Goal: Information Seeking & Learning: Learn about a topic

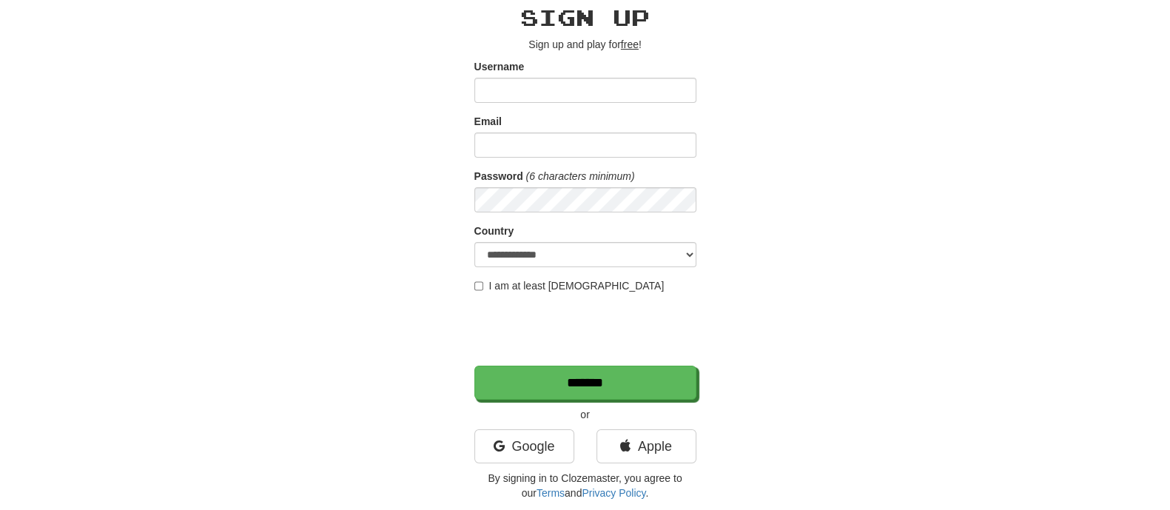
scroll to position [92, 0]
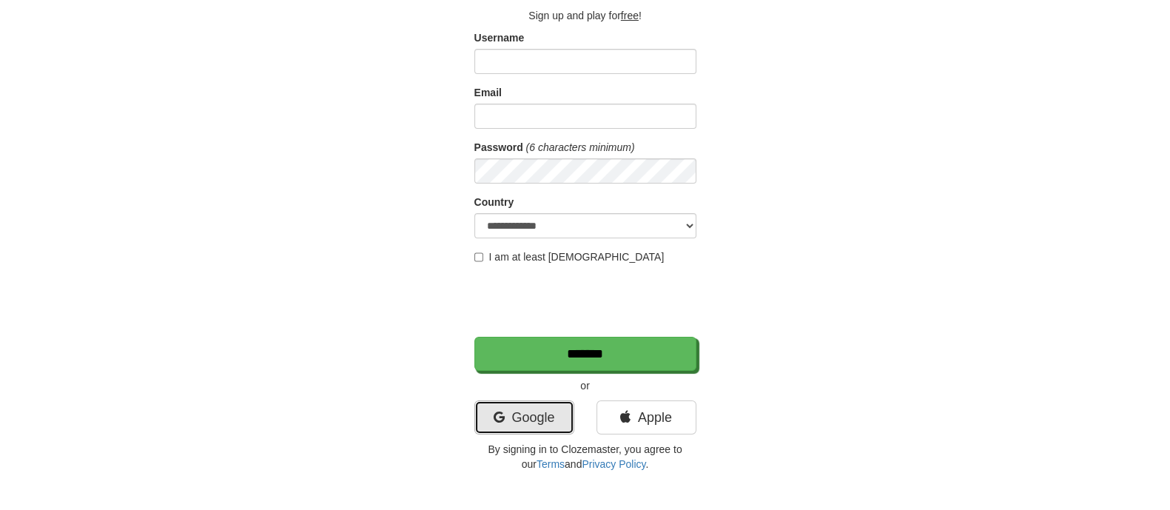
click at [534, 400] on link "Google" at bounding box center [524, 417] width 100 height 34
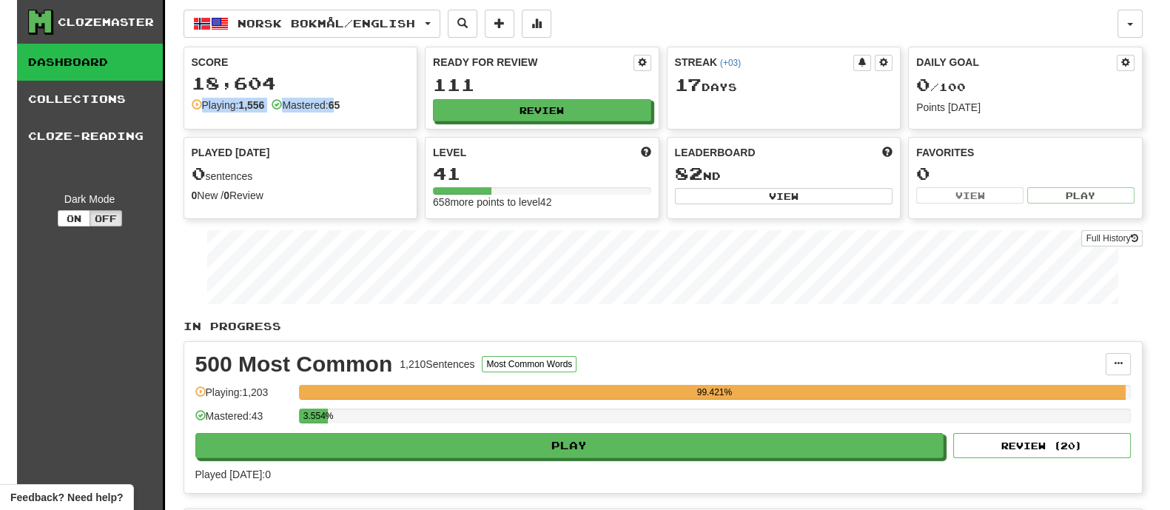
drag, startPoint x: 273, startPoint y: 77, endPoint x: 344, endPoint y: 105, distance: 76.4
click at [344, 105] on div "Score 18,604 Playing: 1,556 Mastered: 65" at bounding box center [300, 83] width 233 height 73
click at [340, 105] on strong "65" at bounding box center [335, 105] width 12 height 12
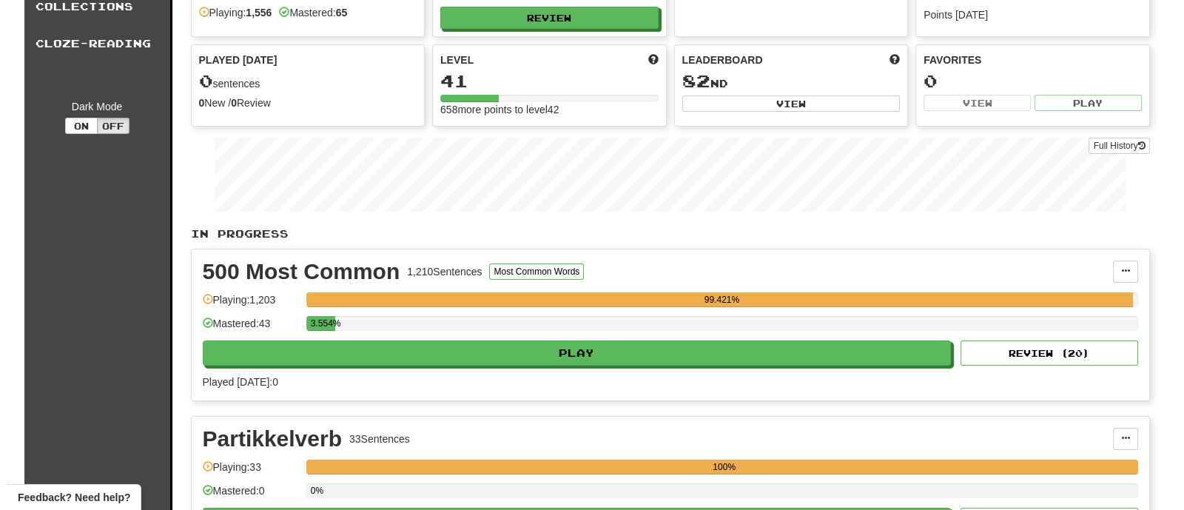
scroll to position [184, 0]
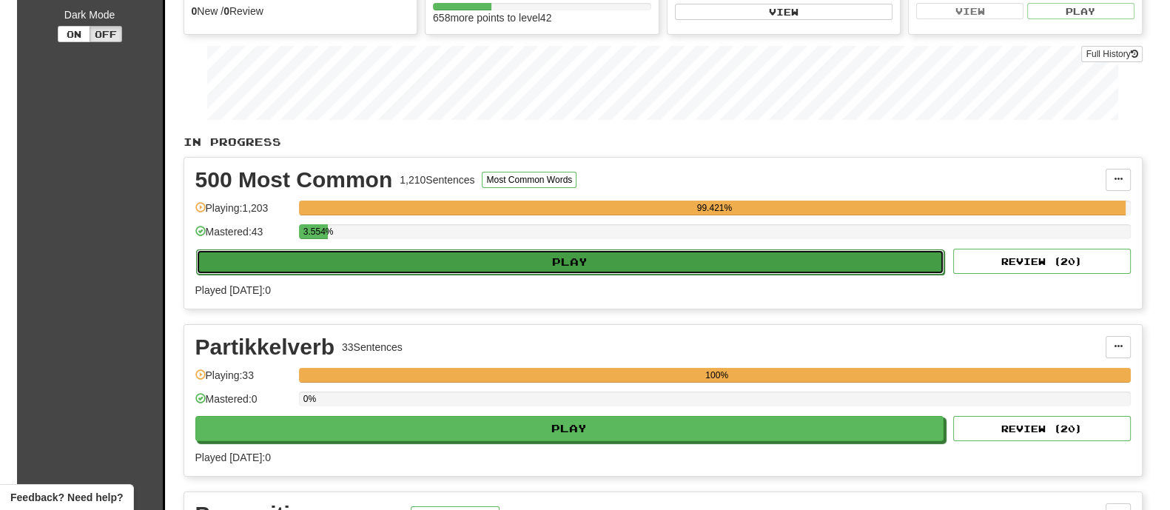
click at [493, 266] on button "Play" at bounding box center [570, 261] width 749 height 25
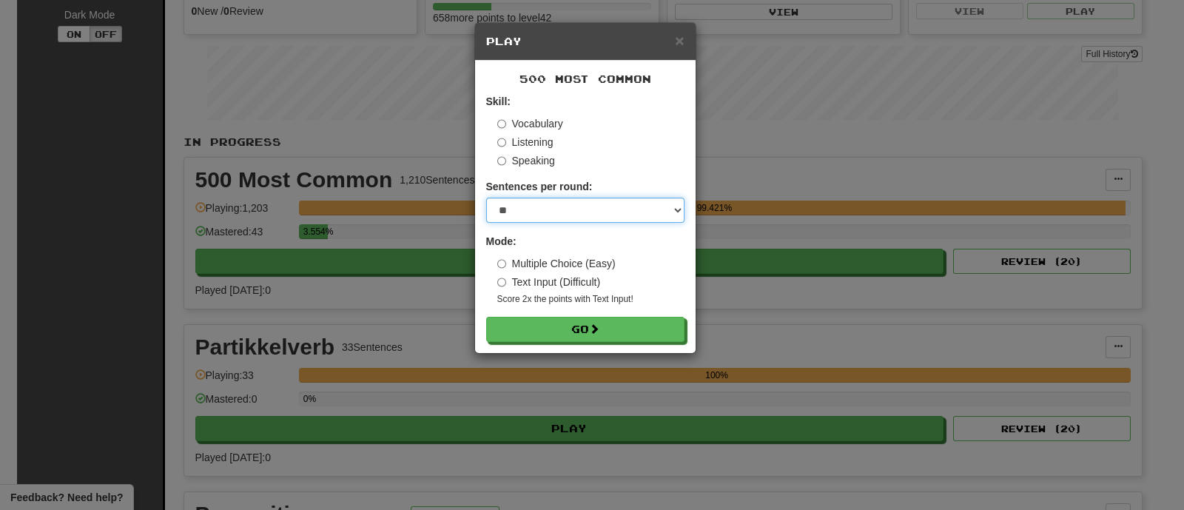
click at [534, 215] on select "* ** ** ** ** ** *** ********" at bounding box center [585, 210] width 198 height 25
select select "********"
click at [486, 198] on select "* ** ** ** ** ** *** ********" at bounding box center [585, 210] width 198 height 25
click at [560, 342] on div "500 Most Common Skill: Vocabulary Listening Speaking Sentences per round: * ** …" at bounding box center [585, 207] width 221 height 292
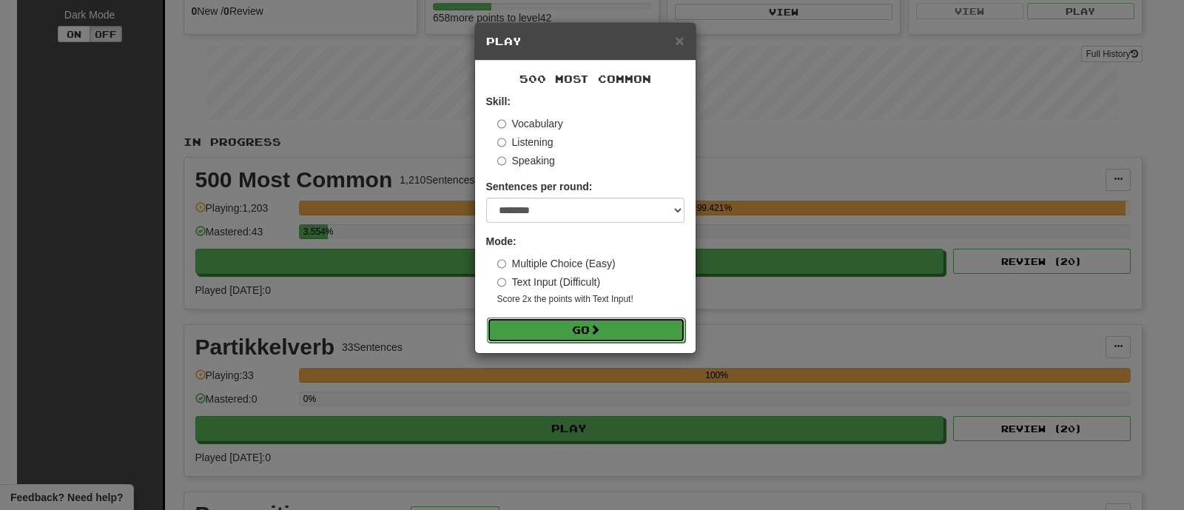
click at [562, 334] on button "Go" at bounding box center [586, 329] width 198 height 25
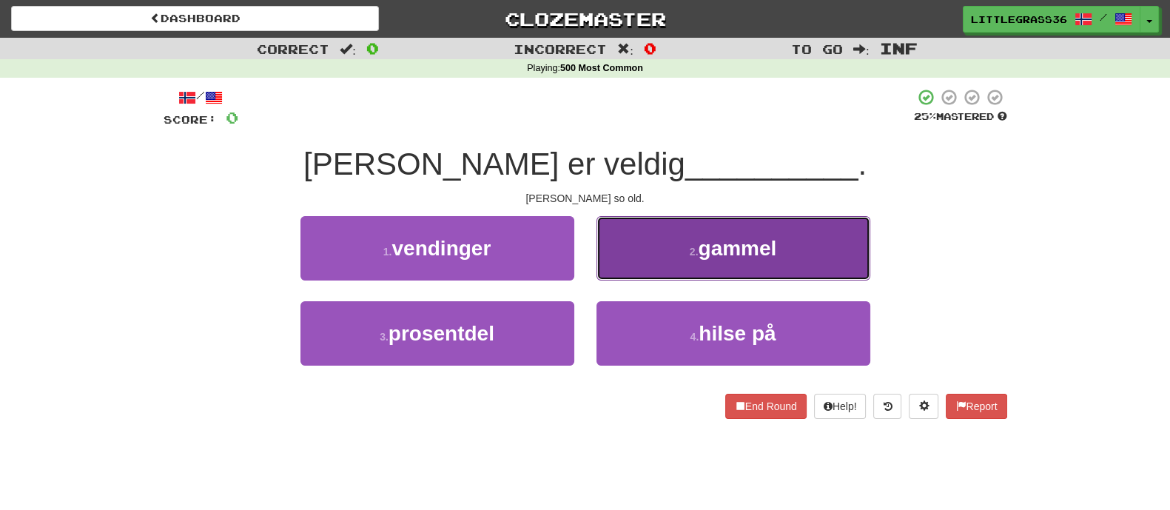
click at [659, 260] on button "2 . gammel" at bounding box center [733, 248] width 274 height 64
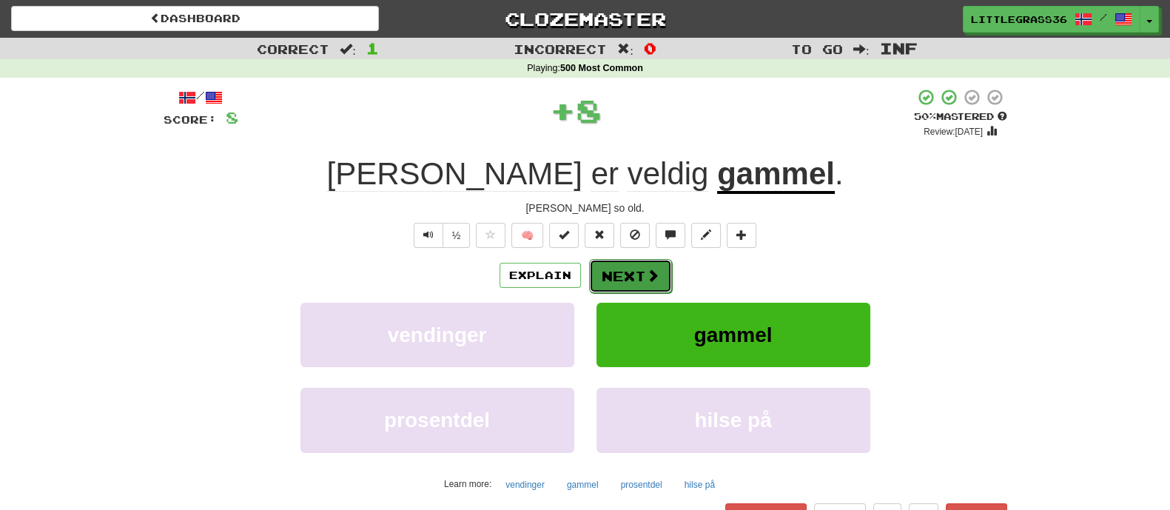
click at [633, 280] on button "Next" at bounding box center [630, 276] width 83 height 34
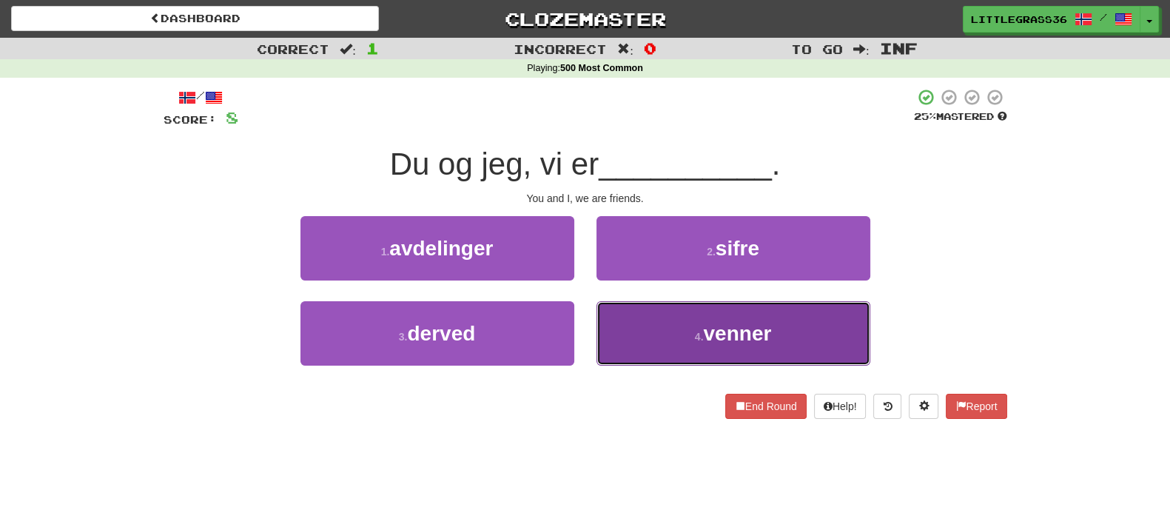
click at [625, 318] on button "4 . venner" at bounding box center [733, 333] width 274 height 64
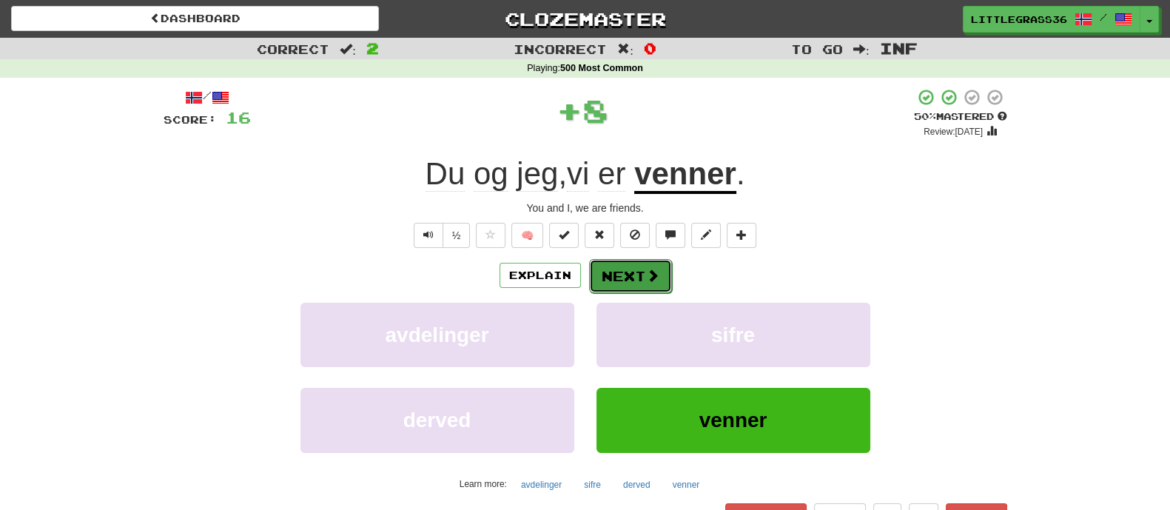
click at [616, 264] on button "Next" at bounding box center [630, 276] width 83 height 34
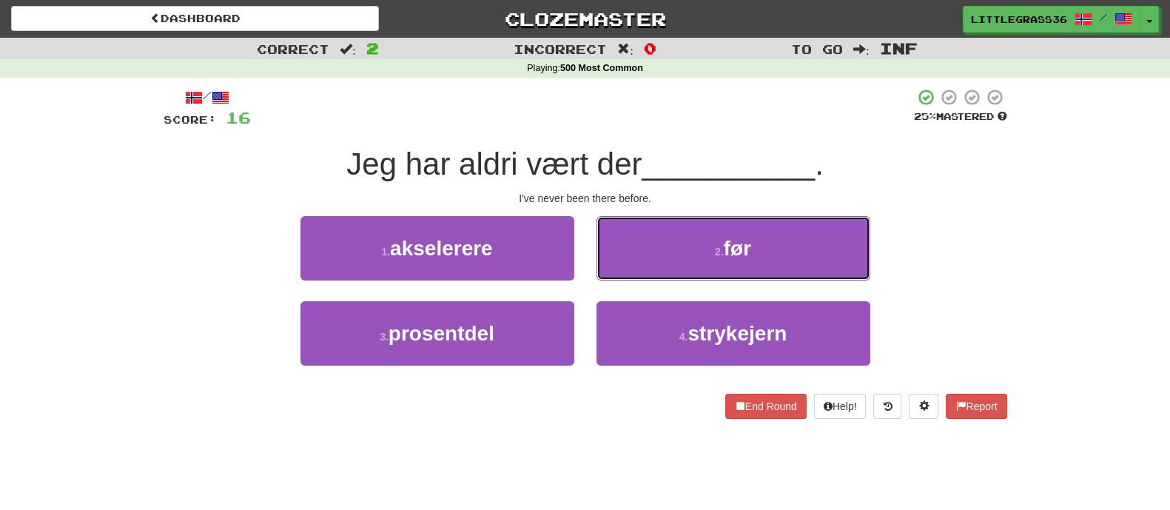
click at [616, 264] on button "2 . før" at bounding box center [733, 248] width 274 height 64
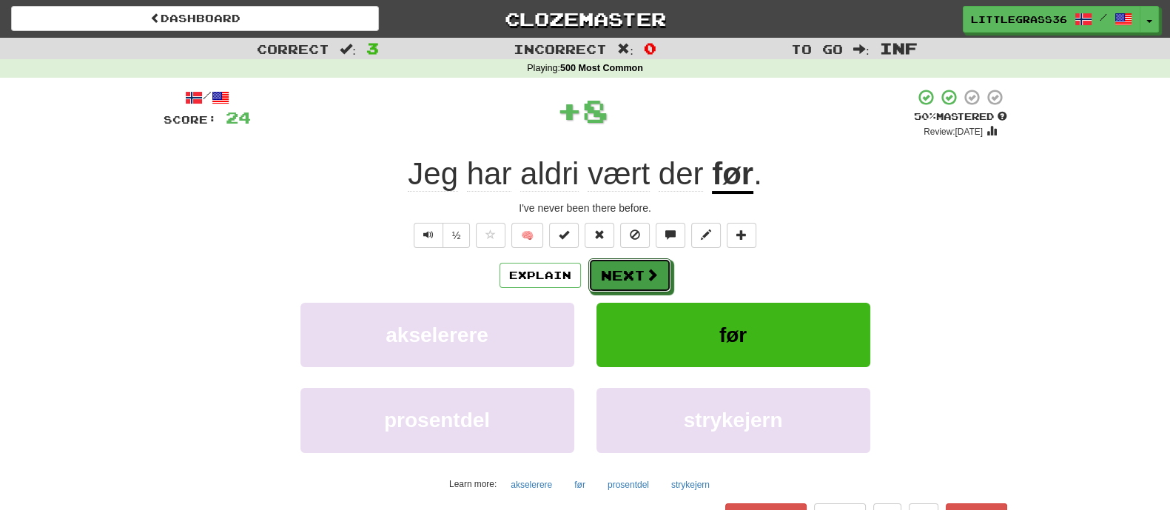
click at [616, 264] on button "Next" at bounding box center [629, 275] width 83 height 34
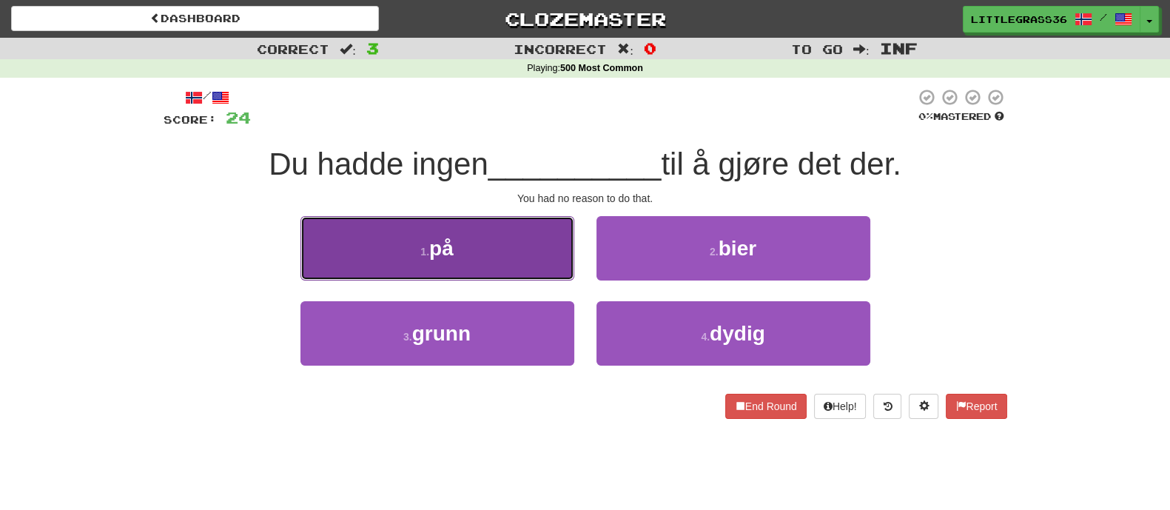
click at [558, 259] on button "1 . på" at bounding box center [437, 248] width 274 height 64
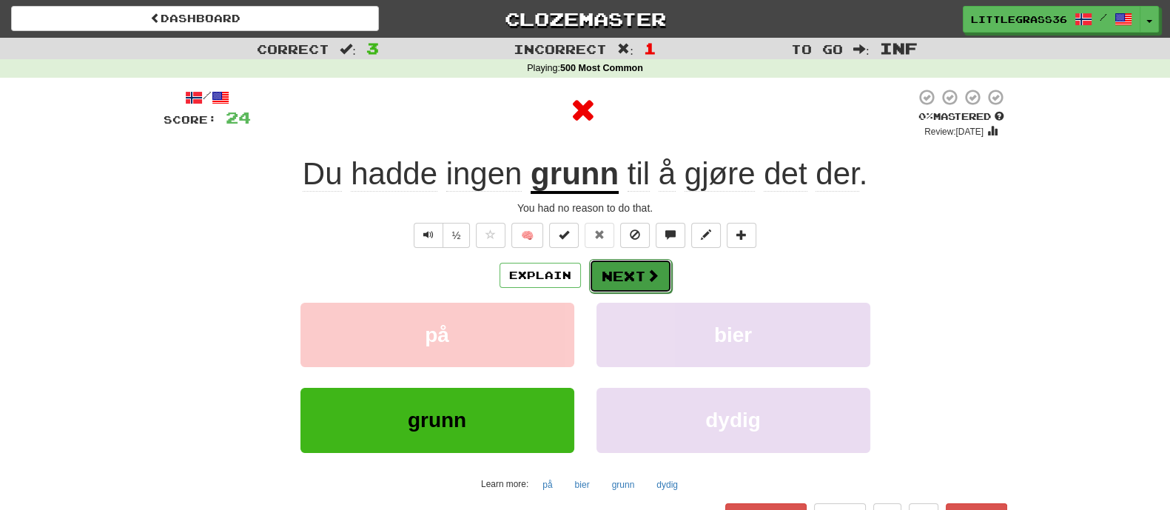
click at [625, 288] on button "Next" at bounding box center [630, 276] width 83 height 34
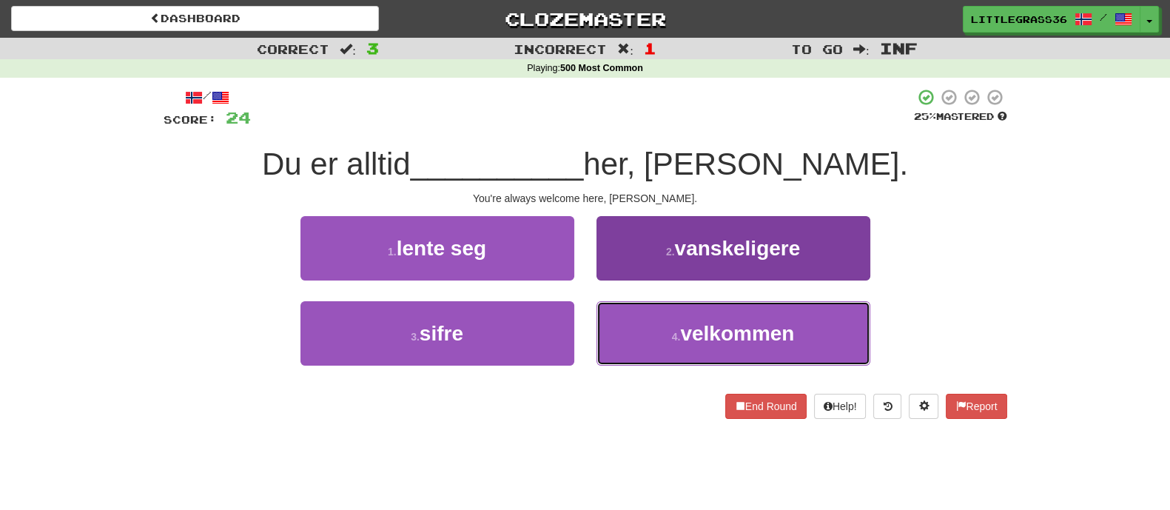
click at [699, 311] on button "4 . velkommen" at bounding box center [733, 333] width 274 height 64
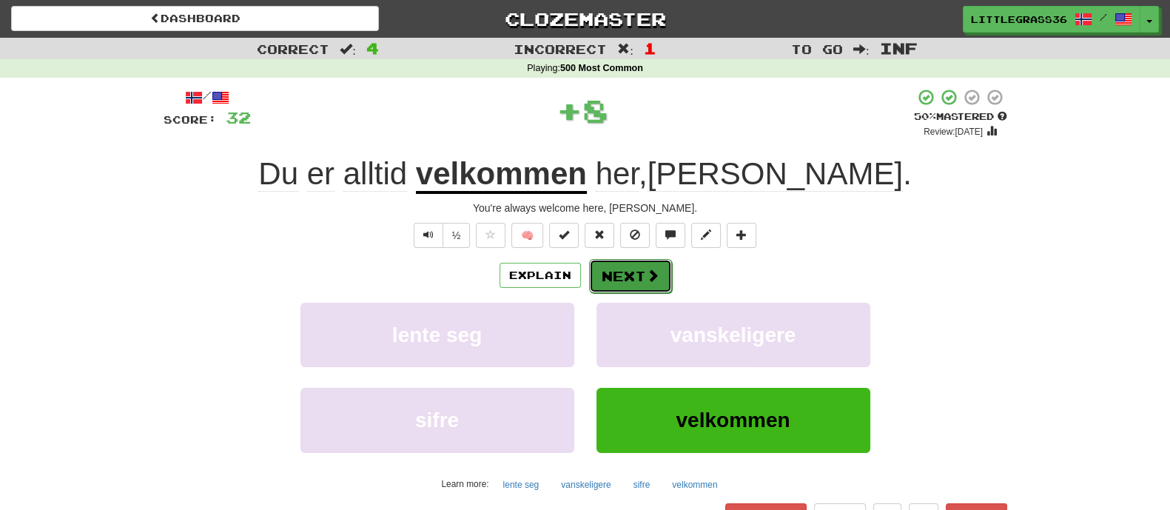
click at [649, 271] on span at bounding box center [652, 275] width 13 height 13
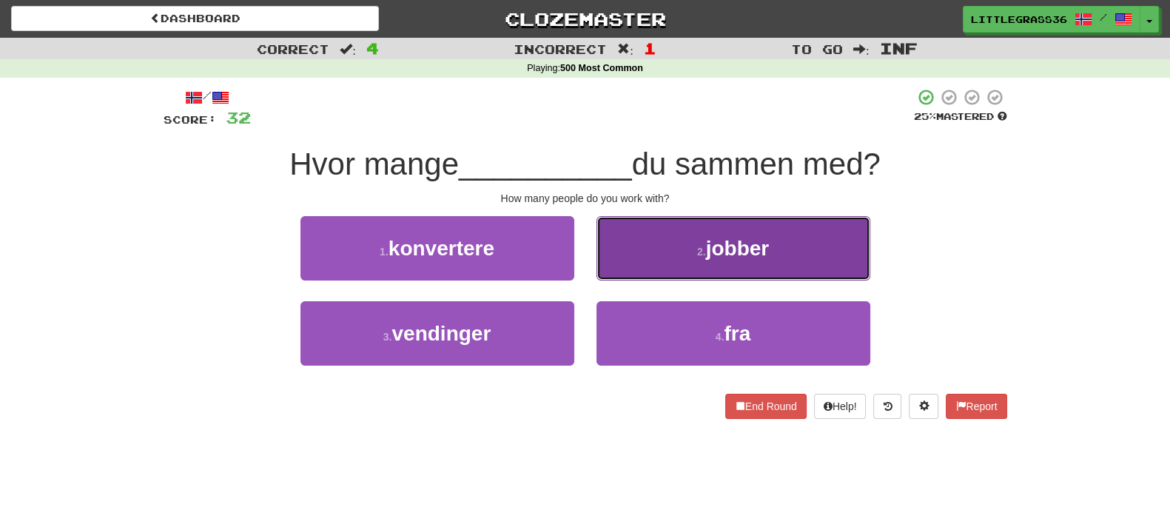
click at [633, 265] on button "2 . jobber" at bounding box center [733, 248] width 274 height 64
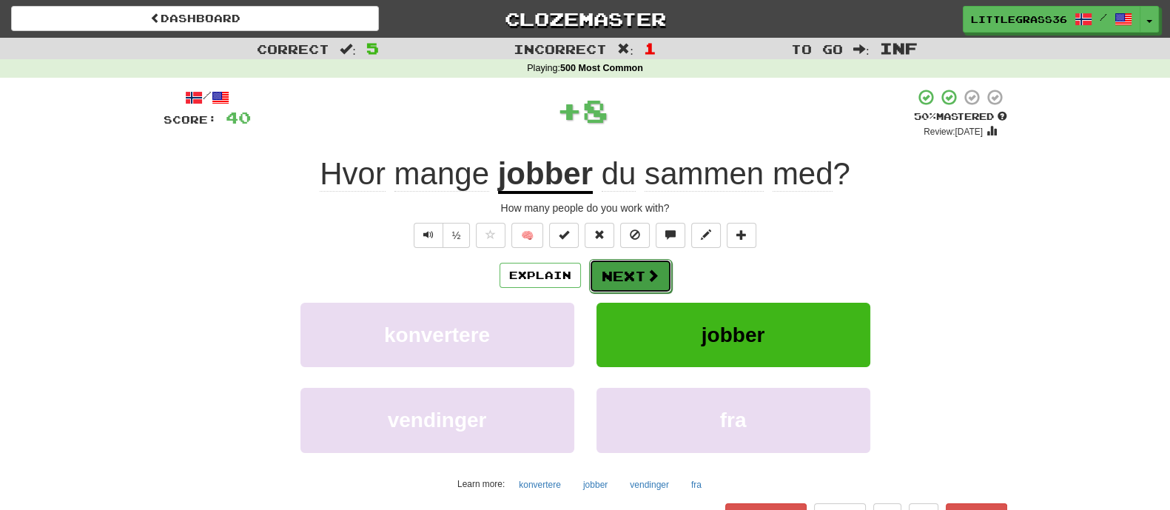
click at [618, 283] on button "Next" at bounding box center [630, 276] width 83 height 34
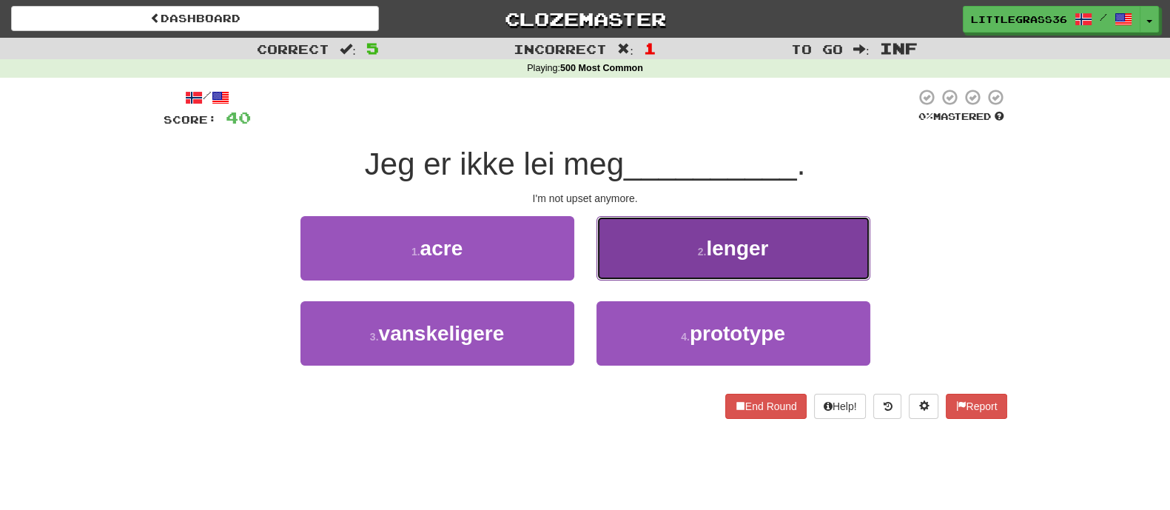
click at [640, 264] on button "2 . lenger" at bounding box center [733, 248] width 274 height 64
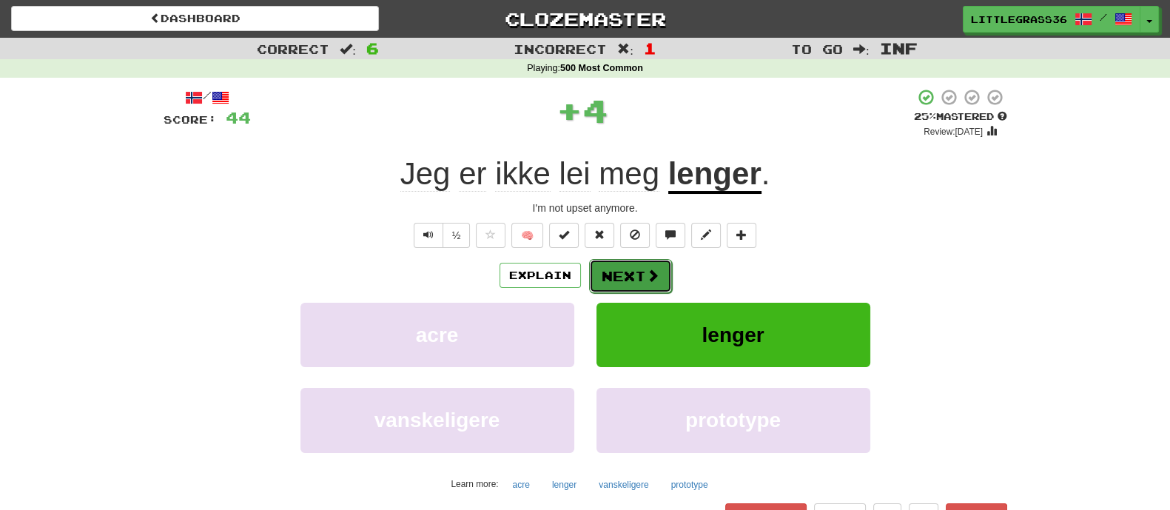
click at [625, 284] on button "Next" at bounding box center [630, 276] width 83 height 34
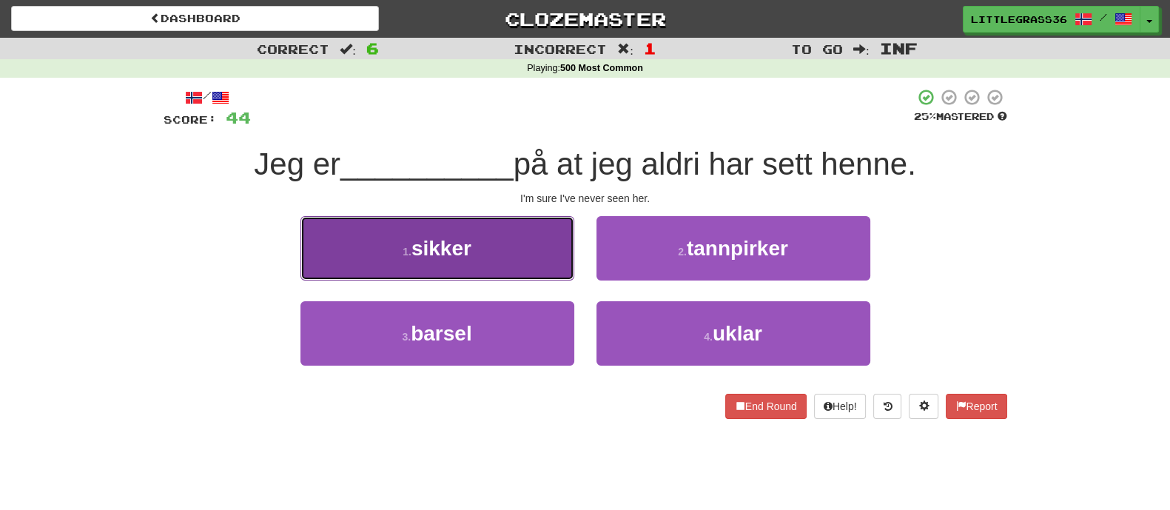
click at [525, 248] on button "1 . sikker" at bounding box center [437, 248] width 274 height 64
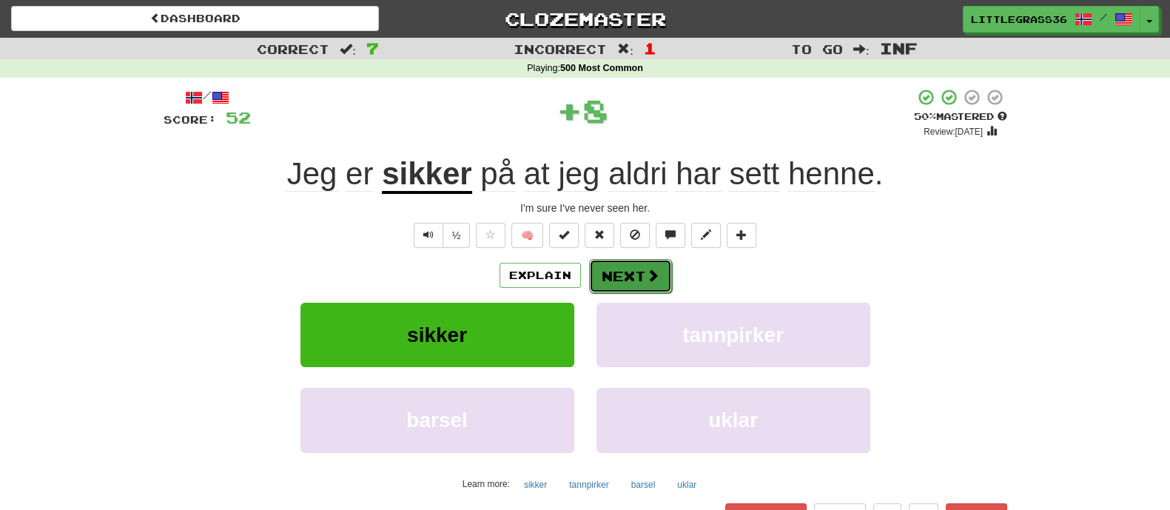
click at [646, 277] on span at bounding box center [652, 275] width 13 height 13
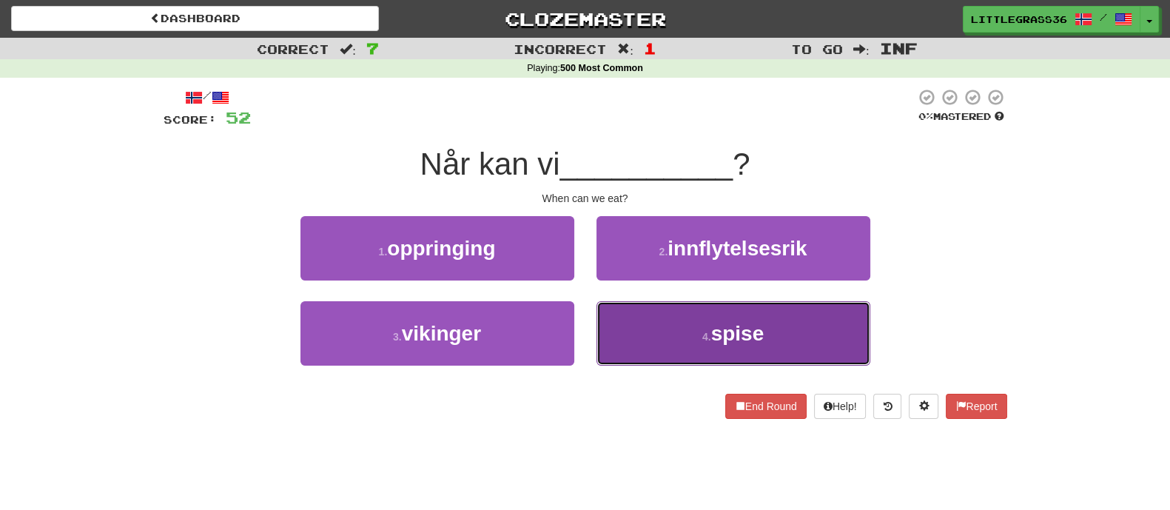
click at [648, 329] on button "4 . spise" at bounding box center [733, 333] width 274 height 64
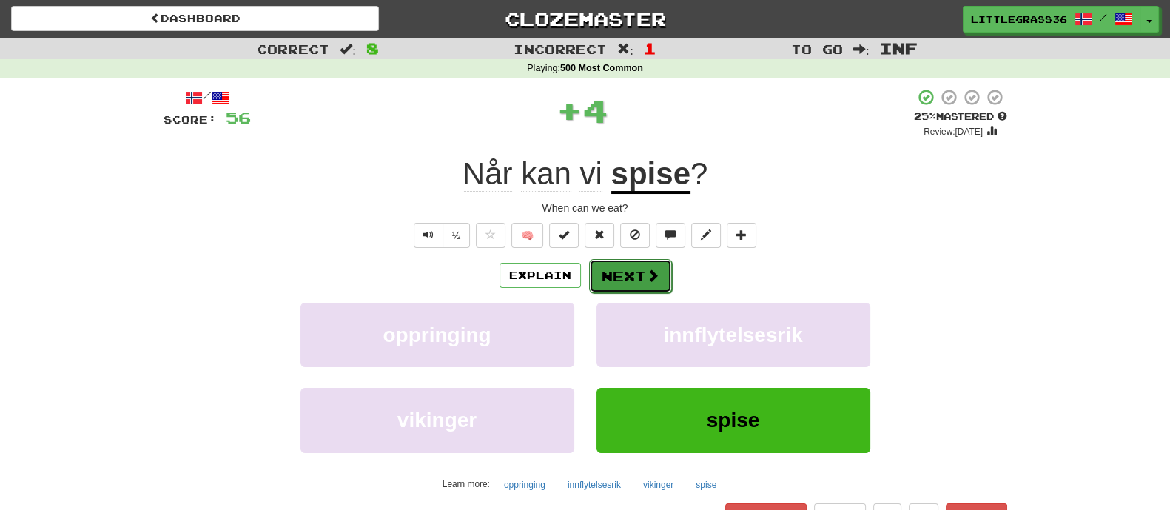
click at [628, 272] on button "Next" at bounding box center [630, 276] width 83 height 34
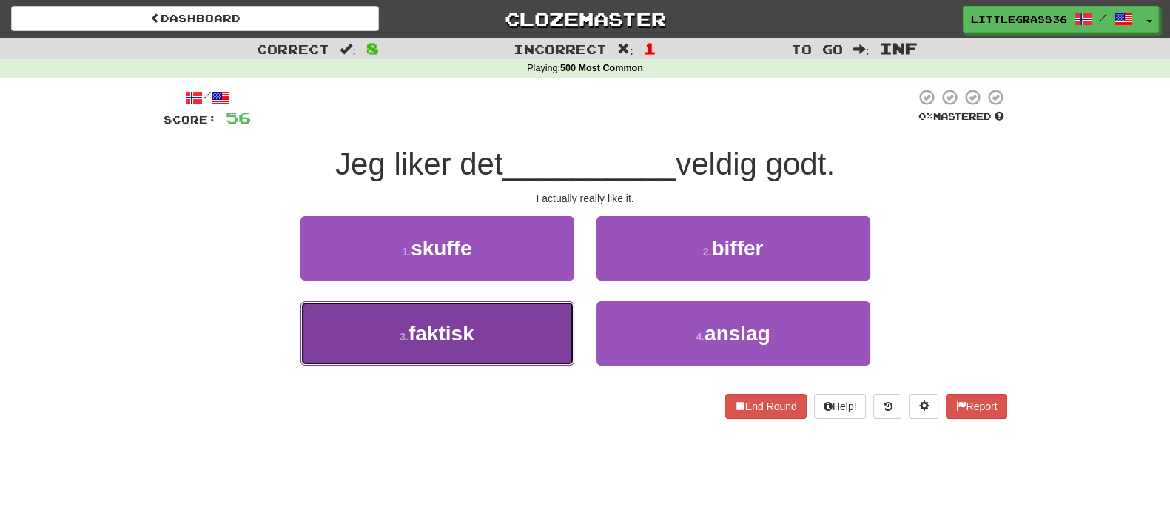
click at [482, 332] on button "3 . faktisk" at bounding box center [437, 333] width 274 height 64
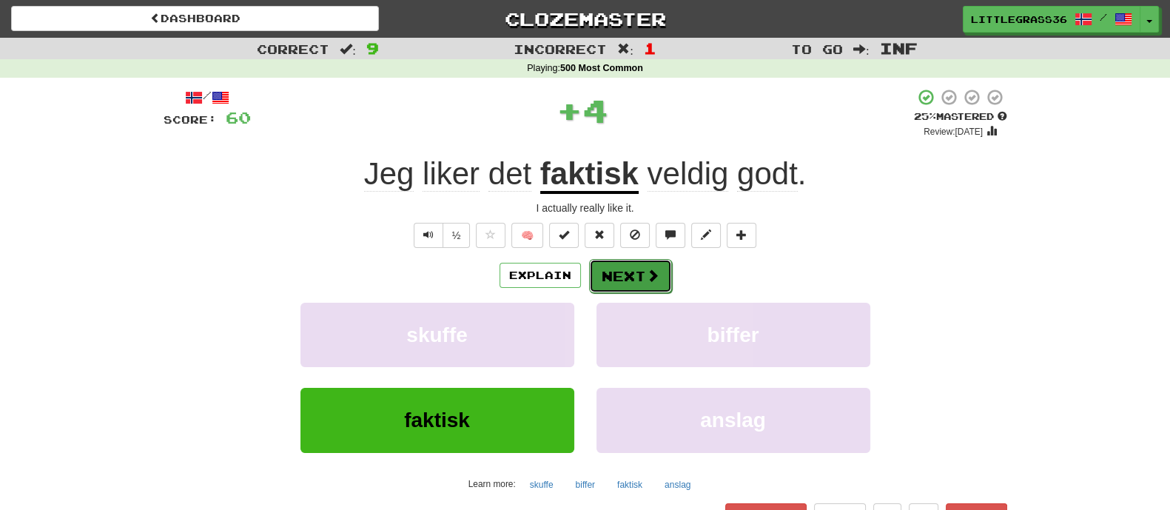
click at [641, 278] on button "Next" at bounding box center [630, 276] width 83 height 34
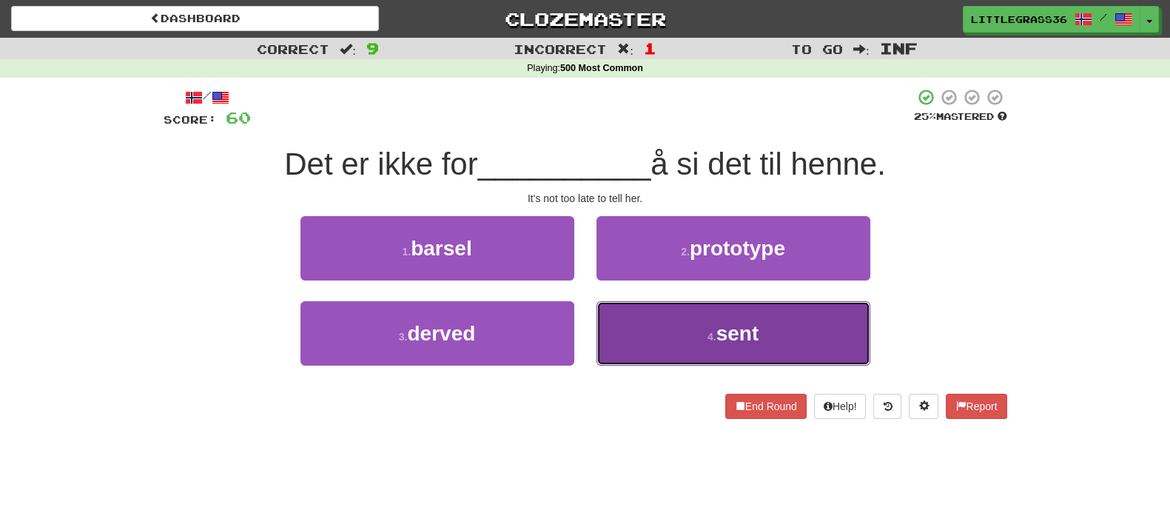
click at [649, 331] on button "4 . sent" at bounding box center [733, 333] width 274 height 64
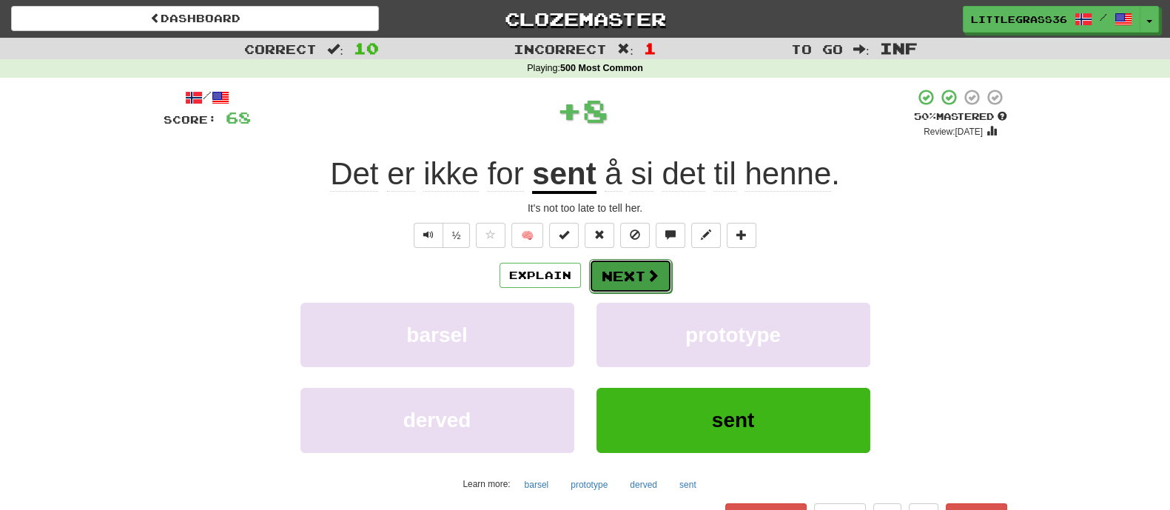
click at [637, 279] on button "Next" at bounding box center [630, 276] width 83 height 34
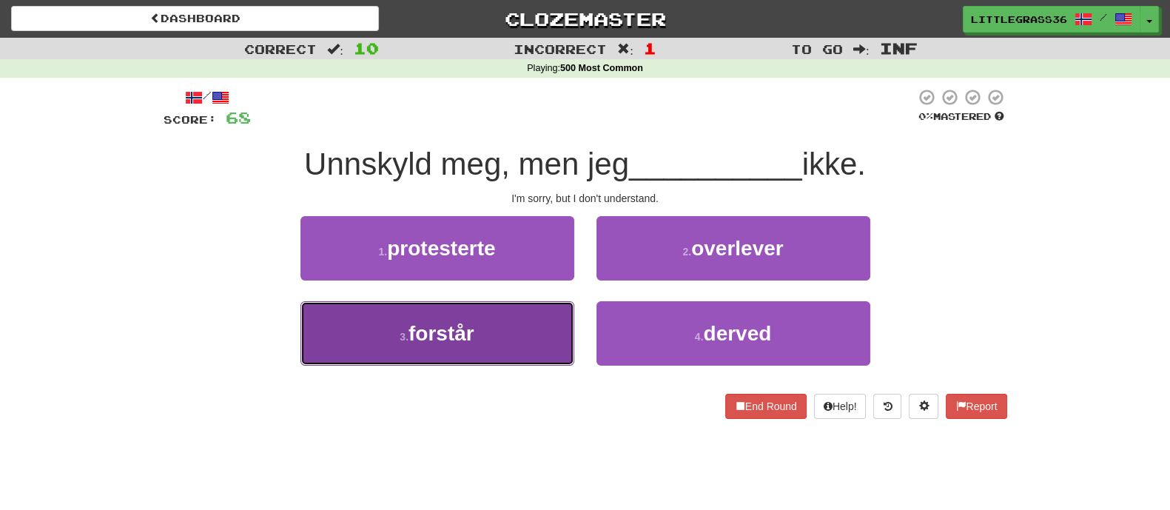
click at [480, 320] on button "3 . forstår" at bounding box center [437, 333] width 274 height 64
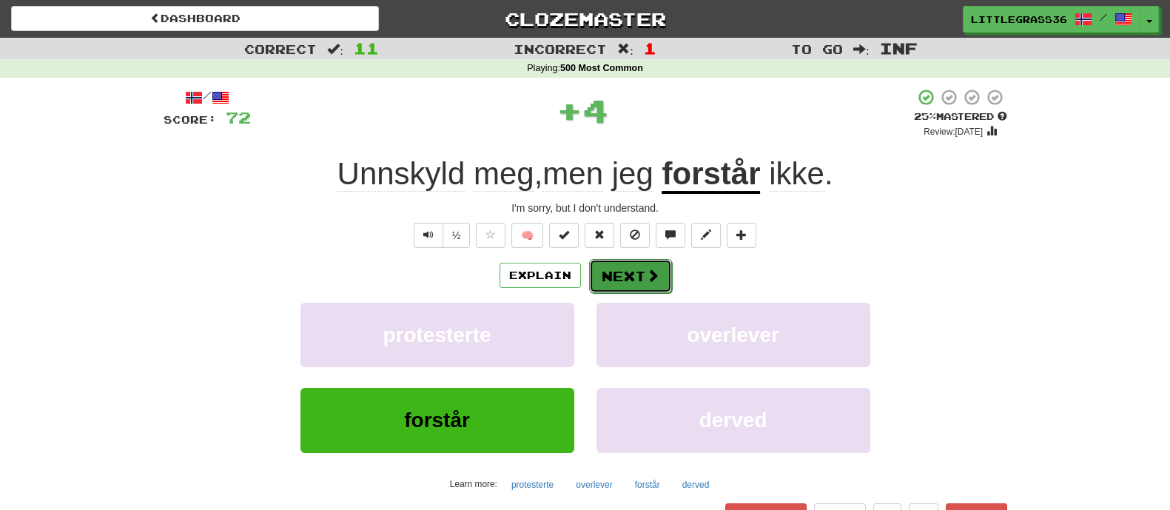
click at [602, 287] on button "Next" at bounding box center [630, 276] width 83 height 34
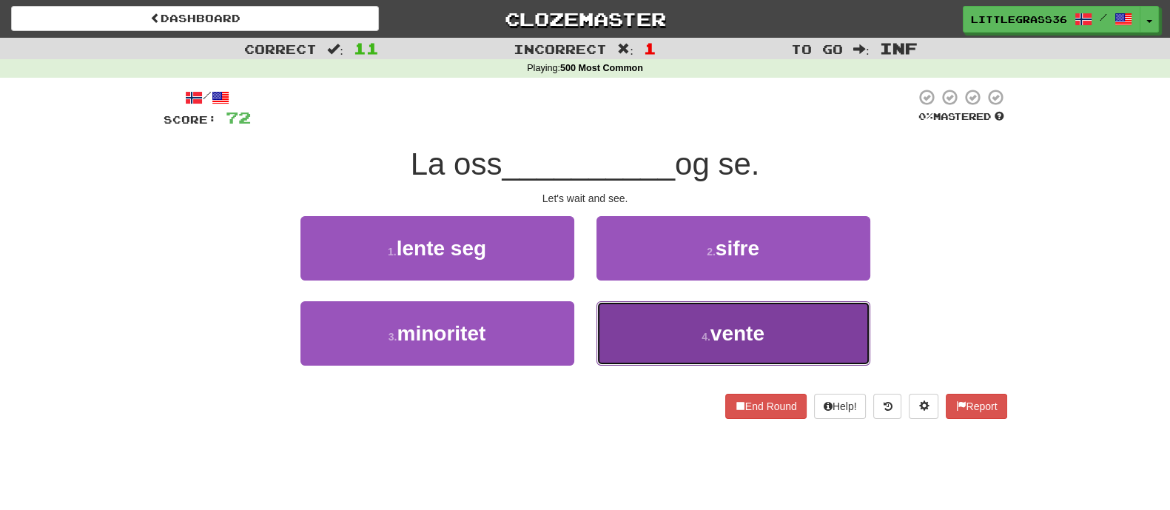
click at [630, 314] on button "4 . vente" at bounding box center [733, 333] width 274 height 64
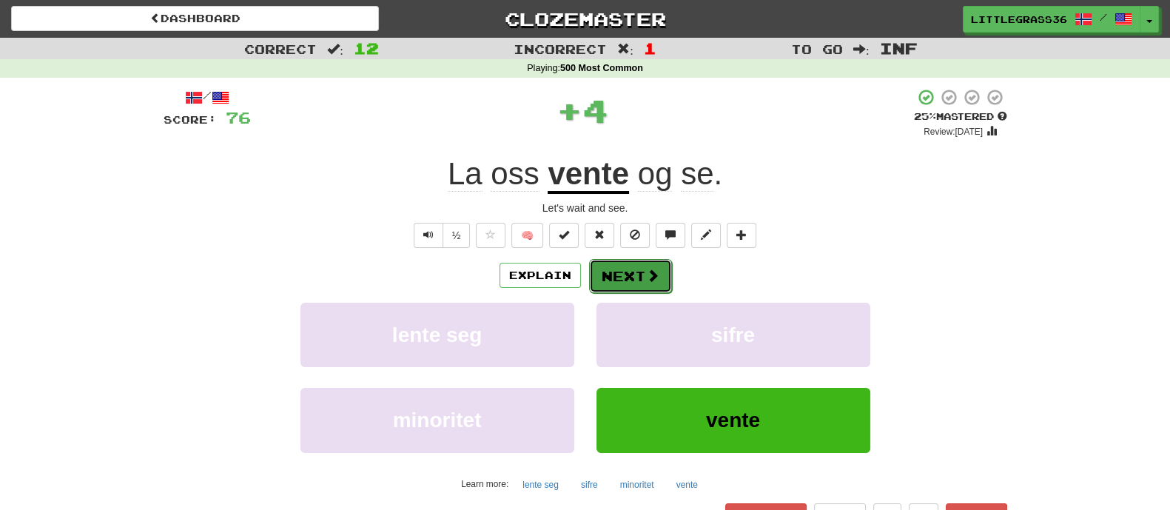
click at [621, 275] on button "Next" at bounding box center [630, 276] width 83 height 34
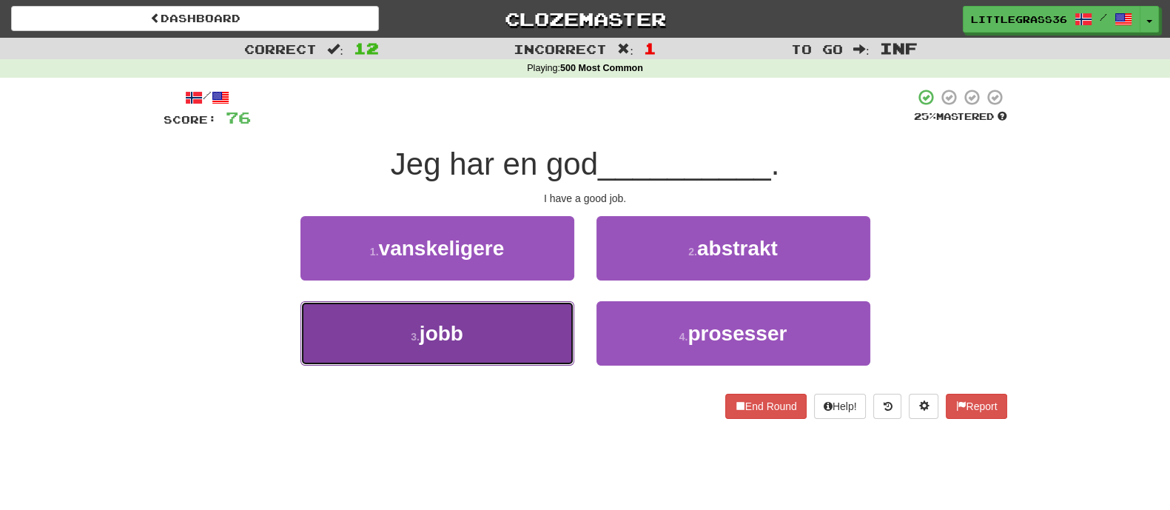
click at [508, 333] on button "3 . jobb" at bounding box center [437, 333] width 274 height 64
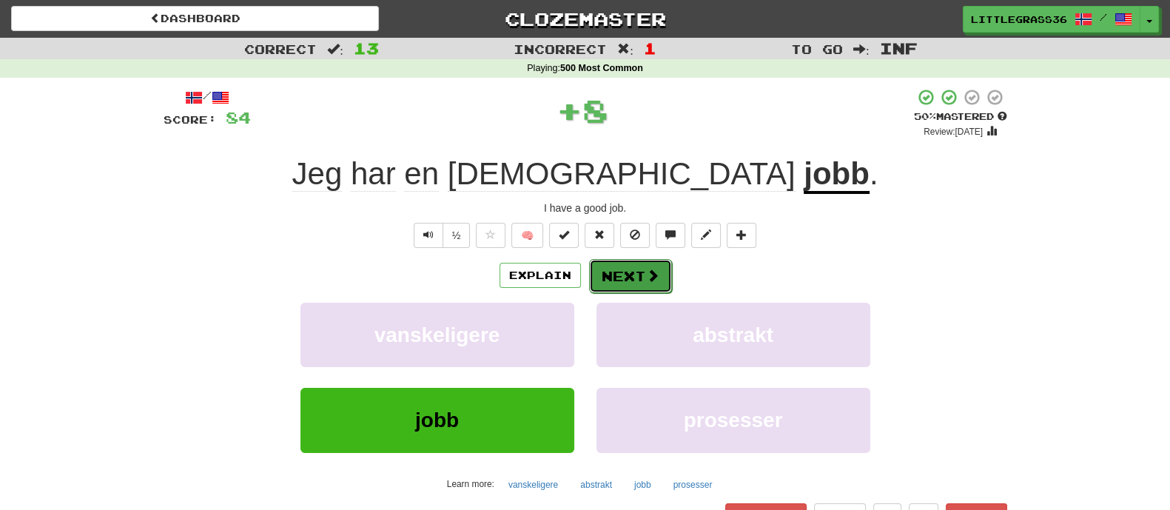
click at [620, 283] on button "Next" at bounding box center [630, 276] width 83 height 34
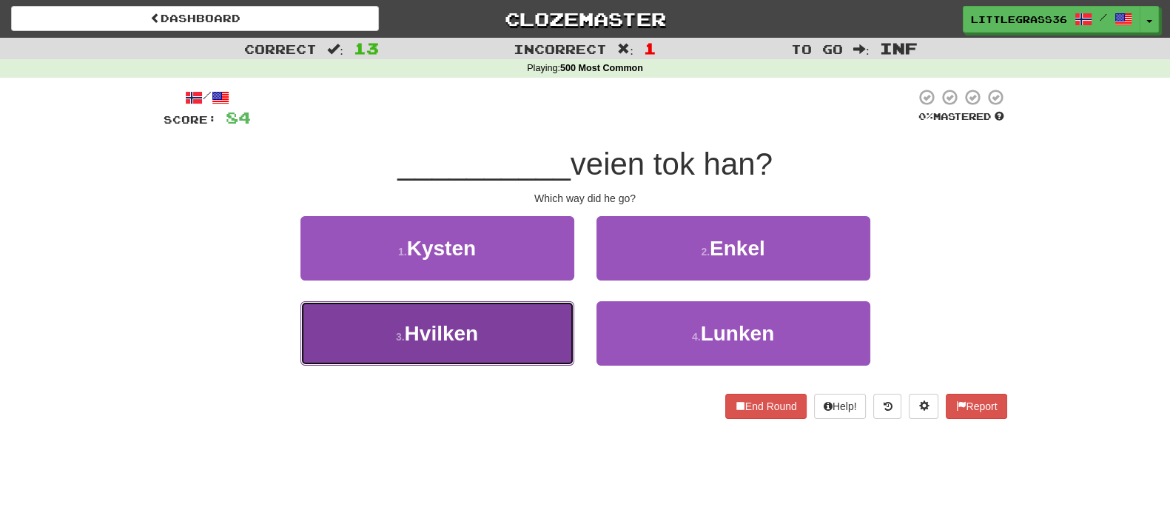
click at [497, 306] on button "3 . Hvilken" at bounding box center [437, 333] width 274 height 64
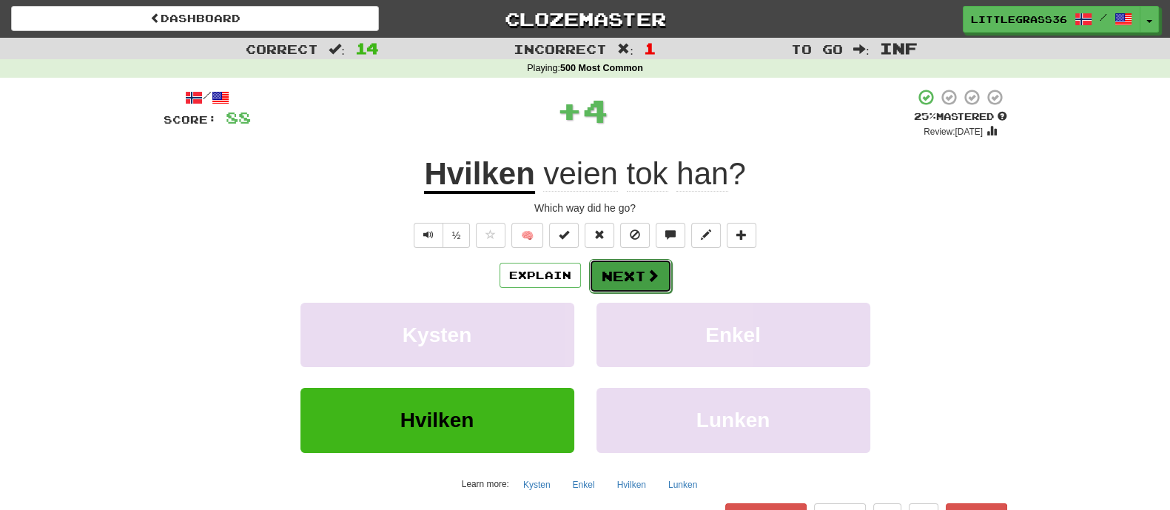
click at [625, 275] on button "Next" at bounding box center [630, 276] width 83 height 34
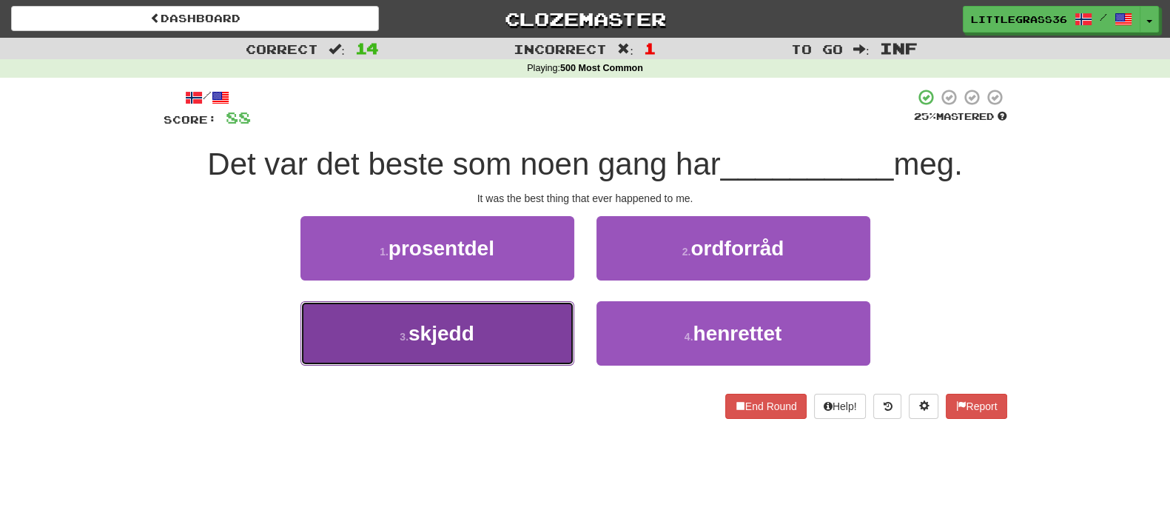
click at [514, 325] on button "3 . skjedd" at bounding box center [437, 333] width 274 height 64
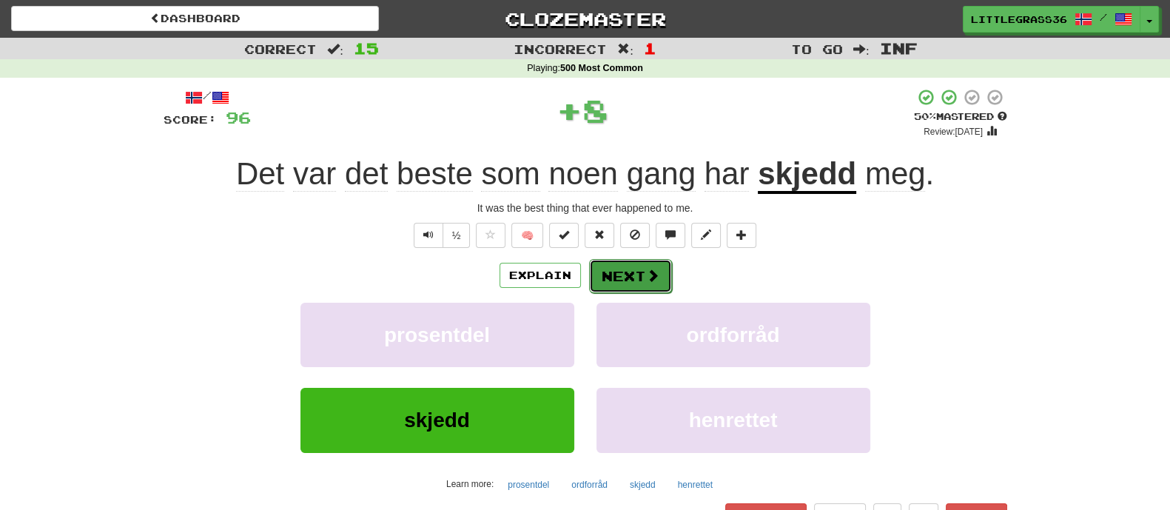
click at [624, 281] on button "Next" at bounding box center [630, 276] width 83 height 34
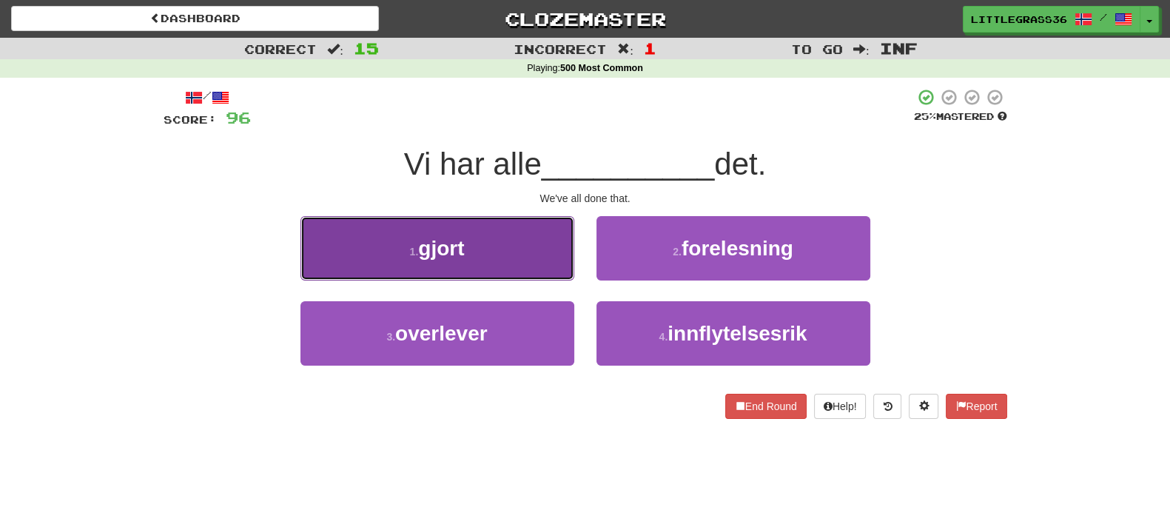
click at [503, 257] on button "1 . gjort" at bounding box center [437, 248] width 274 height 64
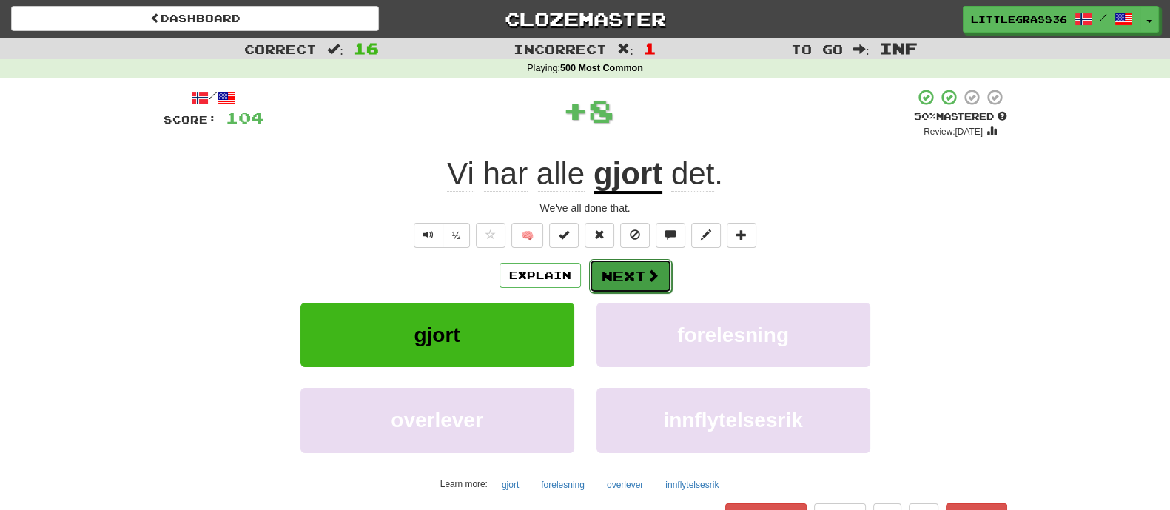
click at [627, 273] on button "Next" at bounding box center [630, 276] width 83 height 34
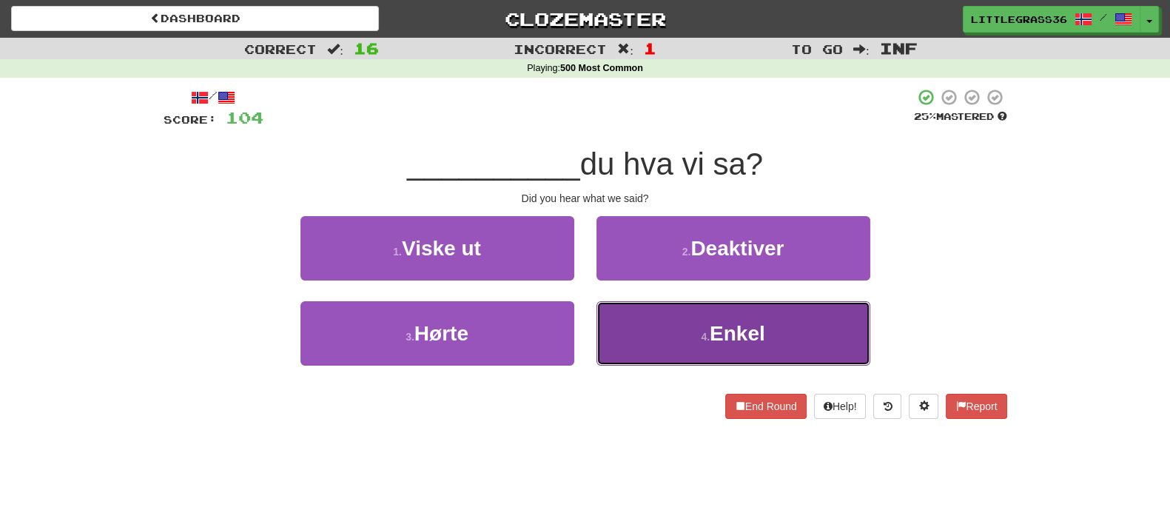
click at [626, 312] on button "4 . Enkel" at bounding box center [733, 333] width 274 height 64
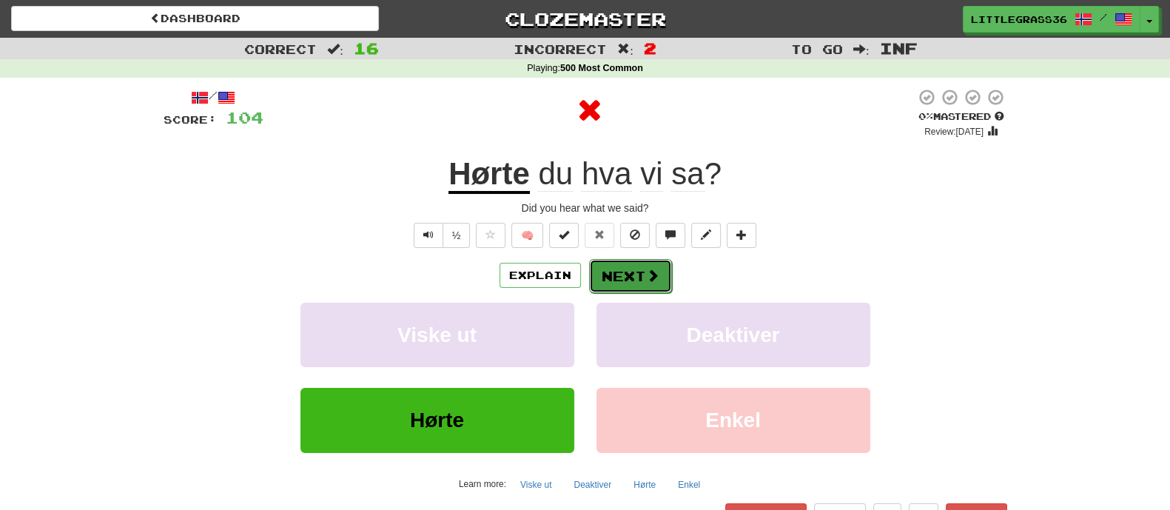
click at [616, 278] on button "Next" at bounding box center [630, 276] width 83 height 34
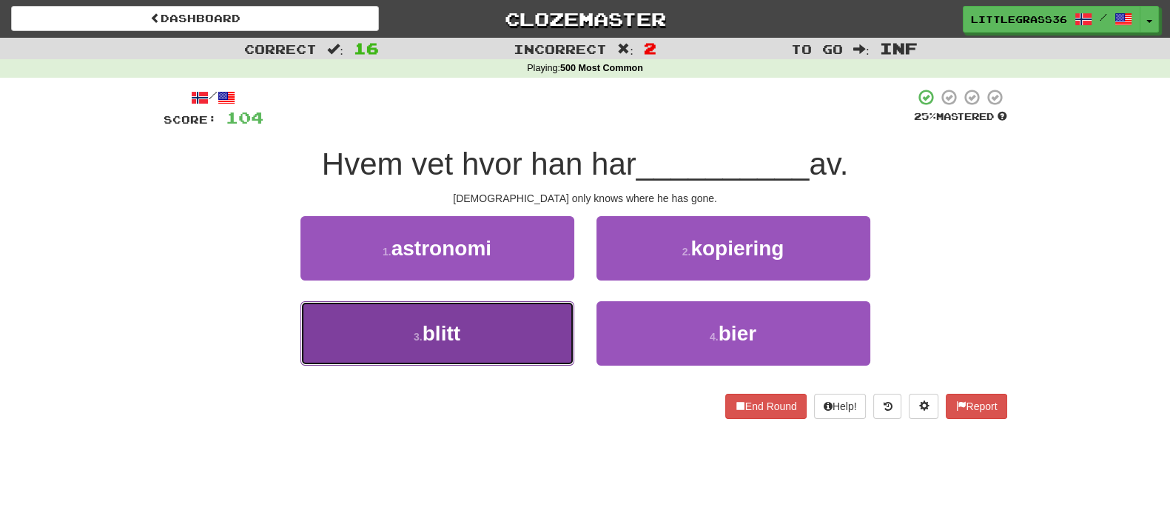
click at [469, 334] on button "3 . blitt" at bounding box center [437, 333] width 274 height 64
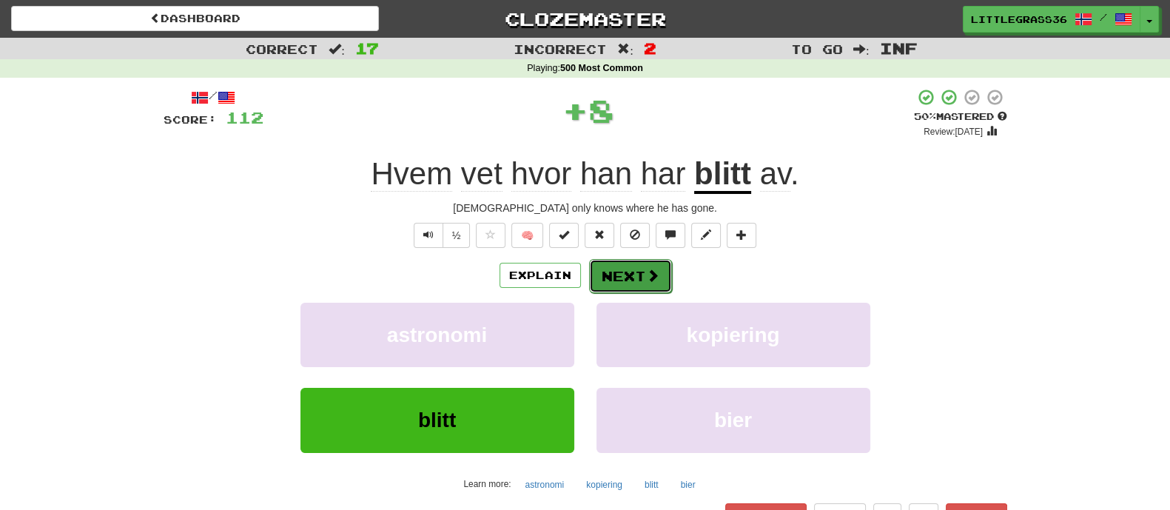
click at [641, 281] on button "Next" at bounding box center [630, 276] width 83 height 34
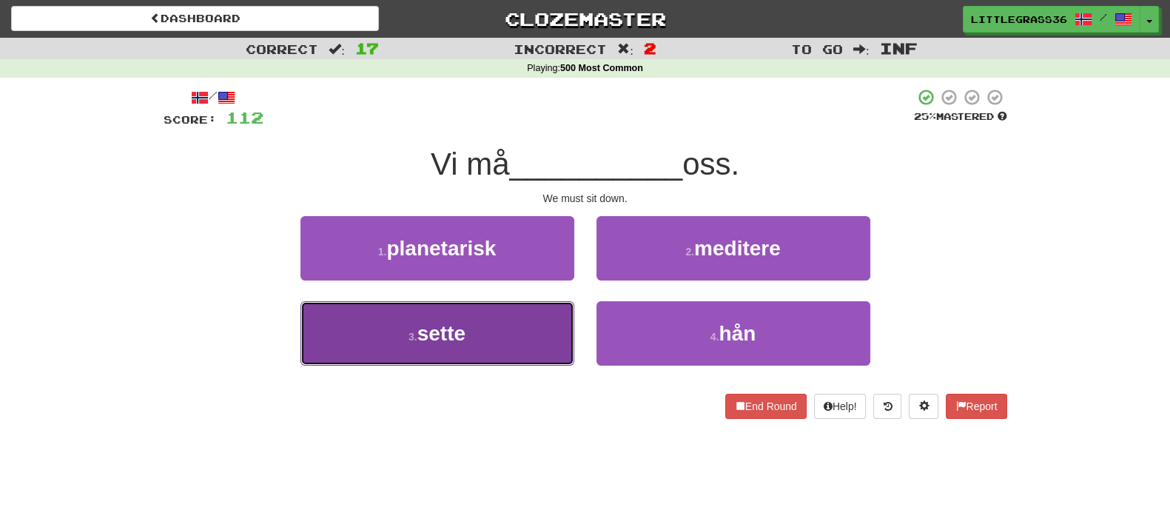
click at [473, 334] on button "3 . sette" at bounding box center [437, 333] width 274 height 64
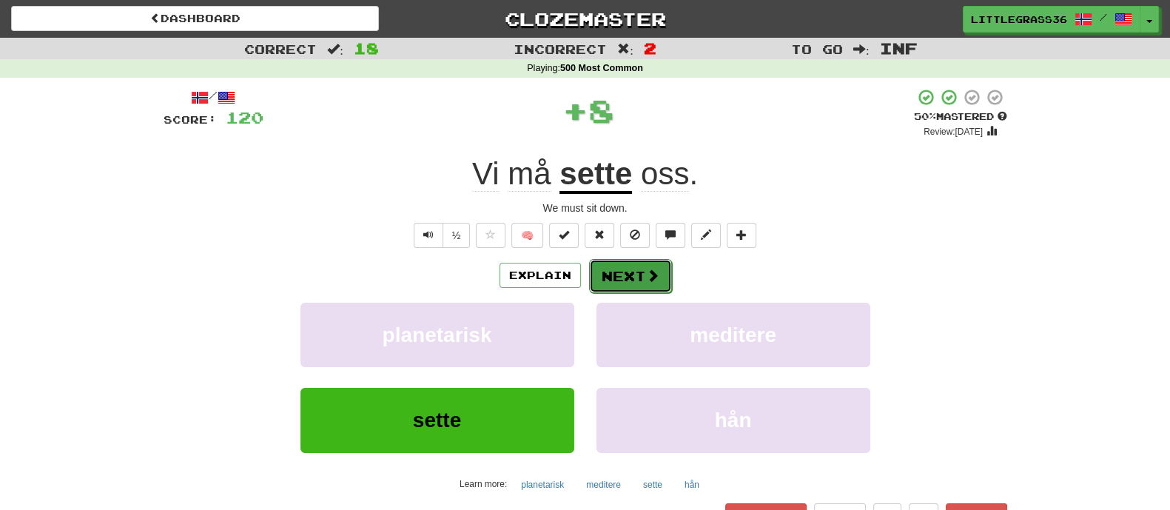
click at [614, 283] on button "Next" at bounding box center [630, 276] width 83 height 34
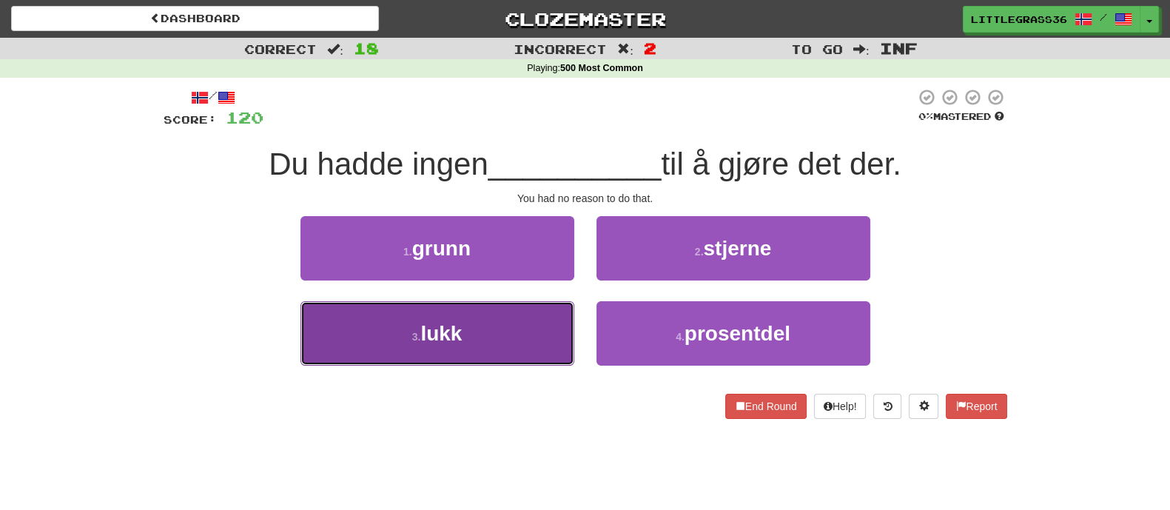
click at [451, 329] on span "lukk" at bounding box center [440, 333] width 41 height 23
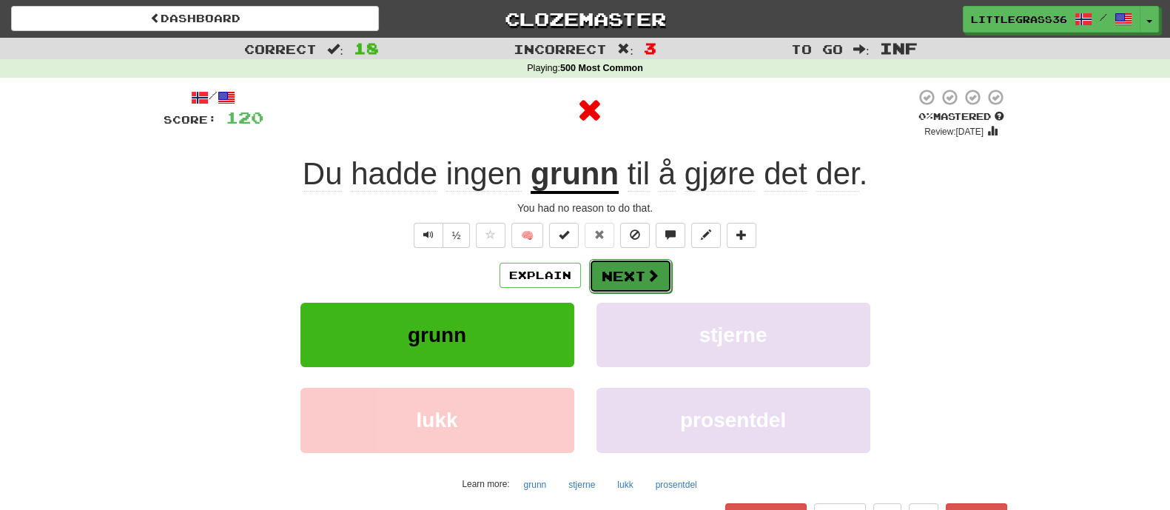
click at [616, 271] on button "Next" at bounding box center [630, 276] width 83 height 34
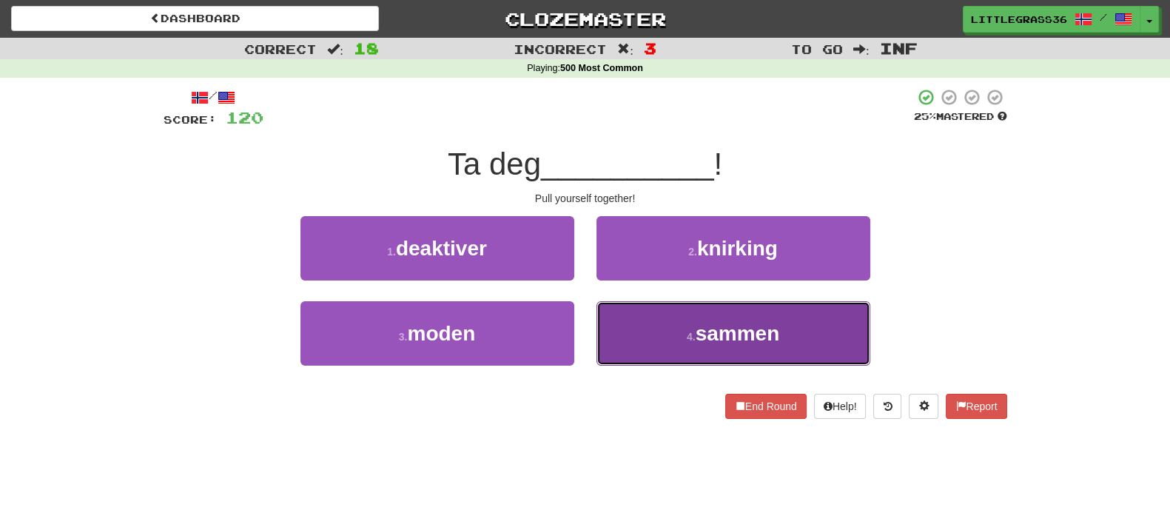
click at [633, 329] on button "4 . sammen" at bounding box center [733, 333] width 274 height 64
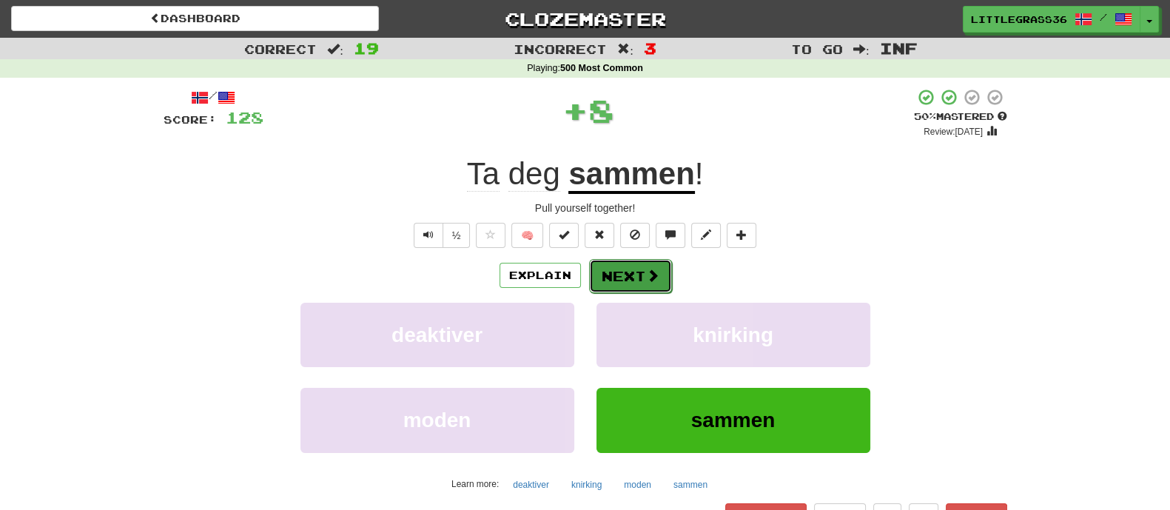
click at [633, 282] on button "Next" at bounding box center [630, 276] width 83 height 34
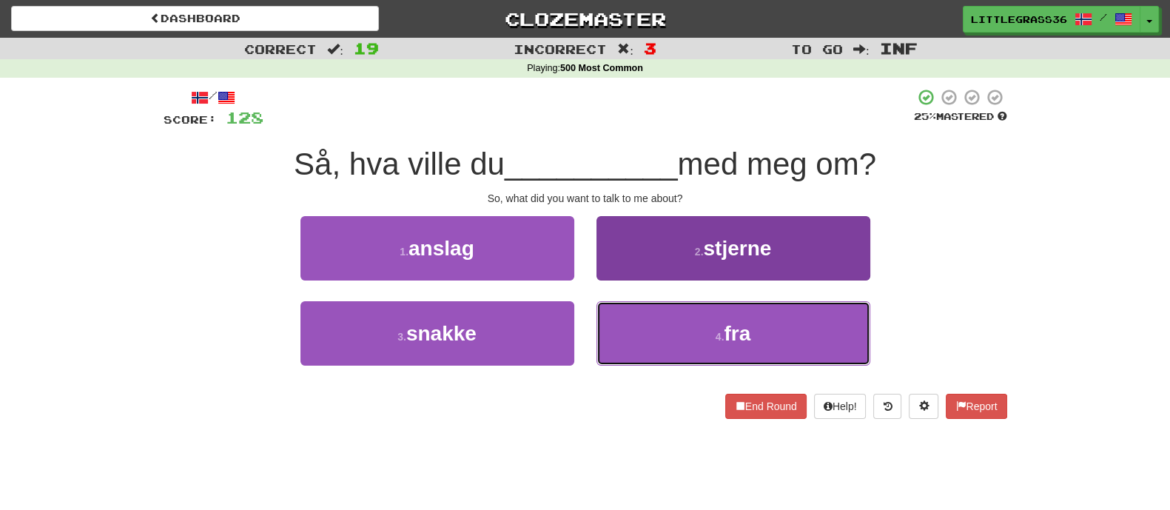
drag, startPoint x: 636, startPoint y: 319, endPoint x: 633, endPoint y: 310, distance: 9.6
click at [637, 320] on button "4 . fra" at bounding box center [733, 333] width 274 height 64
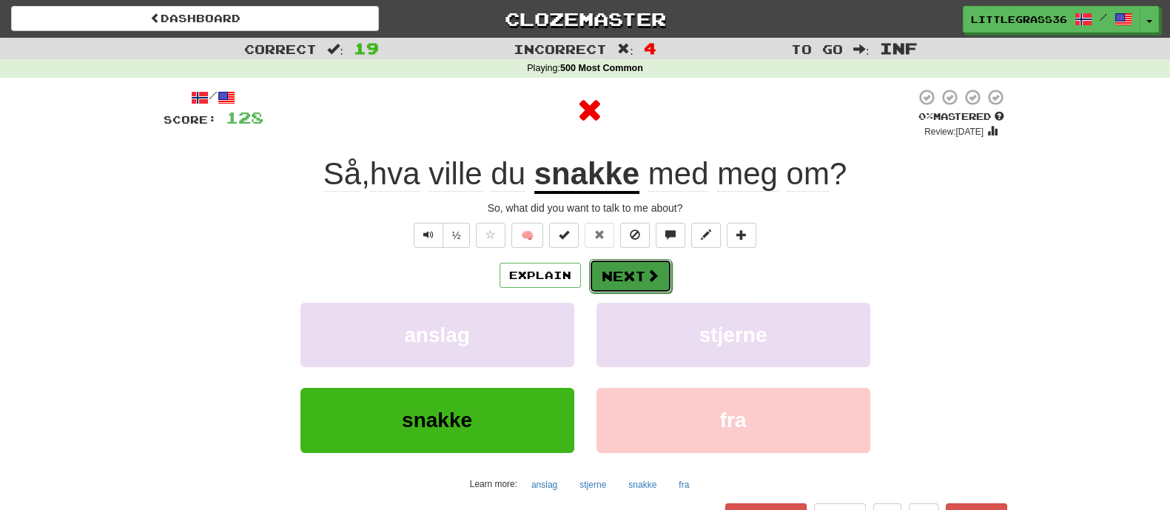
click at [627, 278] on button "Next" at bounding box center [630, 276] width 83 height 34
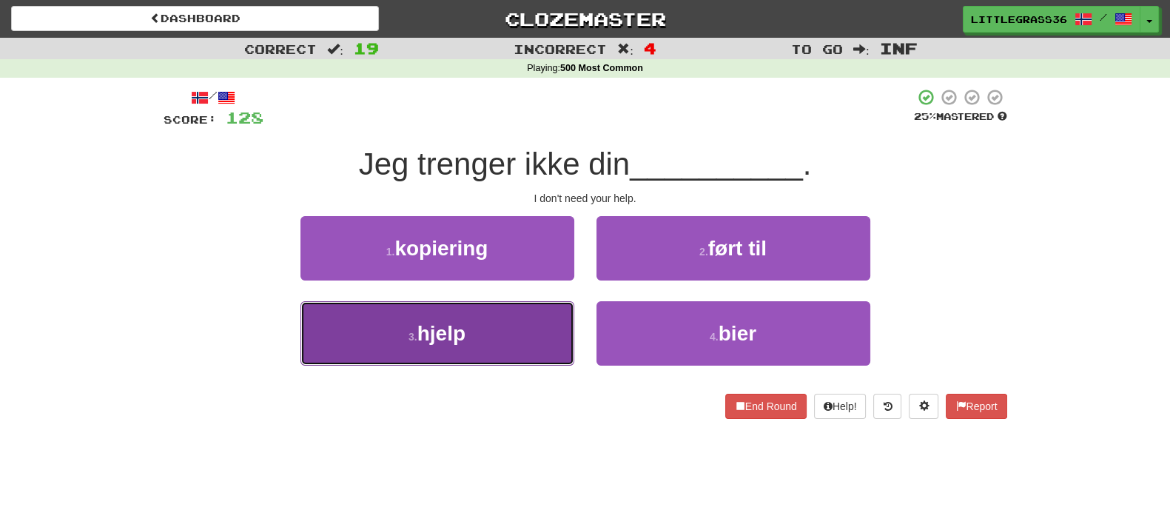
click at [482, 329] on button "3 . hjelp" at bounding box center [437, 333] width 274 height 64
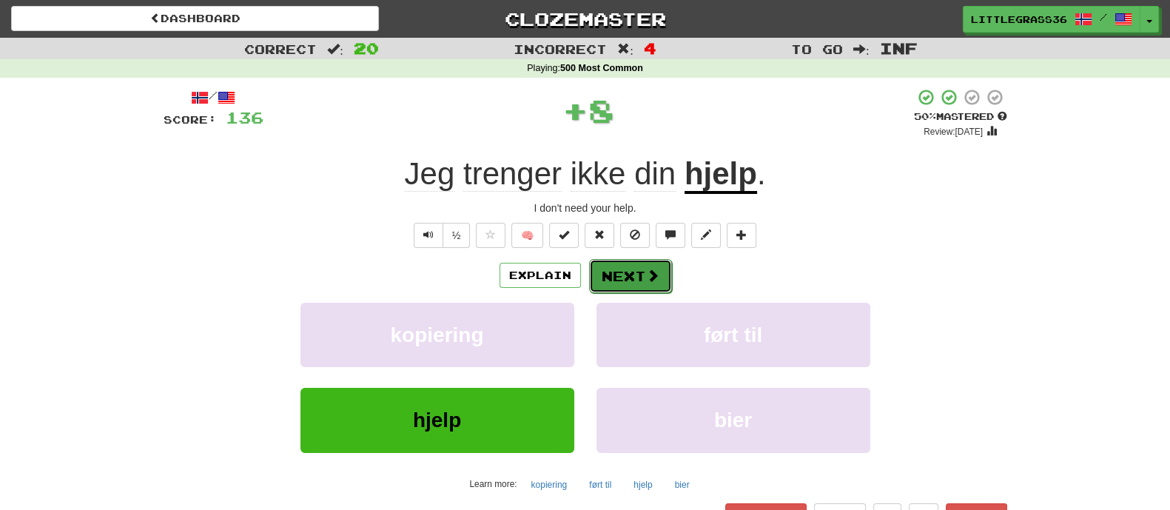
click at [633, 279] on button "Next" at bounding box center [630, 276] width 83 height 34
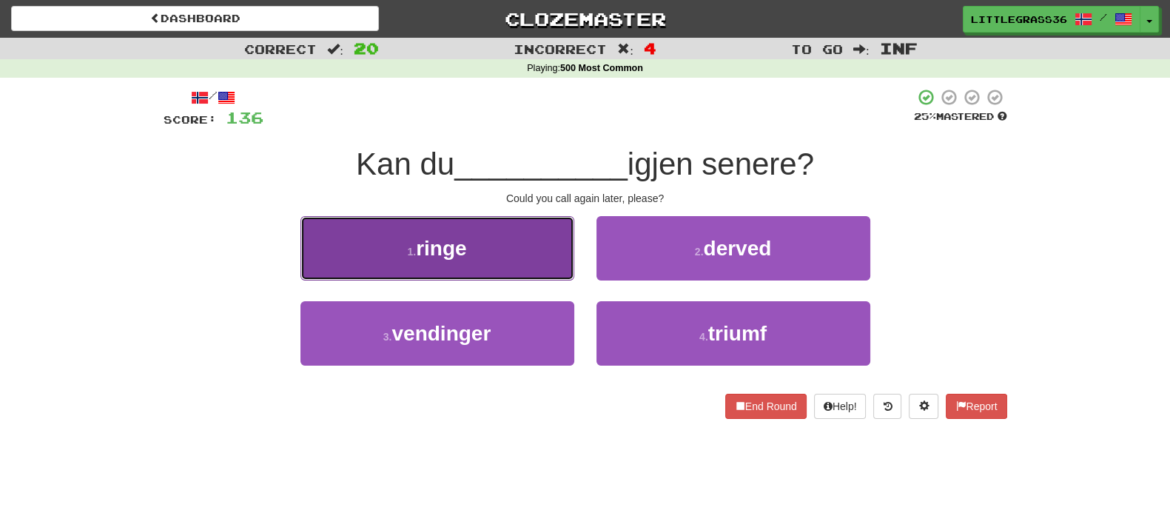
click at [511, 263] on button "1 . ringe" at bounding box center [437, 248] width 274 height 64
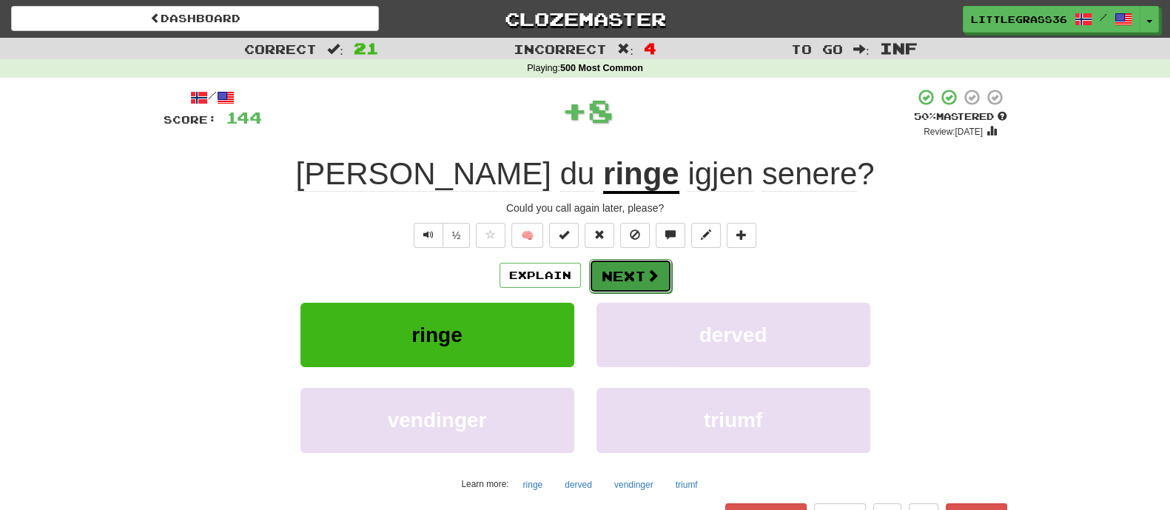
click at [648, 283] on button "Next" at bounding box center [630, 276] width 83 height 34
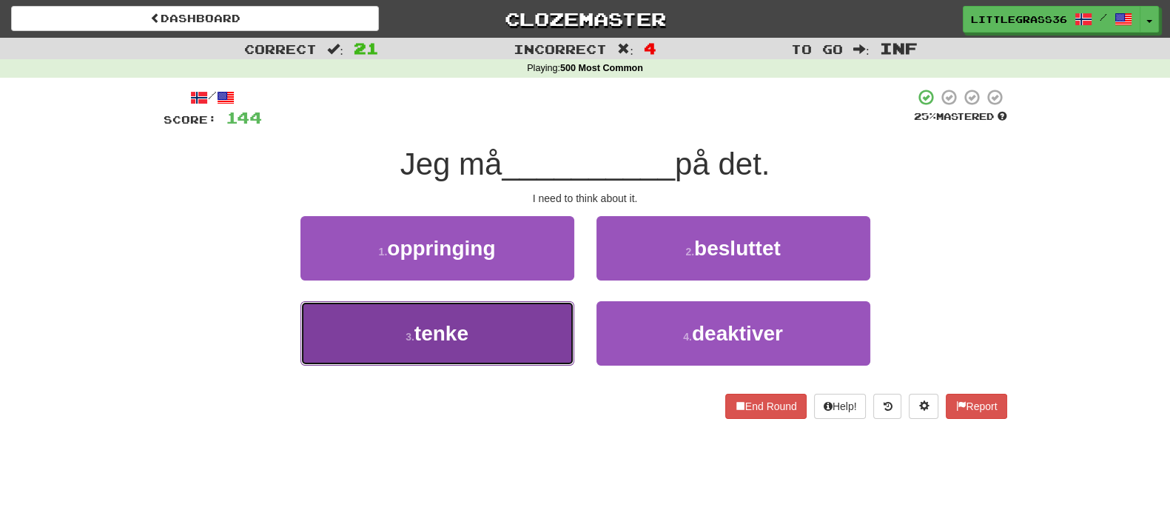
click at [490, 335] on button "3 . tenke" at bounding box center [437, 333] width 274 height 64
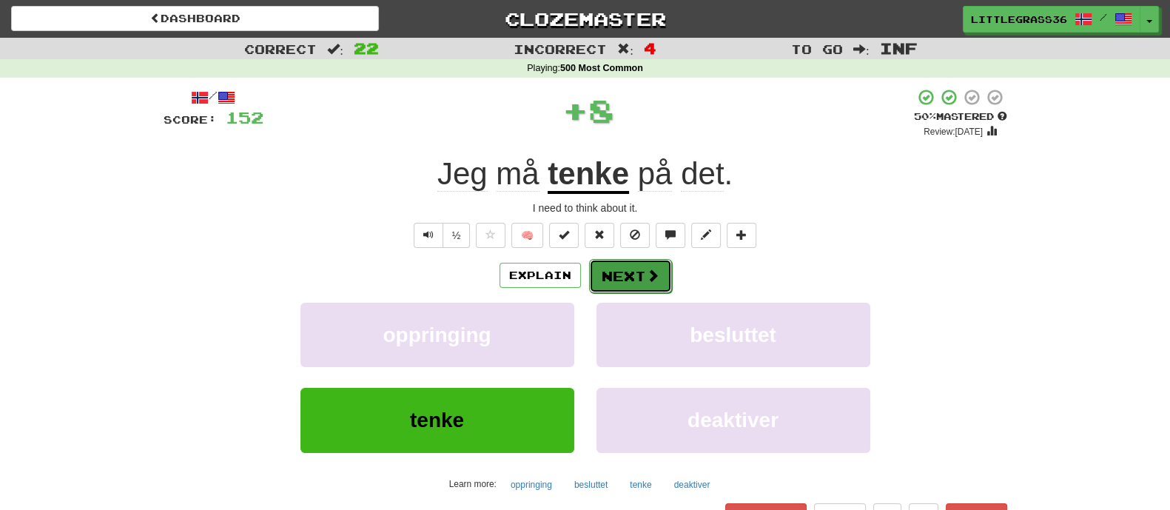
click at [638, 280] on button "Next" at bounding box center [630, 276] width 83 height 34
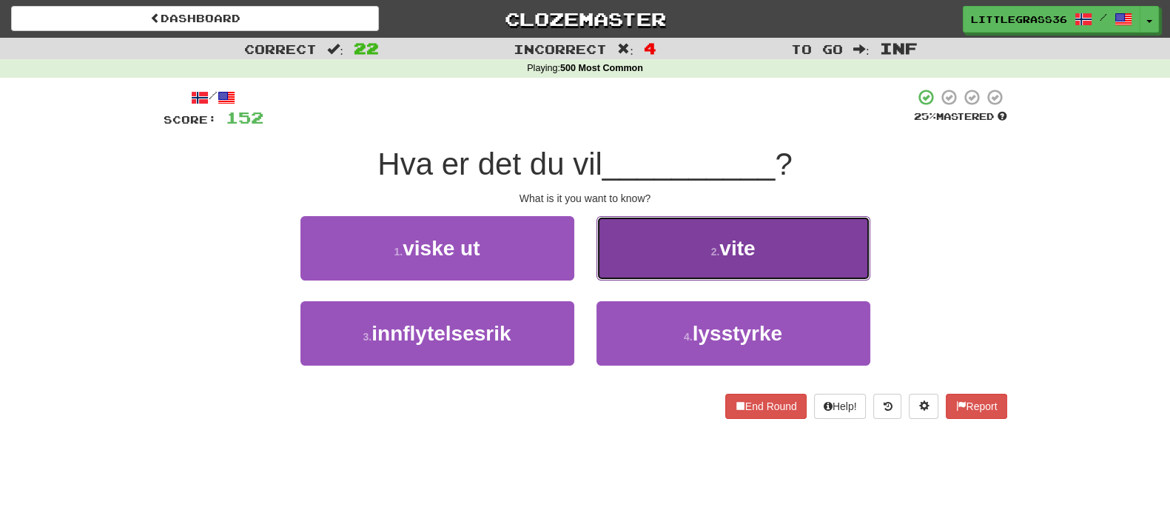
click at [640, 275] on button "2 . vite" at bounding box center [733, 248] width 274 height 64
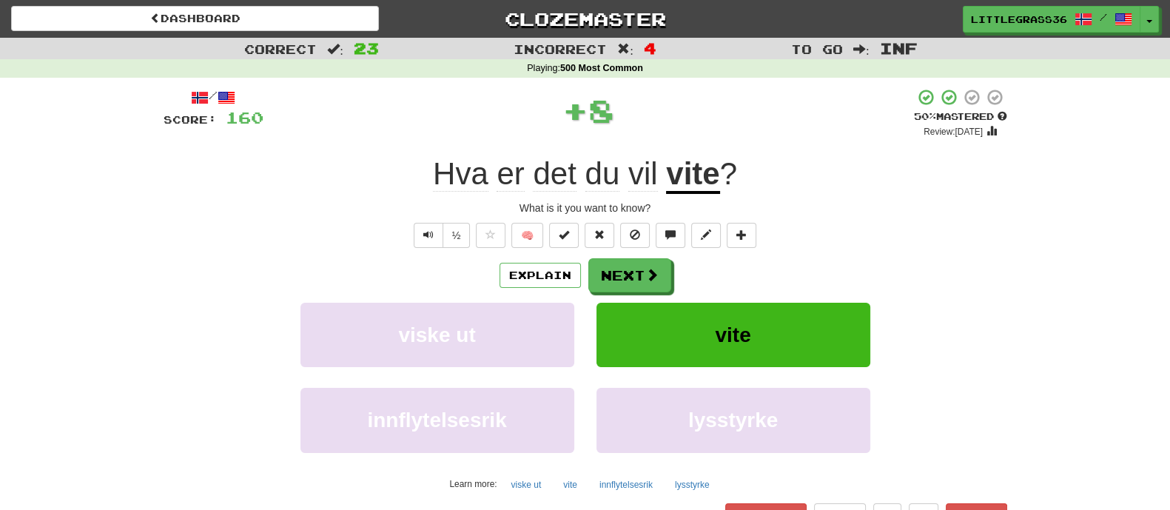
click at [639, 275] on button "Next" at bounding box center [629, 275] width 83 height 34
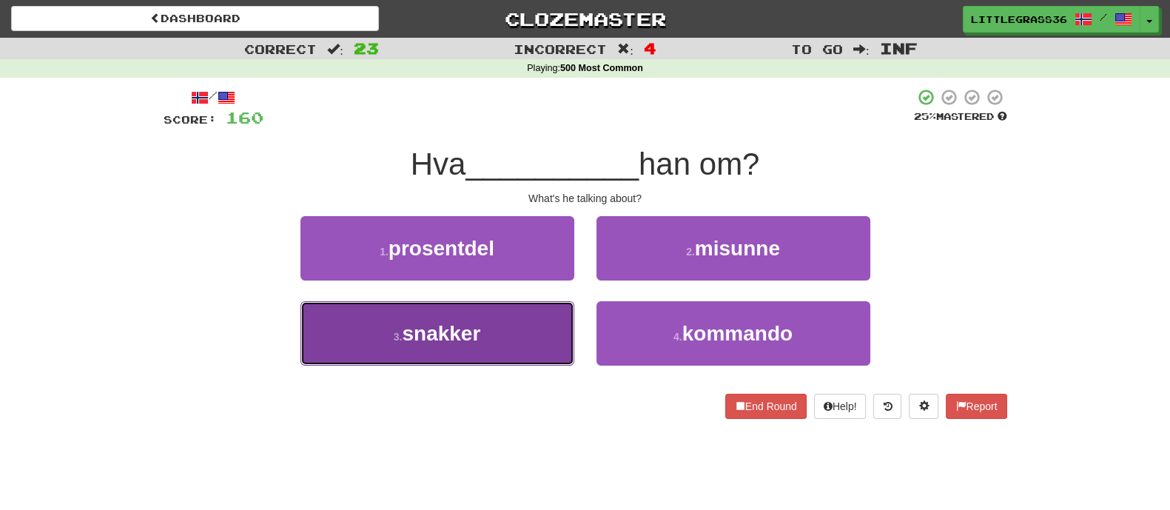
click at [544, 323] on button "3 . snakker" at bounding box center [437, 333] width 274 height 64
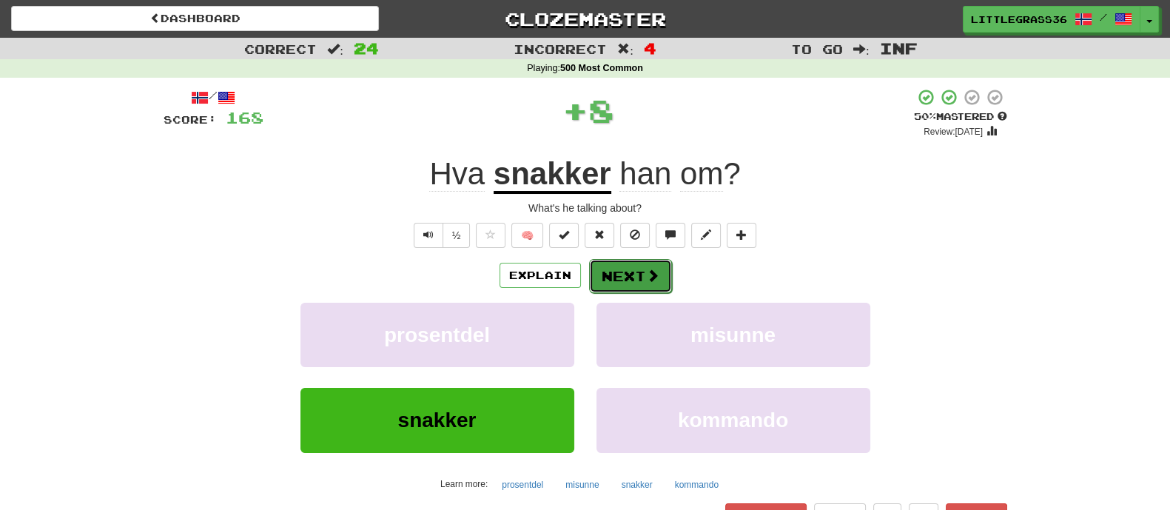
click at [627, 280] on button "Next" at bounding box center [630, 276] width 83 height 34
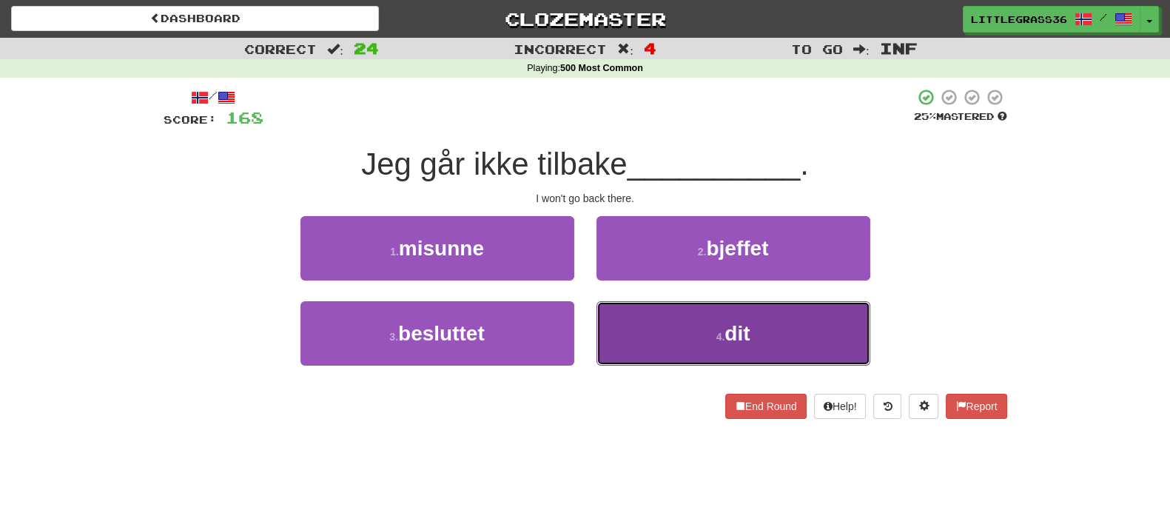
click at [610, 331] on button "4 . dit" at bounding box center [733, 333] width 274 height 64
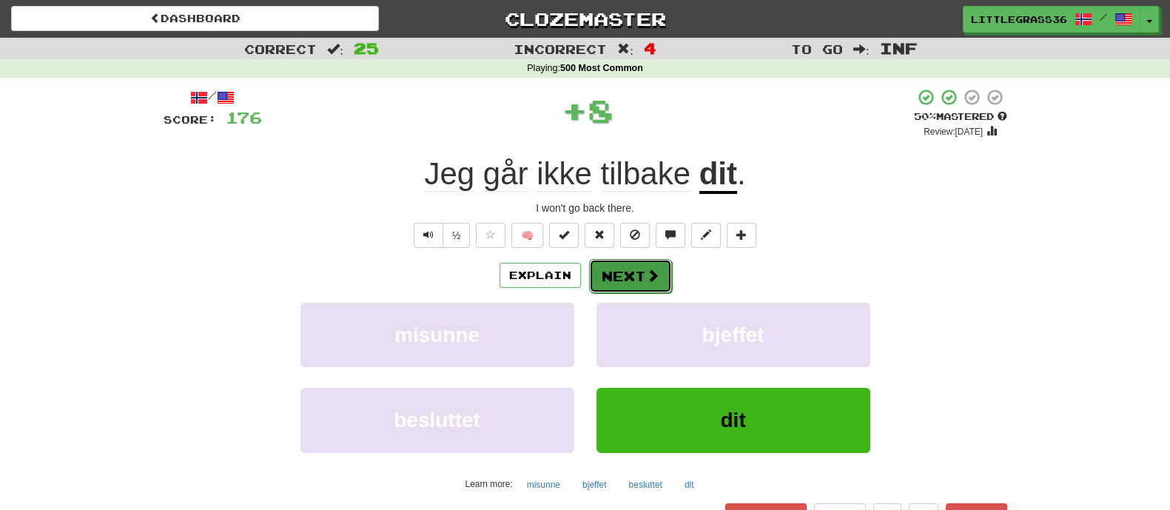
click at [611, 289] on button "Next" at bounding box center [630, 276] width 83 height 34
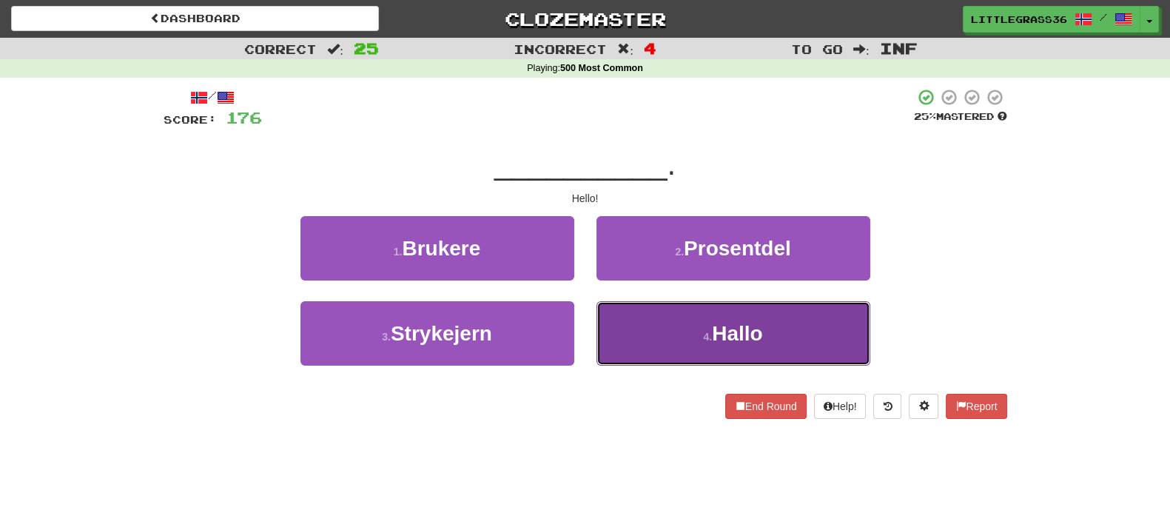
click at [647, 342] on button "4 . Hallo" at bounding box center [733, 333] width 274 height 64
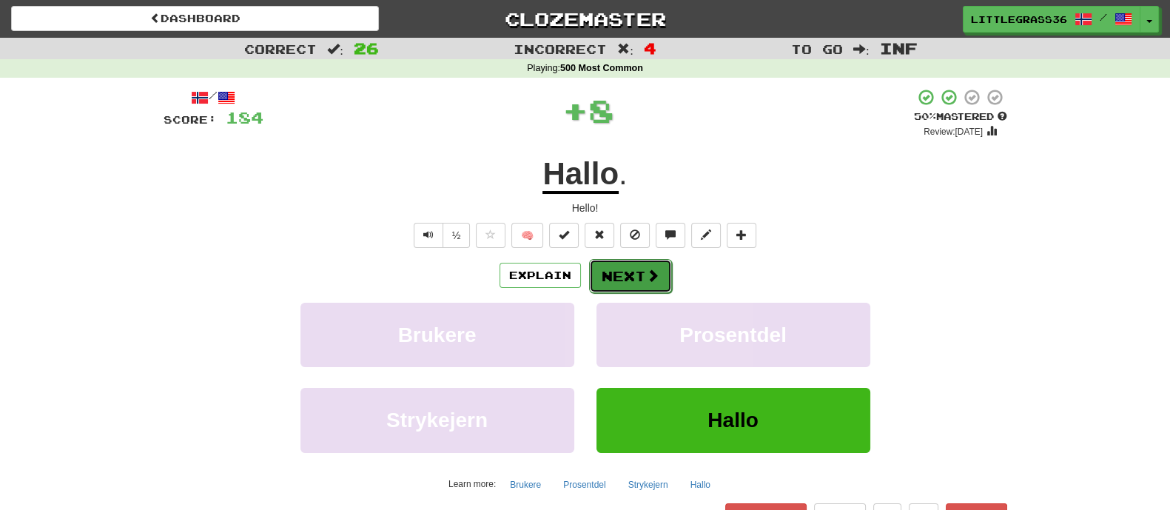
click at [633, 275] on button "Next" at bounding box center [630, 276] width 83 height 34
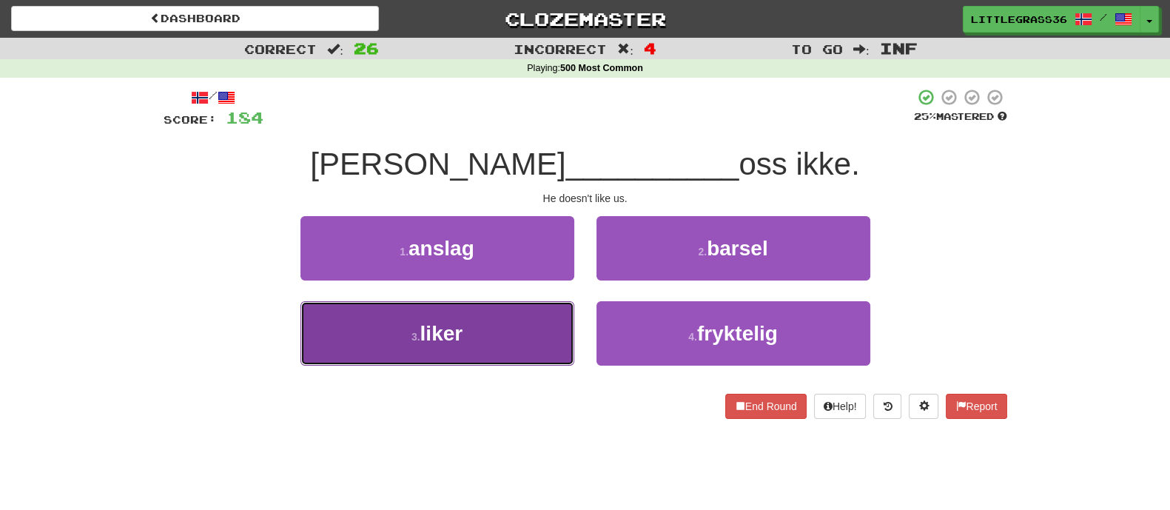
click at [525, 308] on button "3 . liker" at bounding box center [437, 333] width 274 height 64
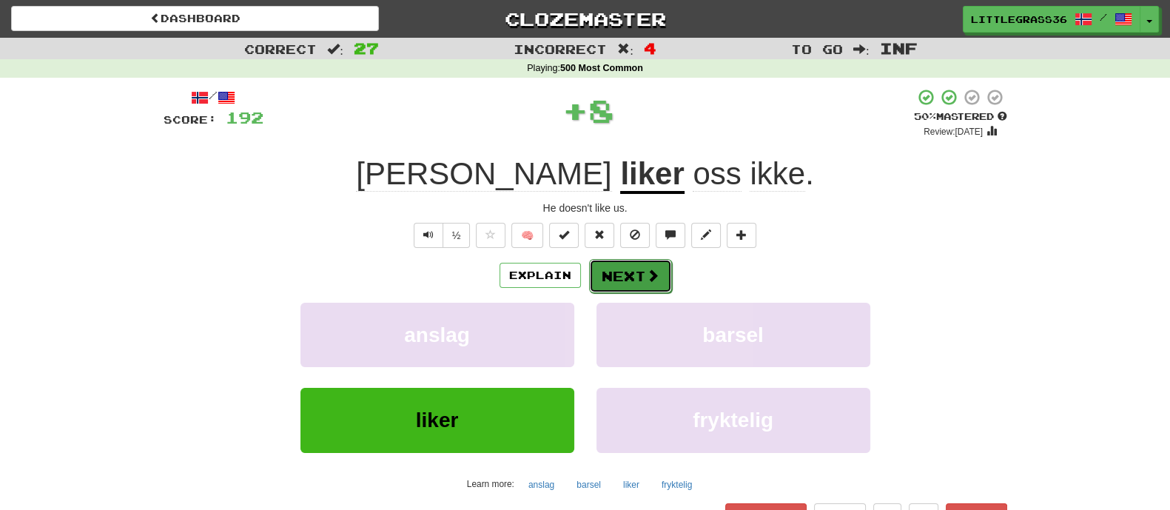
click at [630, 275] on button "Next" at bounding box center [630, 276] width 83 height 34
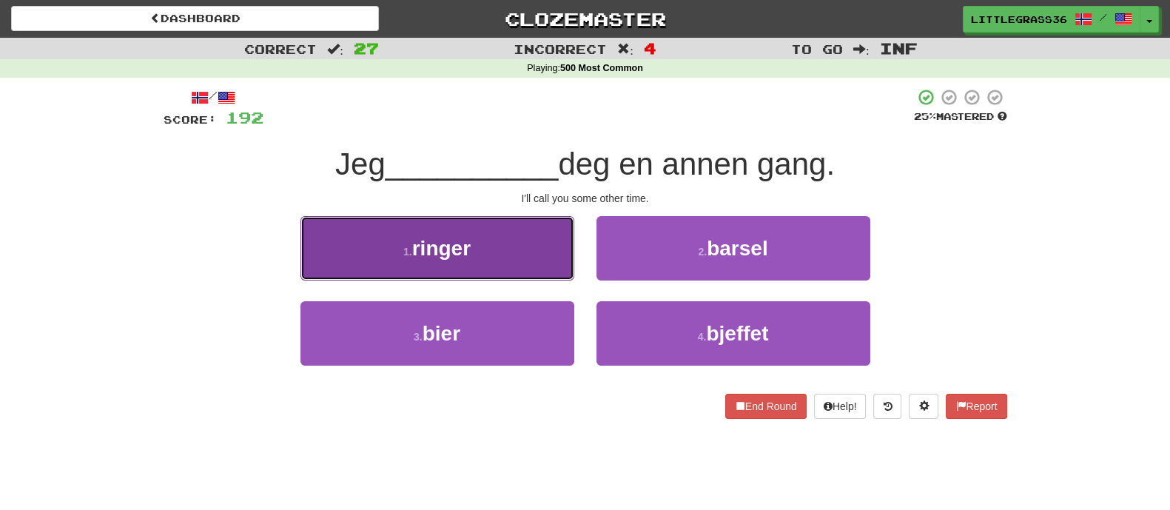
click at [446, 275] on button "1 . ringer" at bounding box center [437, 248] width 274 height 64
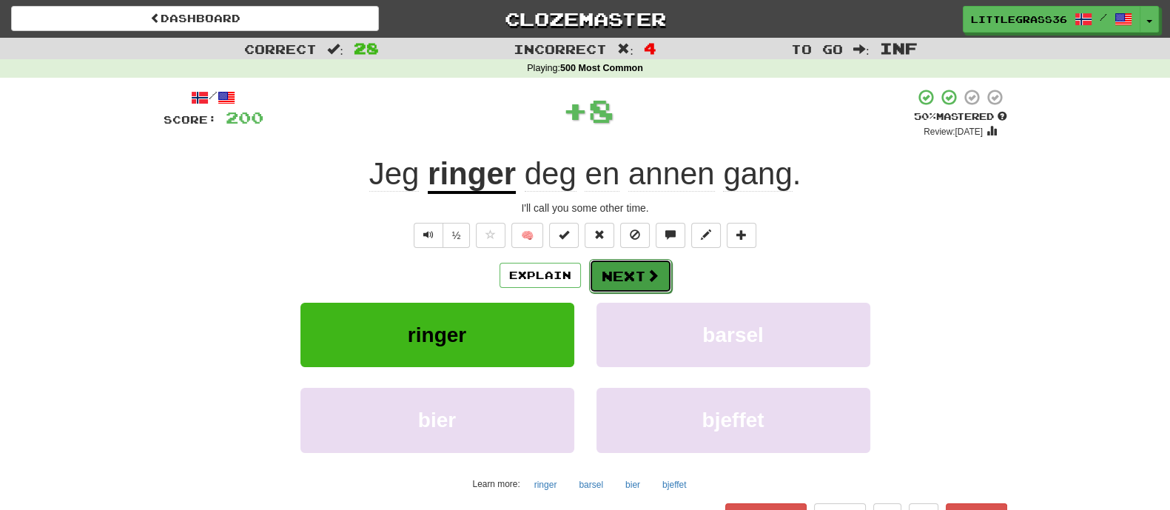
click at [636, 279] on button "Next" at bounding box center [630, 276] width 83 height 34
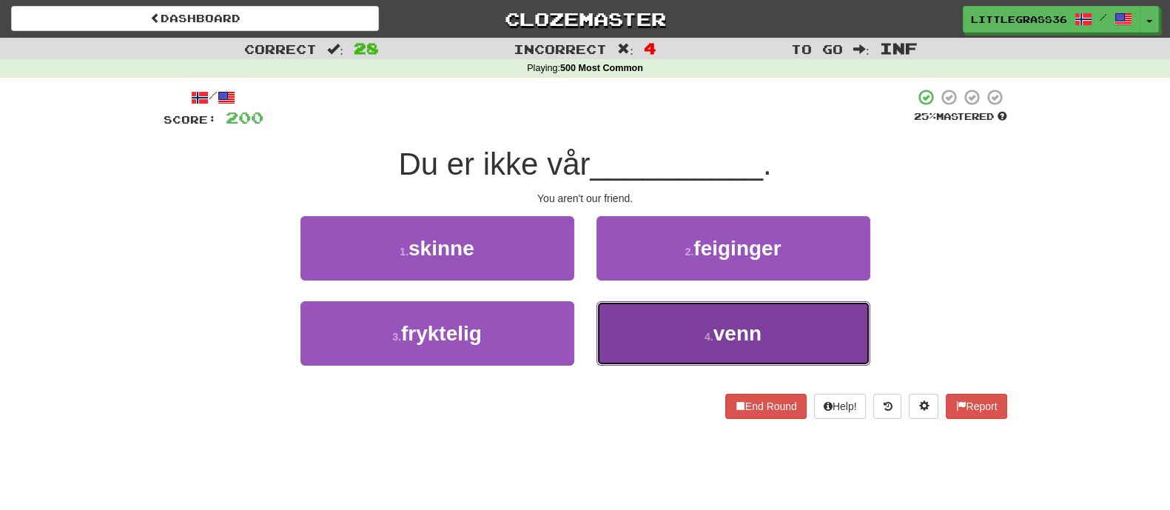
click at [659, 318] on button "4 . venn" at bounding box center [733, 333] width 274 height 64
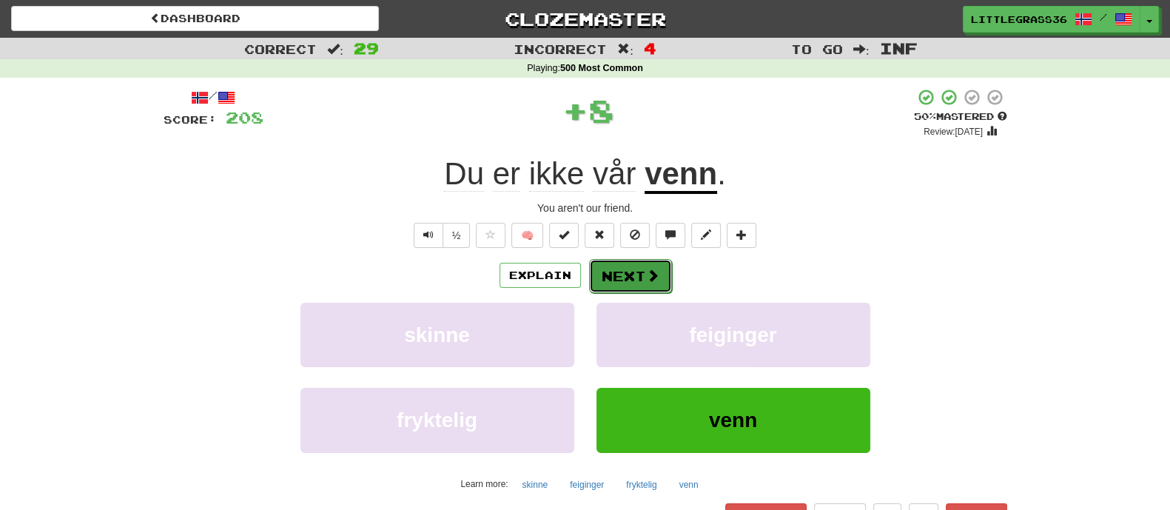
click at [649, 269] on span at bounding box center [652, 275] width 13 height 13
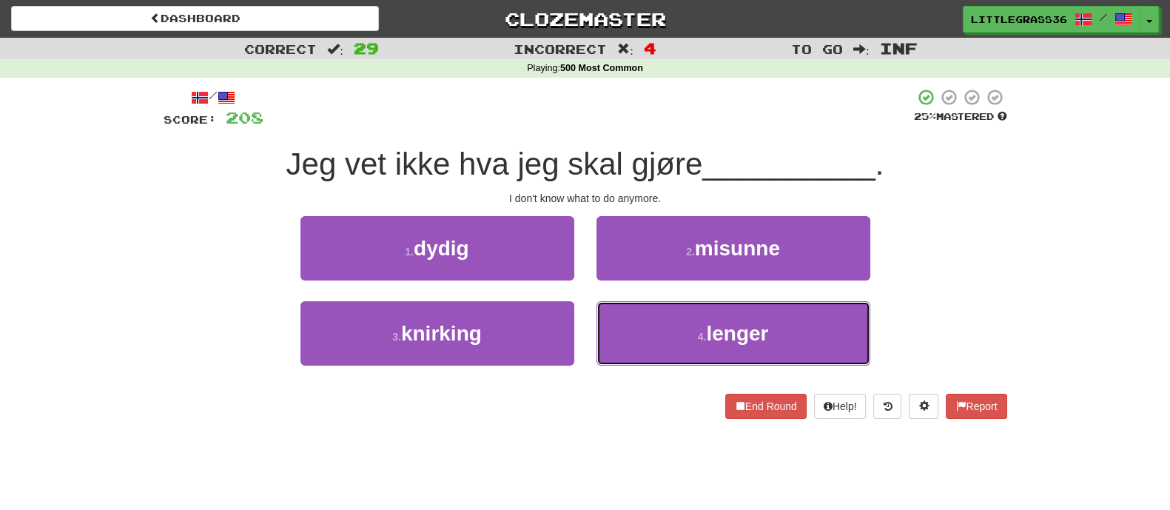
click at [638, 305] on button "4 . lenger" at bounding box center [733, 333] width 274 height 64
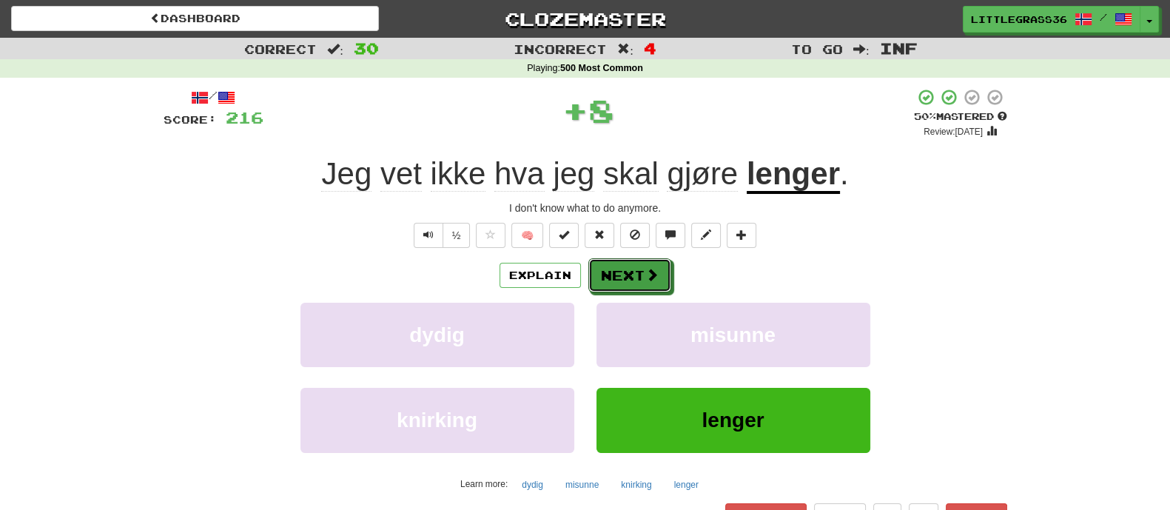
click at [624, 261] on button "Next" at bounding box center [629, 275] width 83 height 34
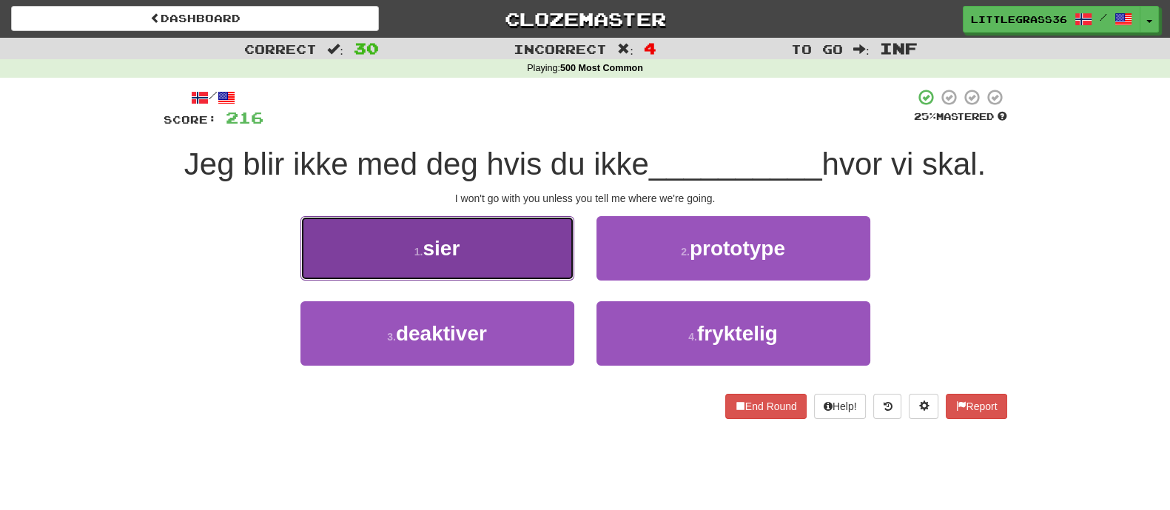
click at [495, 255] on button "1 . sier" at bounding box center [437, 248] width 274 height 64
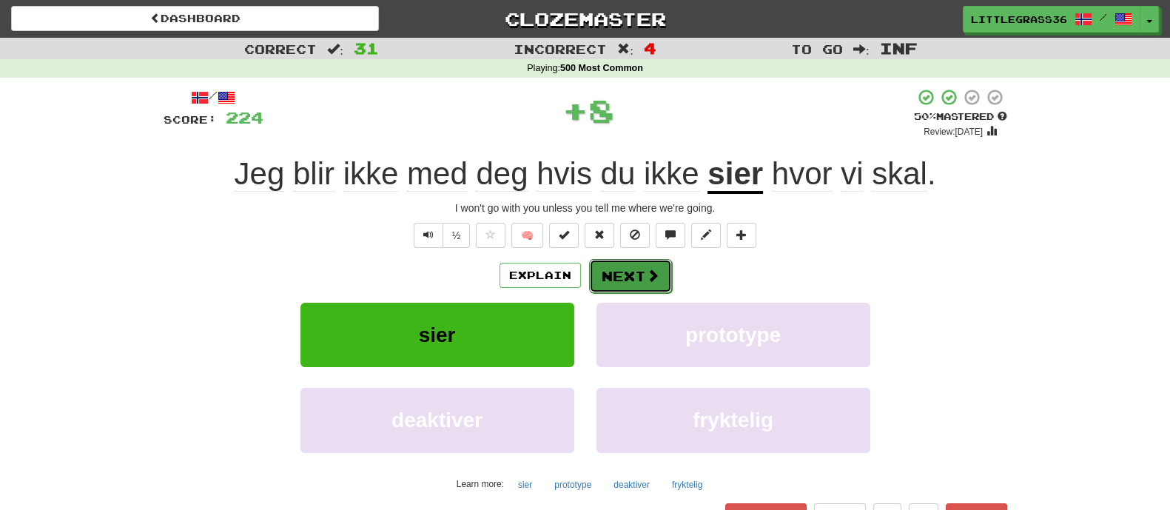
click at [660, 279] on button "Next" at bounding box center [630, 276] width 83 height 34
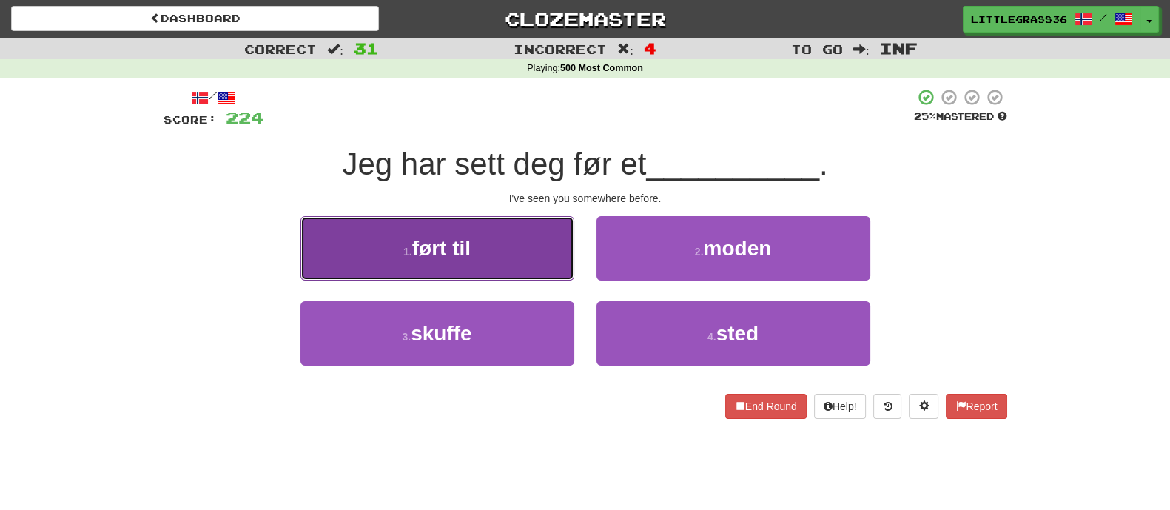
click at [504, 246] on button "1 . ført til" at bounding box center [437, 248] width 274 height 64
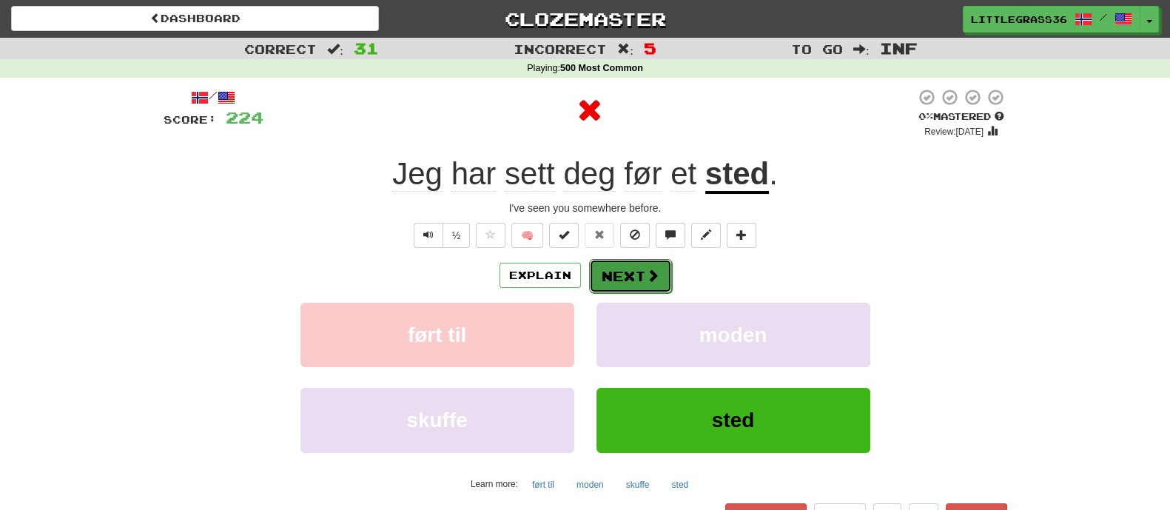
click at [625, 290] on button "Next" at bounding box center [630, 276] width 83 height 34
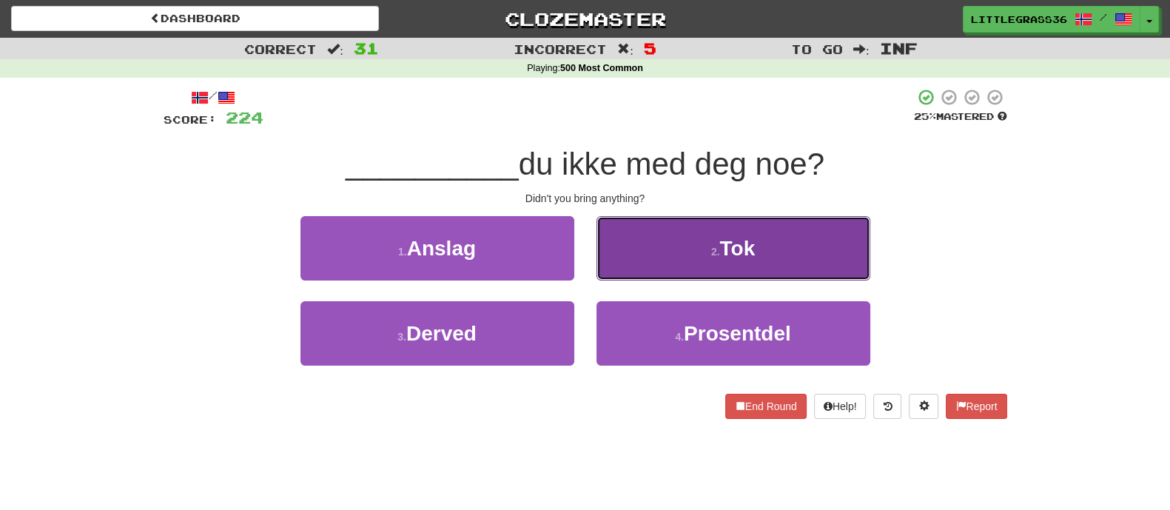
click at [640, 275] on button "2 . Tok" at bounding box center [733, 248] width 274 height 64
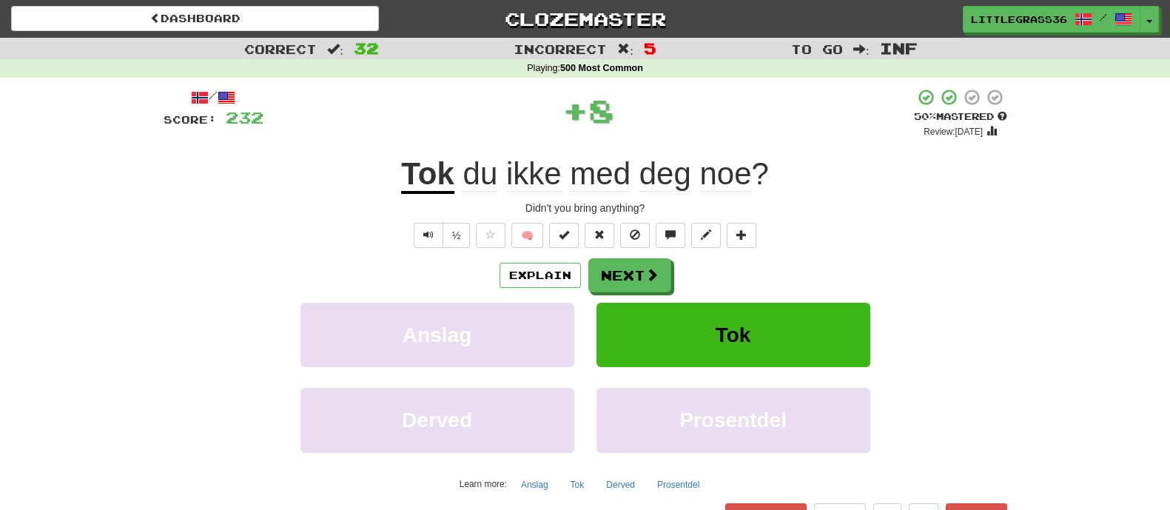
click at [612, 296] on div "Explain Next Anslag Tok Derved Prosentdel Learn more: Anslag Tok Derved Prosent…" at bounding box center [586, 377] width 844 height 238
click at [428, 177] on u "Tok" at bounding box center [427, 175] width 53 height 38
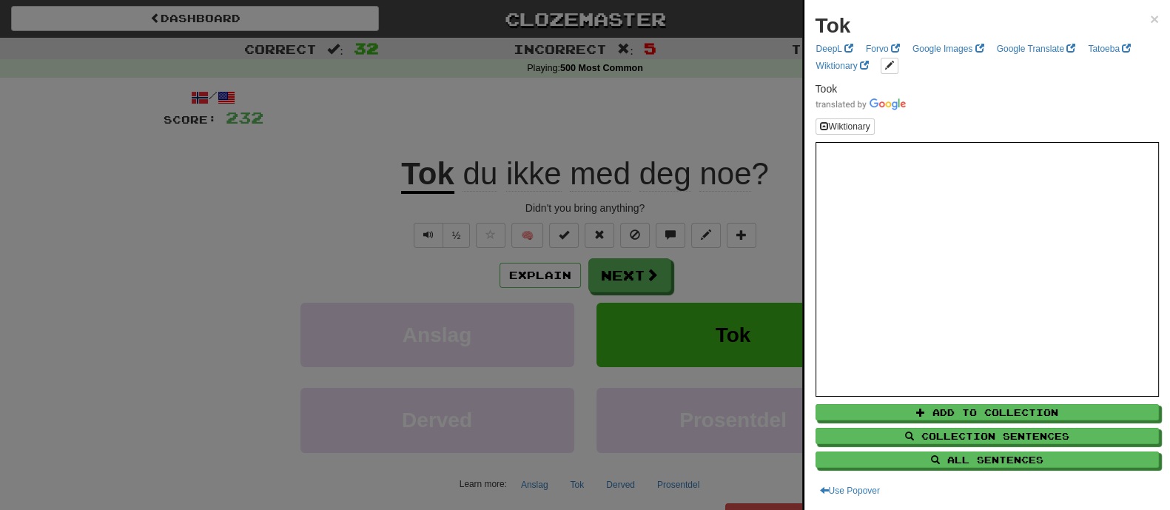
click at [416, 218] on div at bounding box center [585, 255] width 1170 height 510
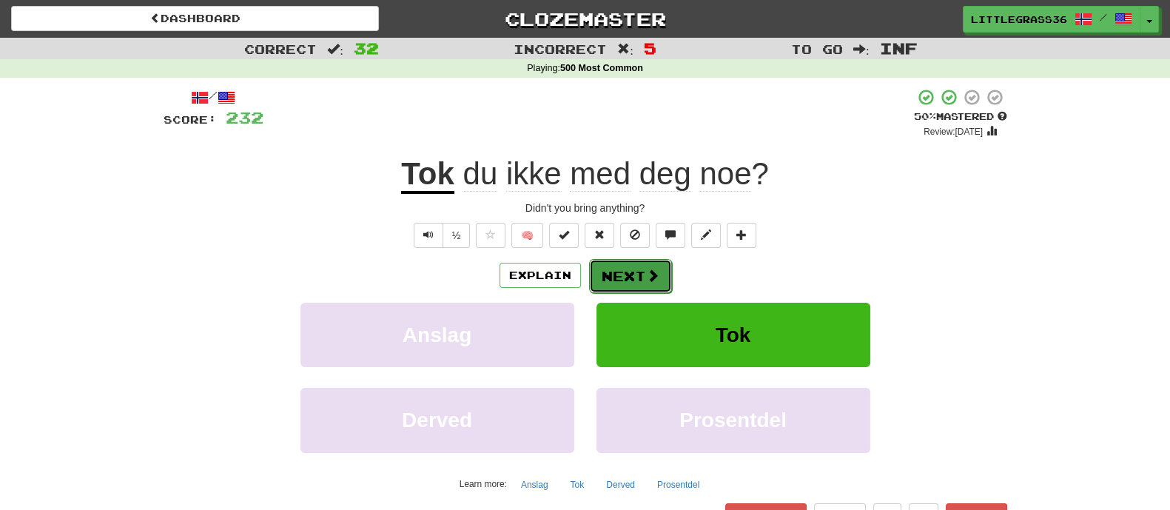
click at [642, 280] on button "Next" at bounding box center [630, 276] width 83 height 34
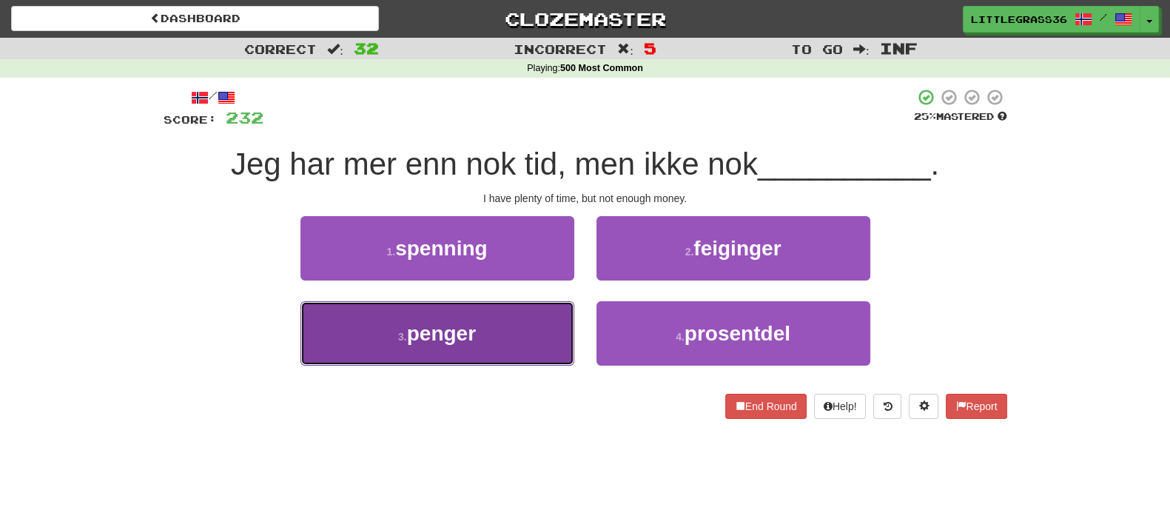
click at [481, 322] on button "3 . penger" at bounding box center [437, 333] width 274 height 64
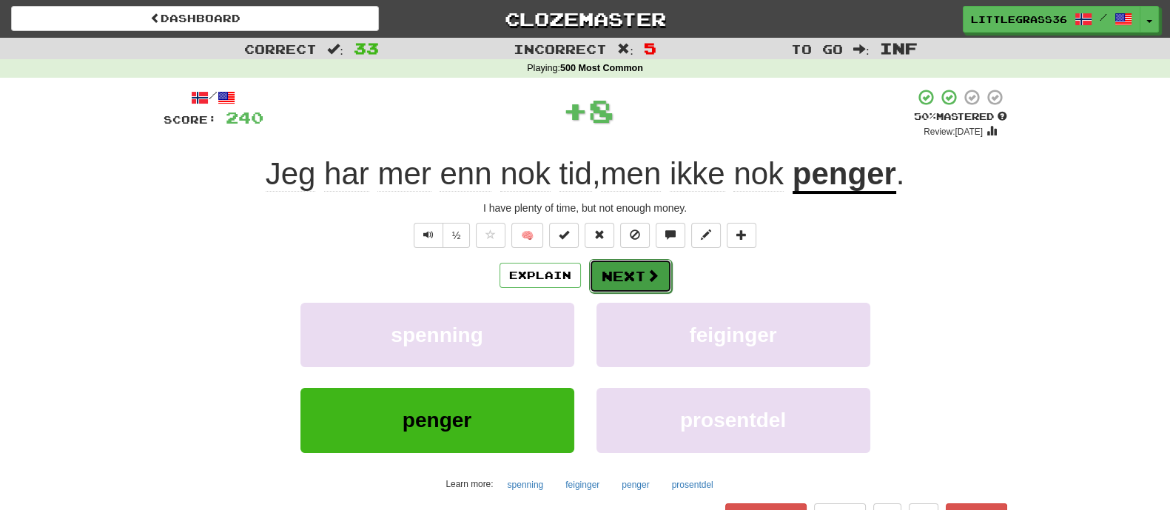
click at [643, 261] on button "Next" at bounding box center [630, 276] width 83 height 34
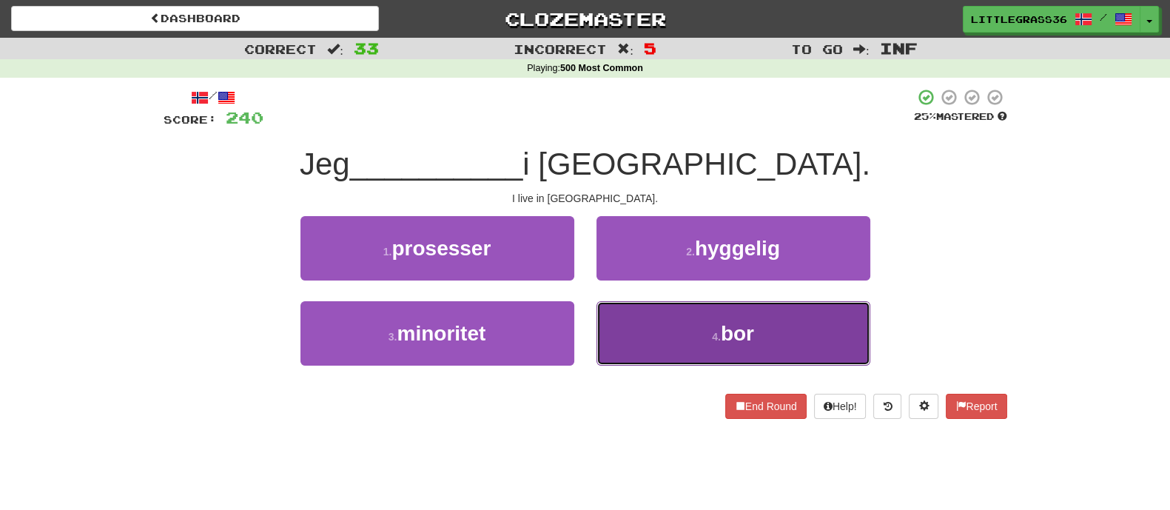
drag, startPoint x: 633, startPoint y: 352, endPoint x: 636, endPoint y: 306, distance: 46.0
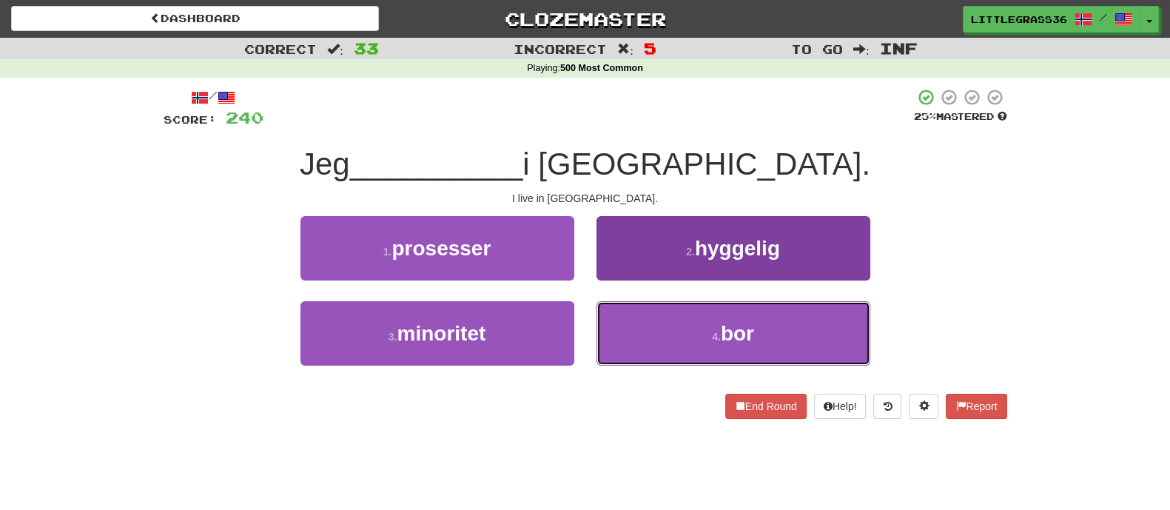
click at [633, 351] on button "4 . bor" at bounding box center [733, 333] width 274 height 64
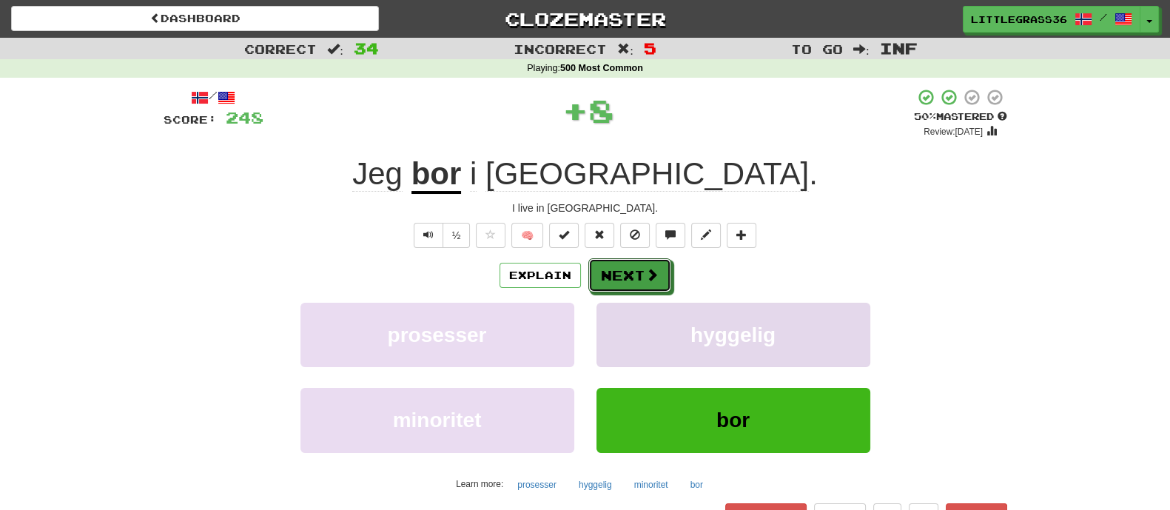
click at [636, 285] on button "Next" at bounding box center [629, 275] width 83 height 34
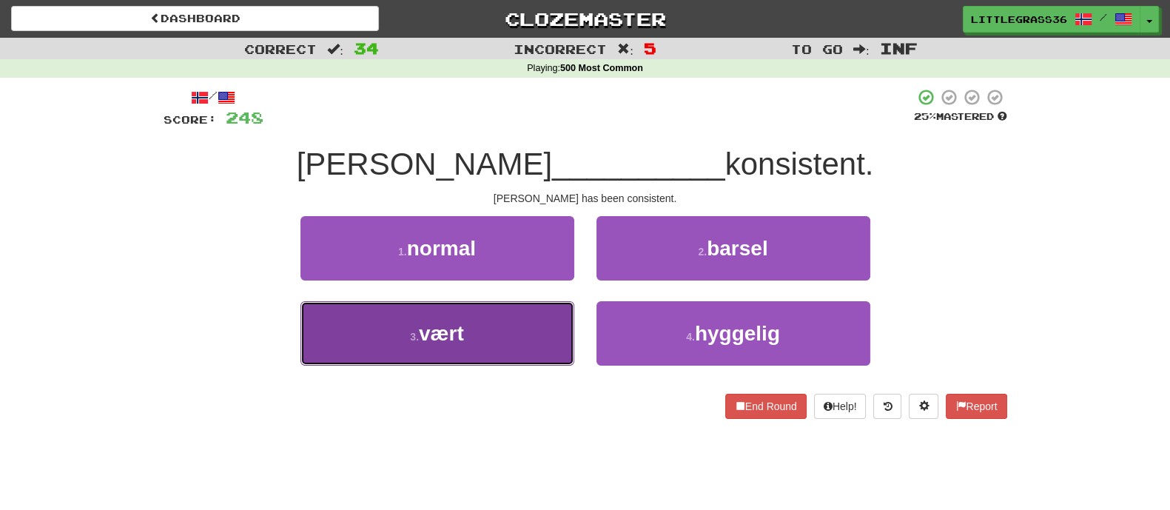
click at [481, 317] on button "3 . vært" at bounding box center [437, 333] width 274 height 64
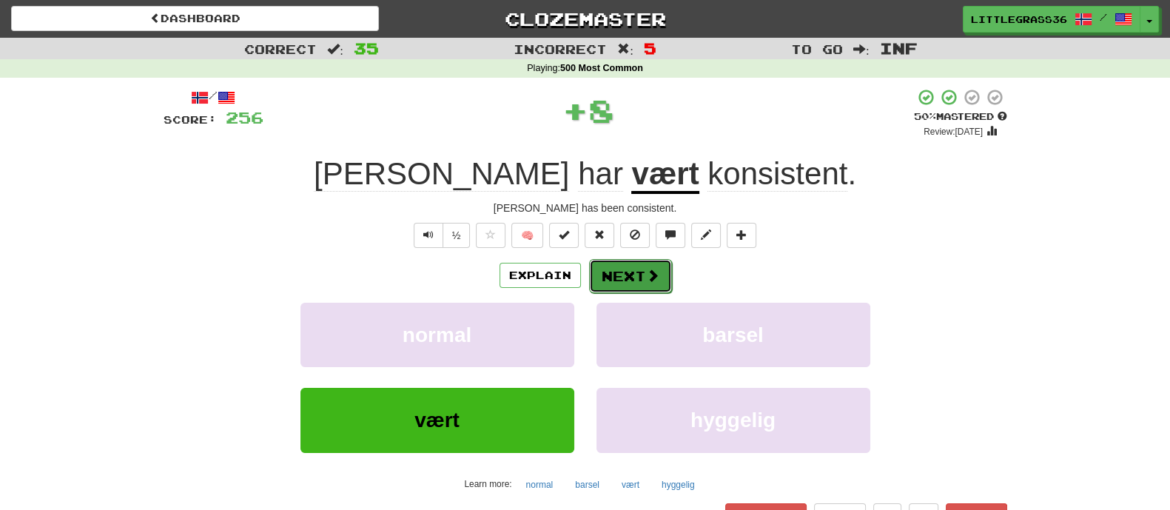
click at [628, 272] on button "Next" at bounding box center [630, 276] width 83 height 34
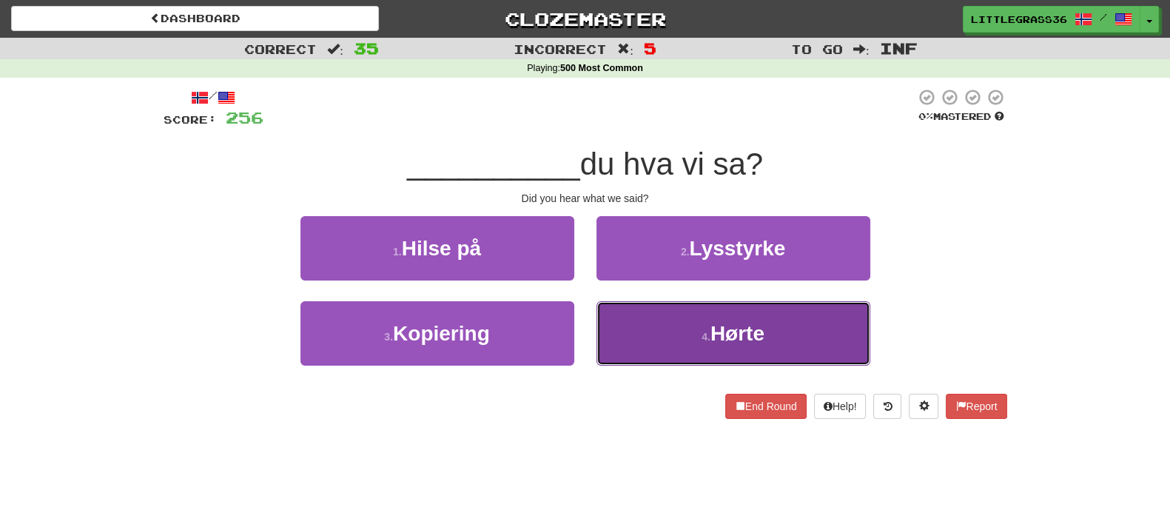
click at [618, 320] on button "4 . Hørte" at bounding box center [733, 333] width 274 height 64
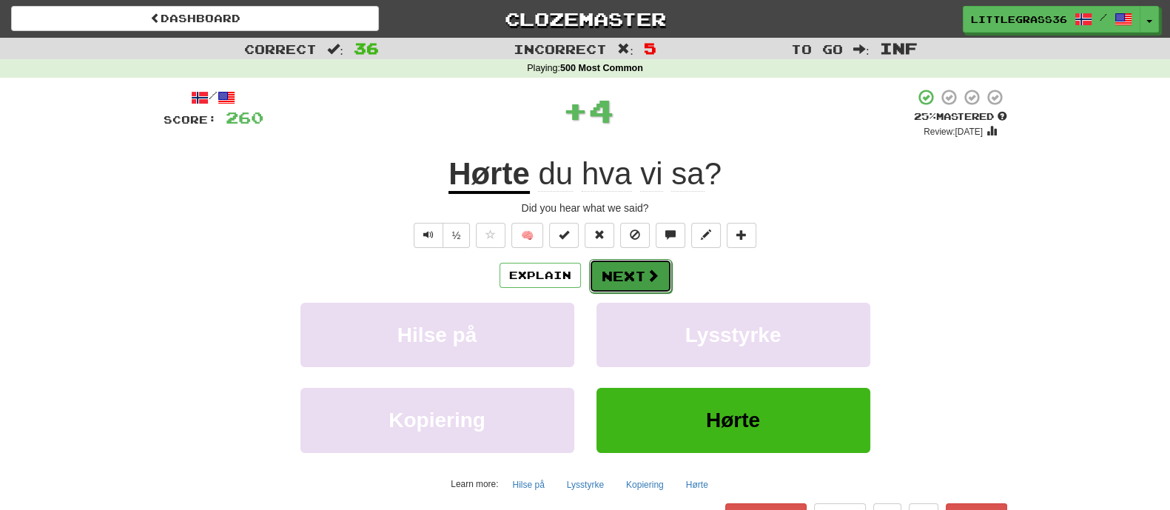
click at [626, 286] on button "Next" at bounding box center [630, 276] width 83 height 34
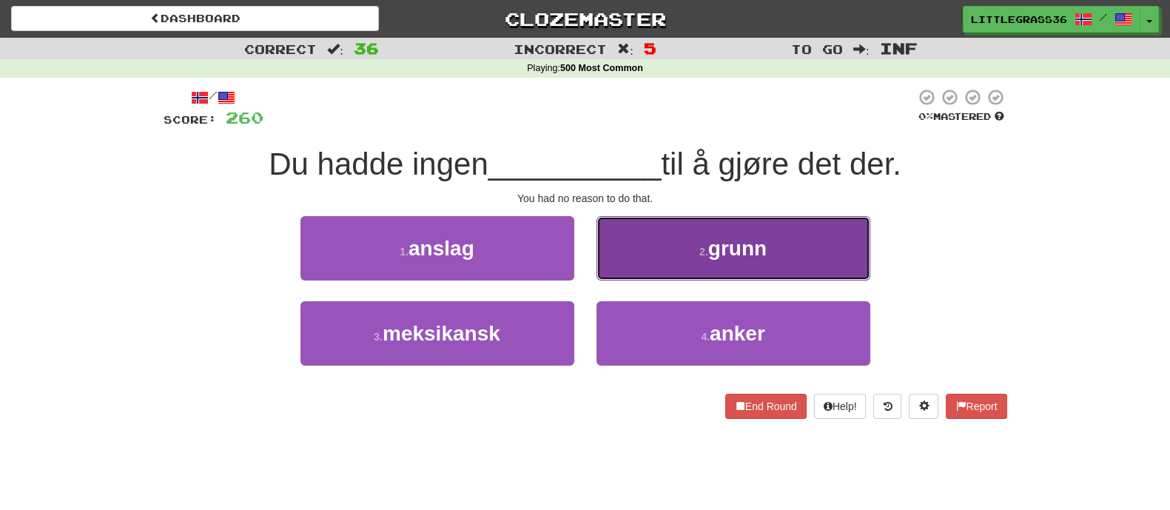
click at [636, 274] on button "2 . grunn" at bounding box center [733, 248] width 274 height 64
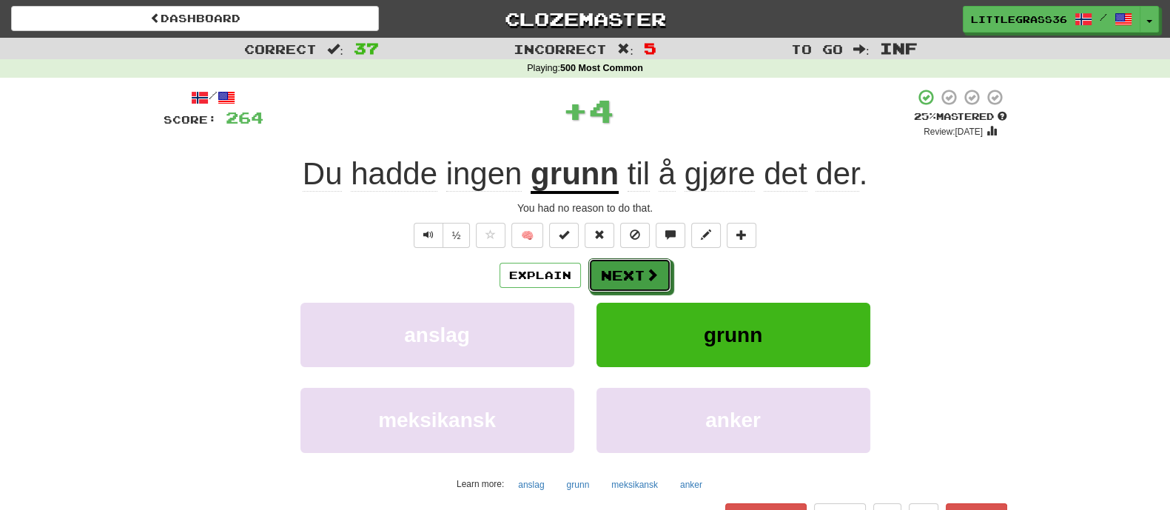
click at [636, 274] on button "Next" at bounding box center [629, 275] width 83 height 34
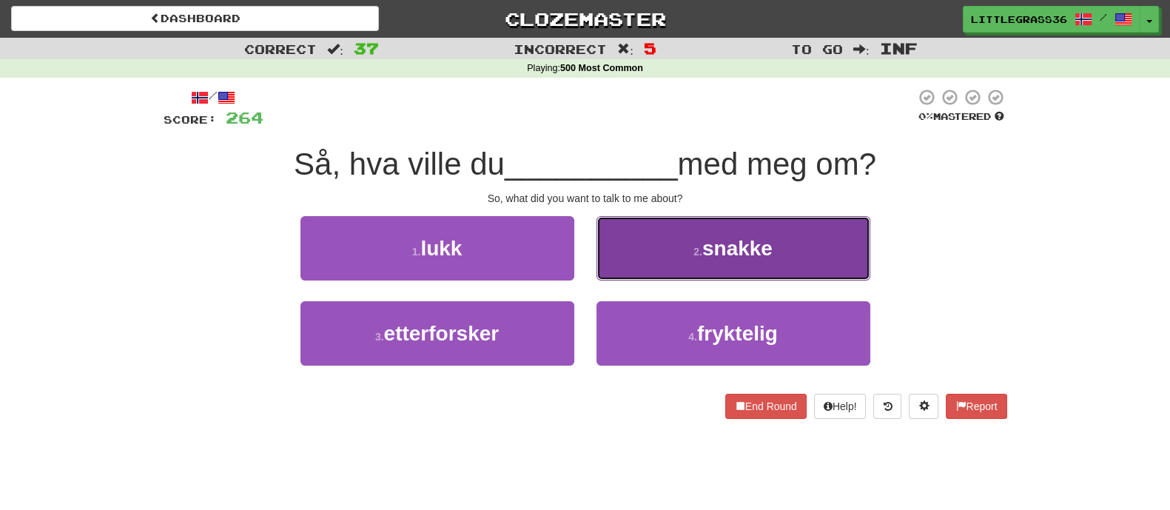
click at [636, 275] on button "2 . snakke" at bounding box center [733, 248] width 274 height 64
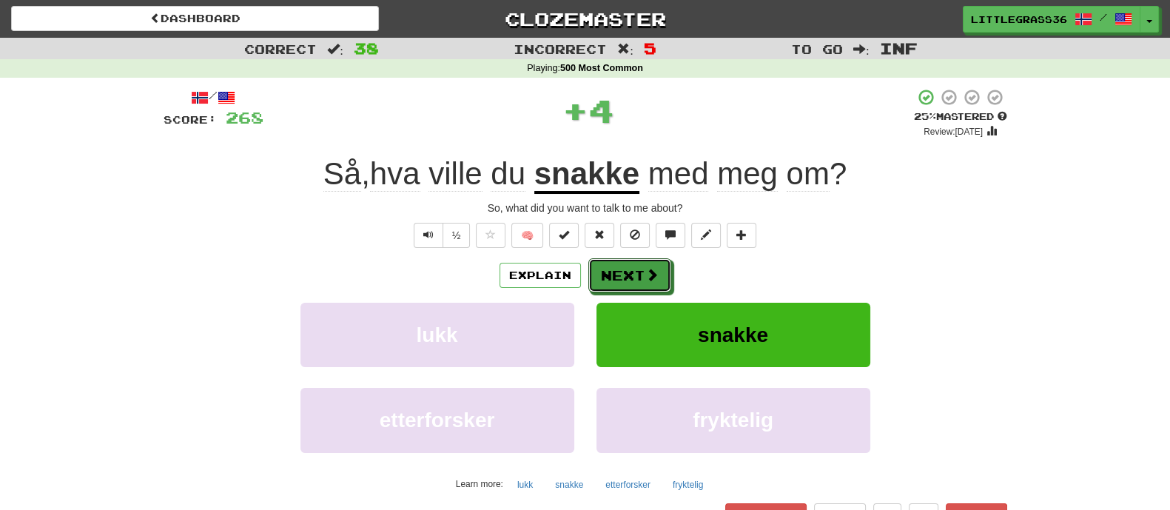
click at [636, 275] on button "Next" at bounding box center [629, 275] width 83 height 34
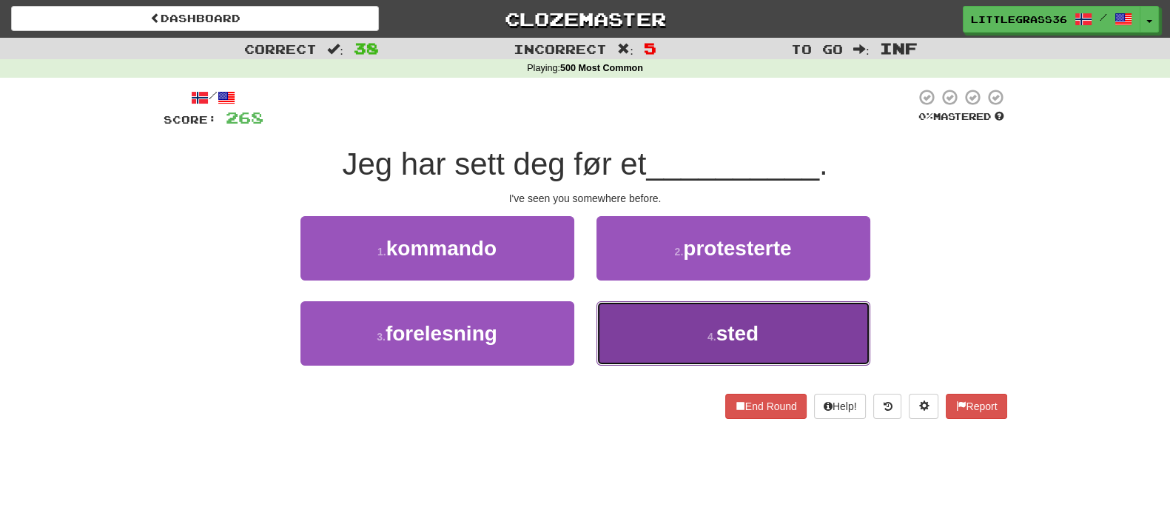
click at [628, 324] on button "4 . sted" at bounding box center [733, 333] width 274 height 64
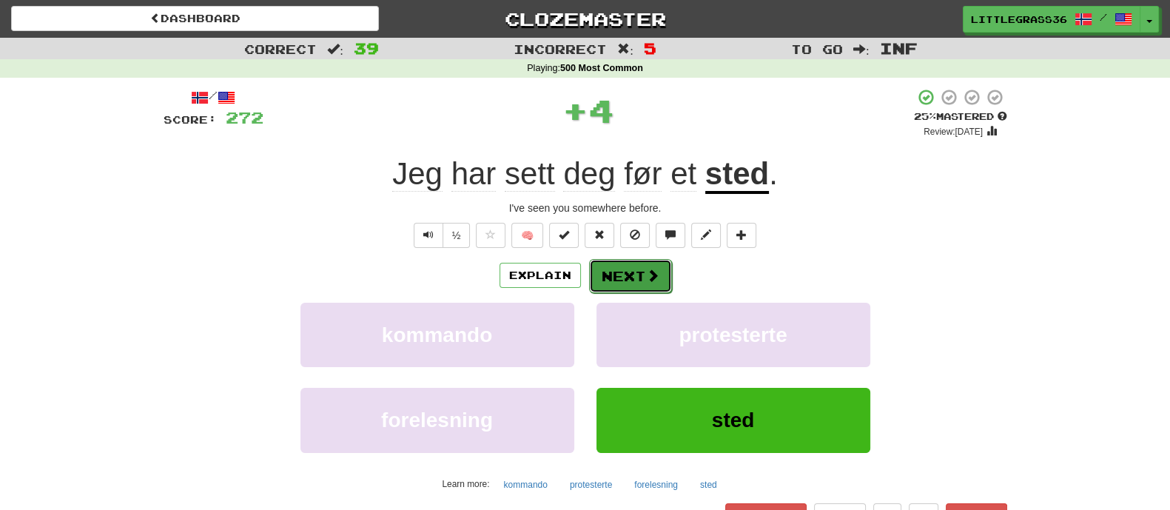
click at [634, 287] on button "Next" at bounding box center [630, 276] width 83 height 34
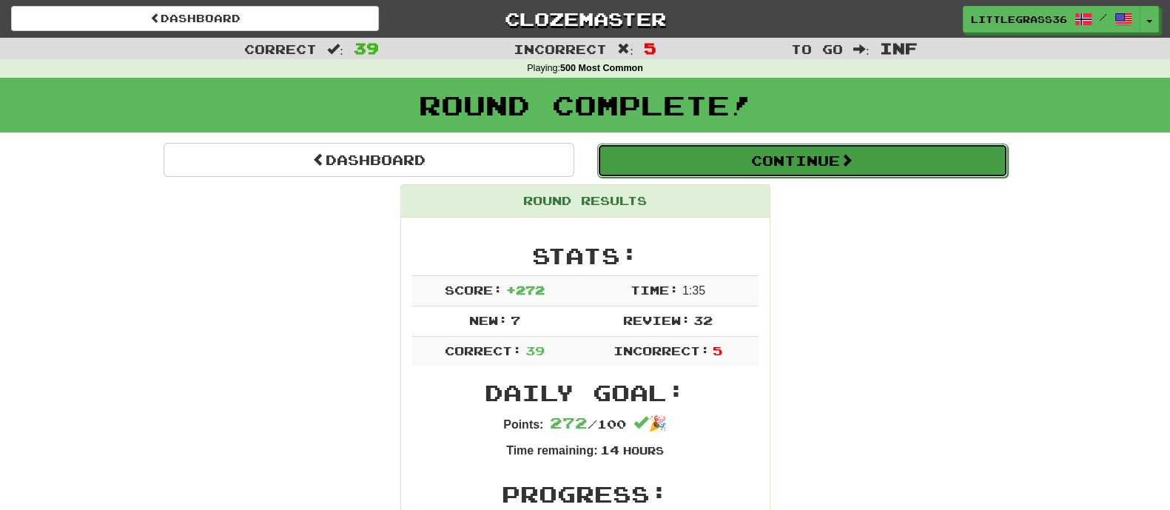
click at [712, 171] on button "Continue" at bounding box center [802, 161] width 411 height 34
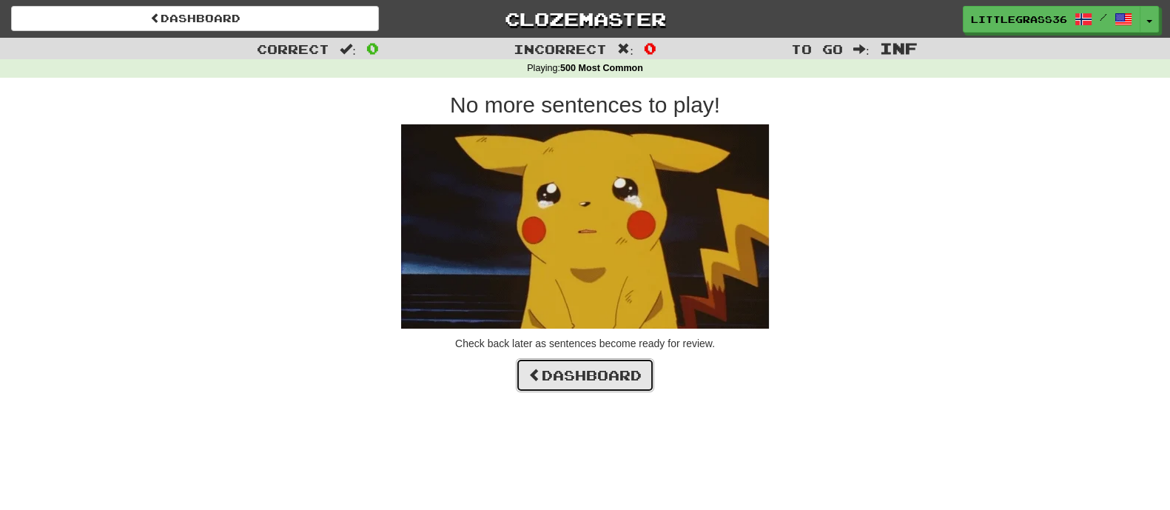
click at [607, 371] on link "Dashboard" at bounding box center [585, 375] width 138 height 34
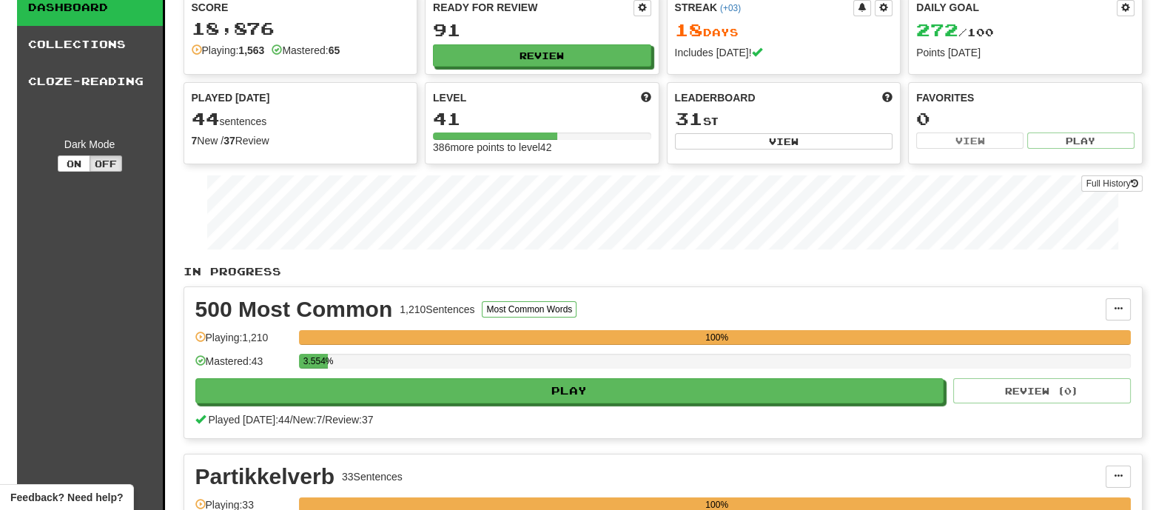
scroll to position [92, 0]
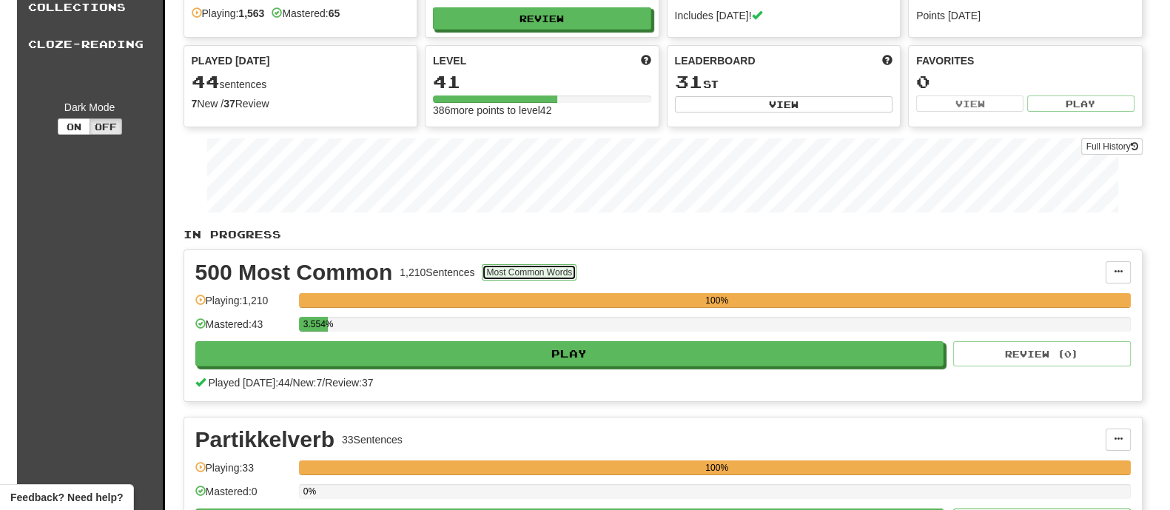
click at [511, 269] on button "Most Common Words" at bounding box center [529, 272] width 95 height 16
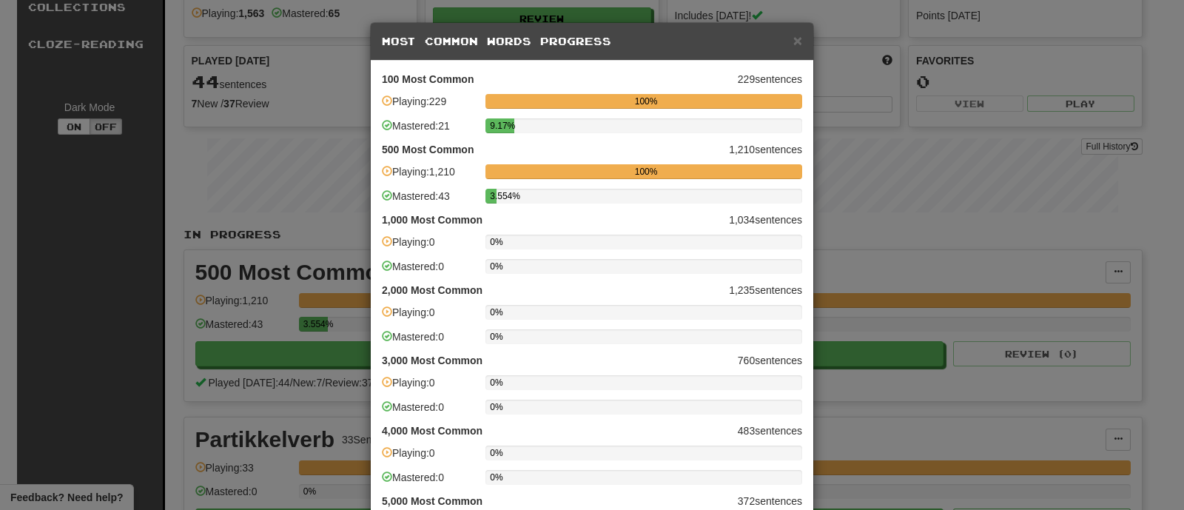
click at [403, 218] on strong "1,000 Most Common" at bounding box center [432, 219] width 101 height 15
click at [304, 236] on div "× Most Common Words Progress 100 Most Common 229 sentences Playing: 229 100% Ma…" at bounding box center [592, 255] width 1184 height 510
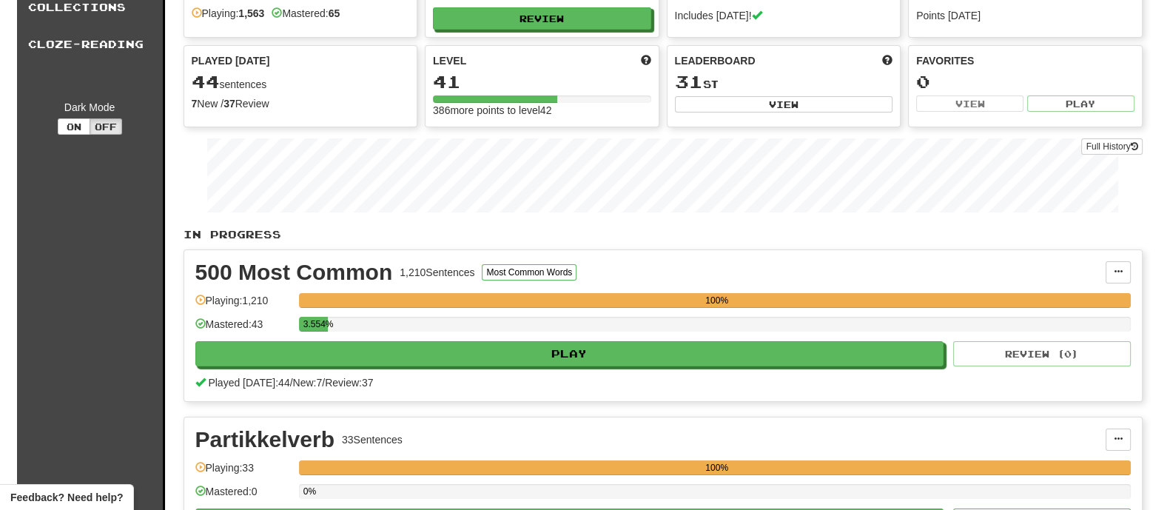
scroll to position [0, 0]
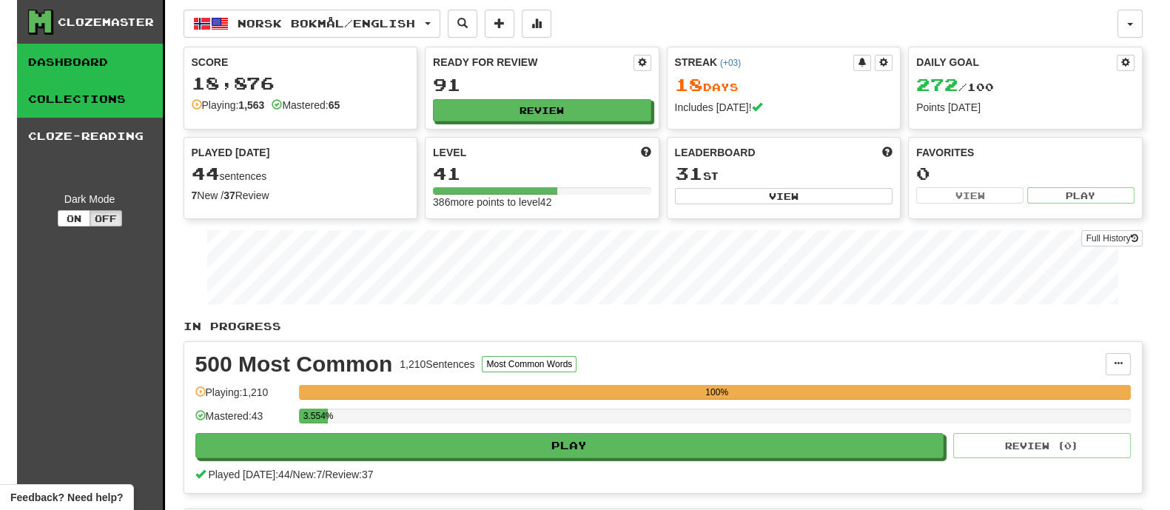
click at [121, 104] on link "Collections" at bounding box center [90, 99] width 146 height 37
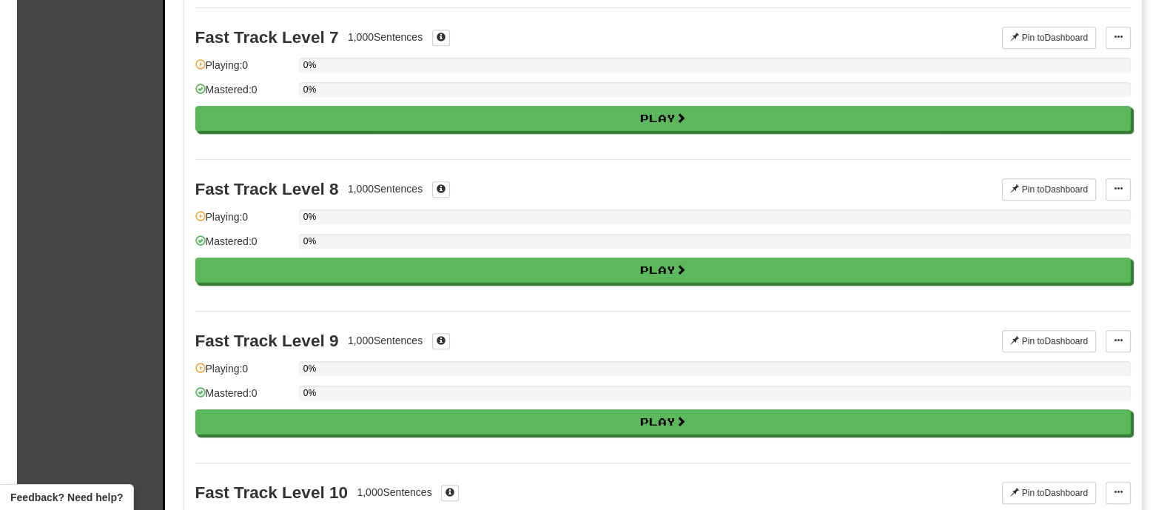
scroll to position [1479, 0]
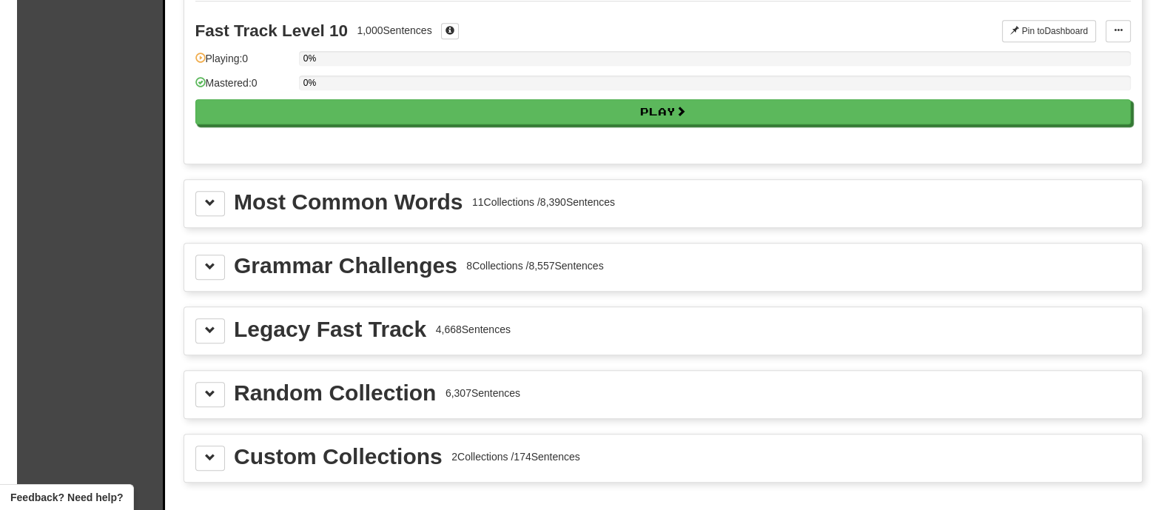
click at [237, 193] on div "Most Common Words" at bounding box center [348, 202] width 229 height 22
click at [209, 198] on span at bounding box center [210, 203] width 10 height 10
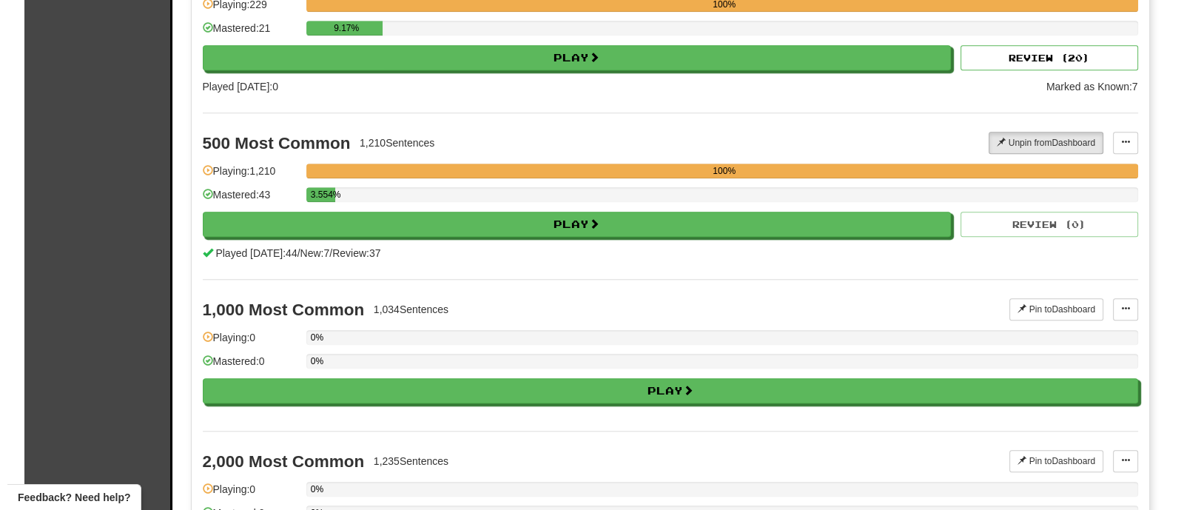
scroll to position [1850, 0]
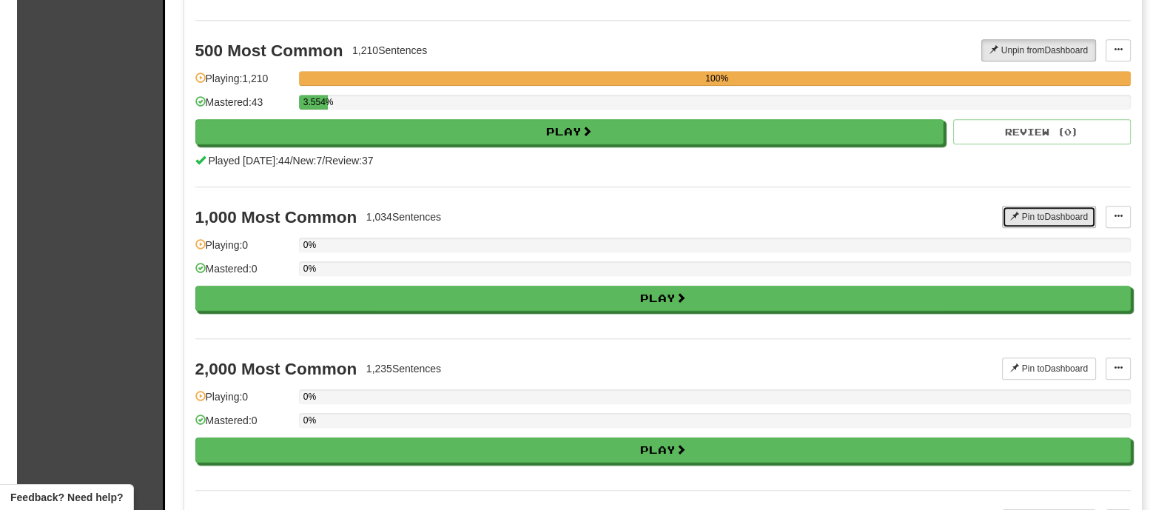
click at [1067, 212] on button "Pin to Dashboard" at bounding box center [1049, 217] width 94 height 22
click at [957, 261] on div "0%" at bounding box center [715, 268] width 832 height 15
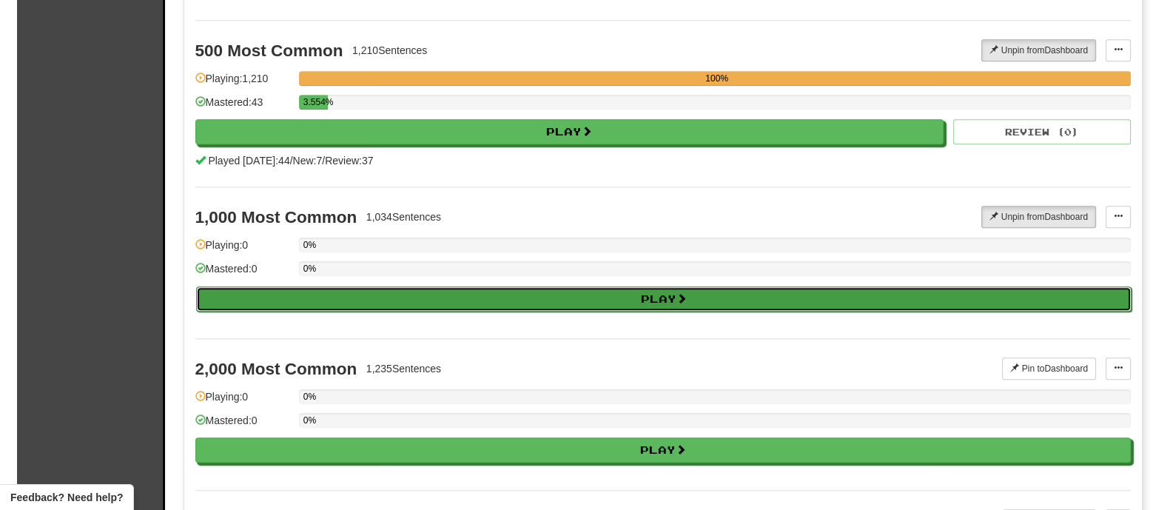
click at [893, 287] on button "Play" at bounding box center [663, 298] width 935 height 25
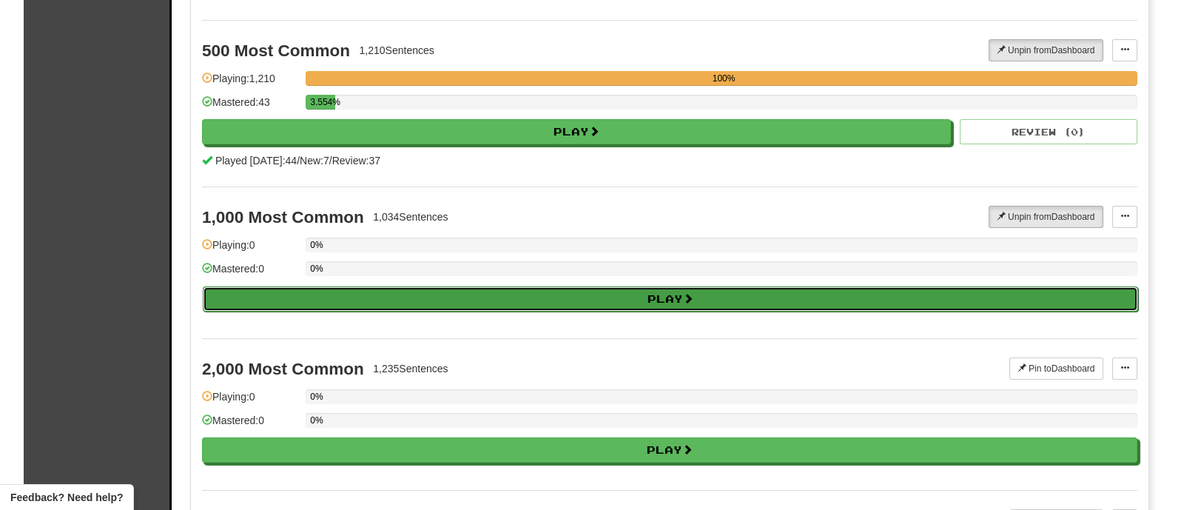
select select "********"
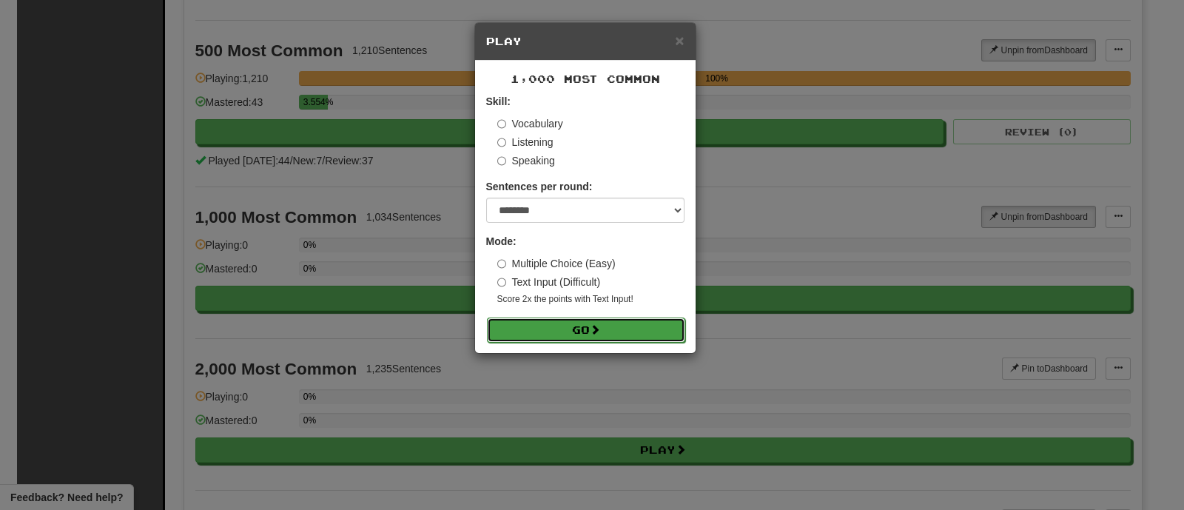
click at [650, 317] on button "Go" at bounding box center [586, 329] width 198 height 25
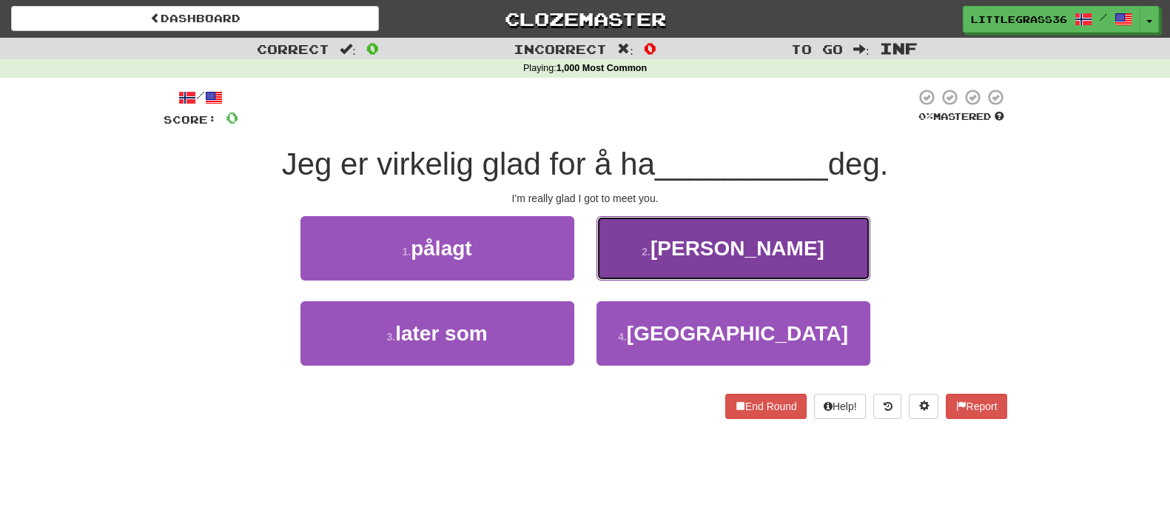
click at [653, 238] on button "2 . møtt" at bounding box center [733, 248] width 274 height 64
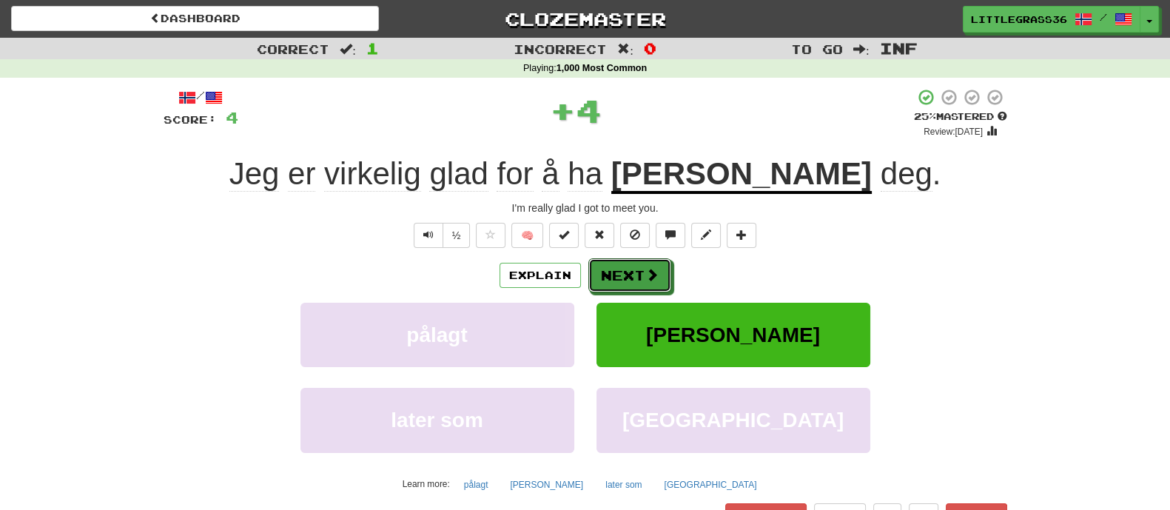
click at [619, 279] on button "Next" at bounding box center [629, 275] width 83 height 34
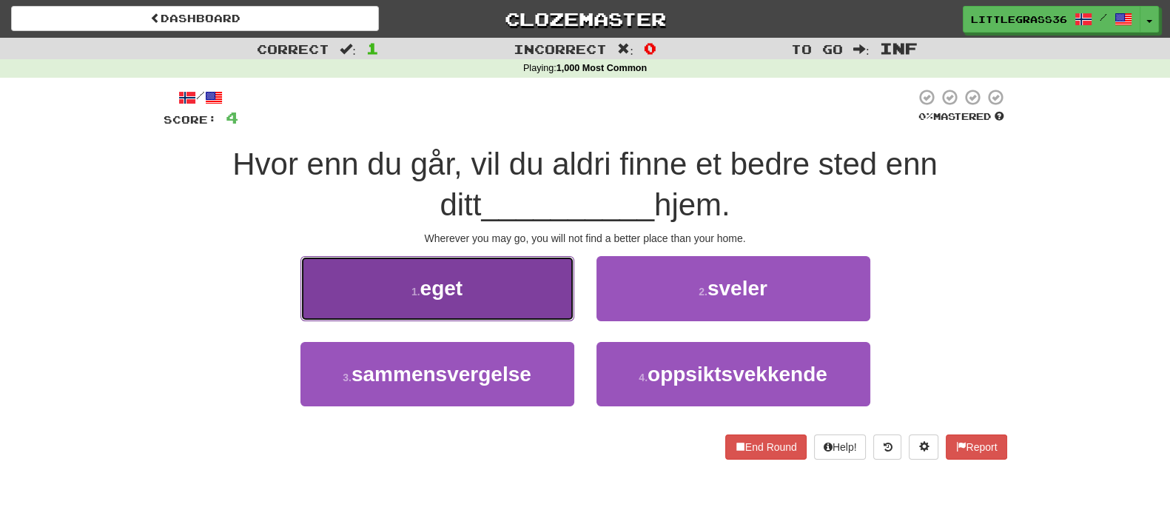
click at [475, 294] on button "1 . eget" at bounding box center [437, 288] width 274 height 64
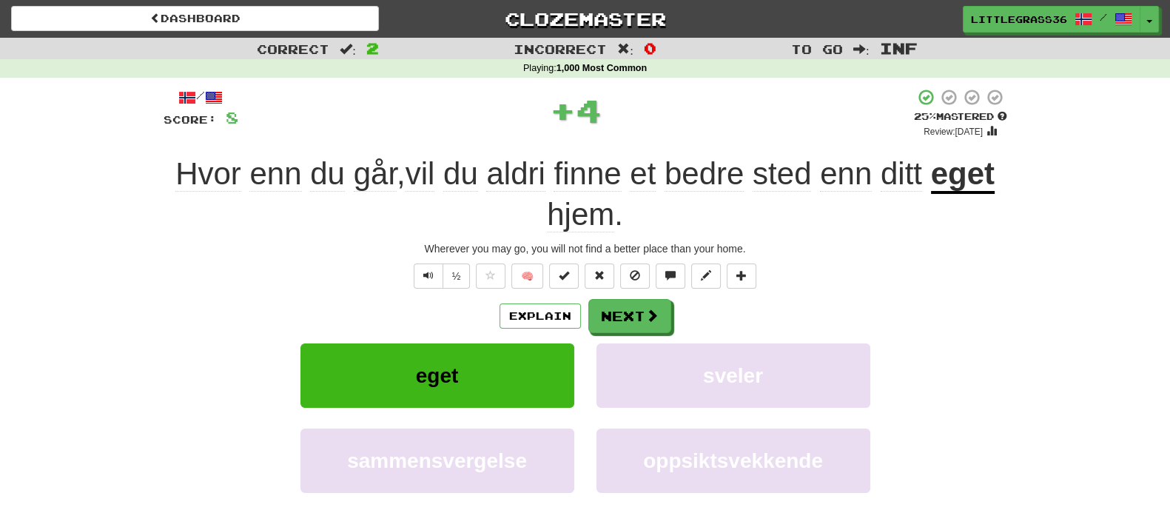
click at [975, 176] on u "eget" at bounding box center [963, 175] width 64 height 38
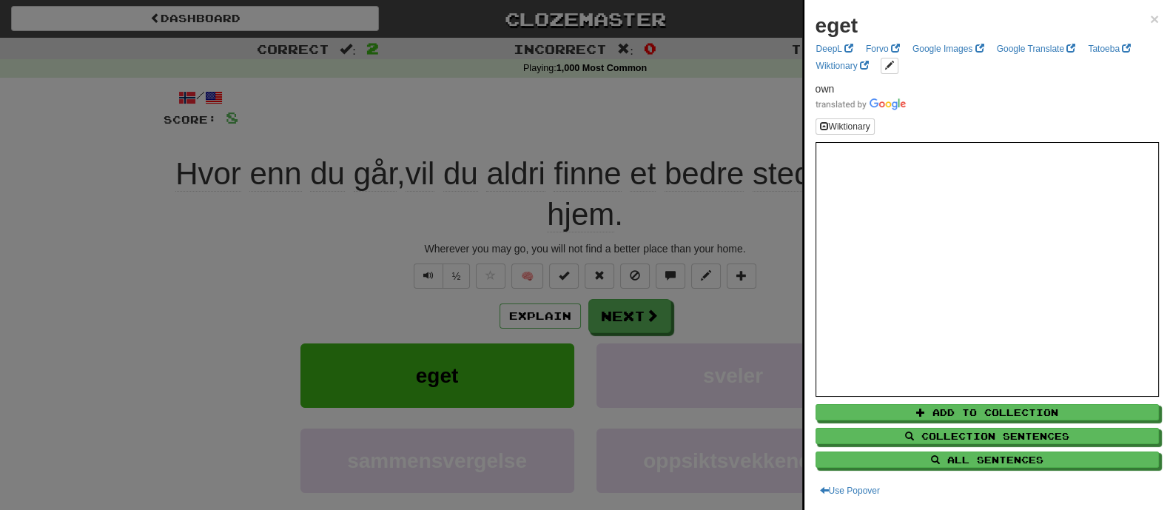
click at [485, 275] on div at bounding box center [585, 255] width 1170 height 510
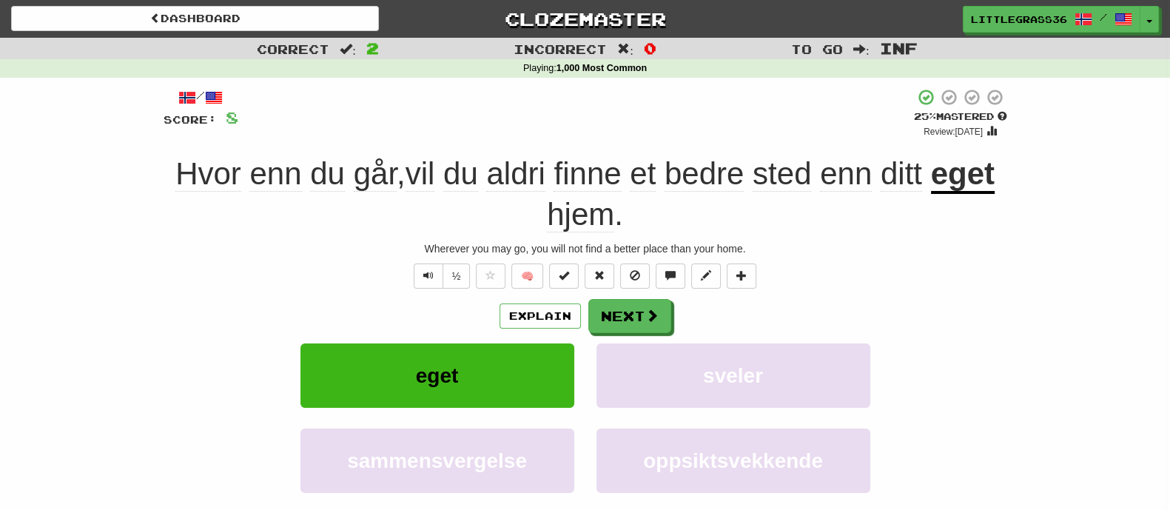
click at [506, 311] on div at bounding box center [585, 255] width 1170 height 510
click at [506, 311] on button "Explain" at bounding box center [540, 315] width 81 height 25
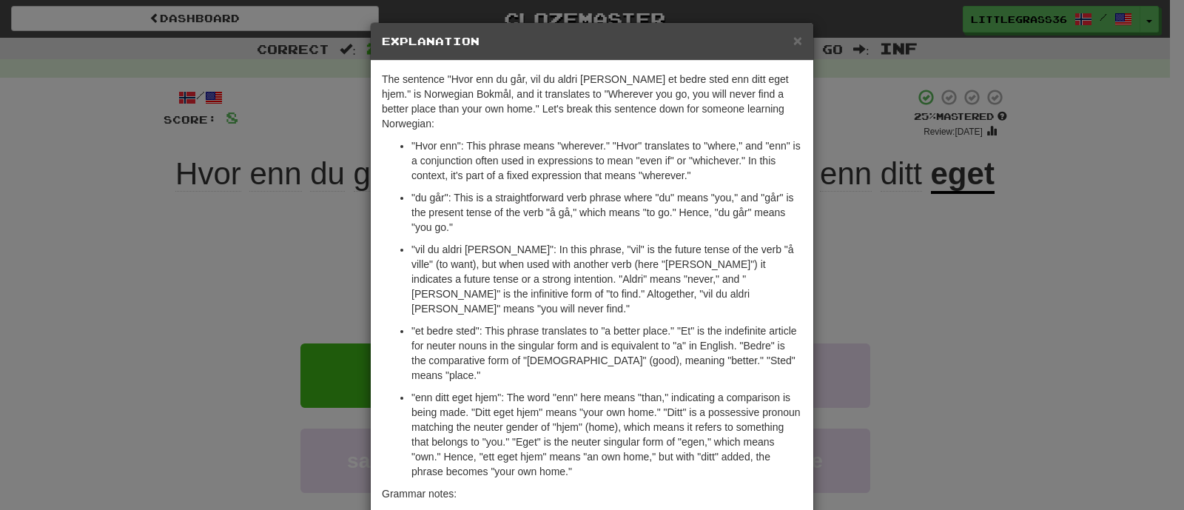
click at [992, 305] on div "× Explanation The sentence "Hvor enn du går, vil du aldri finne et bedre sted e…" at bounding box center [592, 255] width 1184 height 510
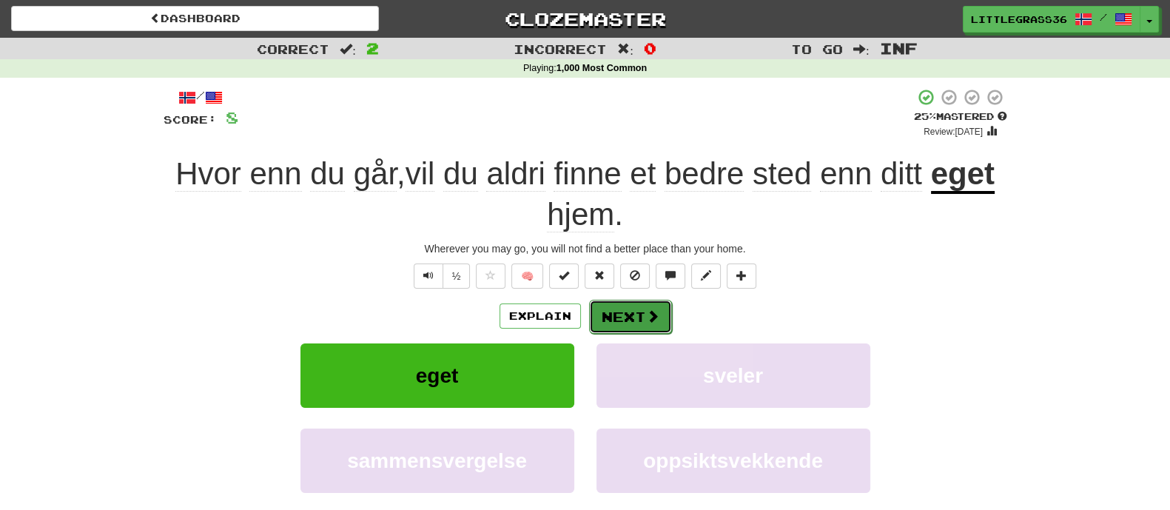
click at [613, 320] on button "Next" at bounding box center [630, 317] width 83 height 34
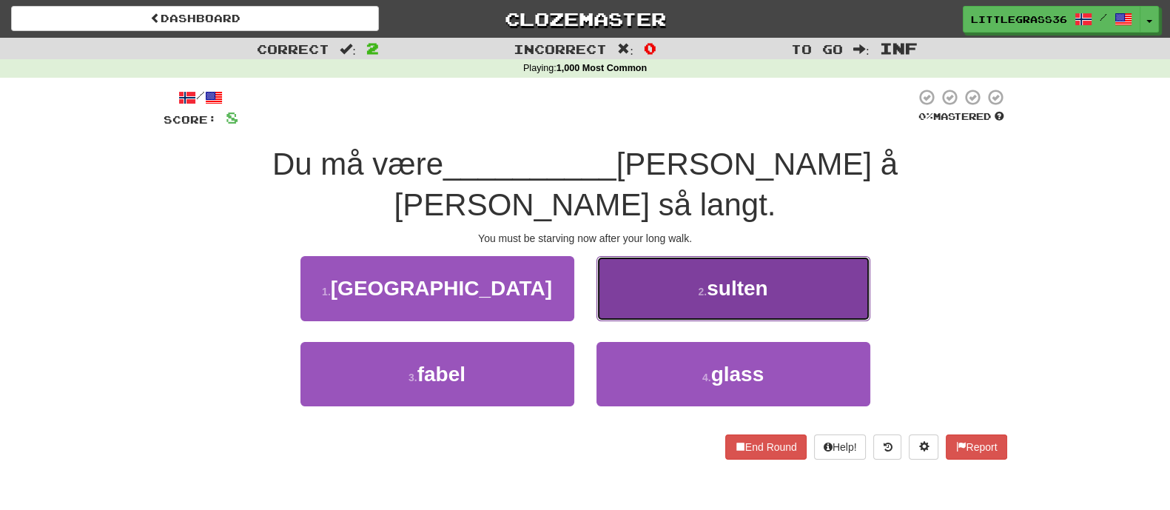
click at [629, 275] on button "2 . sulten" at bounding box center [733, 288] width 274 height 64
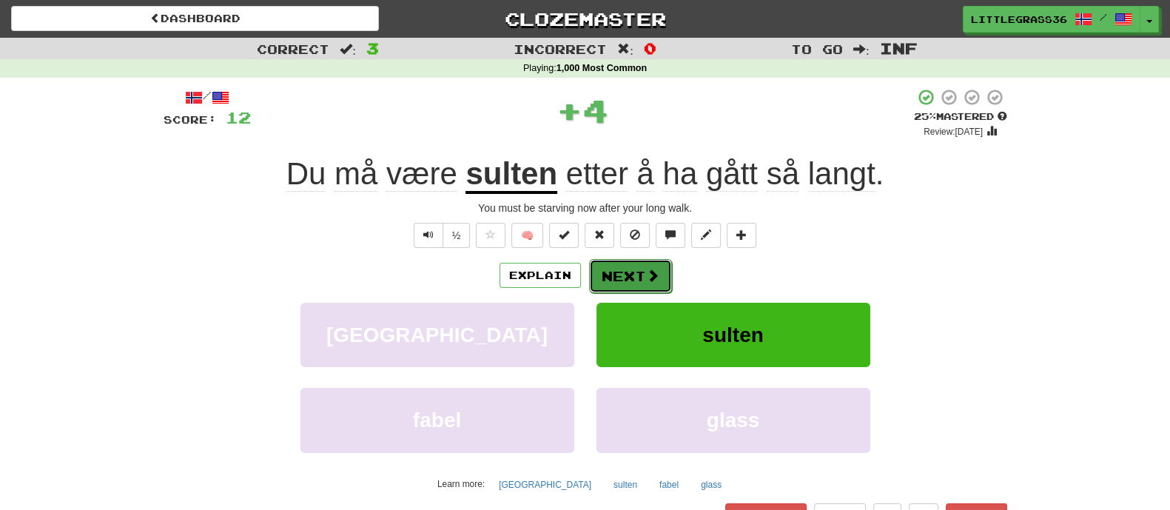
click at [616, 290] on button "Next" at bounding box center [630, 276] width 83 height 34
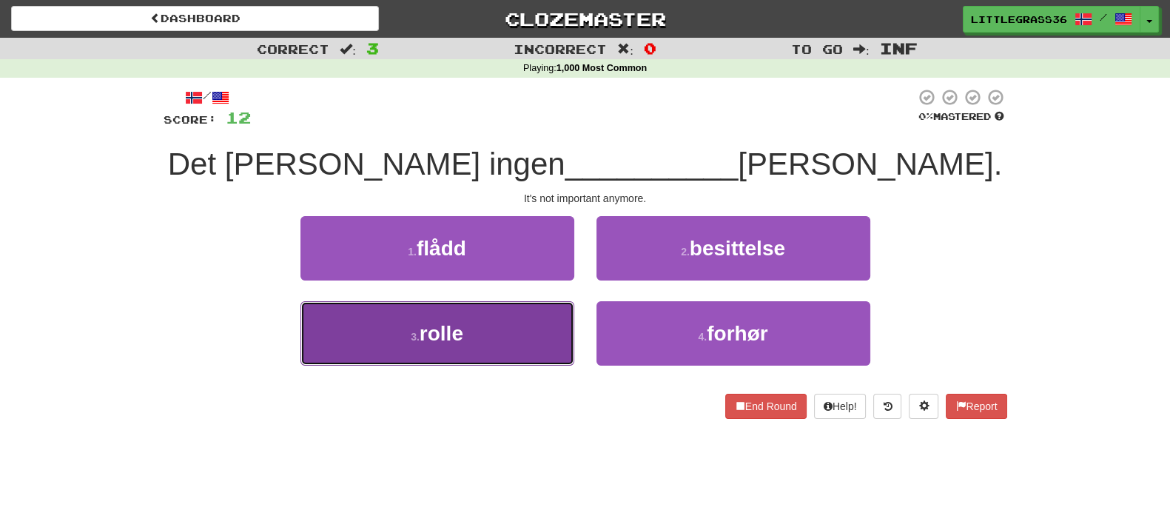
click at [469, 325] on button "3 . rolle" at bounding box center [437, 333] width 274 height 64
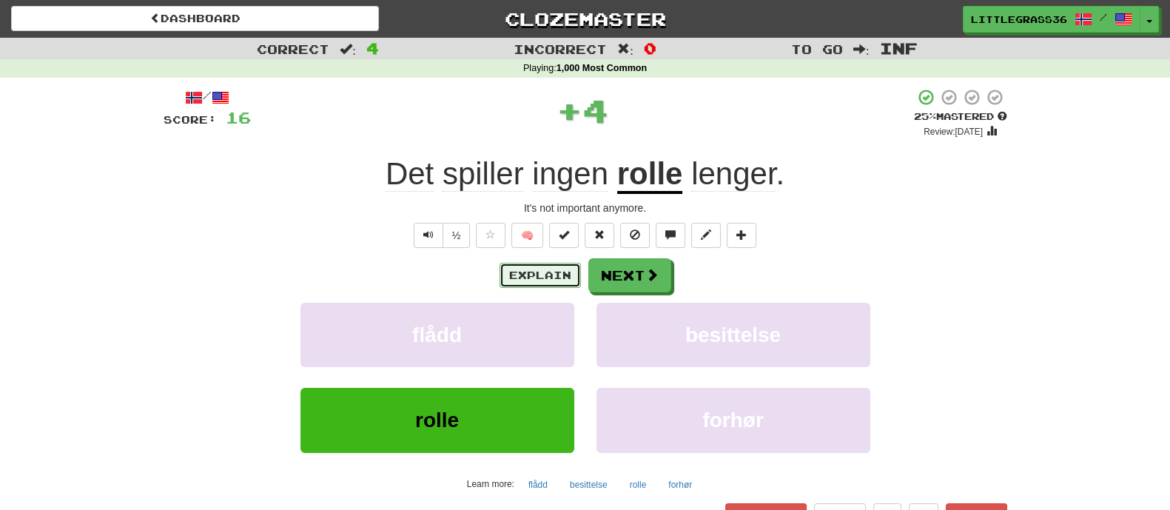
click at [528, 266] on button "Explain" at bounding box center [540, 275] width 81 height 25
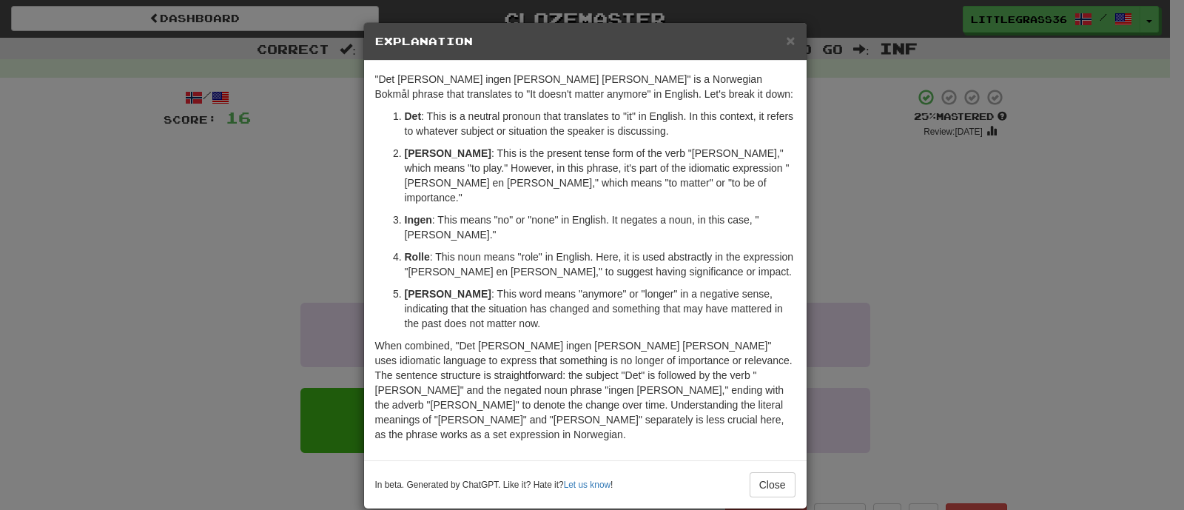
click at [841, 268] on div "× Explanation "Det spiller ingen rolle lenger" is a Norwegian Bokmål phrase tha…" at bounding box center [592, 255] width 1184 height 510
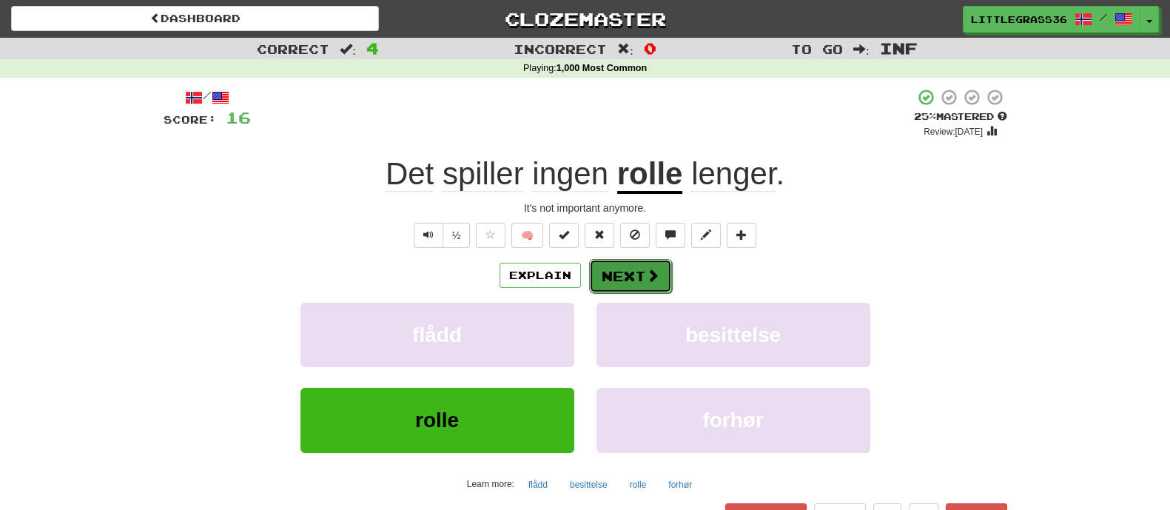
click at [614, 273] on button "Next" at bounding box center [630, 276] width 83 height 34
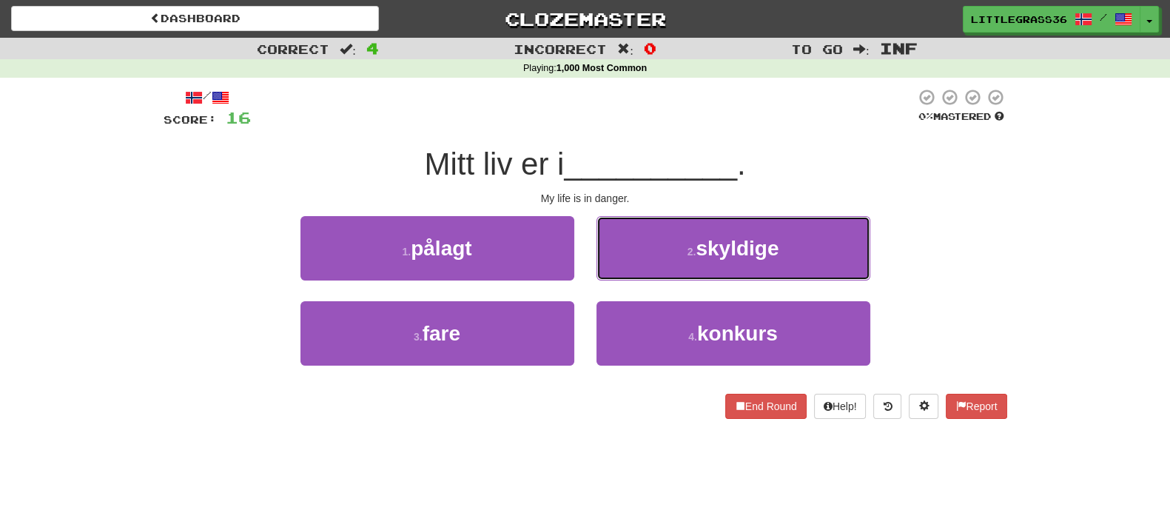
click at [621, 257] on button "2 . skyldige" at bounding box center [733, 248] width 274 height 64
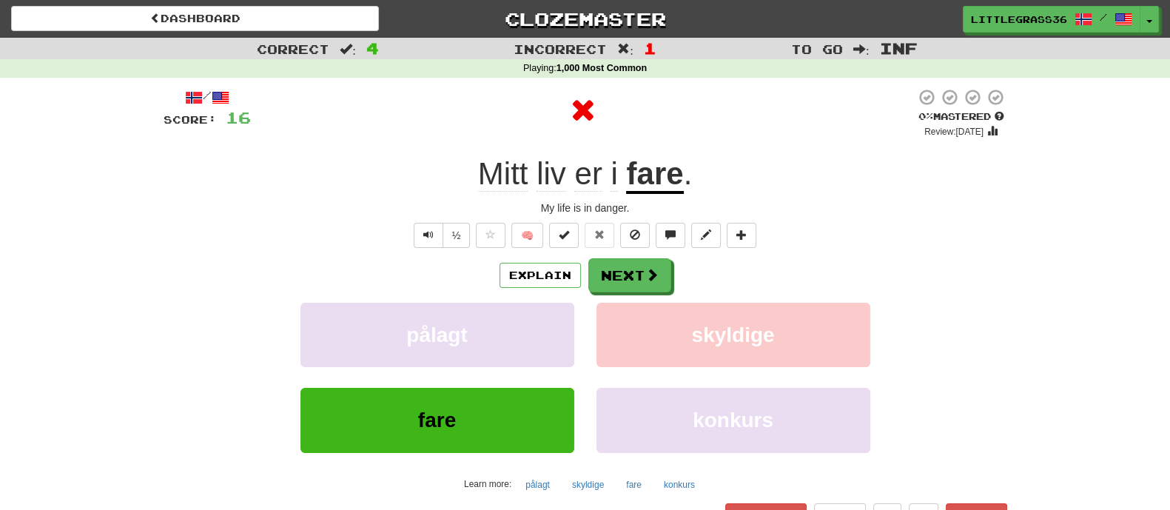
click at [658, 183] on u "fare" at bounding box center [654, 175] width 57 height 38
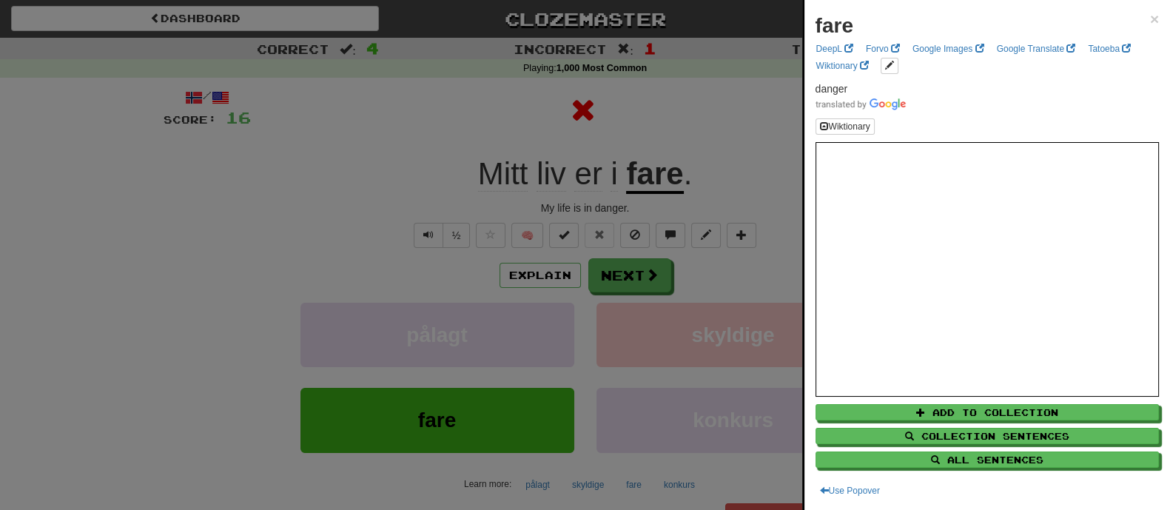
click at [658, 183] on div at bounding box center [585, 255] width 1170 height 510
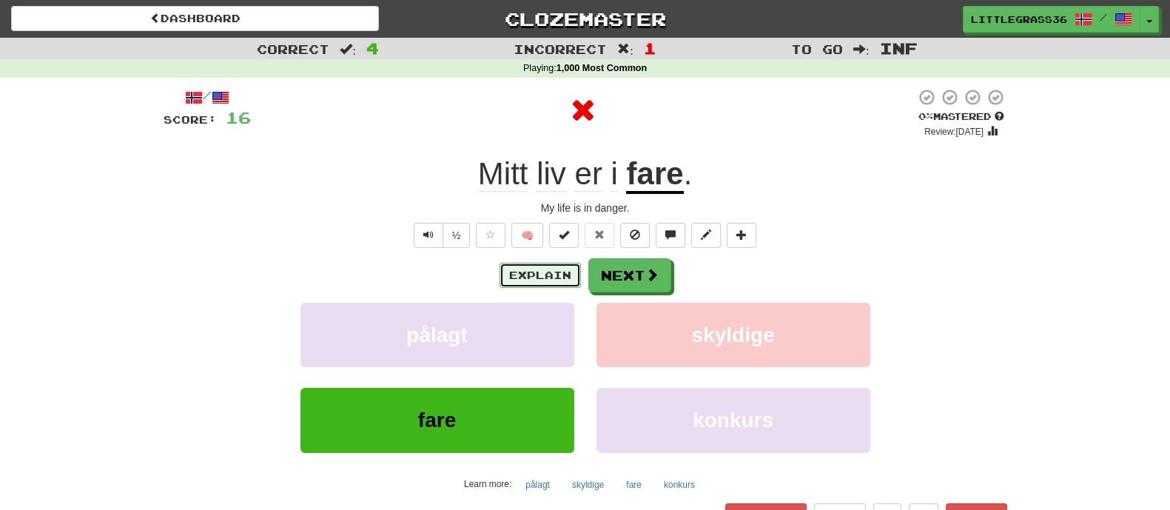
click at [519, 263] on button "Explain" at bounding box center [540, 275] width 81 height 25
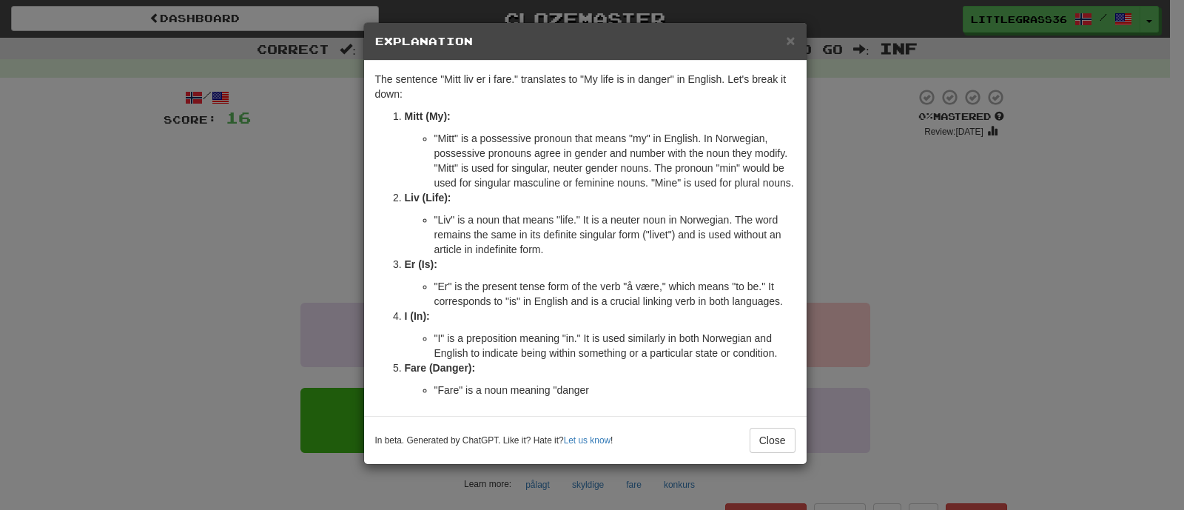
click at [888, 260] on div "× Explanation The sentence "Mitt liv er i fare." translates to "My life is in d…" at bounding box center [592, 255] width 1184 height 510
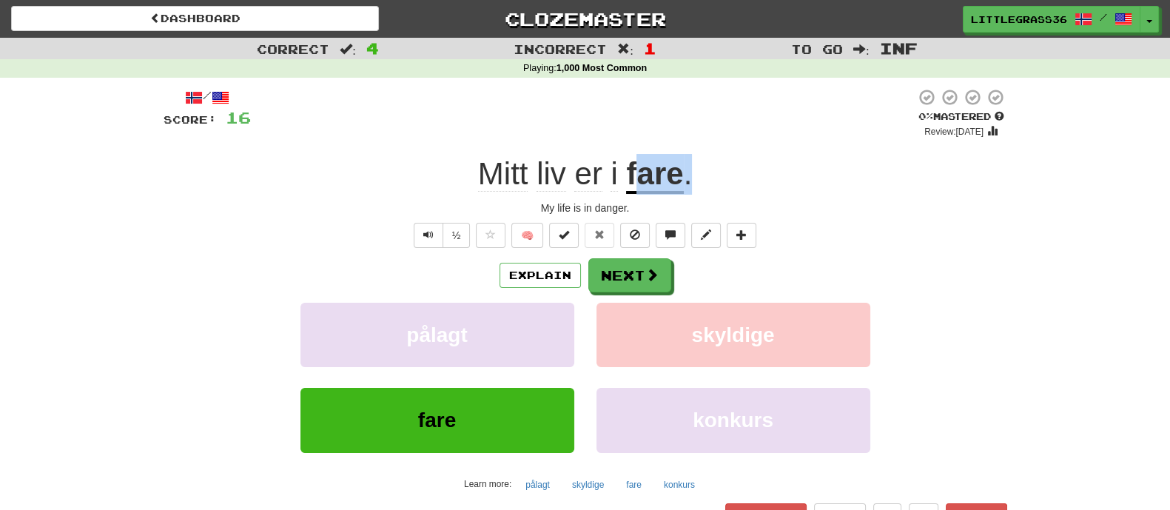
drag, startPoint x: 724, startPoint y: 181, endPoint x: 642, endPoint y: 182, distance: 82.2
click at [642, 182] on div "Mitt liv er i fare ." at bounding box center [586, 174] width 844 height 41
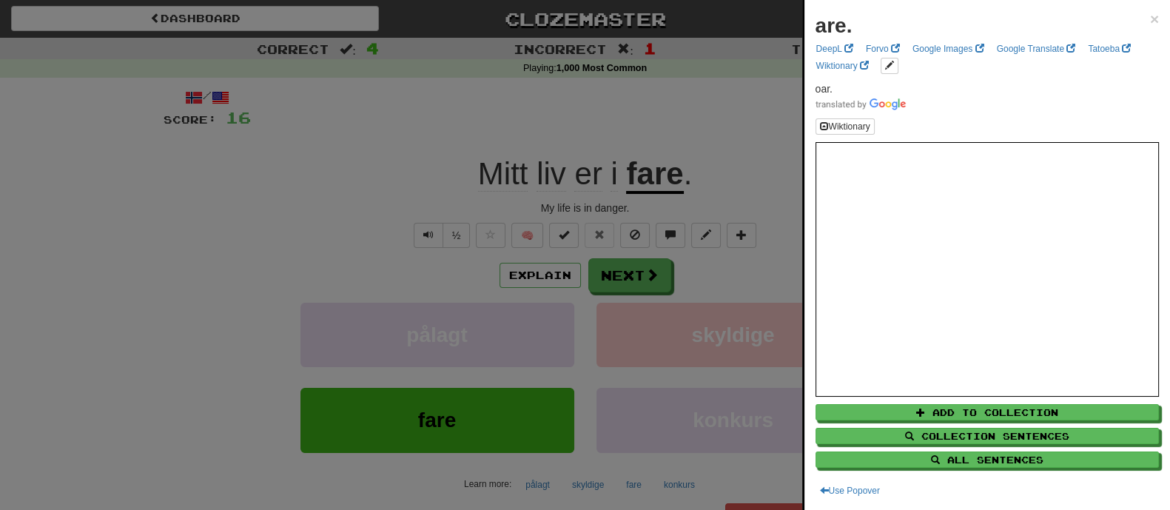
click at [757, 178] on div at bounding box center [585, 255] width 1170 height 510
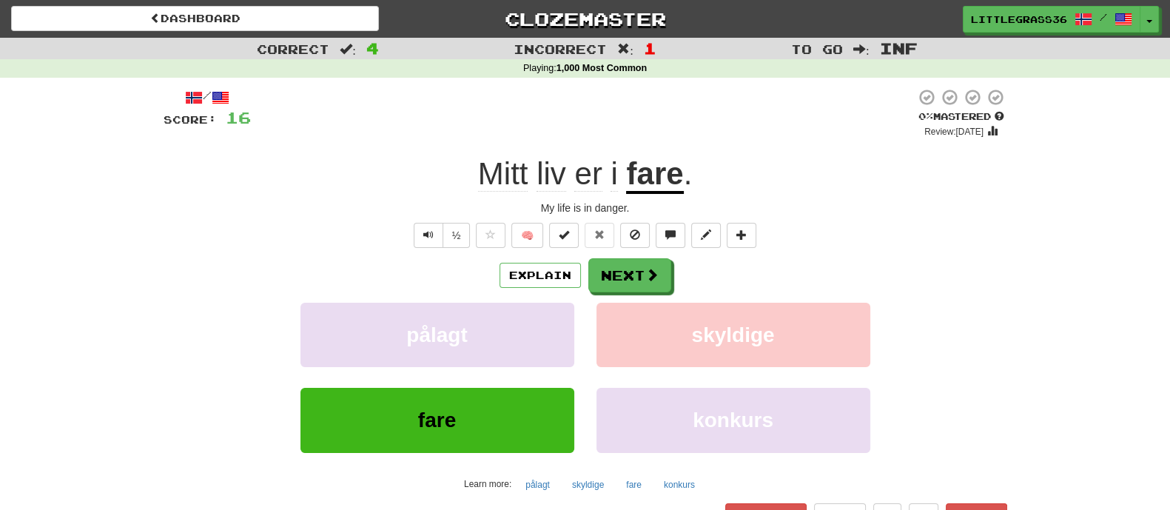
click at [670, 181] on u "fare" at bounding box center [654, 175] width 57 height 38
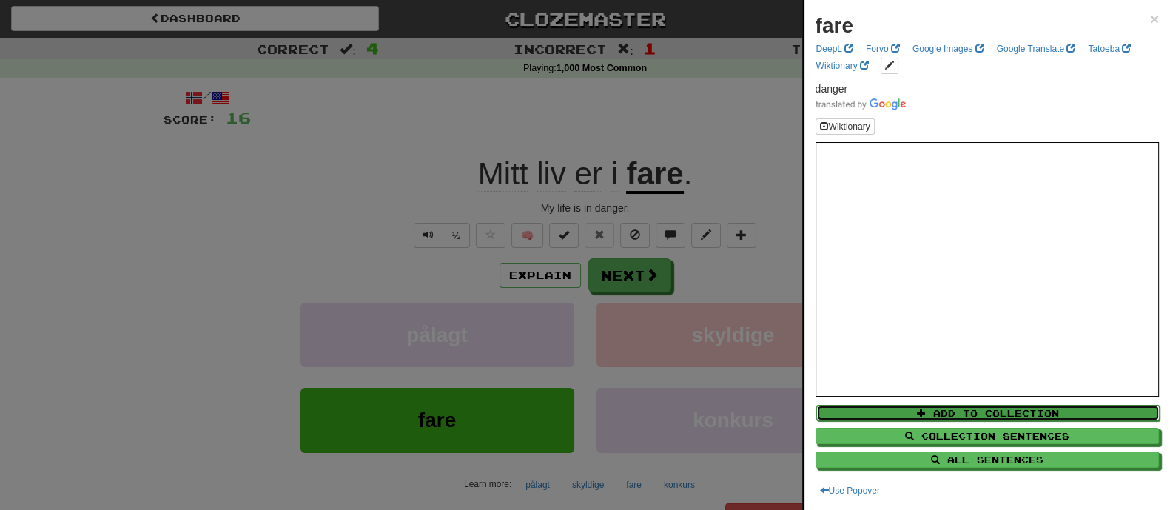
click at [992, 408] on button "Add to Collection" at bounding box center [988, 413] width 344 height 16
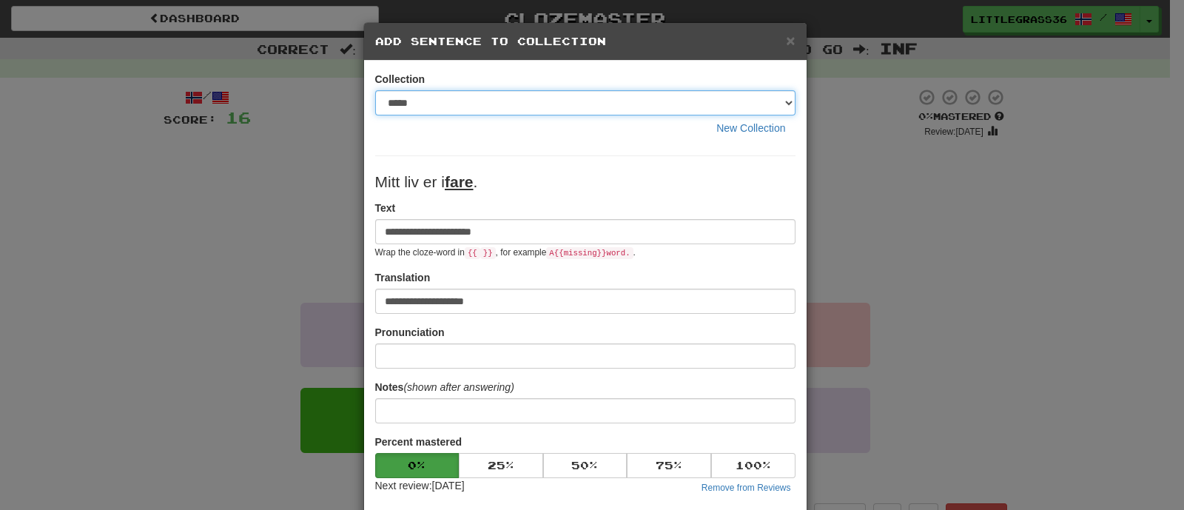
click at [719, 98] on select "**********" at bounding box center [585, 102] width 420 height 25
click at [696, 105] on select "**********" at bounding box center [585, 102] width 420 height 25
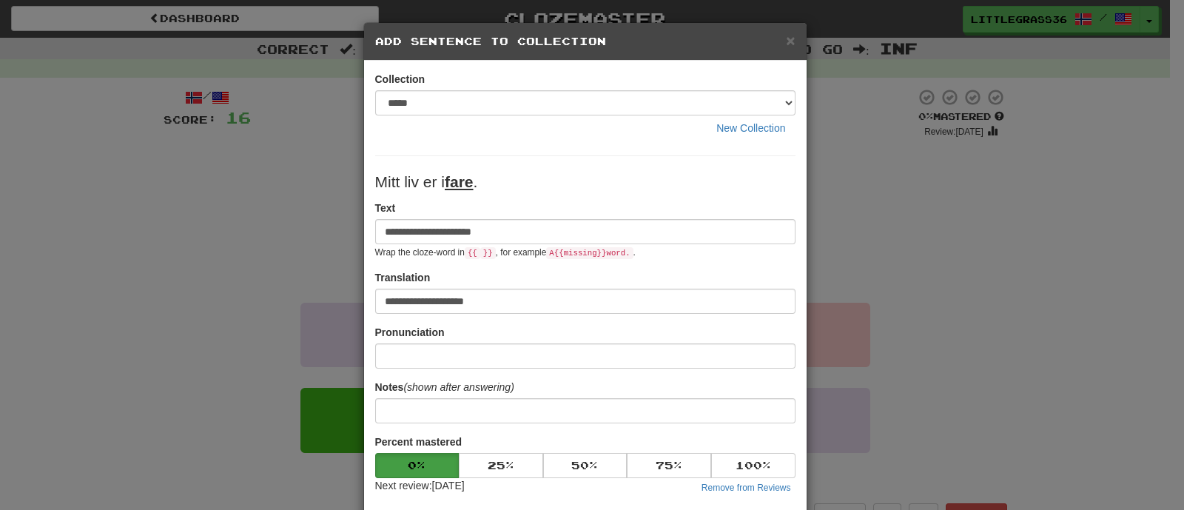
click at [648, 157] on div "**********" at bounding box center [585, 376] width 420 height 608
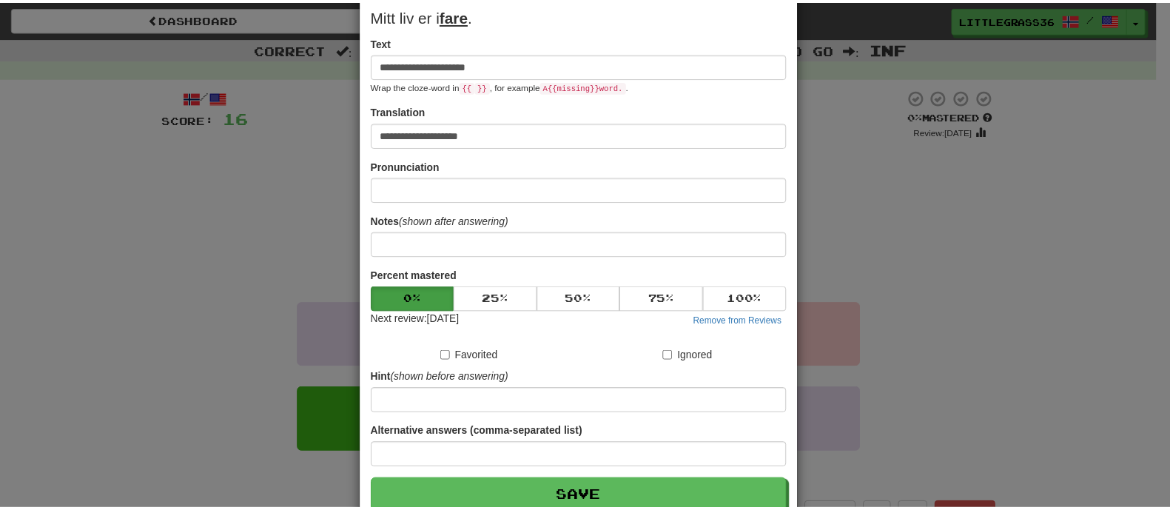
scroll to position [250, 0]
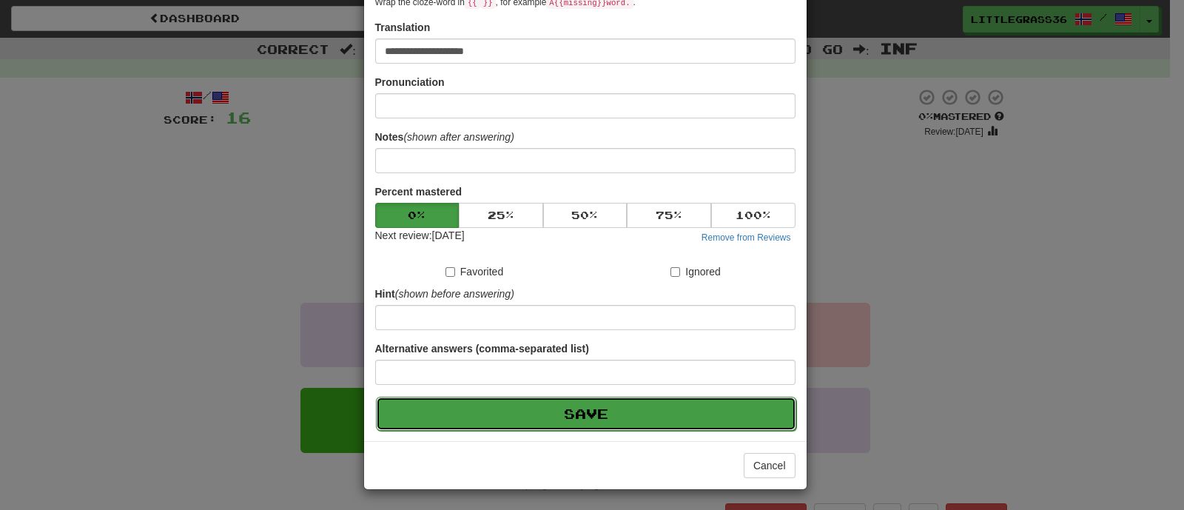
click at [614, 413] on button "Save" at bounding box center [586, 414] width 420 height 34
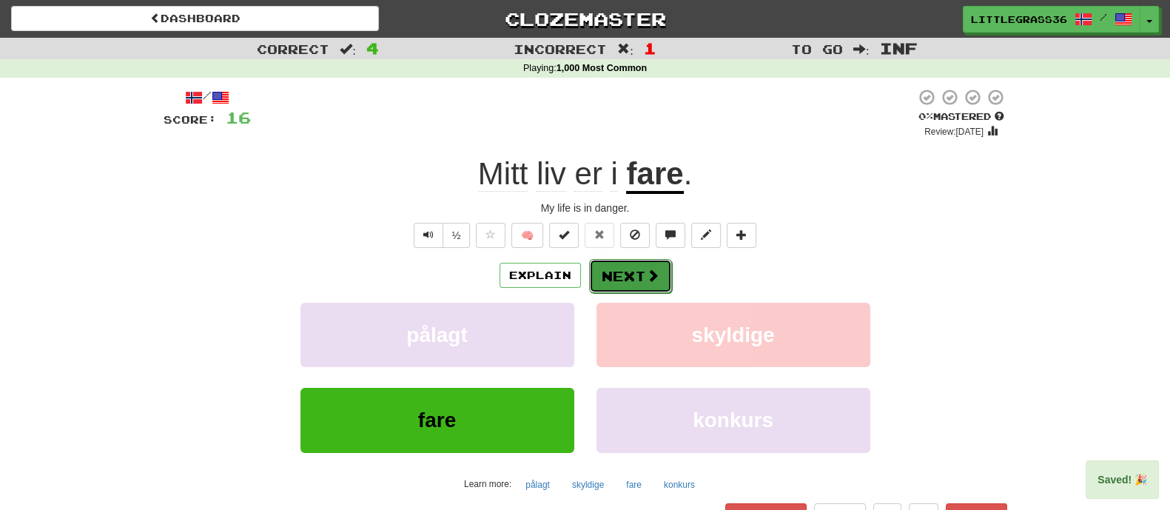
click at [628, 283] on button "Next" at bounding box center [630, 276] width 83 height 34
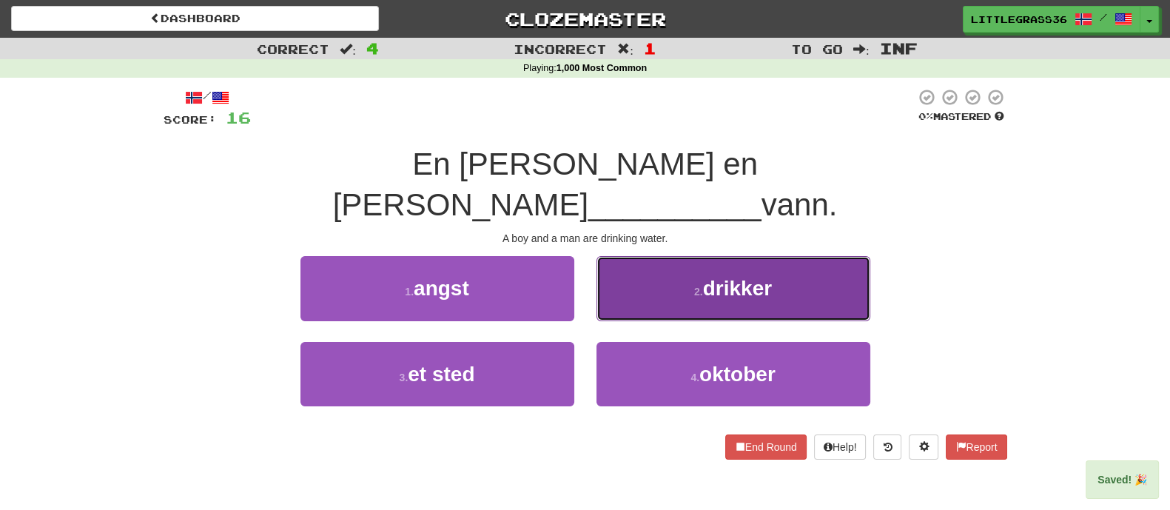
click at [627, 277] on button "2 . drikker" at bounding box center [733, 288] width 274 height 64
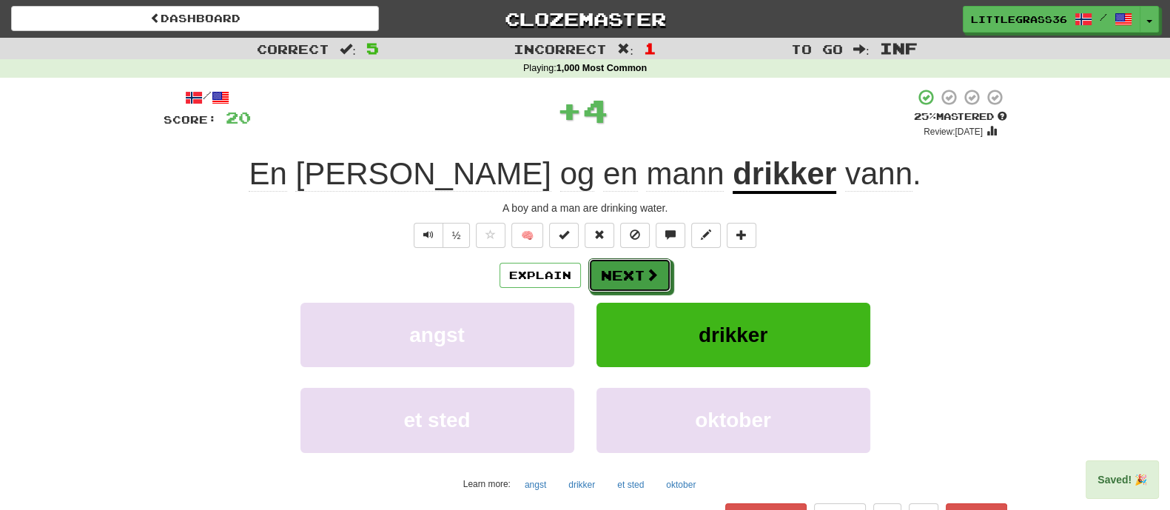
click at [628, 277] on button "Next" at bounding box center [629, 275] width 83 height 34
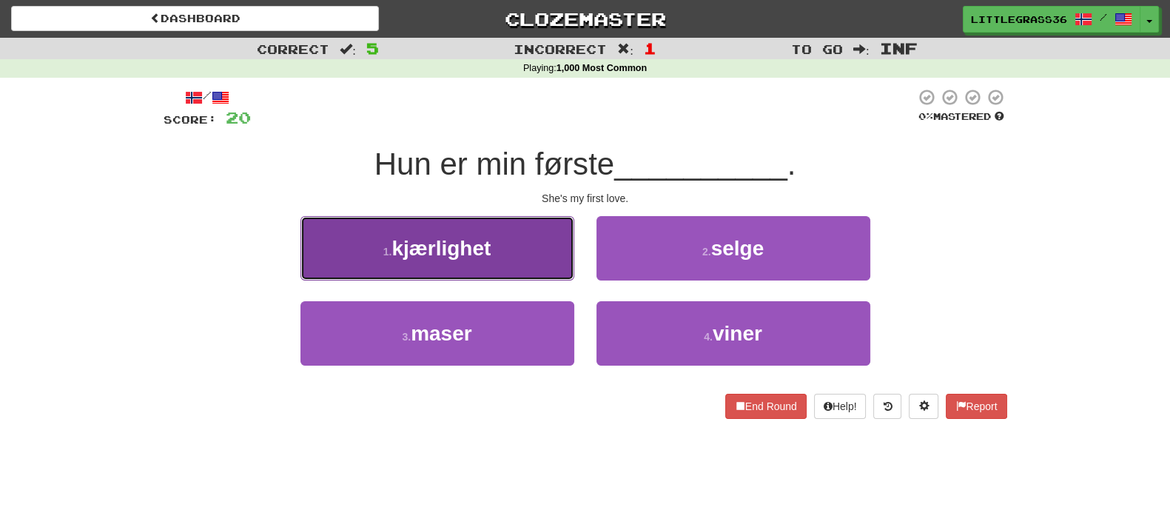
click at [500, 272] on button "1 . kjærlighet" at bounding box center [437, 248] width 274 height 64
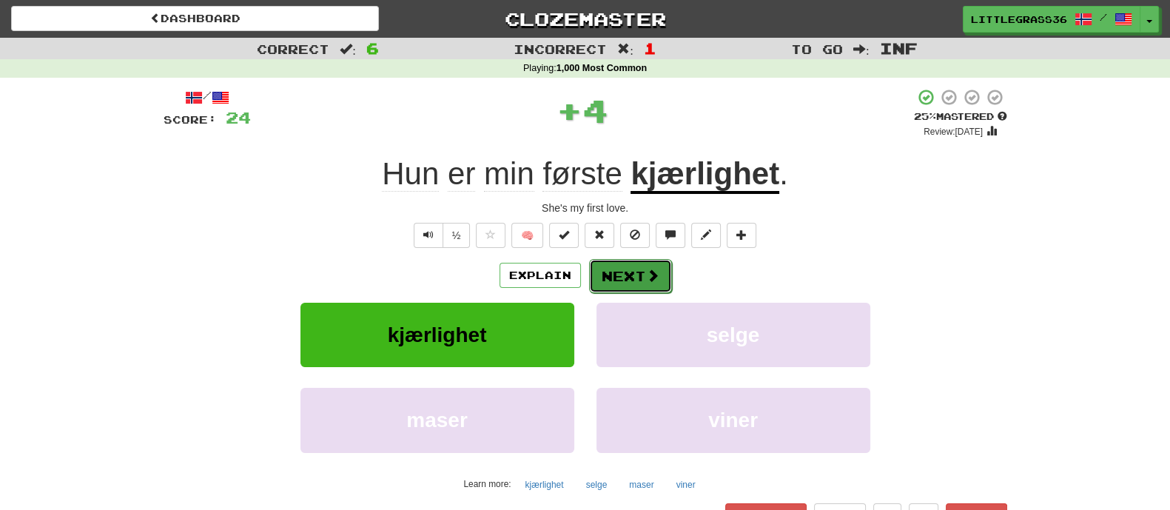
click at [614, 280] on button "Next" at bounding box center [630, 276] width 83 height 34
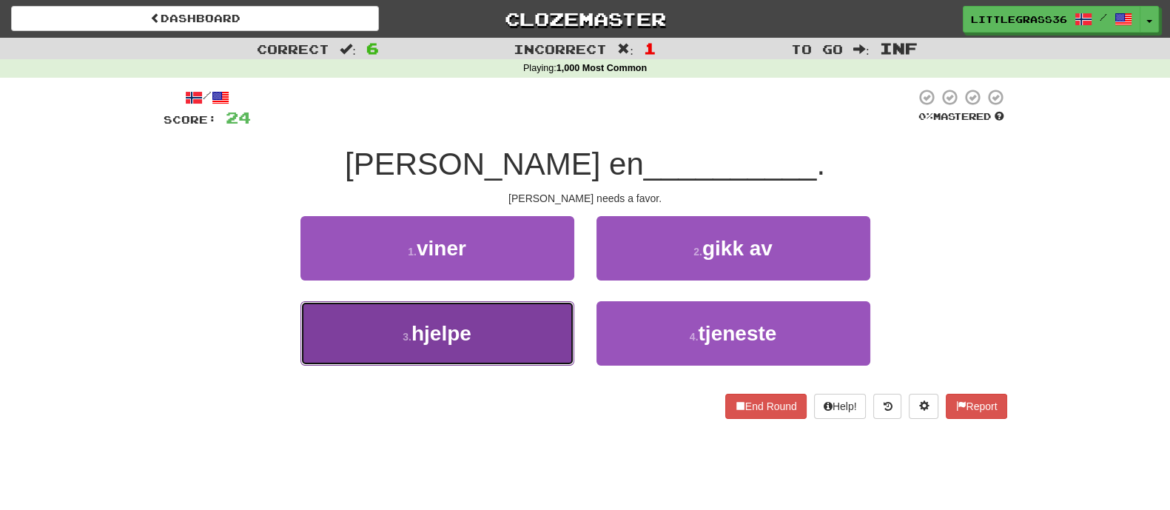
click at [554, 323] on button "3 . hjelpe" at bounding box center [437, 333] width 274 height 64
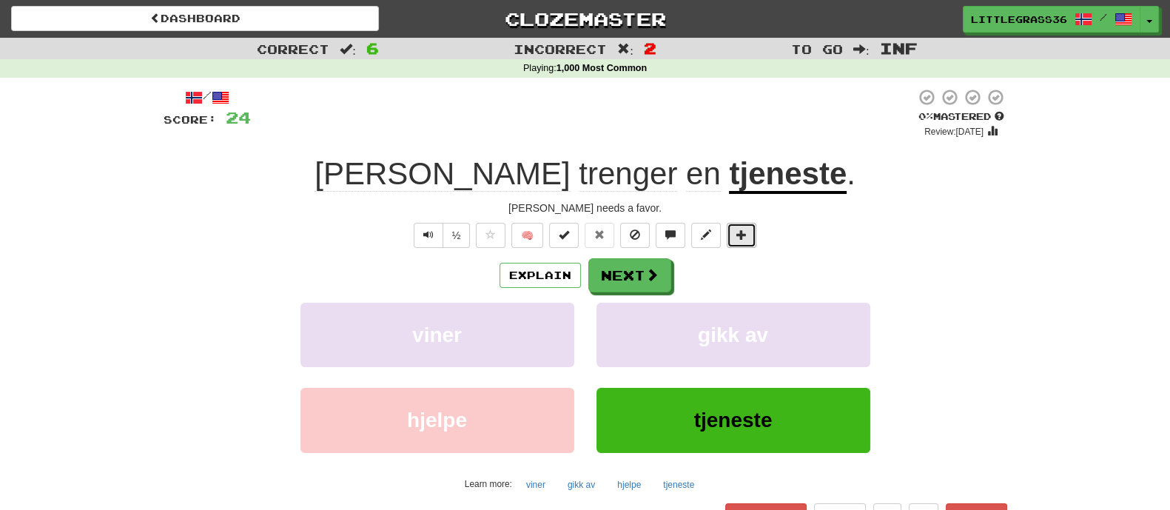
click at [733, 232] on button at bounding box center [742, 235] width 30 height 25
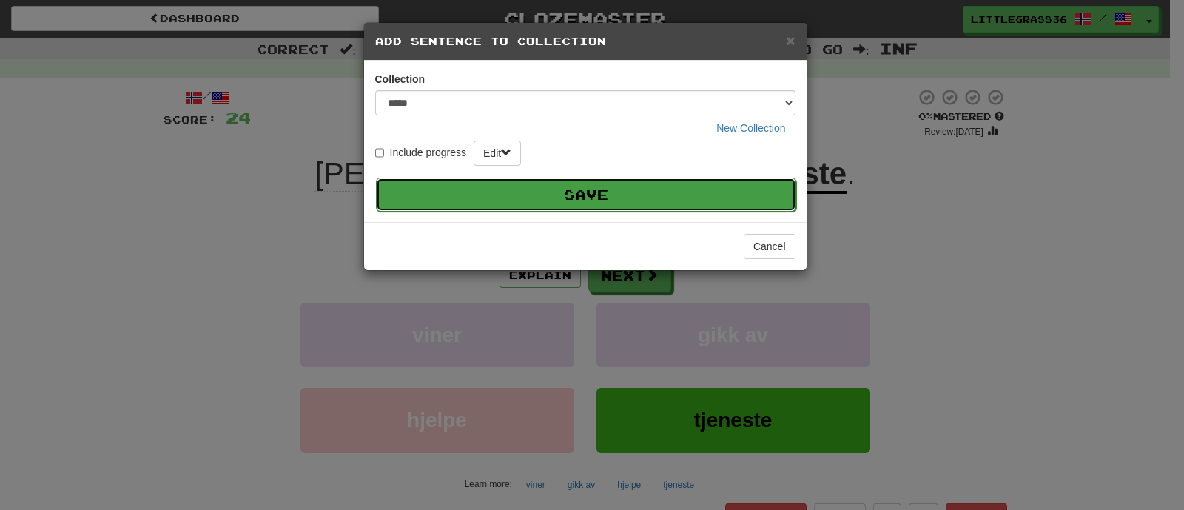
click at [562, 186] on button "Save" at bounding box center [586, 195] width 420 height 34
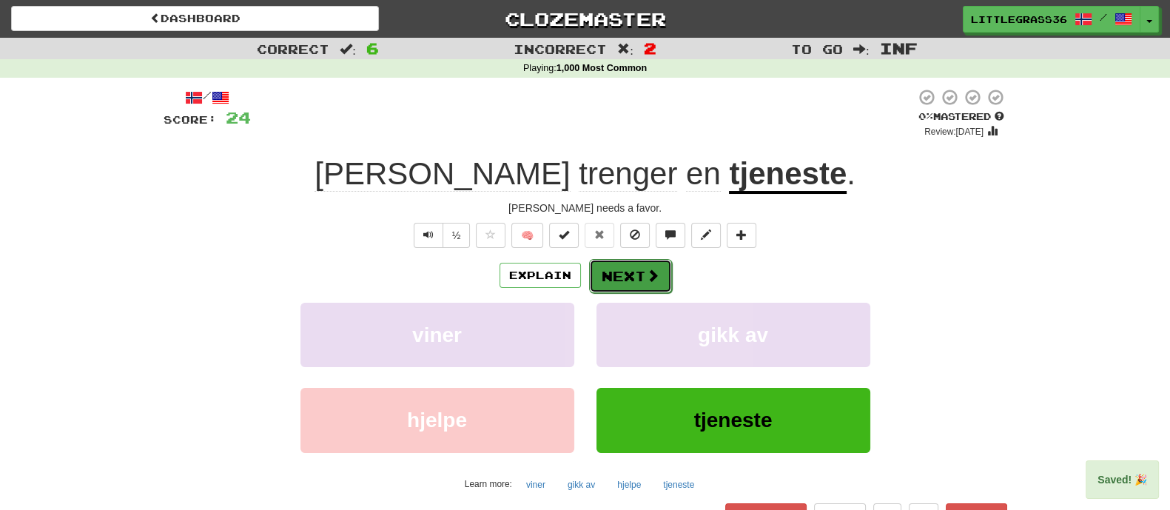
click at [603, 269] on button "Next" at bounding box center [630, 276] width 83 height 34
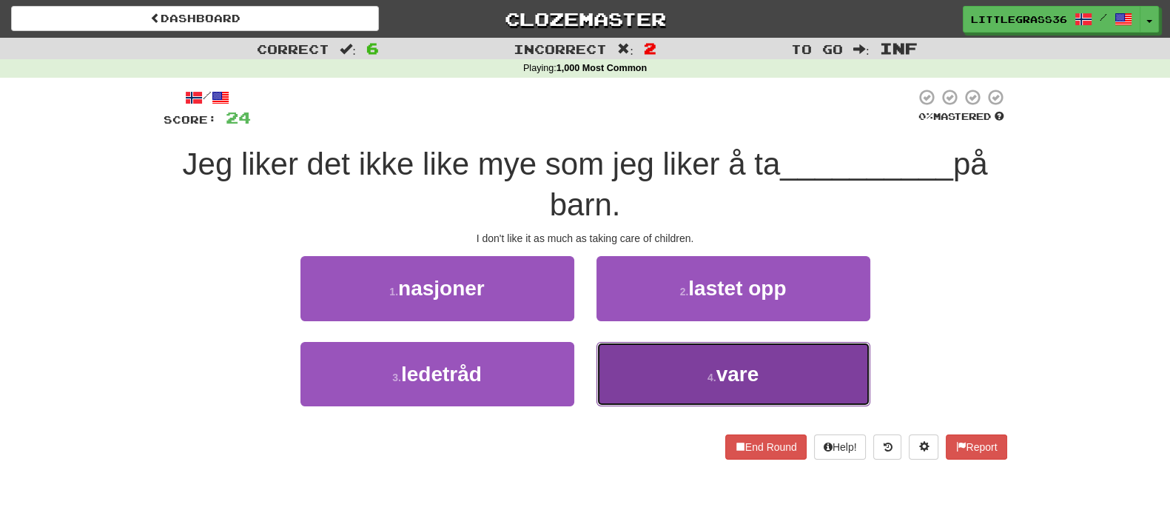
click at [637, 371] on button "4 . vare" at bounding box center [733, 374] width 274 height 64
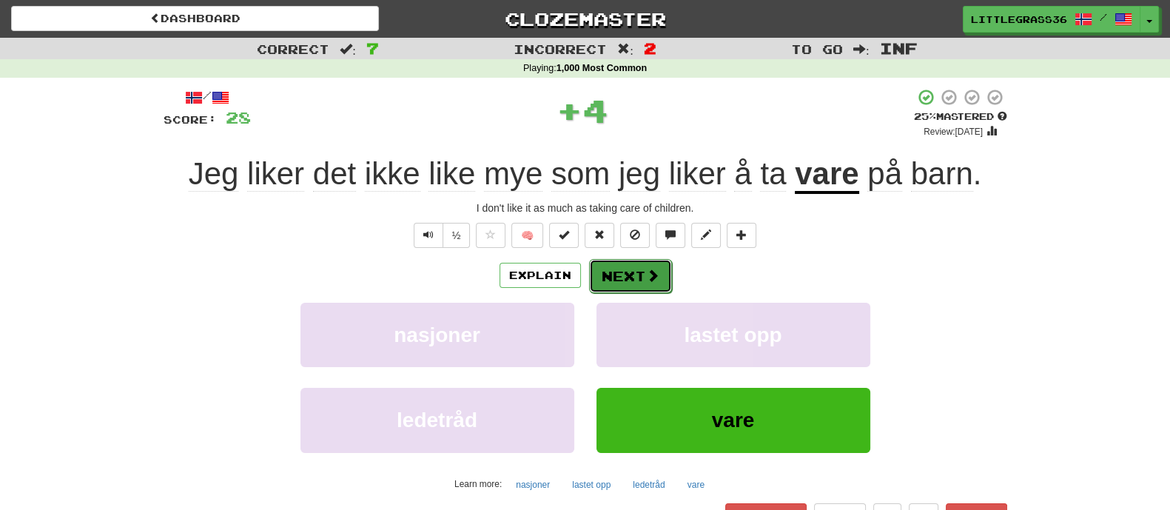
click at [642, 274] on button "Next" at bounding box center [630, 276] width 83 height 34
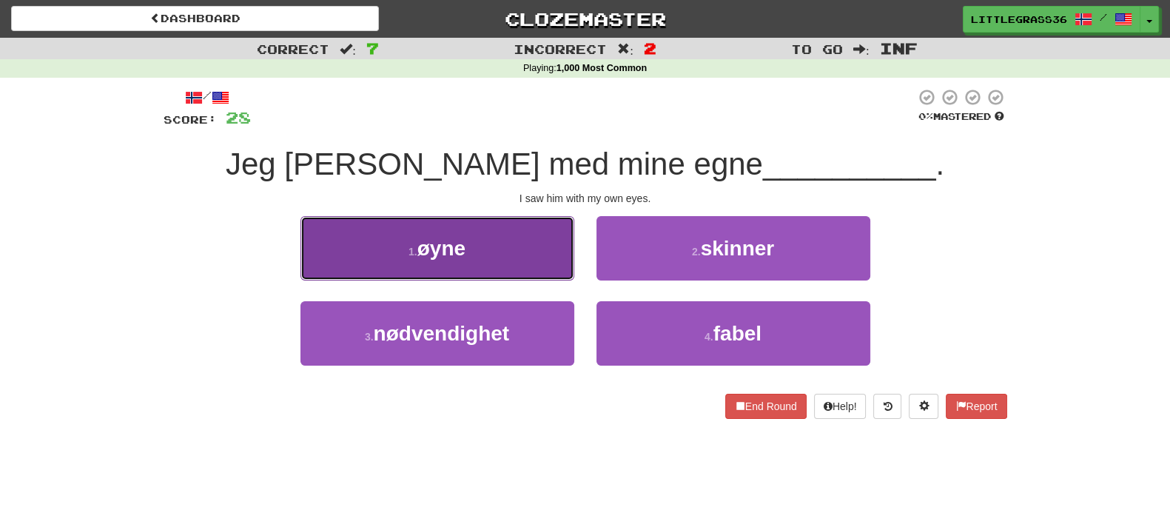
click at [518, 249] on button "1 . øyne" at bounding box center [437, 248] width 274 height 64
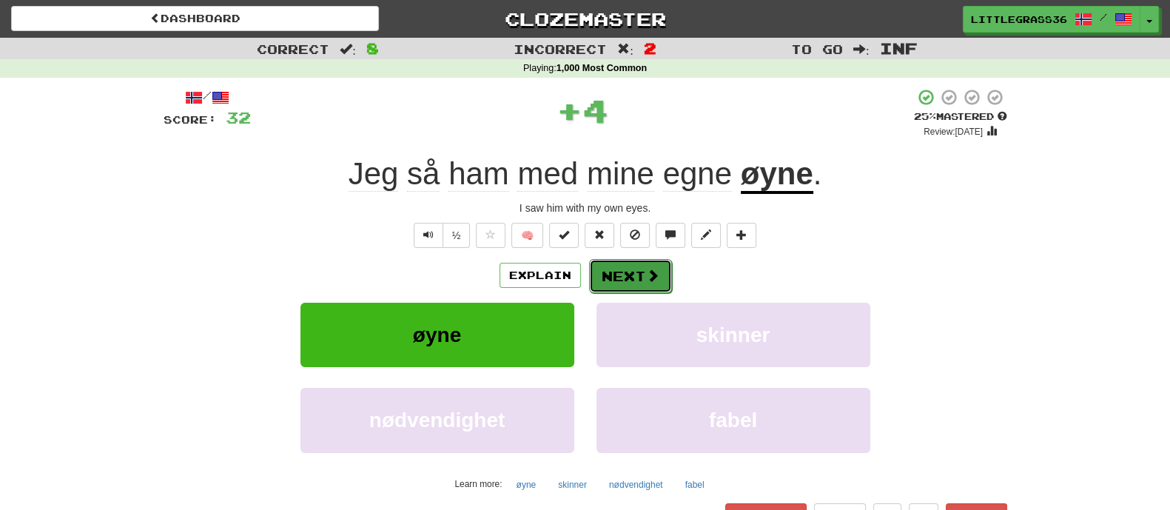
click at [619, 263] on button "Next" at bounding box center [630, 276] width 83 height 34
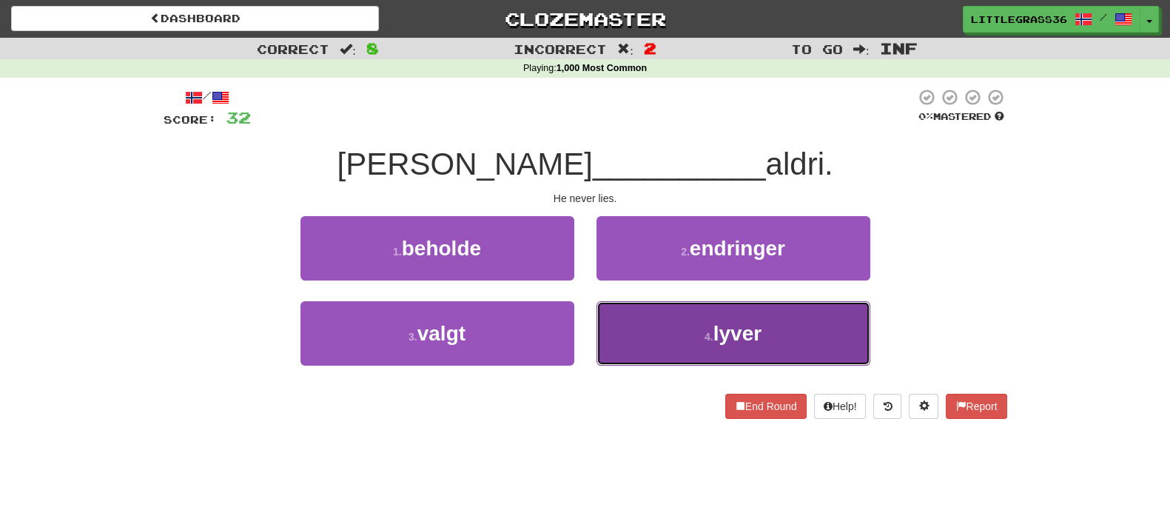
click at [704, 337] on small "4 ." at bounding box center [708, 337] width 9 height 12
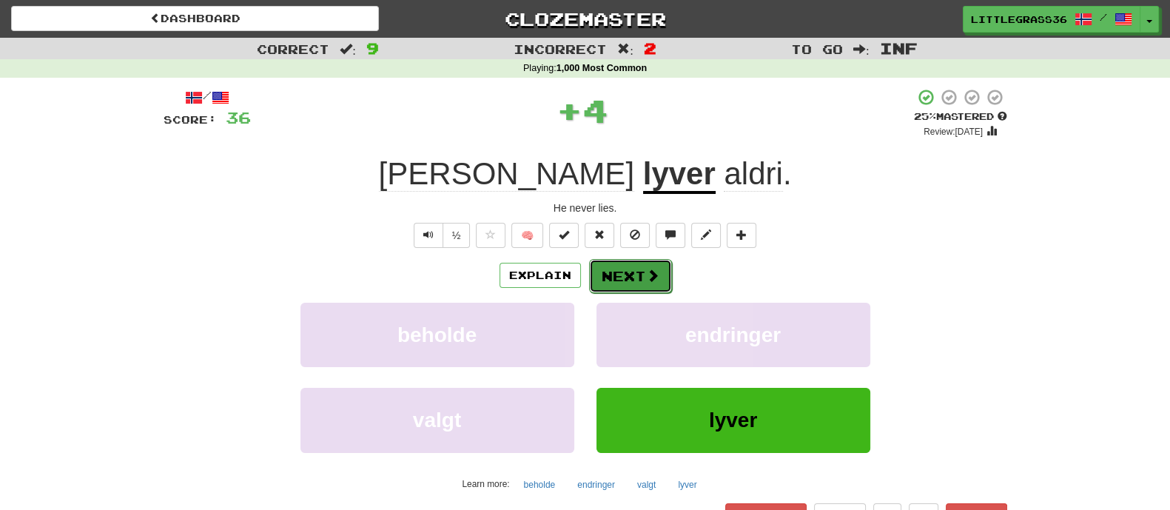
click at [639, 265] on button "Next" at bounding box center [630, 276] width 83 height 34
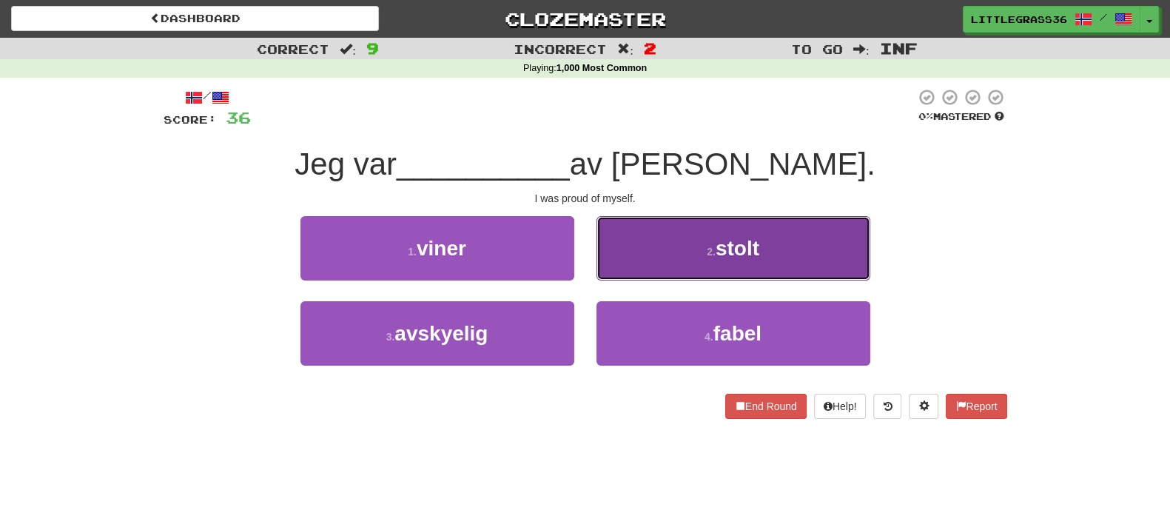
click at [622, 258] on button "2 . stolt" at bounding box center [733, 248] width 274 height 64
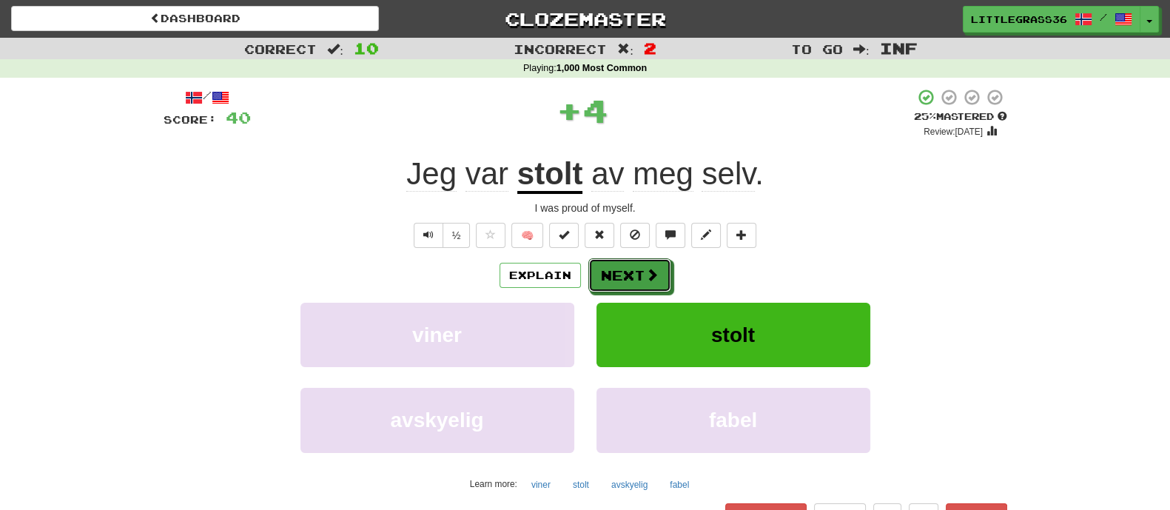
click at [623, 258] on button "Next" at bounding box center [629, 275] width 83 height 34
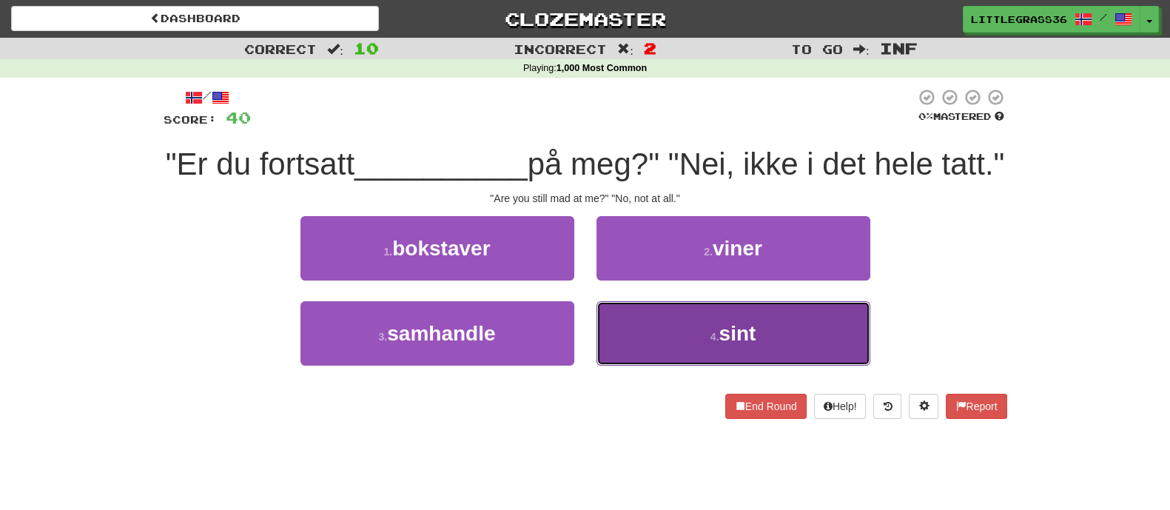
click at [628, 361] on button "4 . sint" at bounding box center [733, 333] width 274 height 64
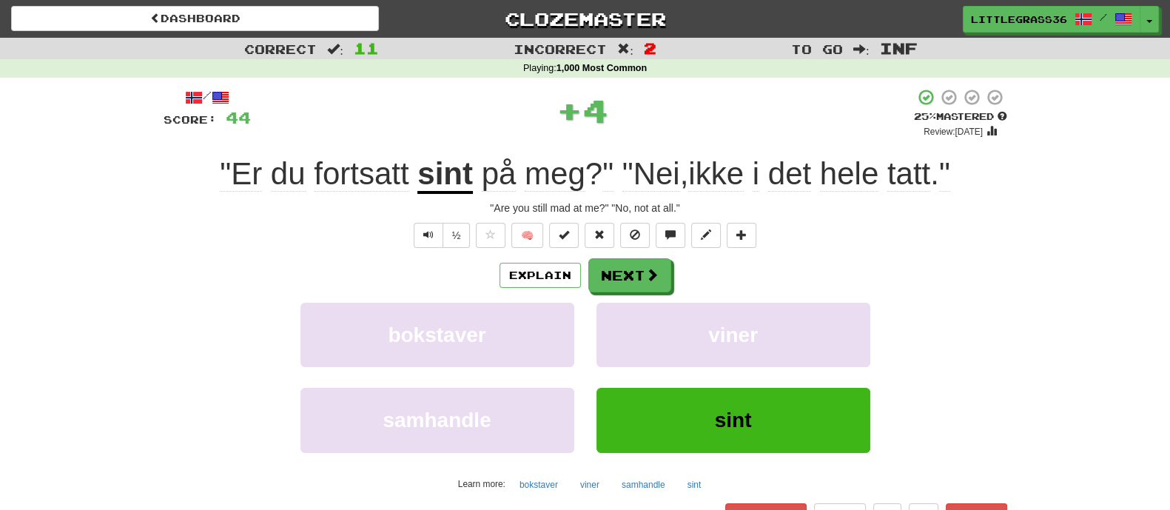
click at [628, 297] on div "Explain Next bokstaver viner samhandle sint Learn more: bokstaver viner samhand…" at bounding box center [586, 377] width 844 height 238
click at [628, 286] on button "Next" at bounding box center [630, 276] width 83 height 34
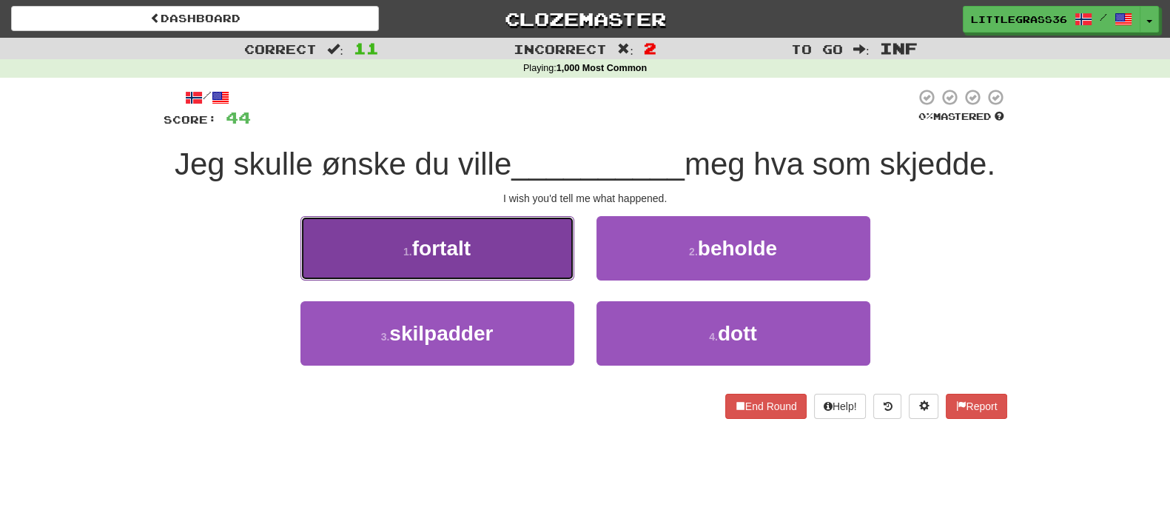
click at [560, 248] on button "1 . fortalt" at bounding box center [437, 248] width 274 height 64
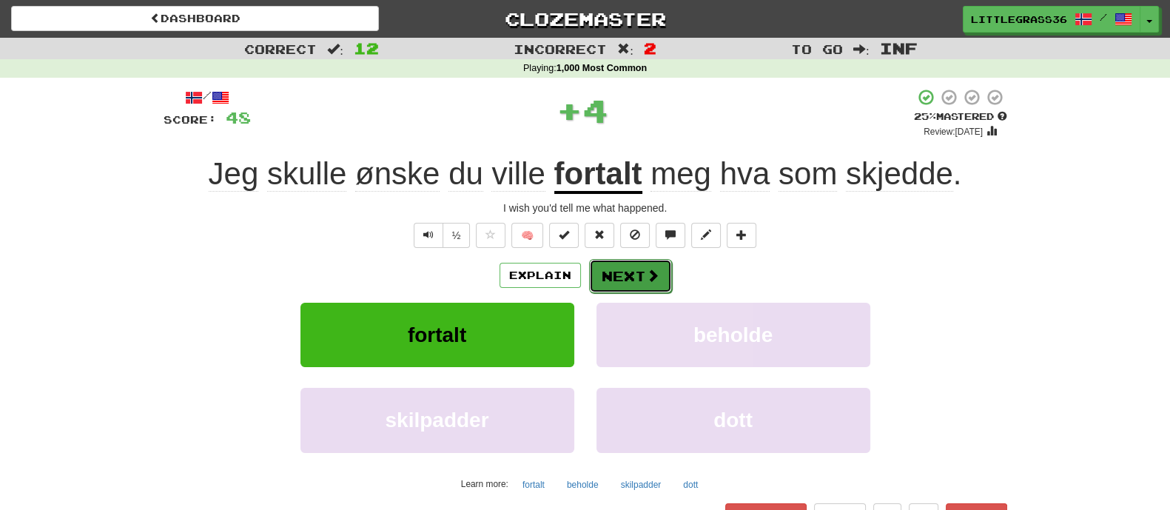
click at [625, 269] on button "Next" at bounding box center [630, 276] width 83 height 34
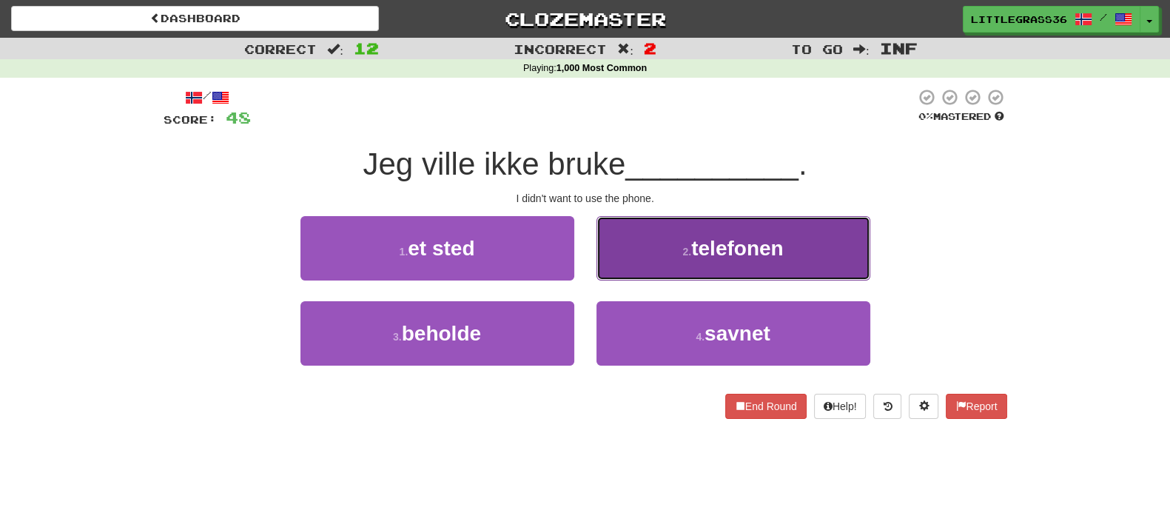
click at [624, 271] on button "2 . telefonen" at bounding box center [733, 248] width 274 height 64
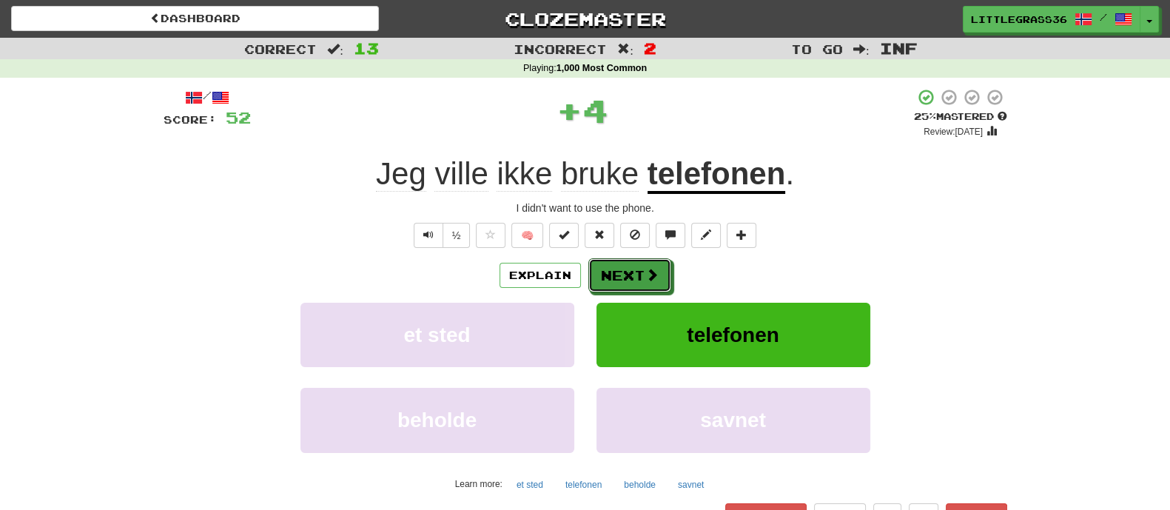
click at [624, 271] on button "Next" at bounding box center [629, 275] width 83 height 34
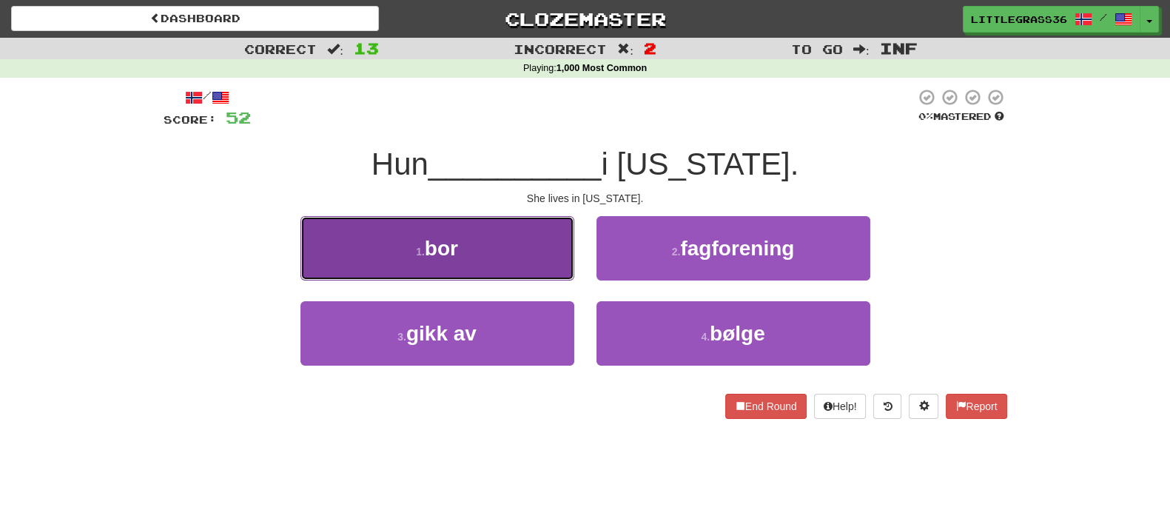
click at [490, 272] on button "1 . bor" at bounding box center [437, 248] width 274 height 64
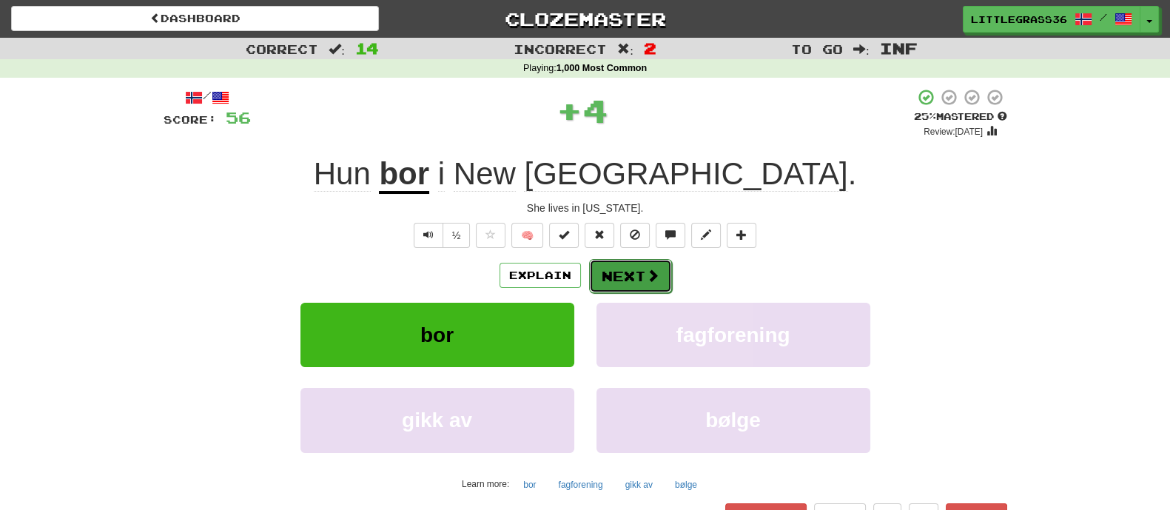
click at [617, 275] on button "Next" at bounding box center [630, 276] width 83 height 34
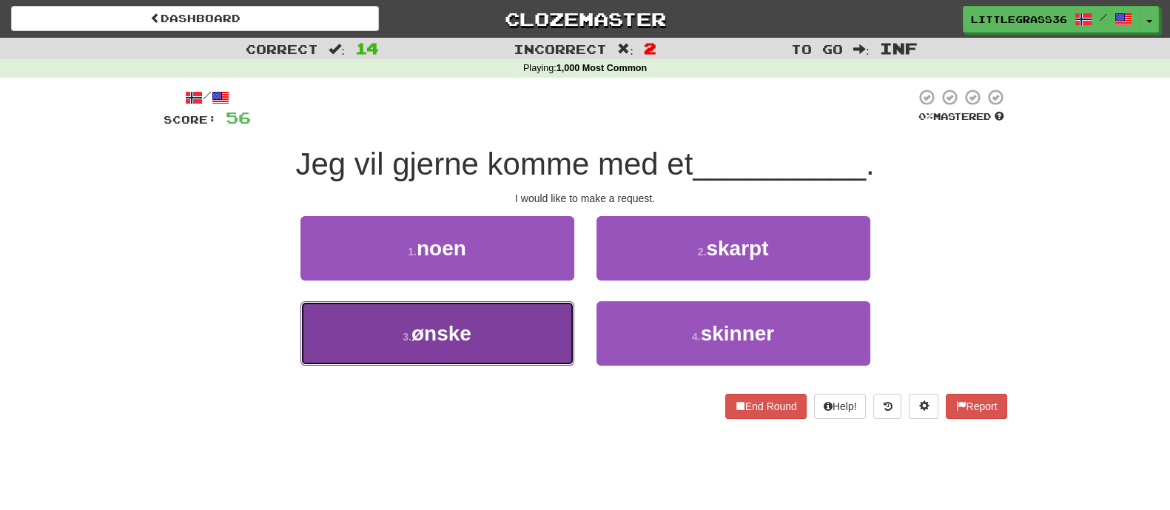
click at [551, 320] on button "3 . ønske" at bounding box center [437, 333] width 274 height 64
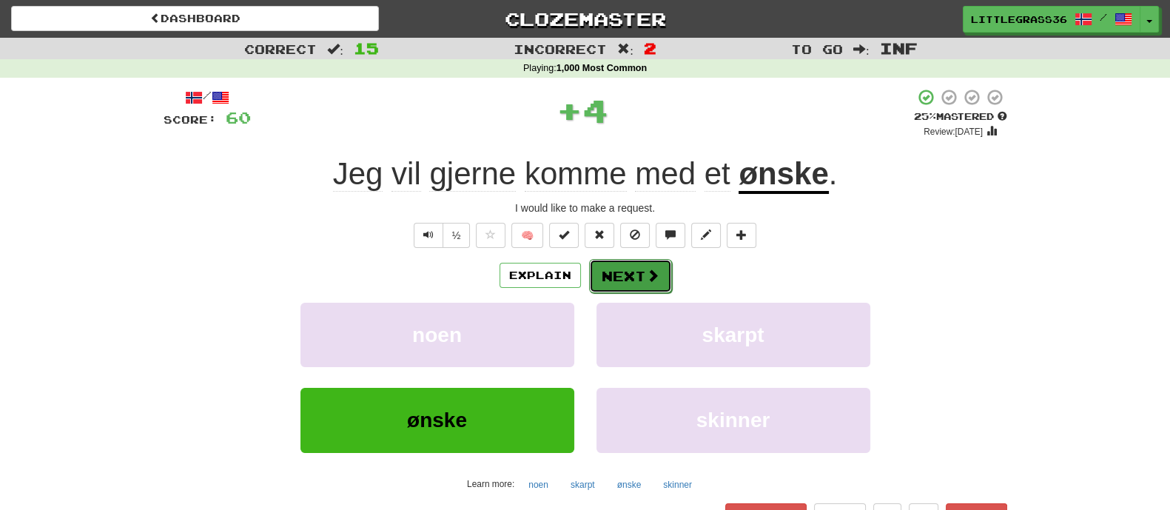
click at [610, 276] on button "Next" at bounding box center [630, 276] width 83 height 34
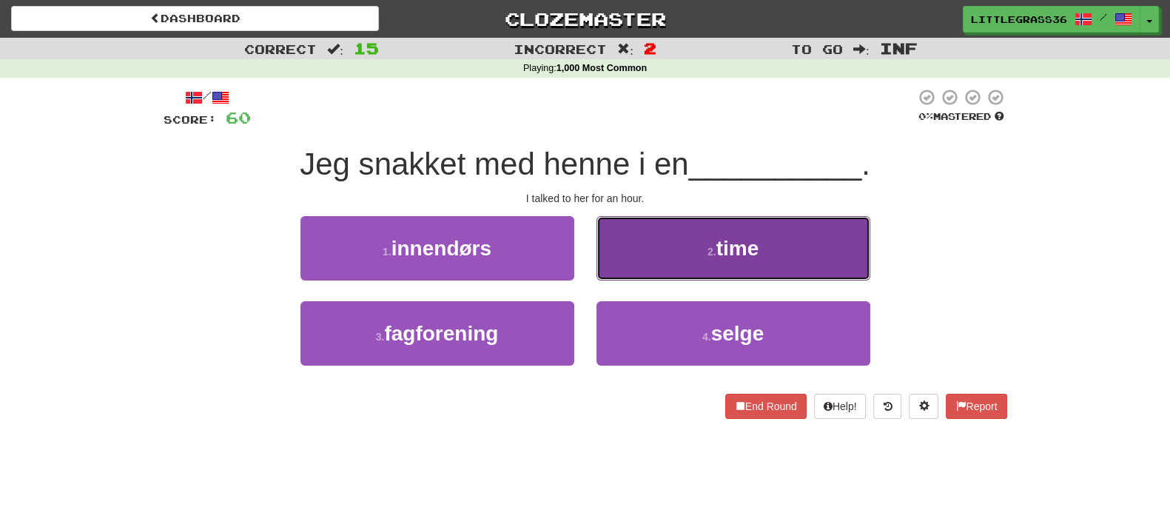
click at [617, 270] on button "2 . time" at bounding box center [733, 248] width 274 height 64
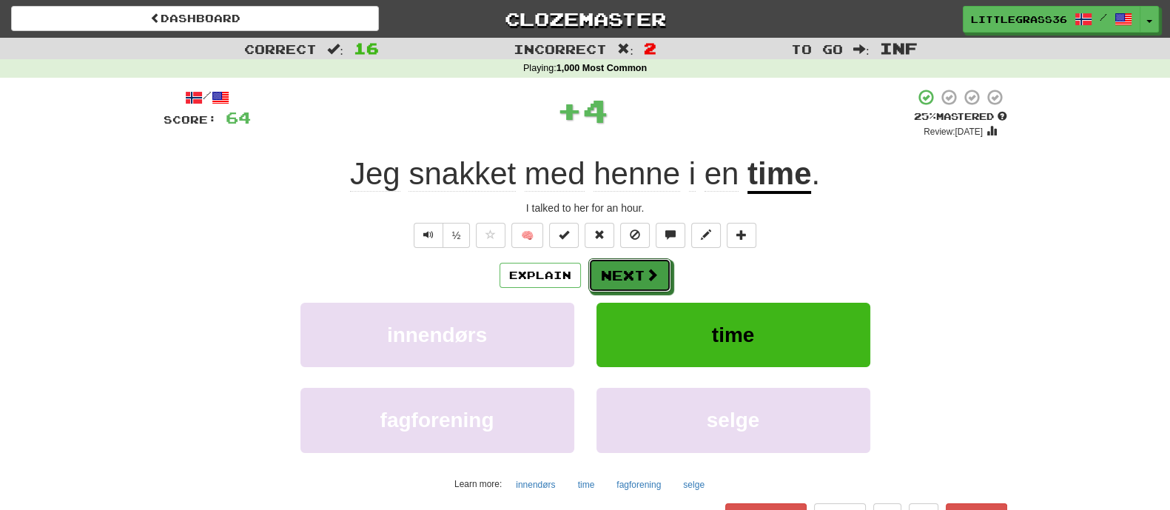
click at [617, 270] on button "Next" at bounding box center [629, 275] width 83 height 34
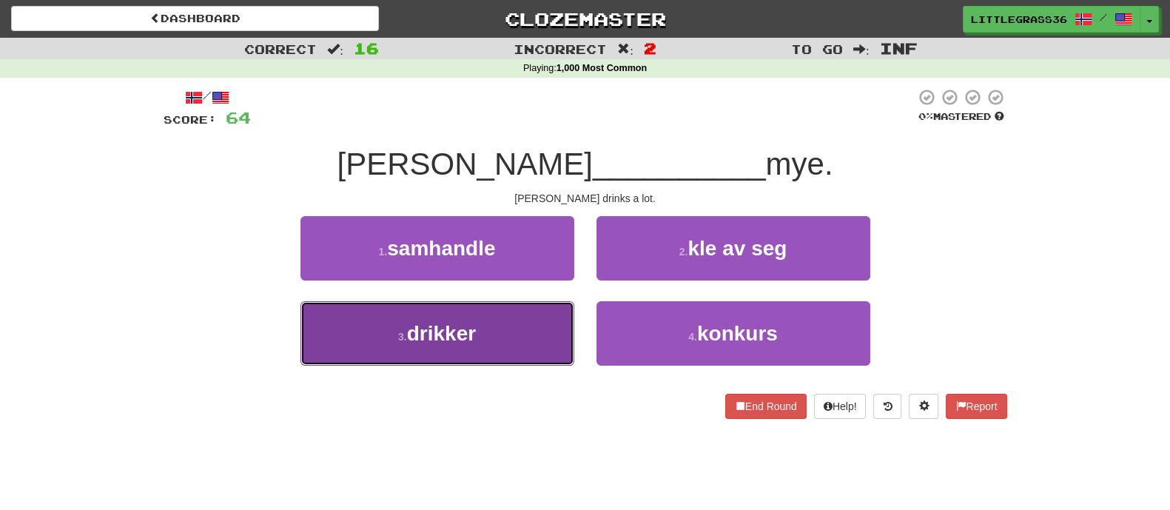
click at [511, 326] on button "3 . drikker" at bounding box center [437, 333] width 274 height 64
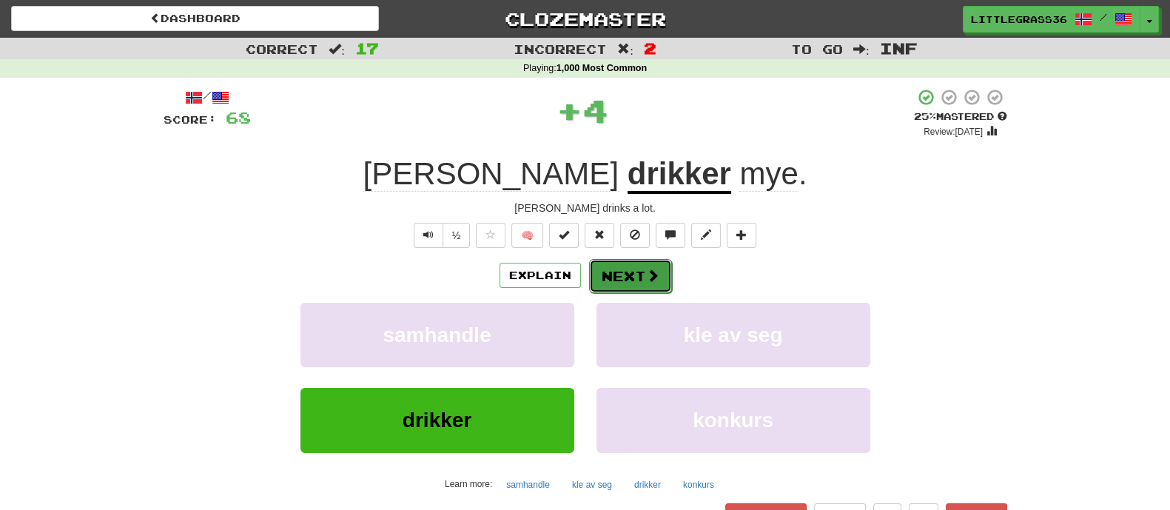
click at [629, 277] on button "Next" at bounding box center [630, 276] width 83 height 34
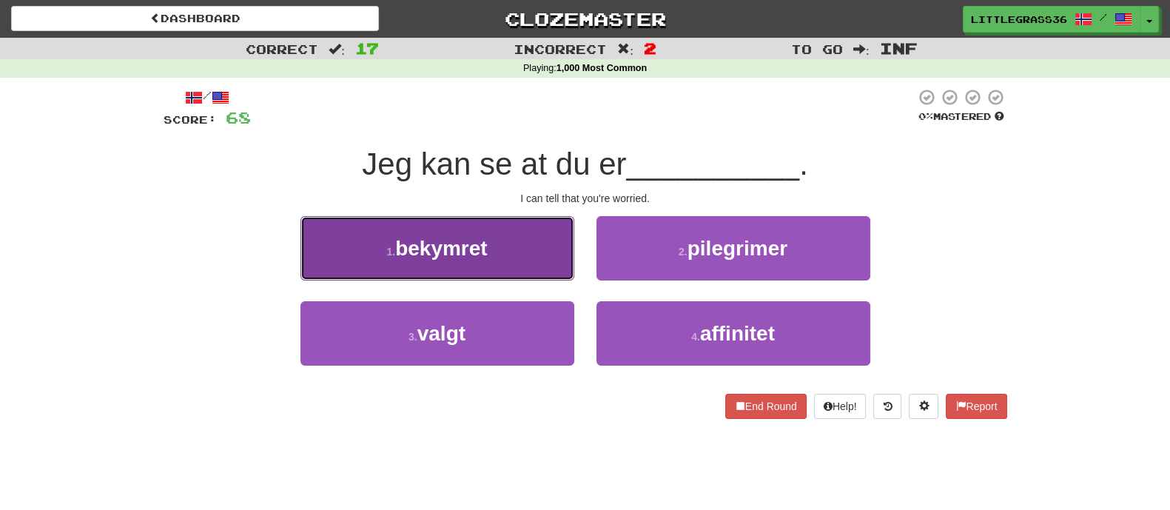
click at [534, 238] on button "1 . bekymret" at bounding box center [437, 248] width 274 height 64
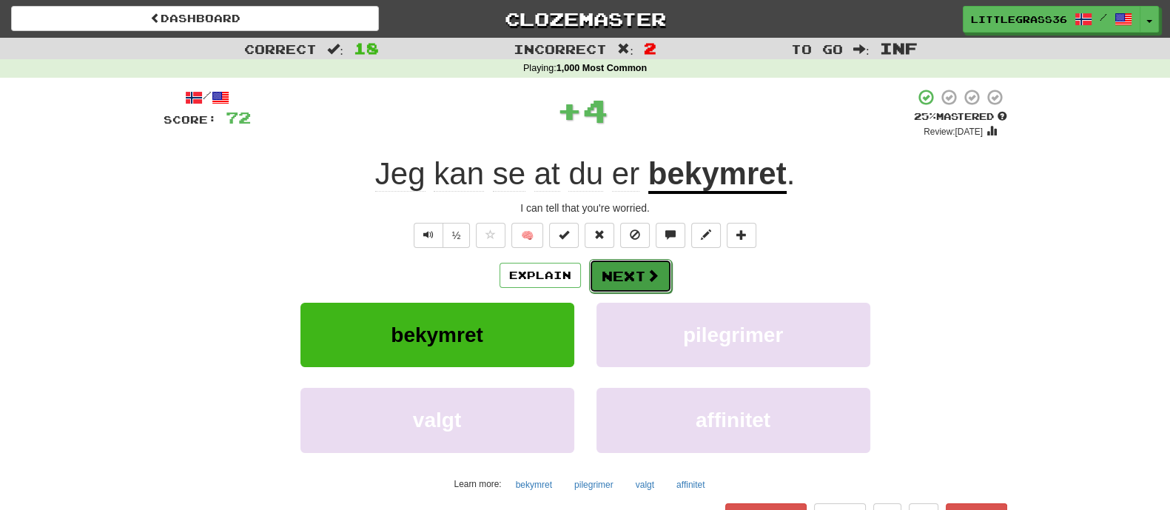
click at [625, 263] on button "Next" at bounding box center [630, 276] width 83 height 34
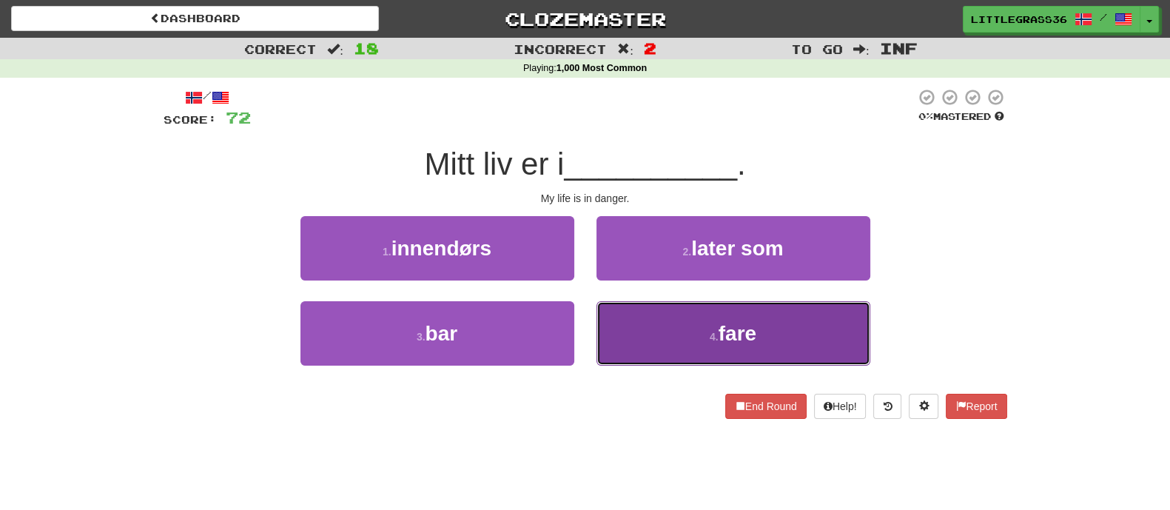
click at [622, 322] on button "4 . fare" at bounding box center [733, 333] width 274 height 64
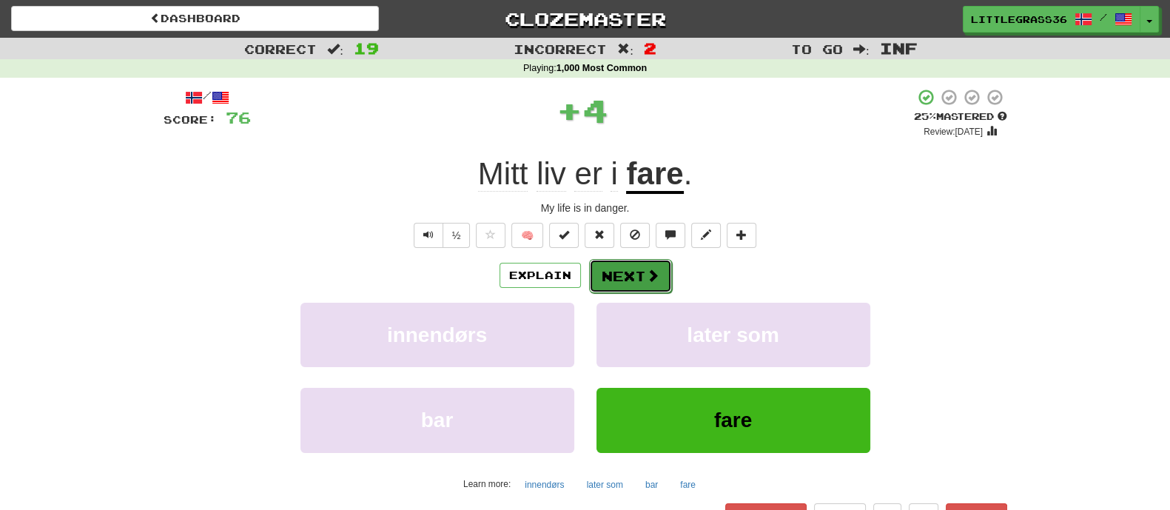
click at [619, 264] on button "Next" at bounding box center [630, 276] width 83 height 34
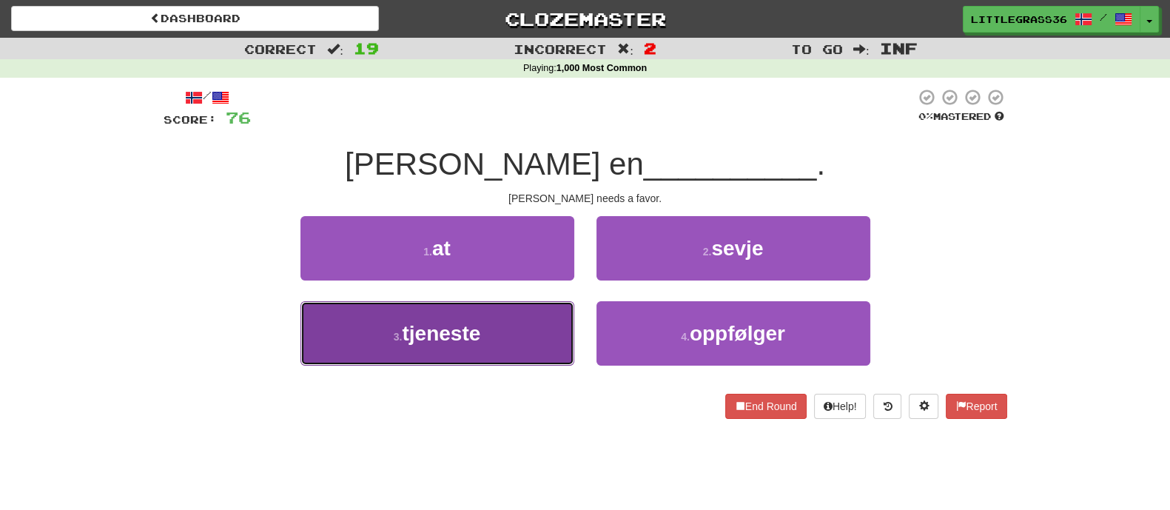
click at [518, 332] on button "3 . tjeneste" at bounding box center [437, 333] width 274 height 64
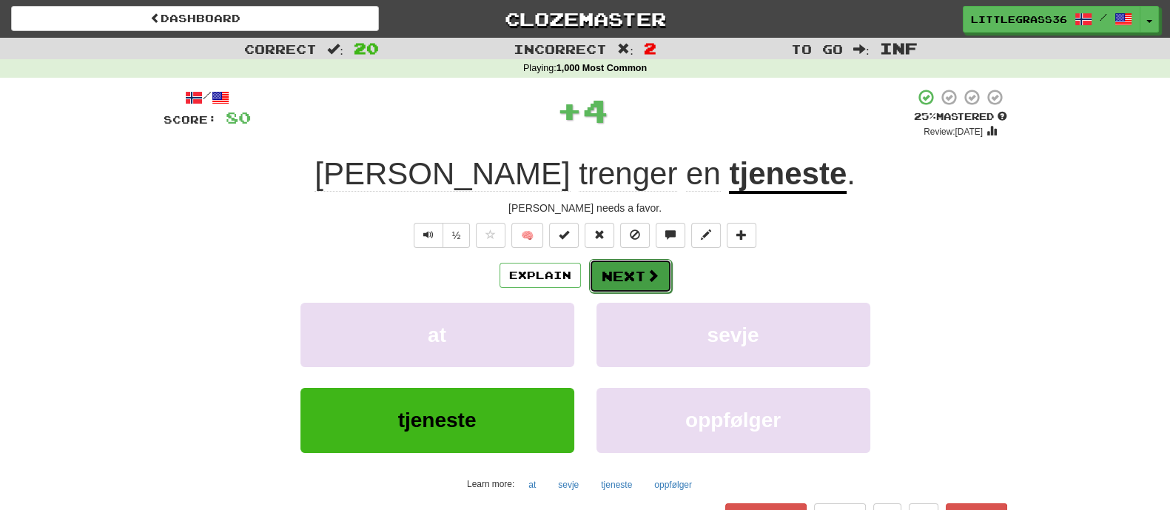
click at [642, 274] on button "Next" at bounding box center [630, 276] width 83 height 34
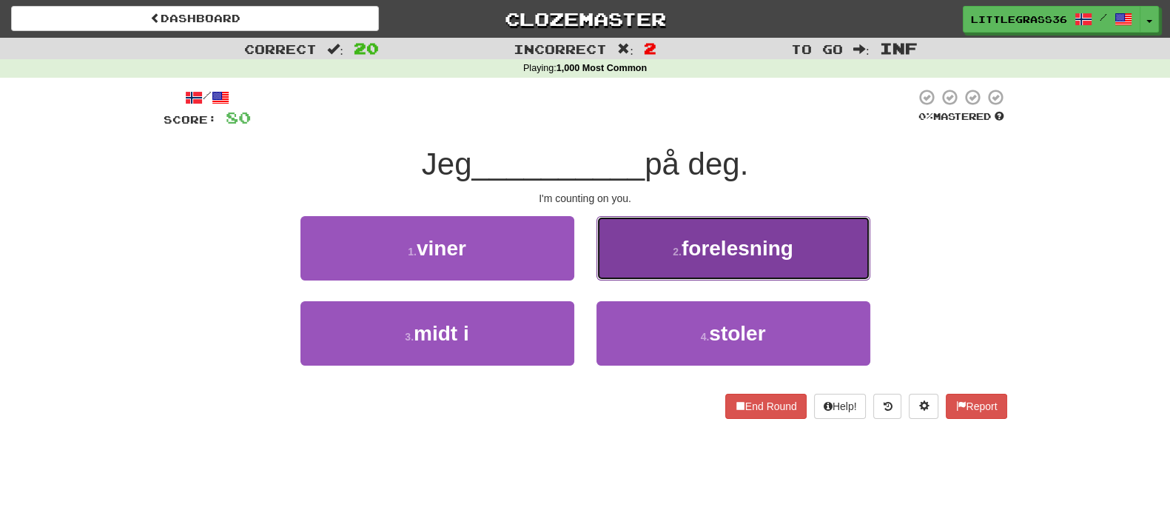
click at [682, 241] on span "forelesning" at bounding box center [738, 248] width 112 height 23
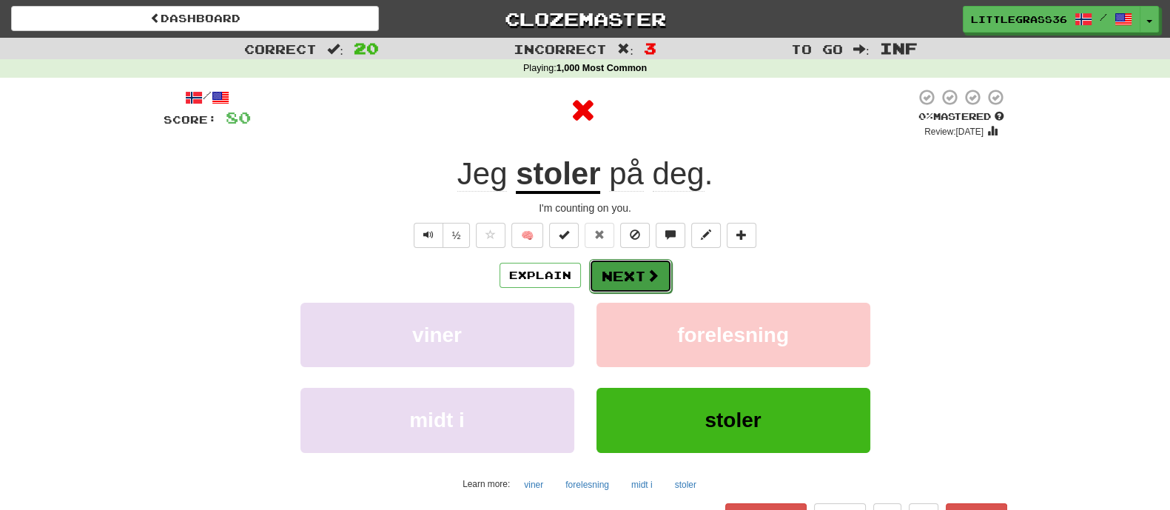
click at [646, 277] on span at bounding box center [652, 275] width 13 height 13
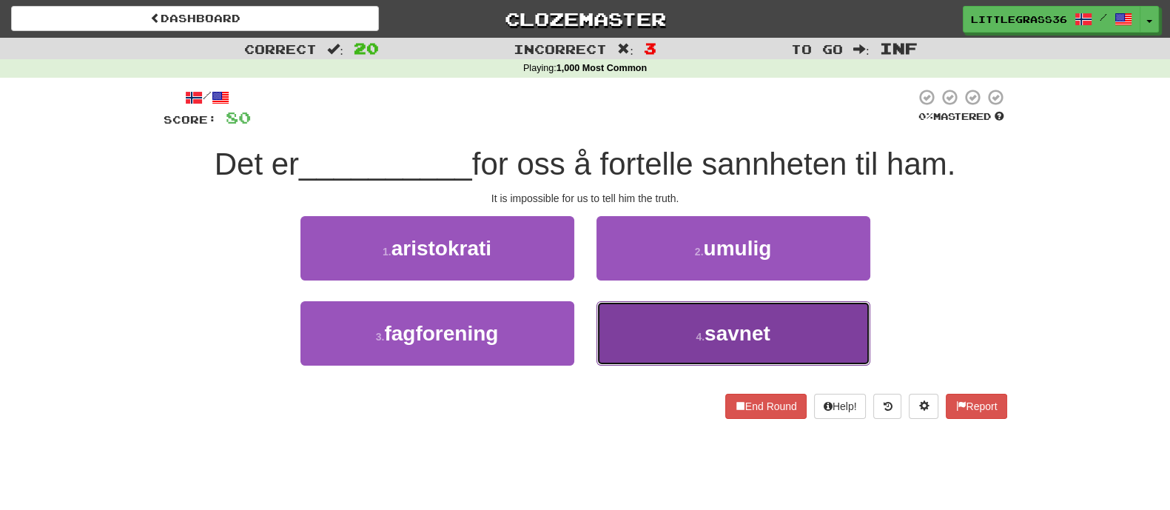
click at [606, 320] on button "4 . savnet" at bounding box center [733, 333] width 274 height 64
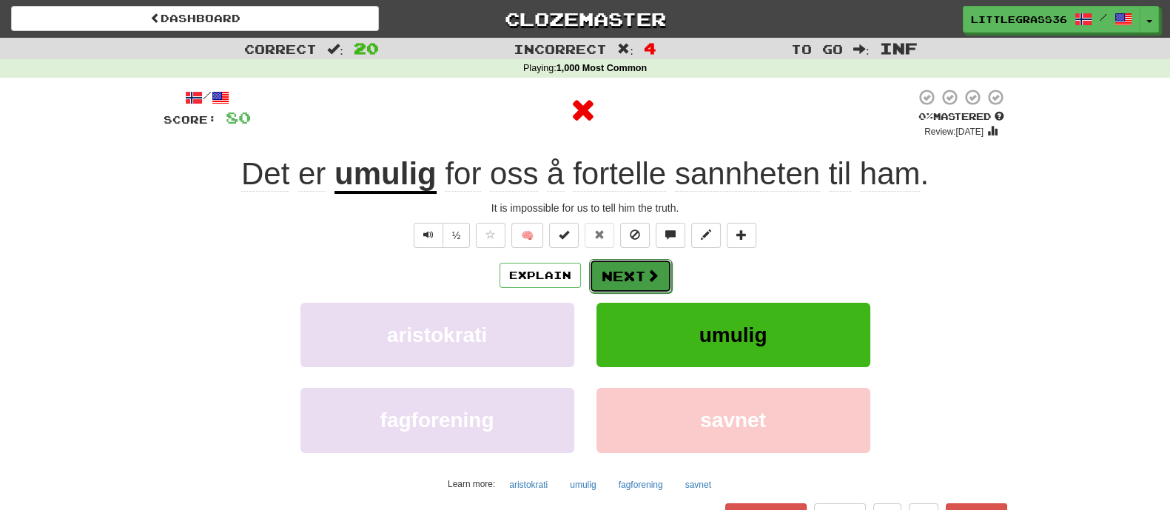
click at [617, 278] on button "Next" at bounding box center [630, 276] width 83 height 34
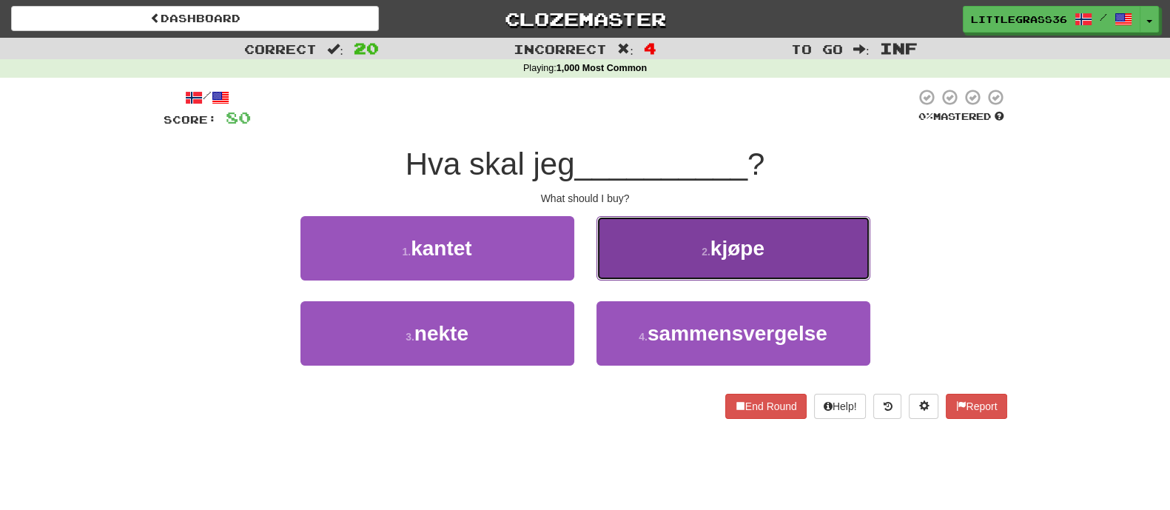
click at [622, 272] on button "2 . kjøpe" at bounding box center [733, 248] width 274 height 64
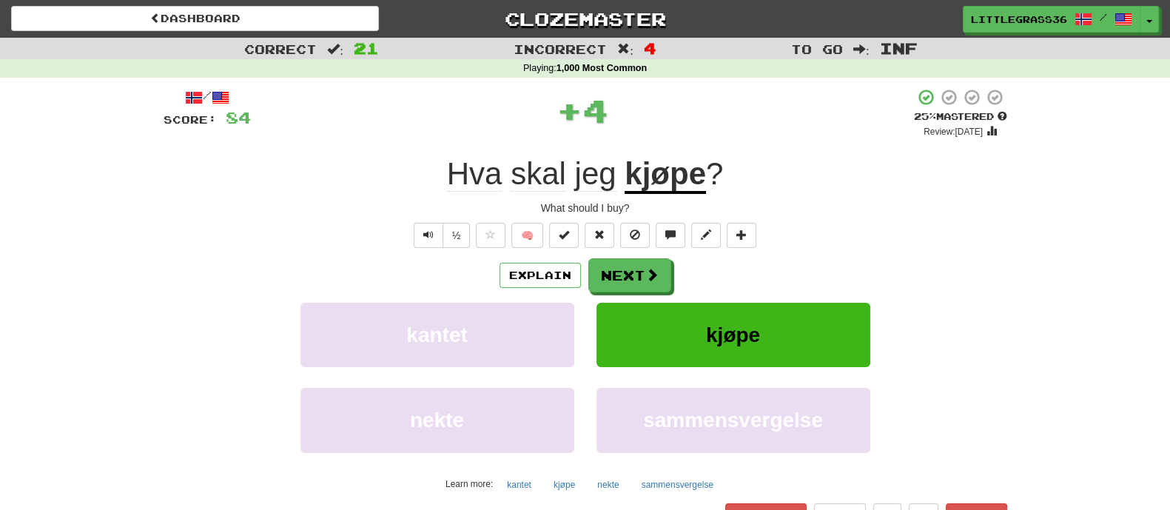
click at [622, 272] on button "Next" at bounding box center [629, 275] width 83 height 34
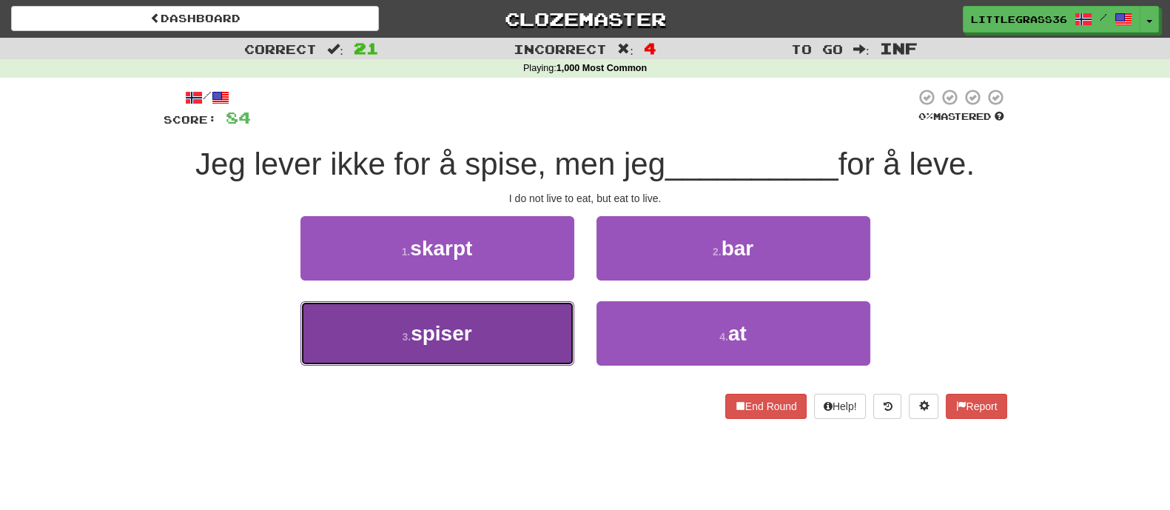
drag, startPoint x: 456, startPoint y: 338, endPoint x: 473, endPoint y: 334, distance: 17.4
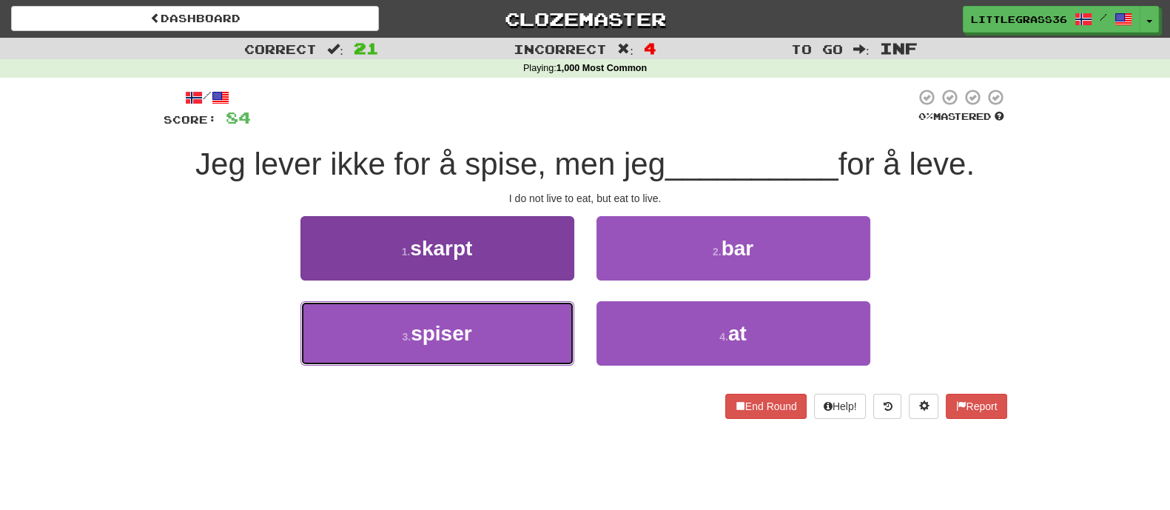
click at [457, 339] on span "spiser" at bounding box center [441, 333] width 61 height 23
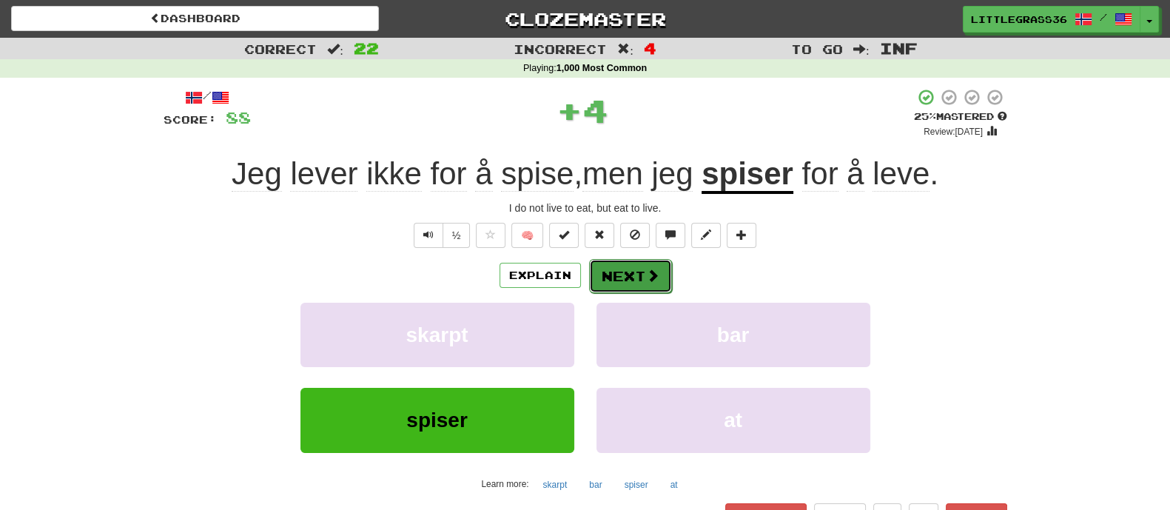
click at [639, 283] on button "Next" at bounding box center [630, 276] width 83 height 34
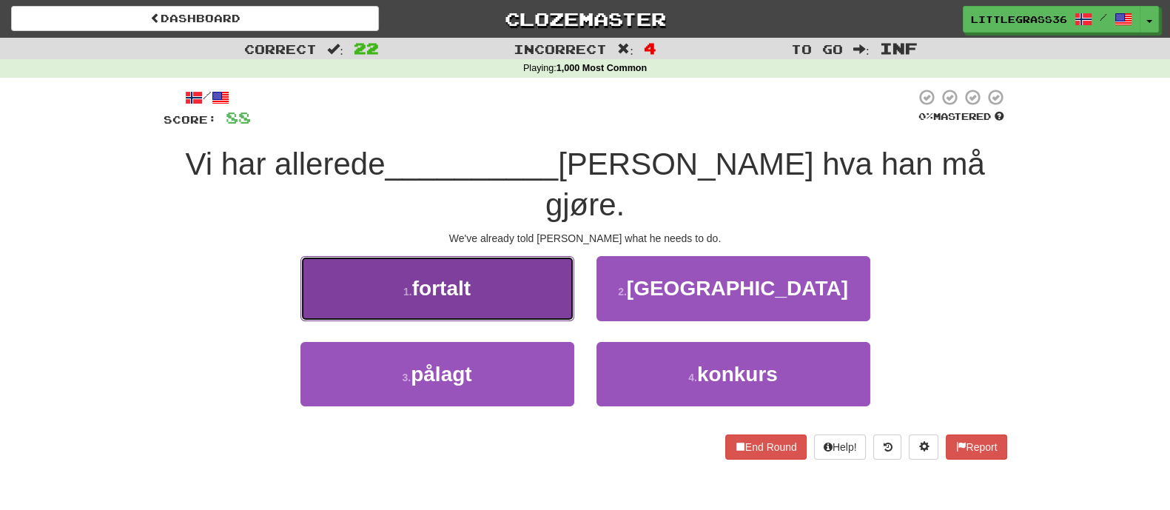
click at [550, 257] on button "1 . fortalt" at bounding box center [437, 288] width 274 height 64
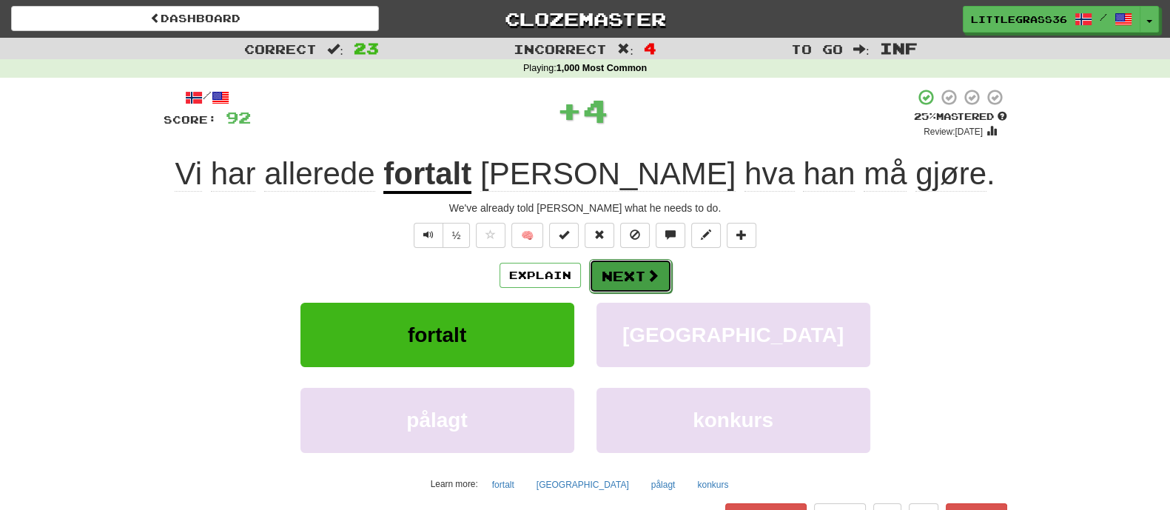
click at [629, 270] on button "Next" at bounding box center [630, 276] width 83 height 34
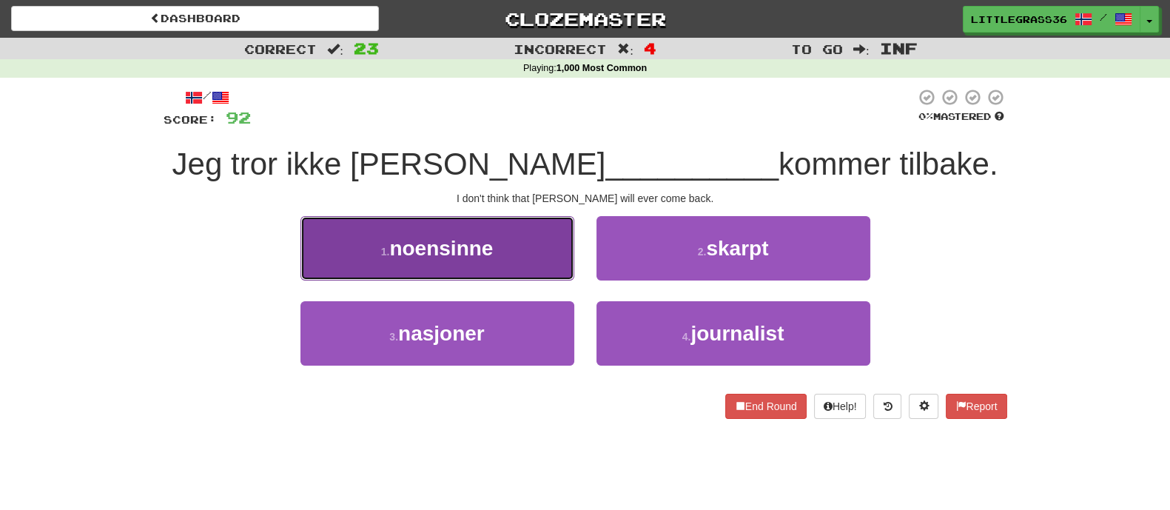
click at [462, 264] on button "1 . noensinne" at bounding box center [437, 248] width 274 height 64
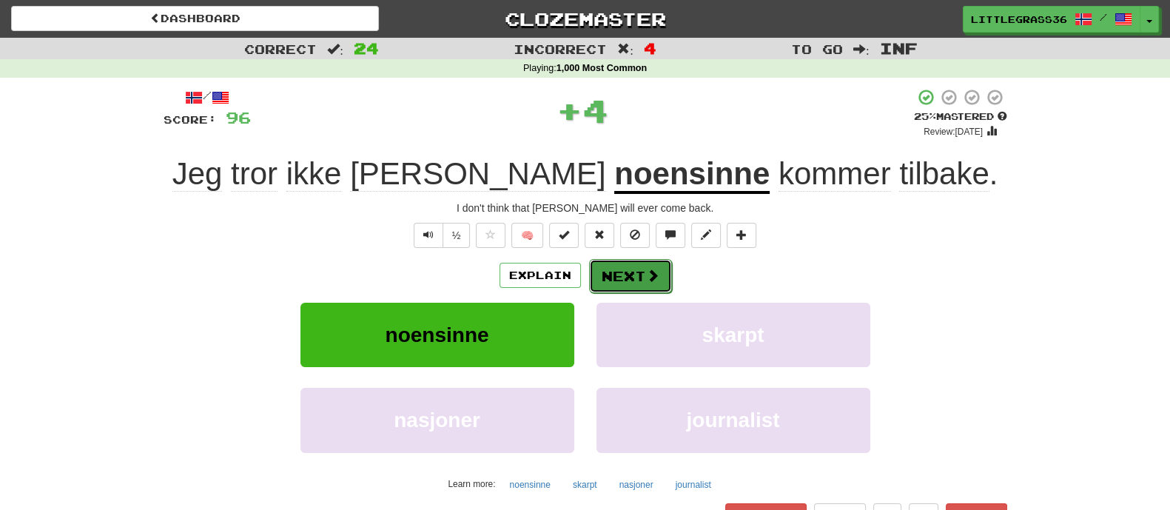
click at [622, 268] on button "Next" at bounding box center [630, 276] width 83 height 34
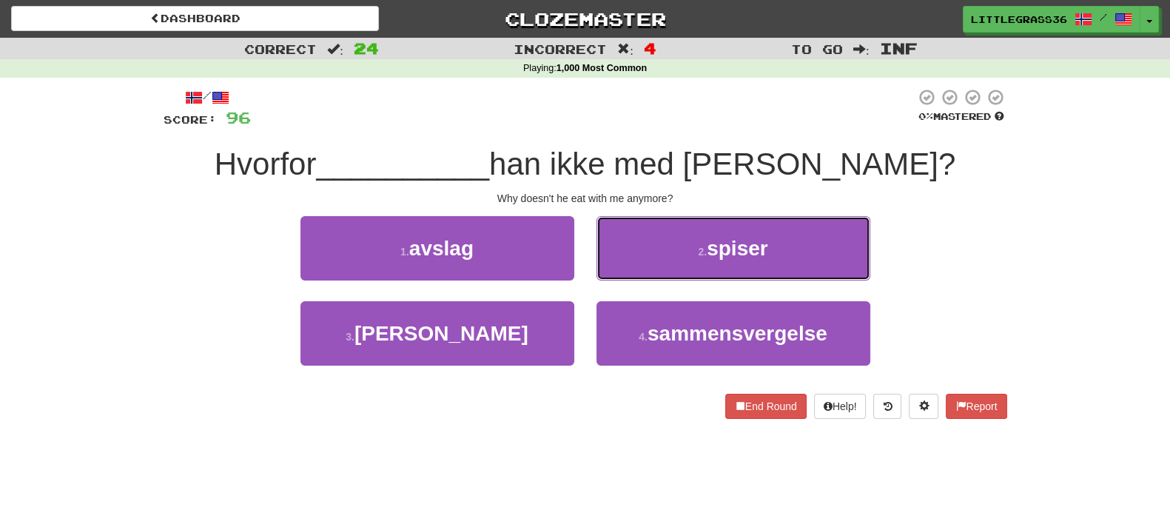
click at [745, 255] on span "spiser" at bounding box center [737, 248] width 61 height 23
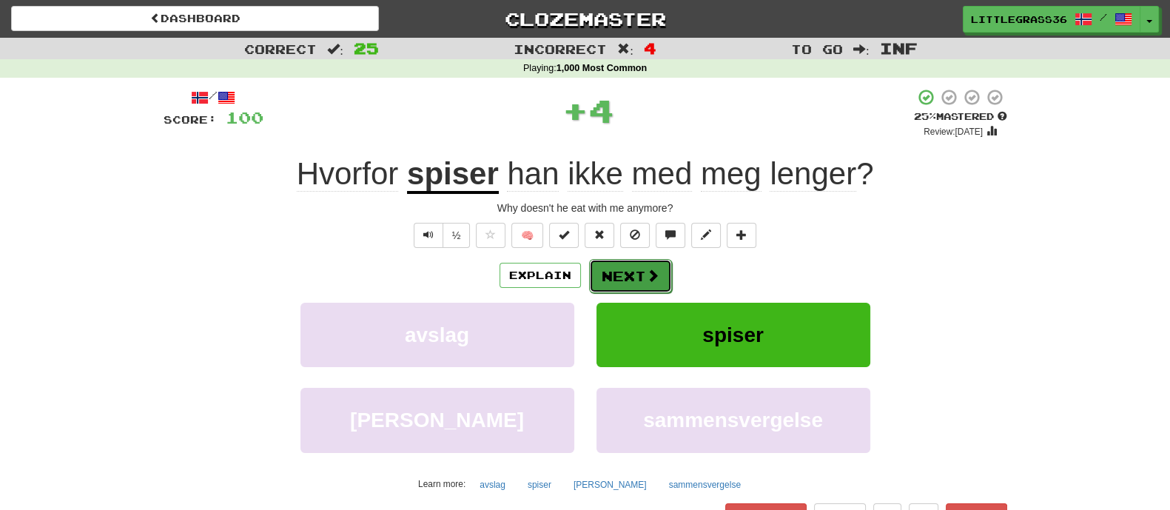
click at [636, 269] on button "Next" at bounding box center [630, 276] width 83 height 34
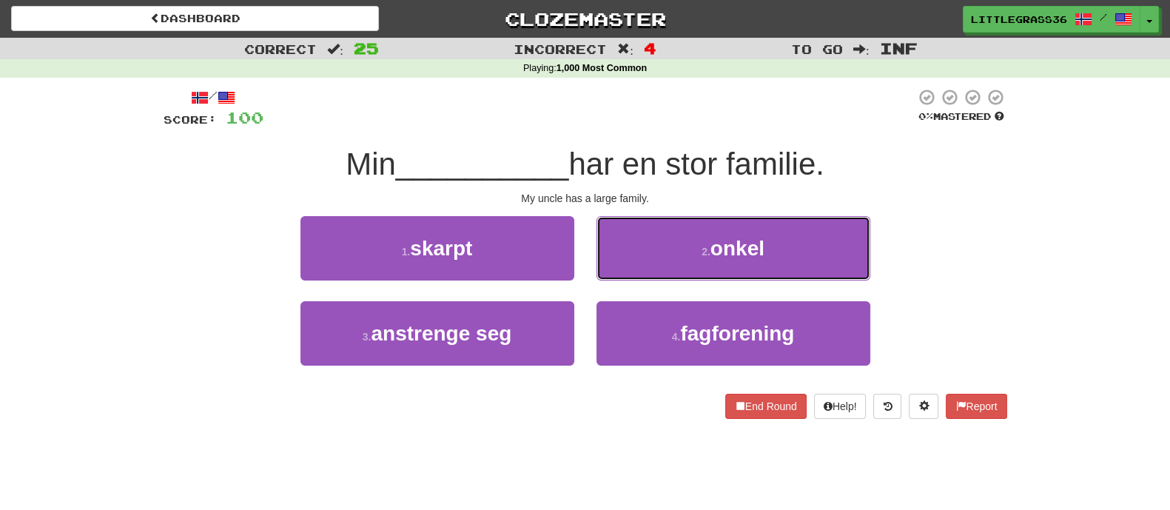
click at [636, 269] on button "2 . onkel" at bounding box center [733, 248] width 274 height 64
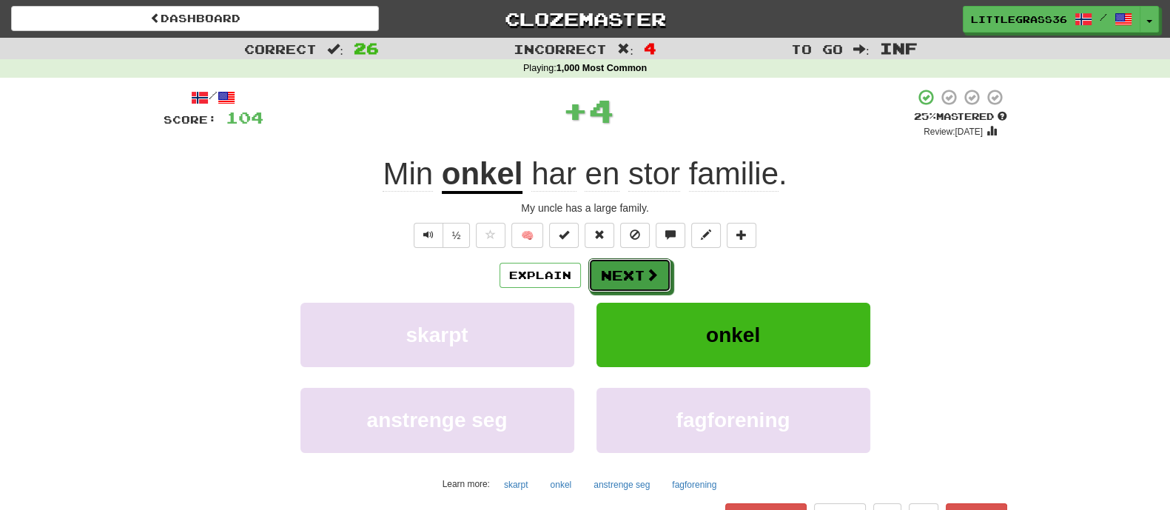
click at [636, 269] on button "Next" at bounding box center [629, 275] width 83 height 34
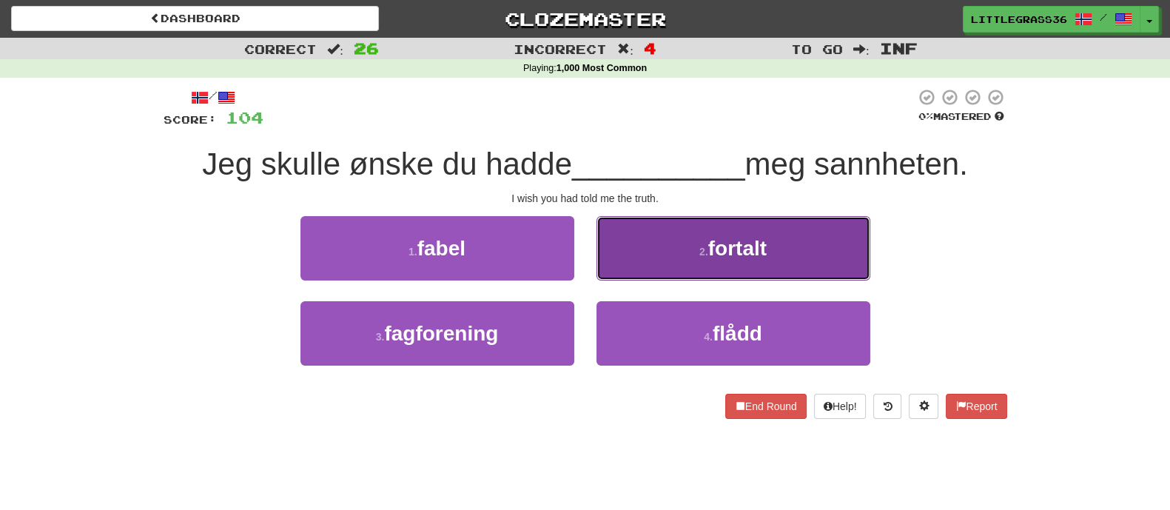
click at [699, 260] on button "2 . fortalt" at bounding box center [733, 248] width 274 height 64
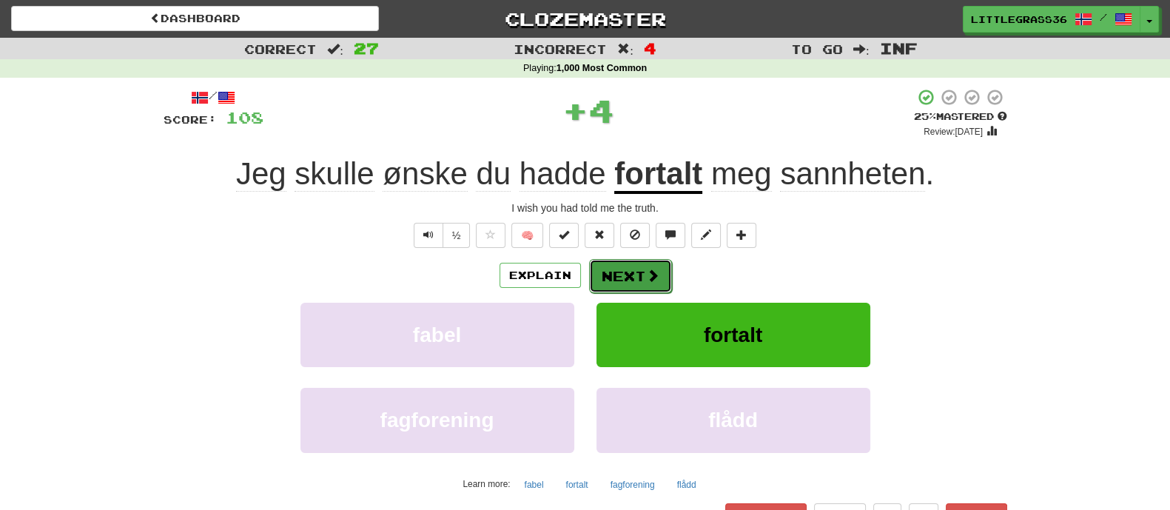
click at [639, 276] on button "Next" at bounding box center [630, 276] width 83 height 34
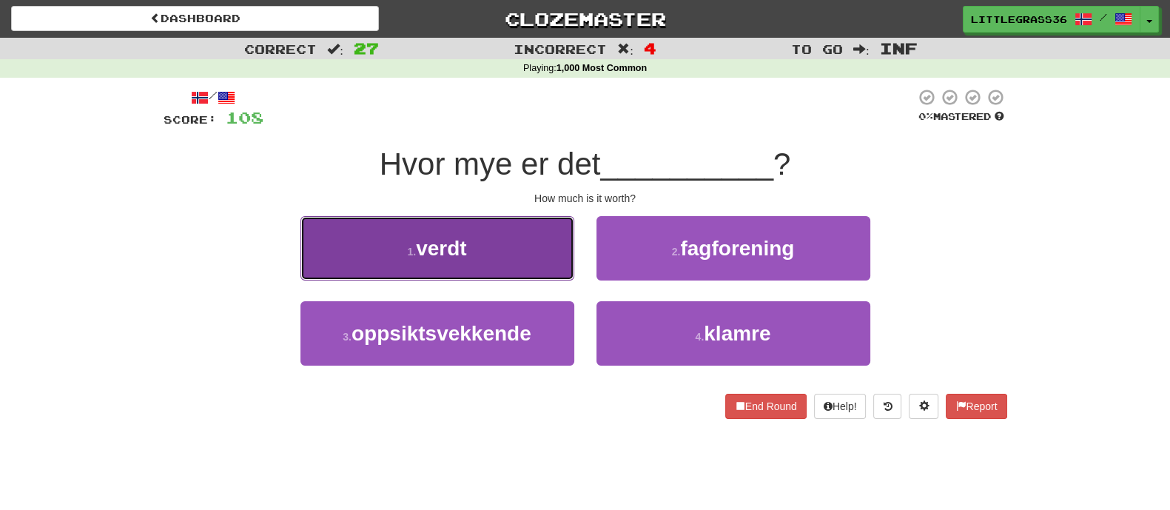
click at [495, 249] on button "1 . verdt" at bounding box center [437, 248] width 274 height 64
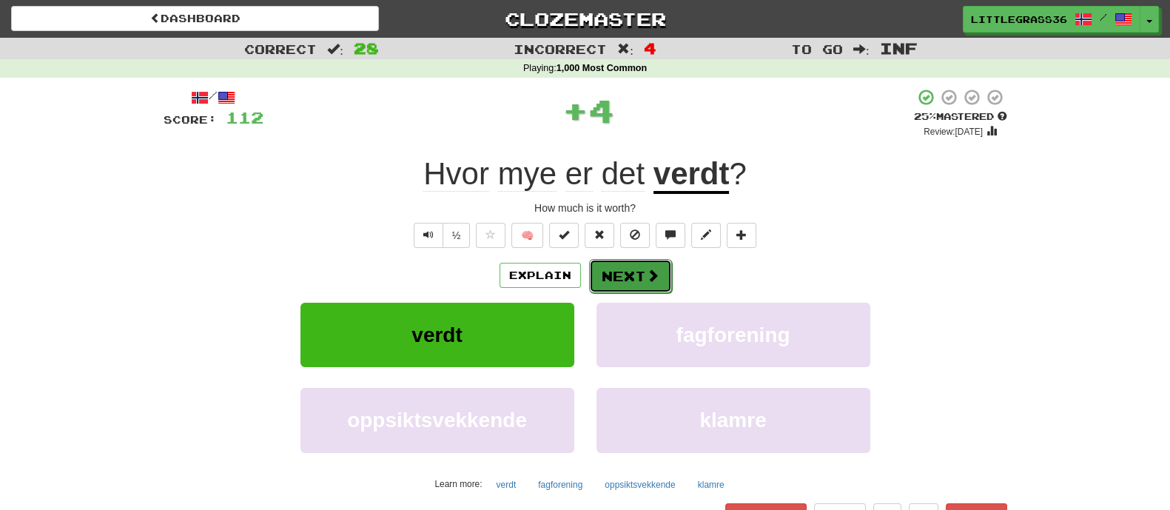
click at [637, 270] on button "Next" at bounding box center [630, 276] width 83 height 34
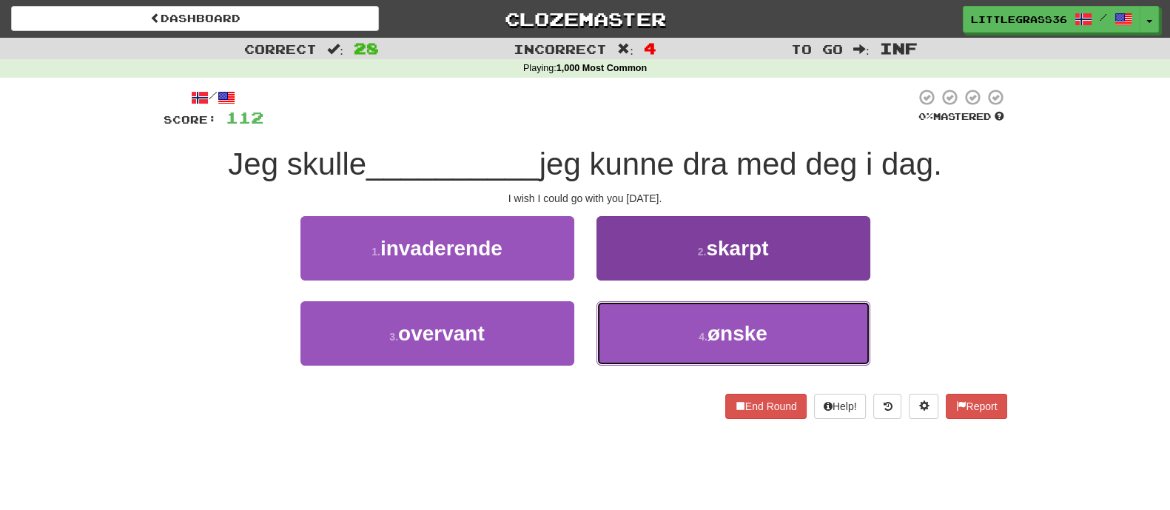
click at [679, 326] on button "4 . ønske" at bounding box center [733, 333] width 274 height 64
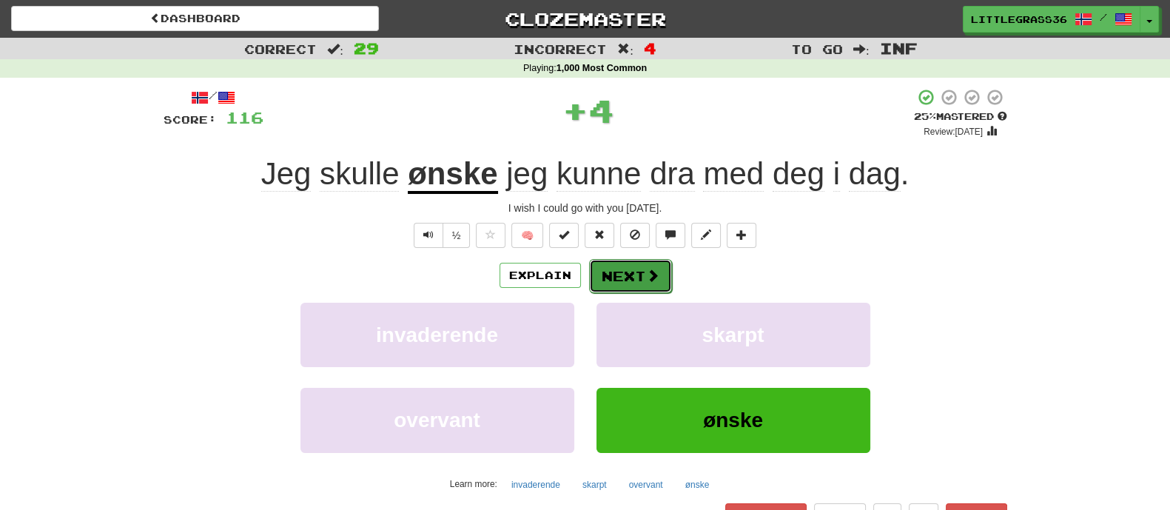
click at [653, 275] on span at bounding box center [652, 275] width 13 height 13
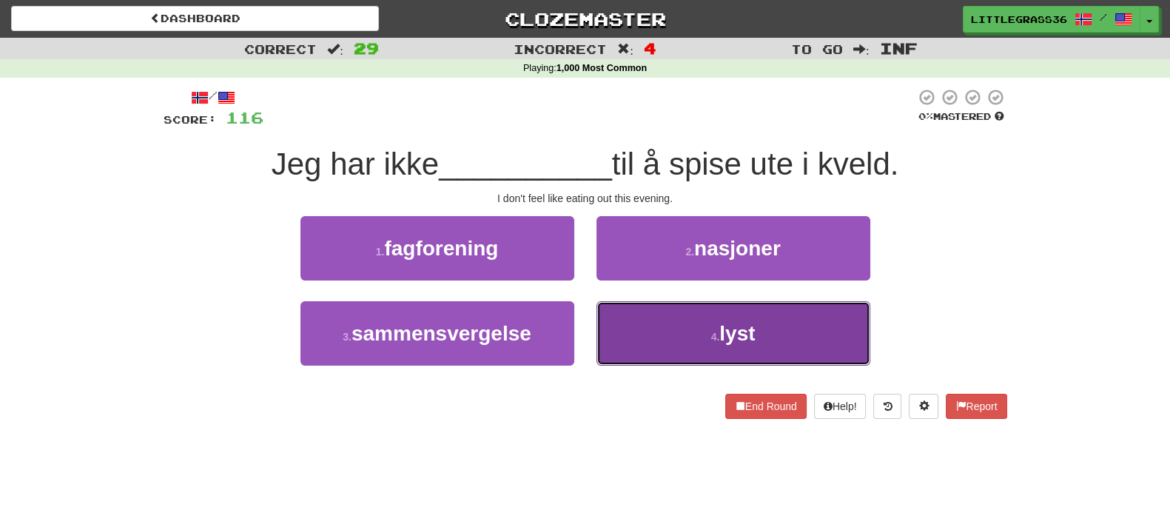
click at [655, 312] on button "4 . lyst" at bounding box center [733, 333] width 274 height 64
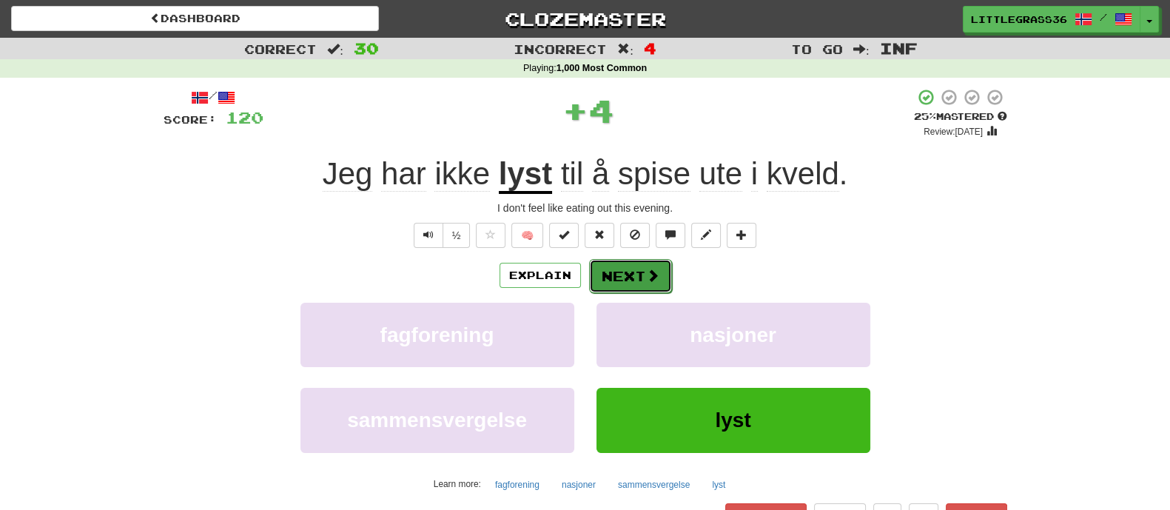
click at [648, 276] on span at bounding box center [652, 275] width 13 height 13
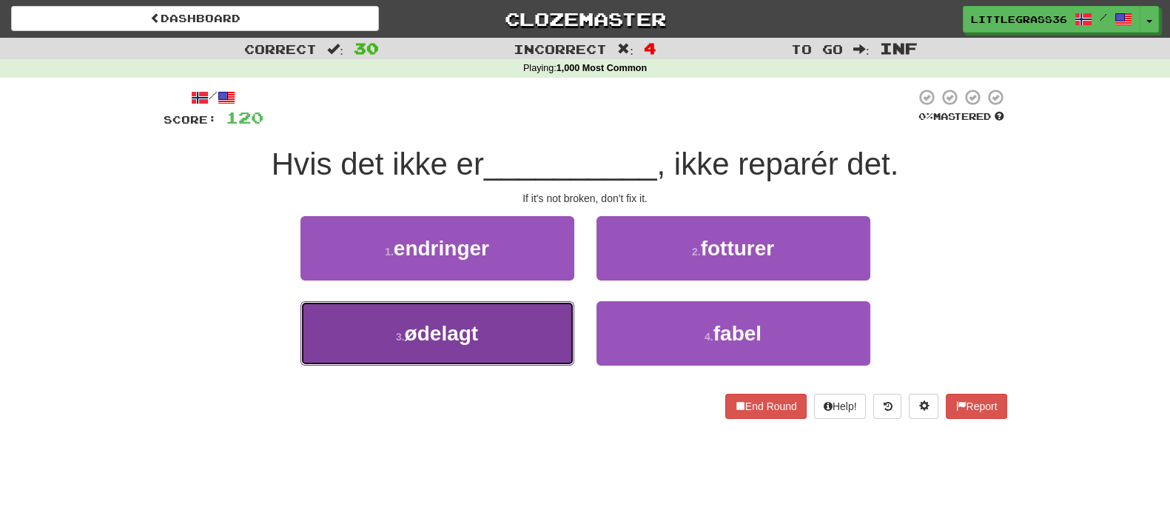
click at [534, 322] on button "3 . ødelagt" at bounding box center [437, 333] width 274 height 64
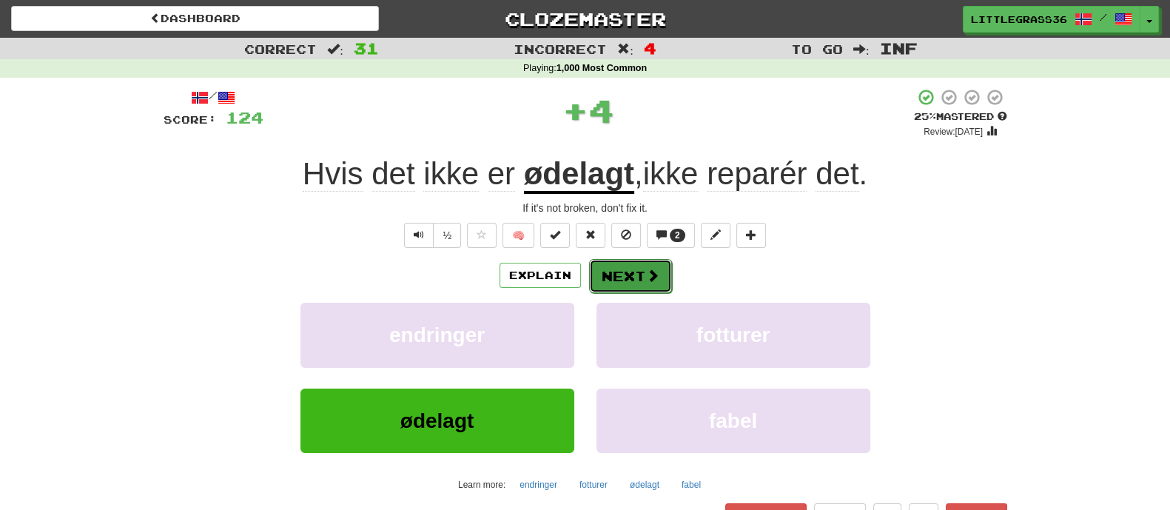
click at [638, 279] on button "Next" at bounding box center [630, 276] width 83 height 34
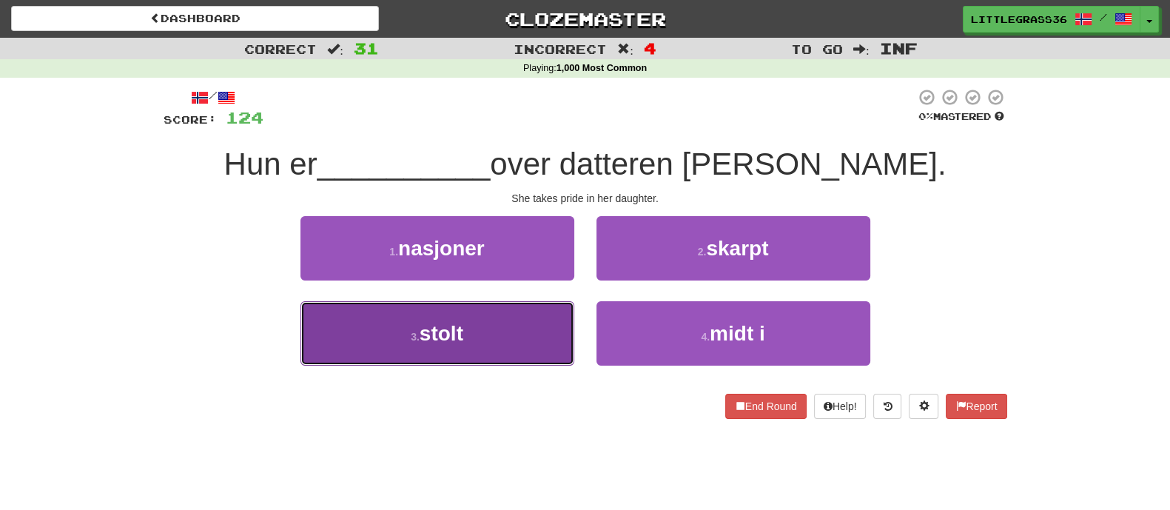
click at [557, 316] on button "3 . stolt" at bounding box center [437, 333] width 274 height 64
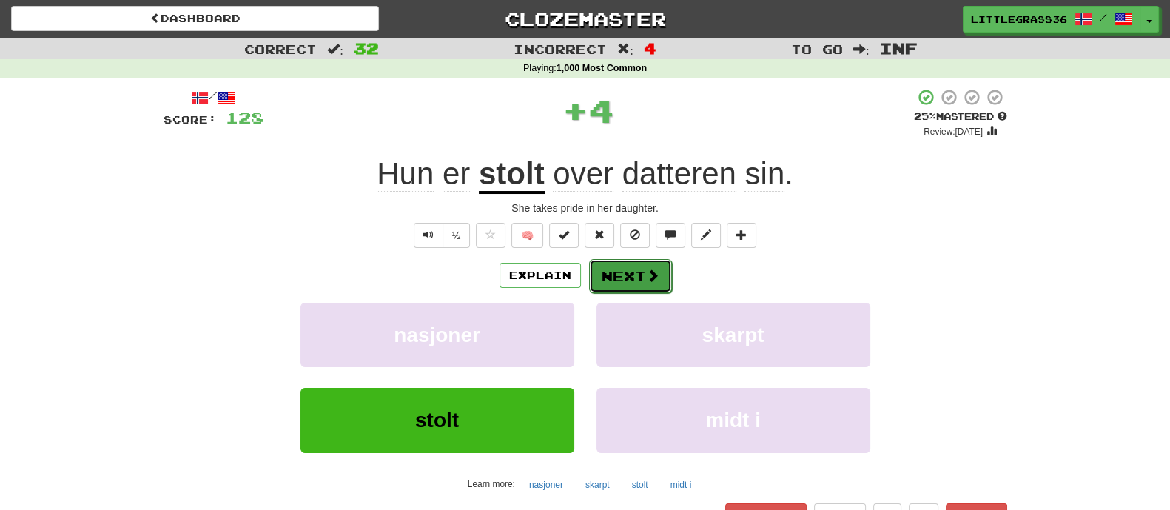
click at [625, 267] on button "Next" at bounding box center [630, 276] width 83 height 34
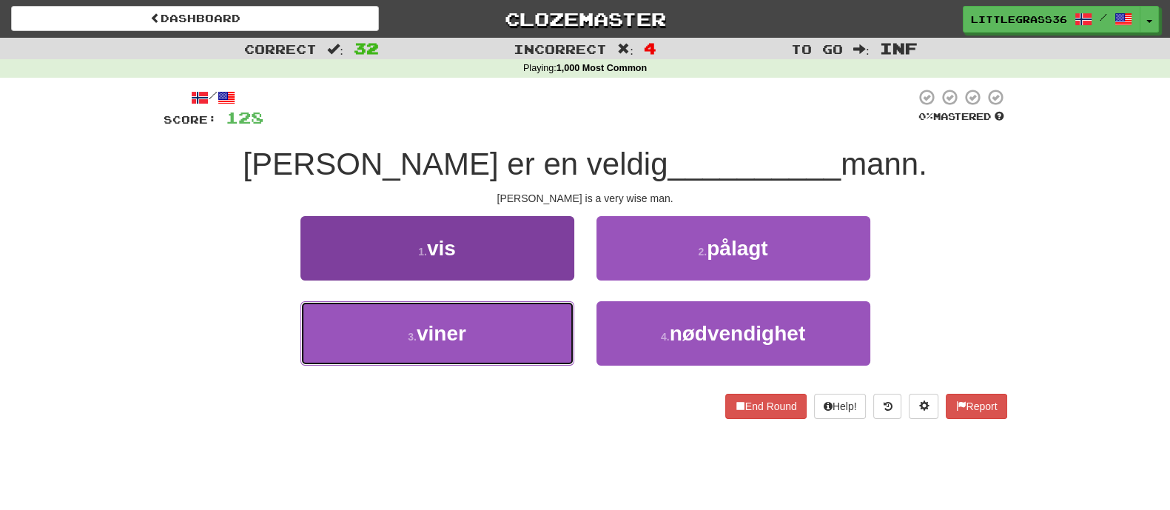
click at [525, 322] on button "3 . viner" at bounding box center [437, 333] width 274 height 64
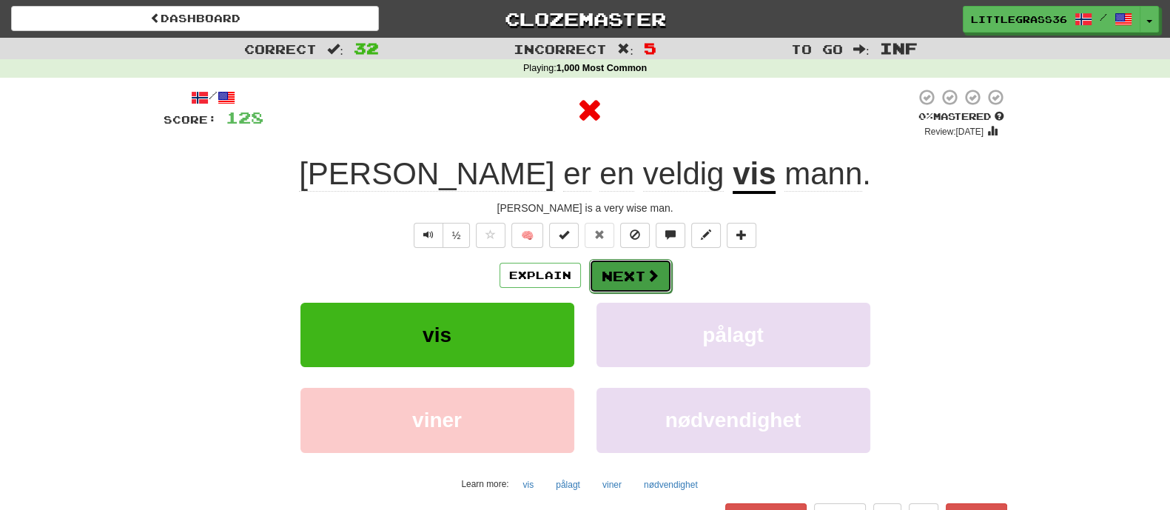
click at [621, 278] on button "Next" at bounding box center [630, 276] width 83 height 34
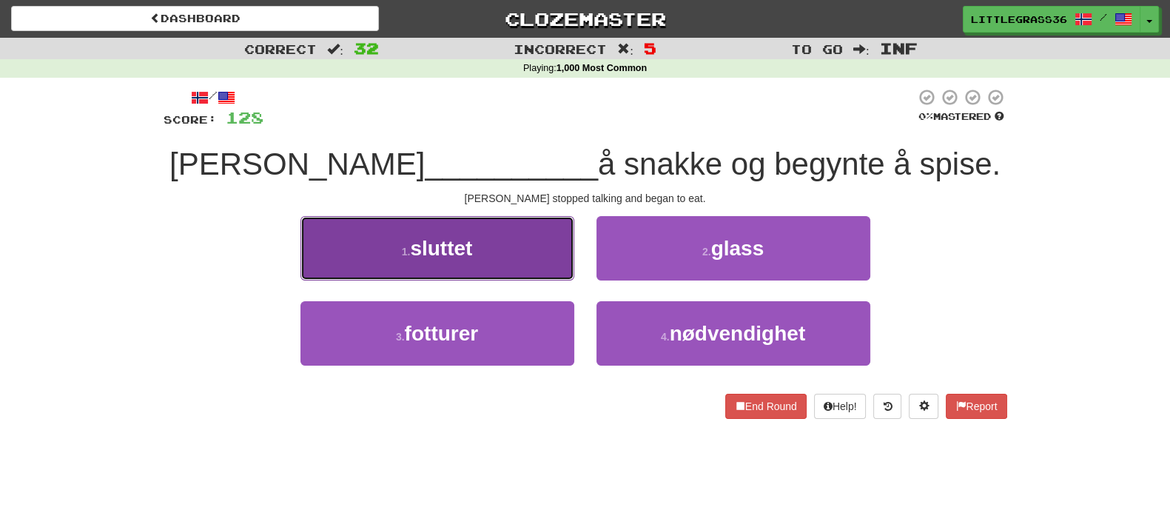
click at [528, 276] on button "1 . sluttet" at bounding box center [437, 248] width 274 height 64
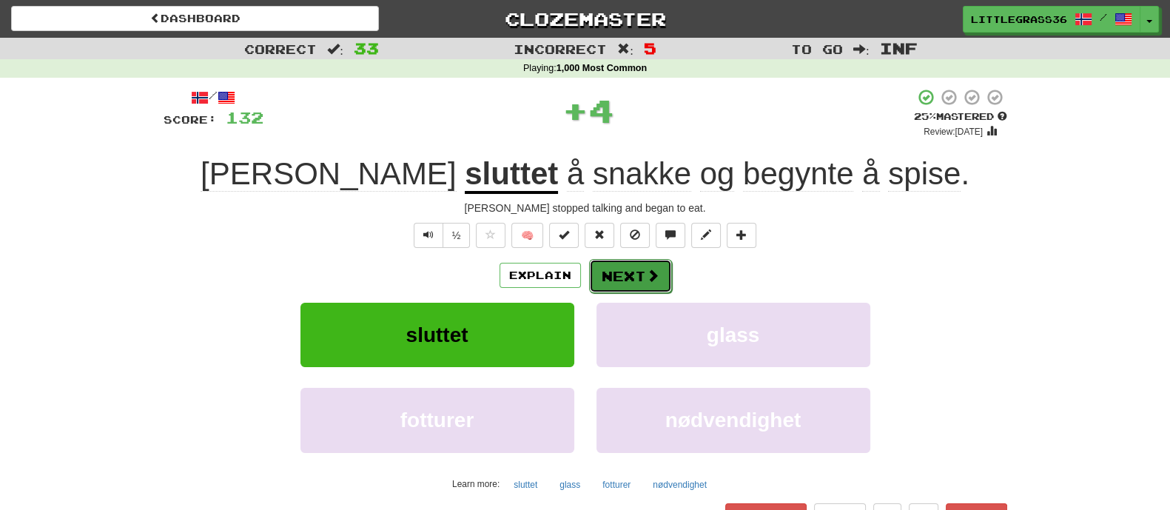
click at [621, 286] on button "Next" at bounding box center [630, 276] width 83 height 34
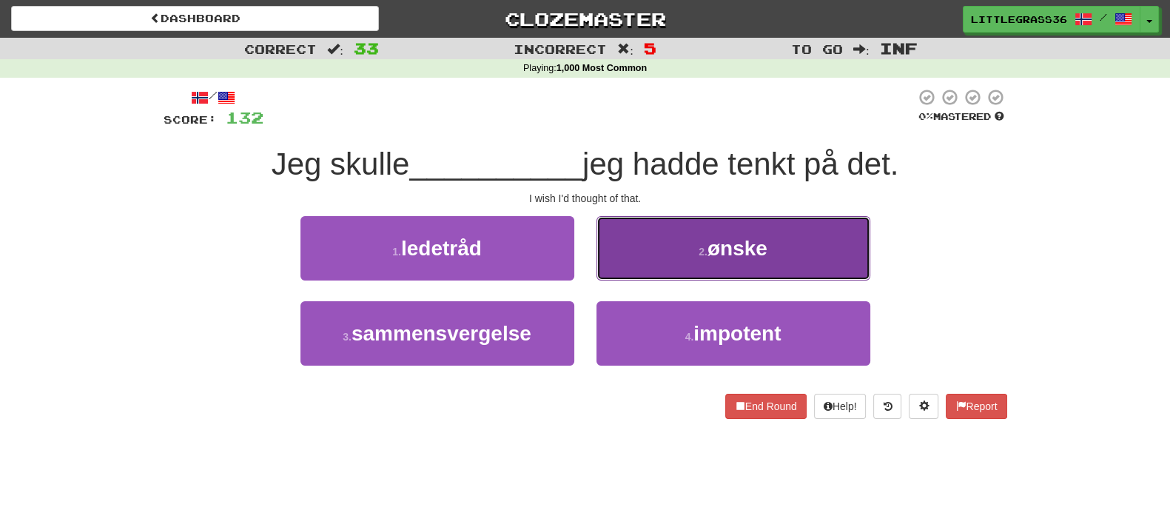
click at [644, 267] on button "2 . ønske" at bounding box center [733, 248] width 274 height 64
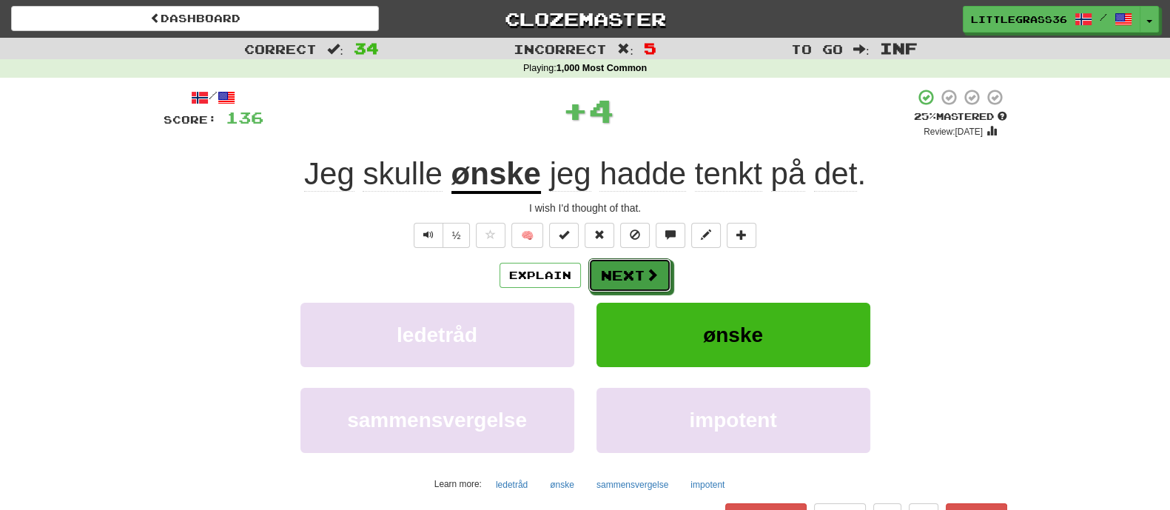
click at [644, 267] on button "Next" at bounding box center [629, 275] width 83 height 34
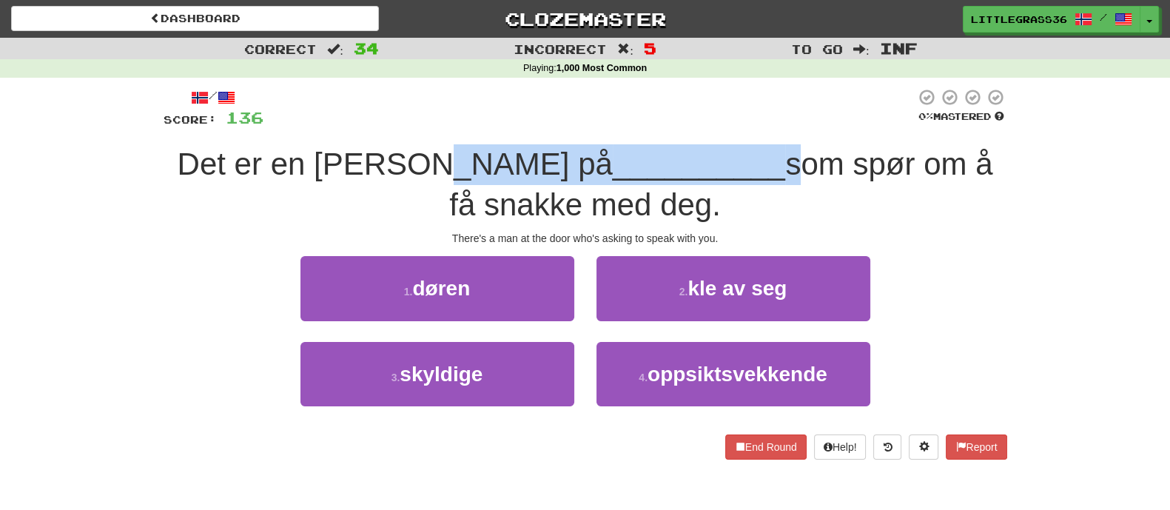
drag, startPoint x: 444, startPoint y: 169, endPoint x: 634, endPoint y: 161, distance: 190.4
click at [634, 161] on div "Det er en mann på __________ som spør om å få snakke med deg." at bounding box center [586, 184] width 844 height 81
click at [635, 171] on span "som spør om å få snakke med deg." at bounding box center [720, 184] width 543 height 75
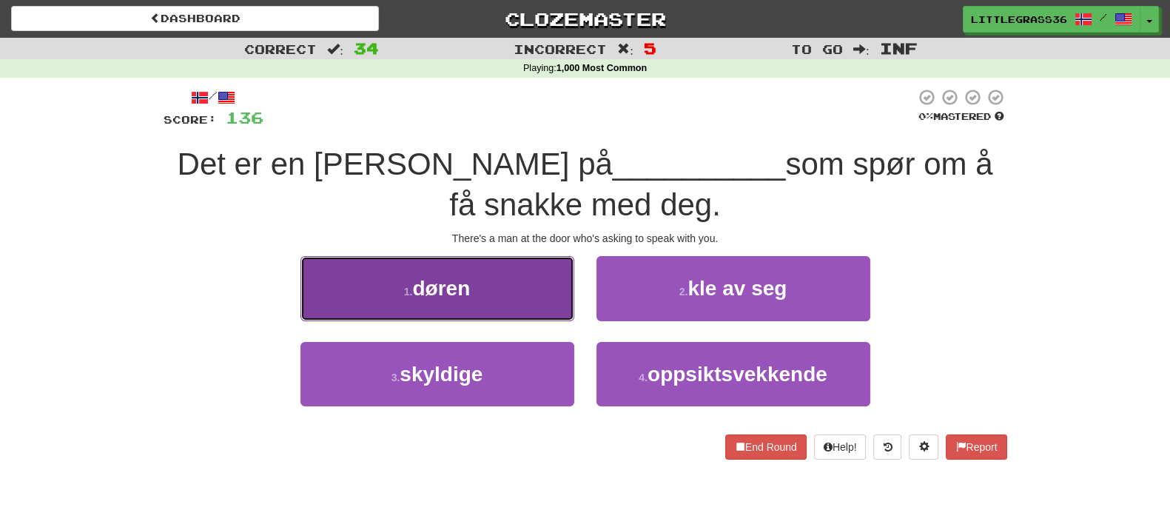
click at [487, 274] on button "1 . døren" at bounding box center [437, 288] width 274 height 64
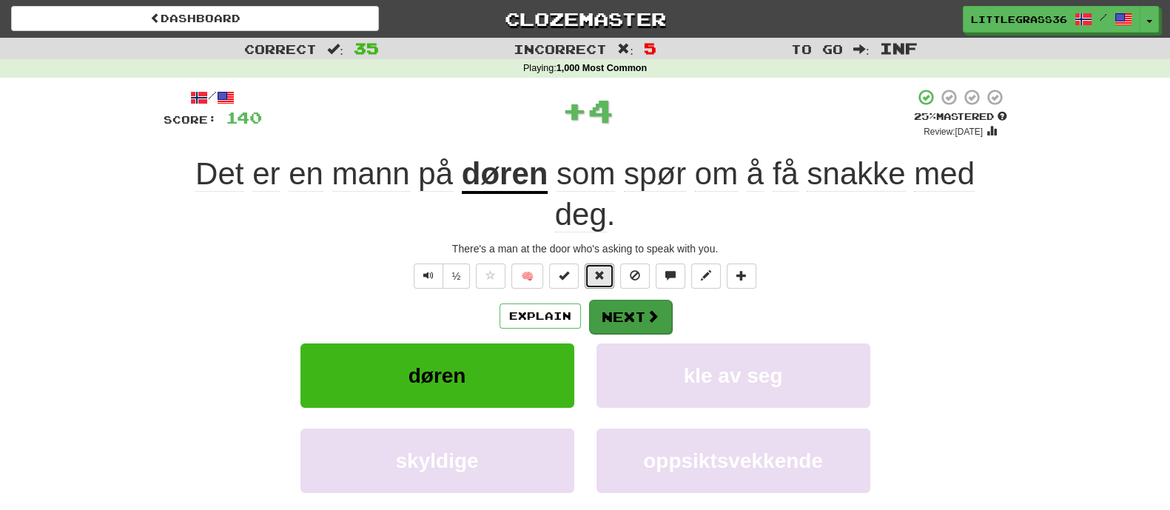
drag, startPoint x: 607, startPoint y: 276, endPoint x: 605, endPoint y: 322, distance: 45.9
click at [605, 322] on div "/ Score: 140 + 4 25 % Mastered Review: 2025-09-17 Det er en mann på døren som s…" at bounding box center [586, 340] width 844 height 504
click at [605, 322] on button "Next" at bounding box center [630, 317] width 83 height 34
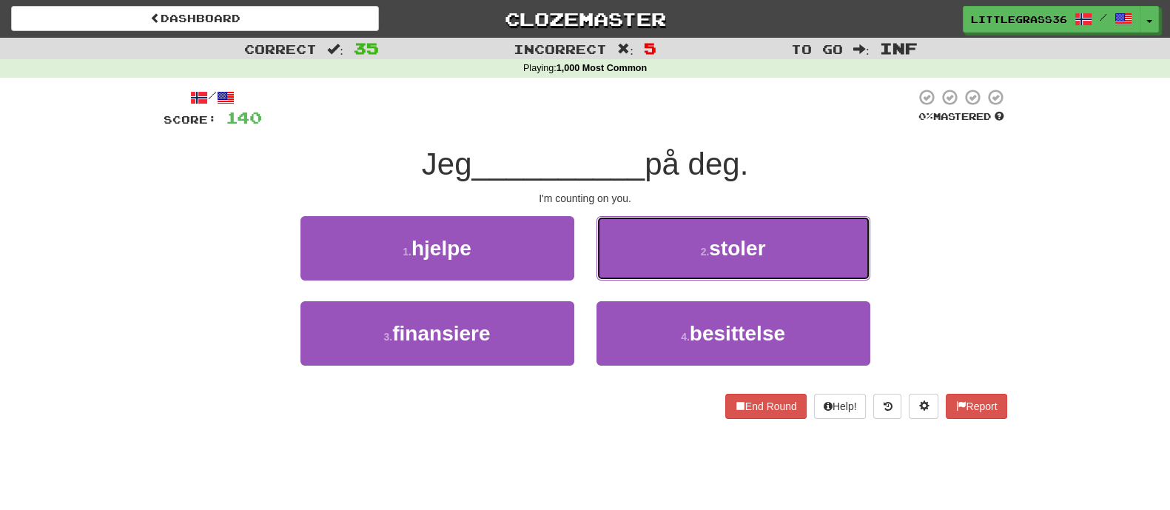
click at [610, 255] on button "2 . stoler" at bounding box center [733, 248] width 274 height 64
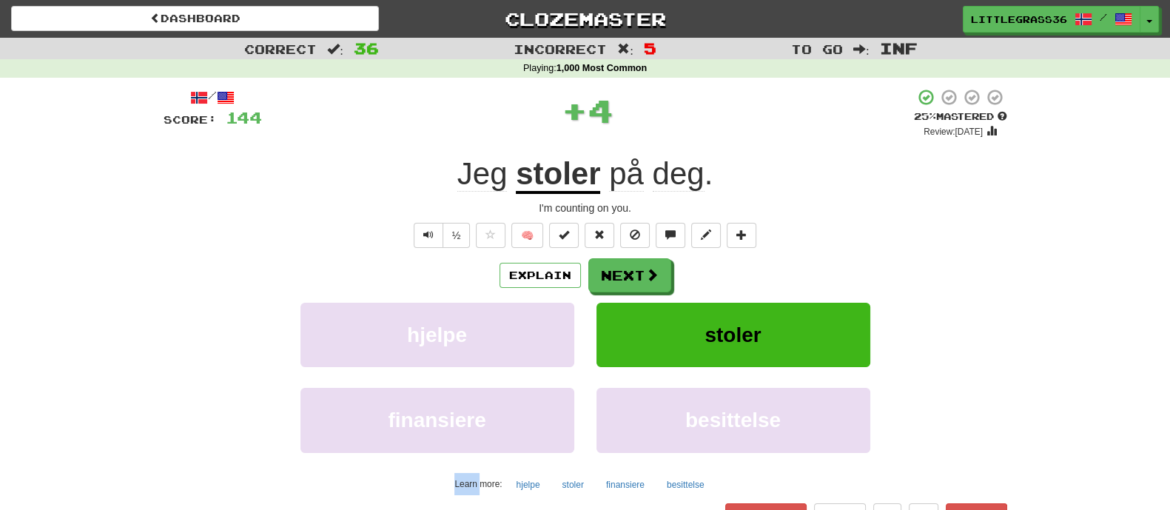
click at [610, 255] on div "/ Score: 144 + 4 25 % Mastered Review: 2025-09-17 Jeg stoler på deg . I'm count…" at bounding box center [586, 320] width 844 height 464
click at [611, 263] on button "Next" at bounding box center [630, 276] width 83 height 34
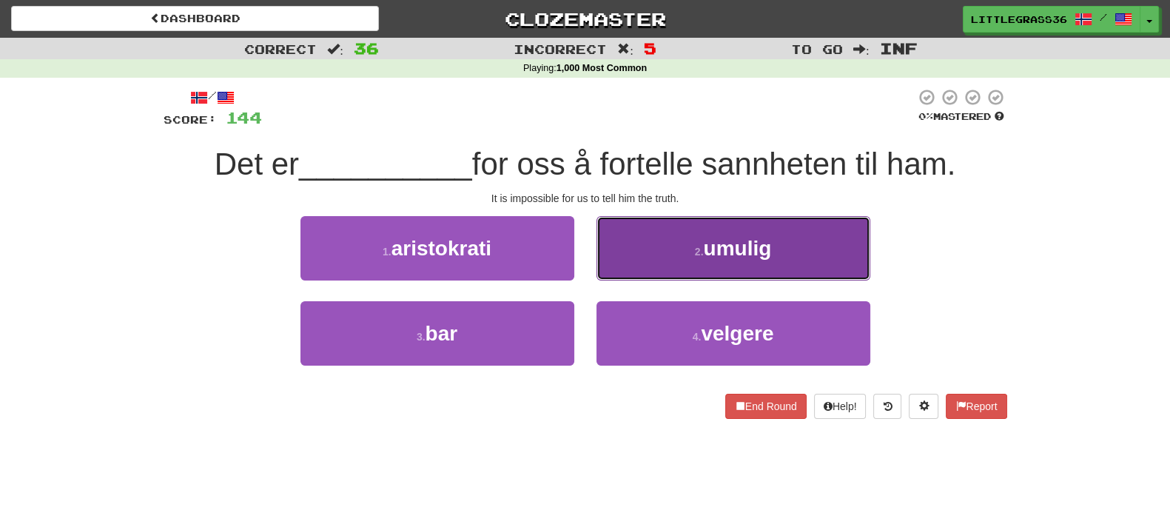
click at [616, 264] on button "2 . umulig" at bounding box center [733, 248] width 274 height 64
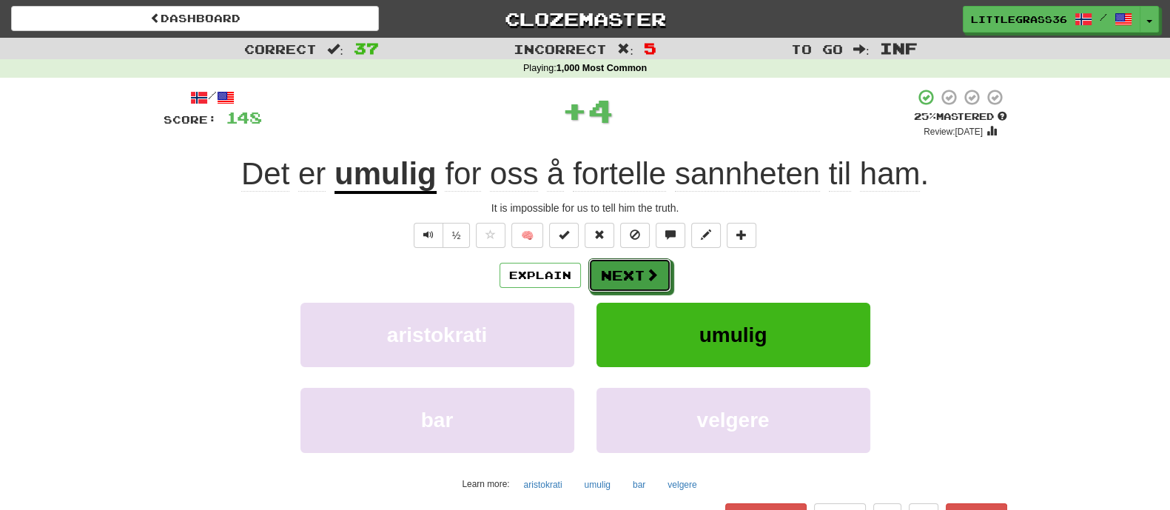
click at [616, 264] on button "Next" at bounding box center [629, 275] width 83 height 34
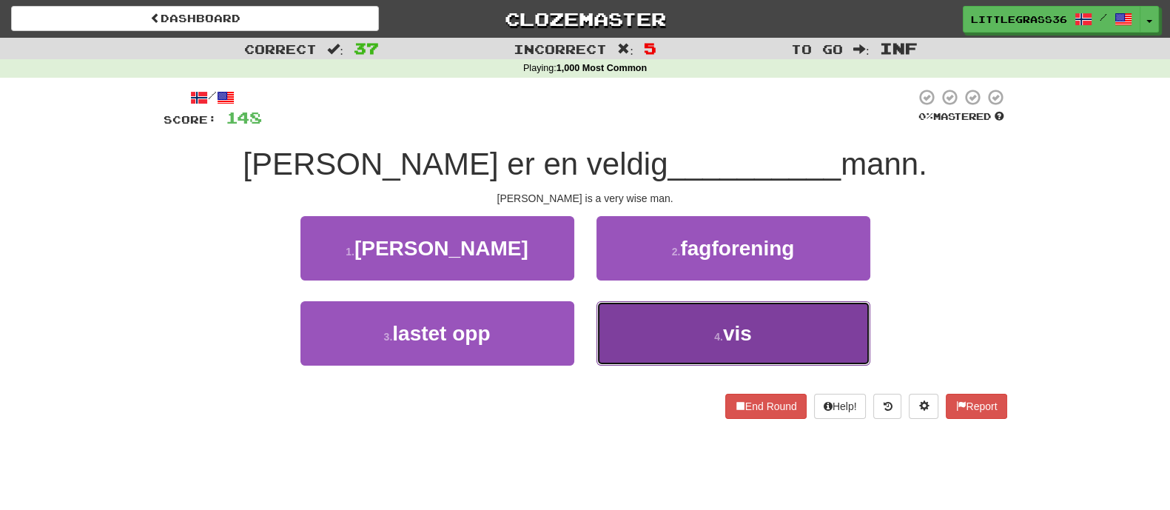
click at [599, 319] on button "4 . vis" at bounding box center [733, 333] width 274 height 64
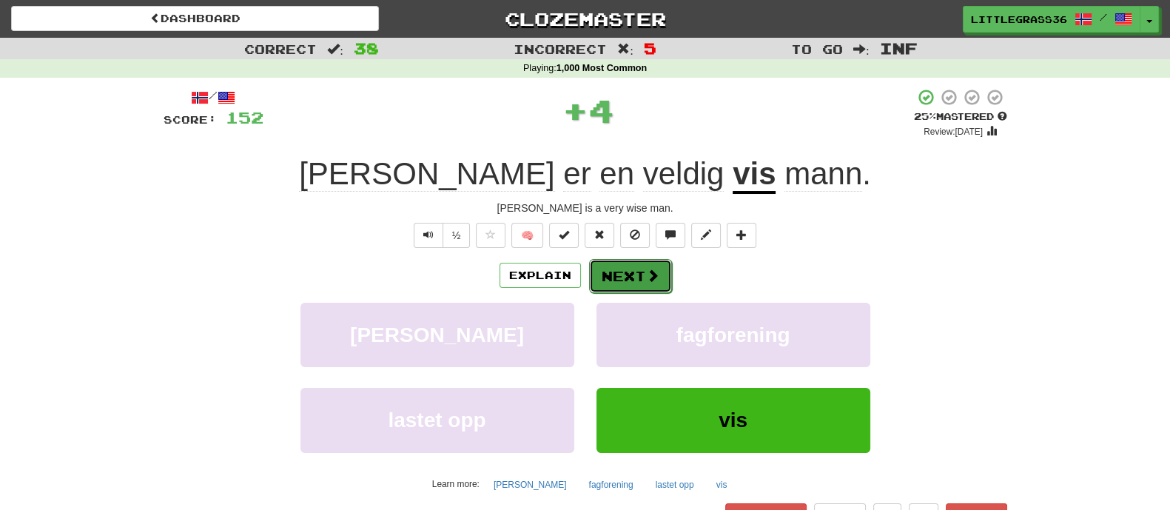
click at [608, 286] on button "Next" at bounding box center [630, 276] width 83 height 34
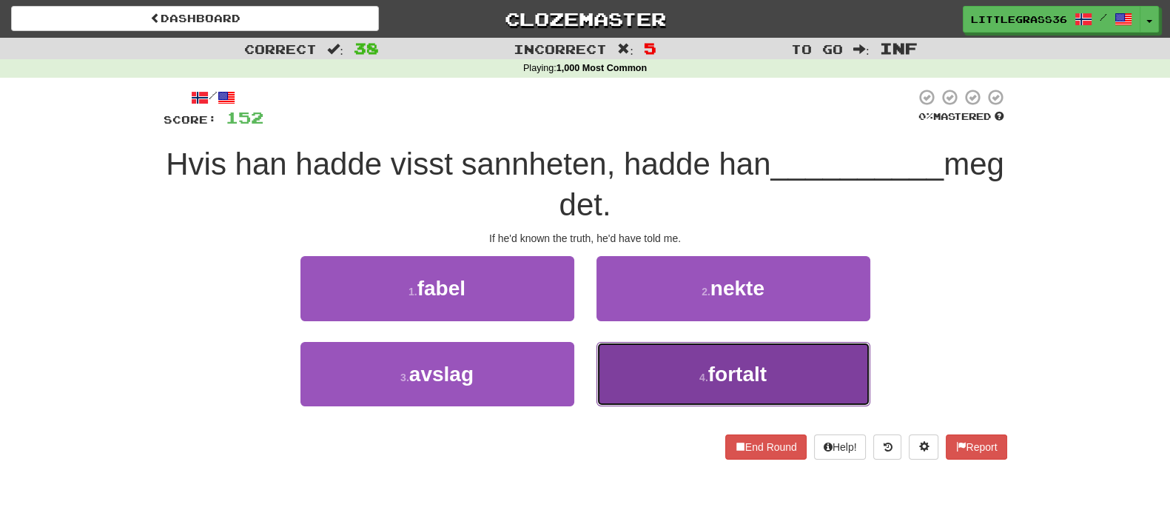
click at [612, 368] on button "4 . fortalt" at bounding box center [733, 374] width 274 height 64
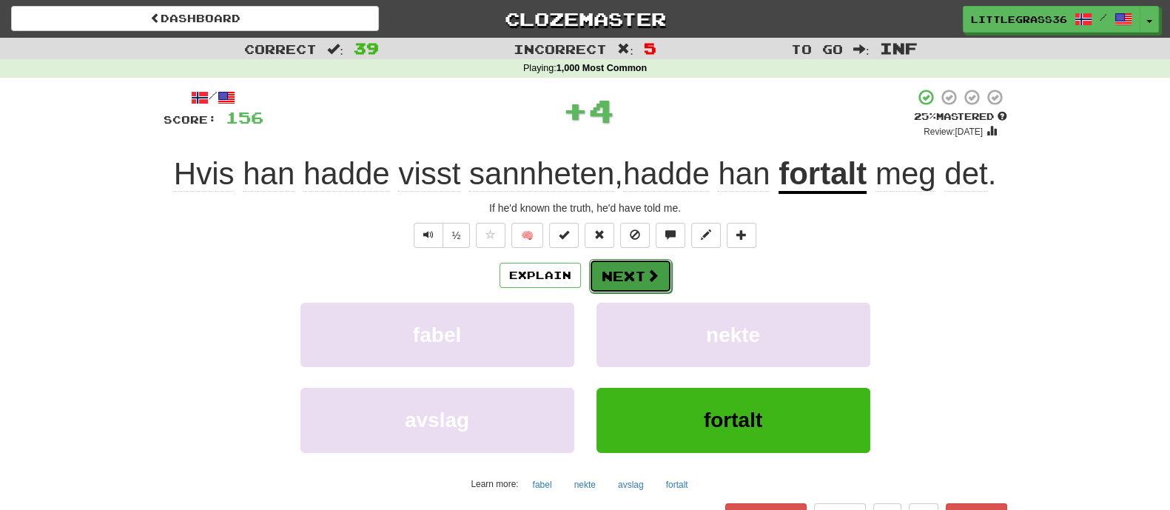
click at [629, 282] on button "Next" at bounding box center [630, 276] width 83 height 34
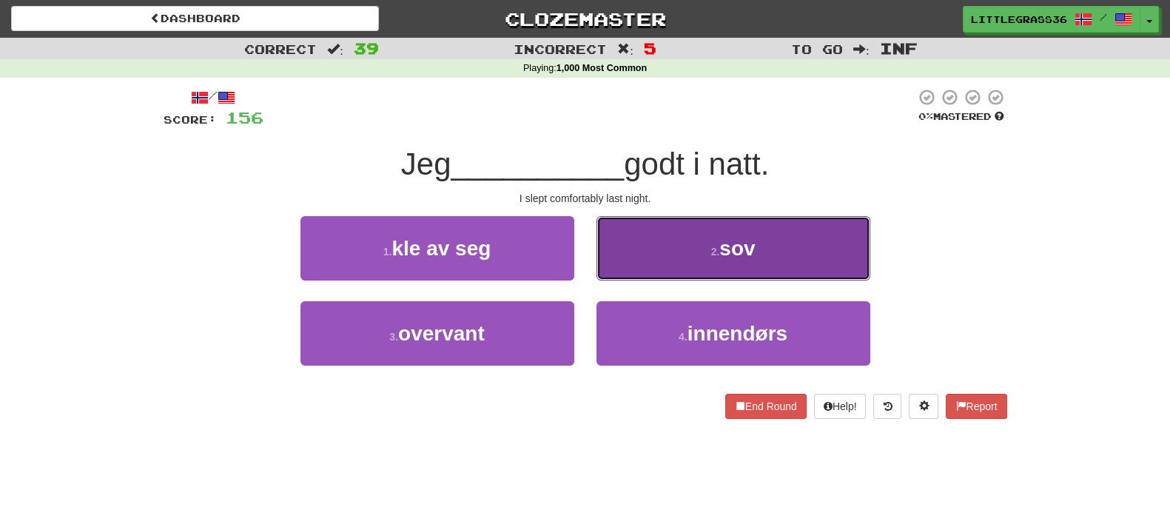
click at [644, 260] on button "2 . sov" at bounding box center [733, 248] width 274 height 64
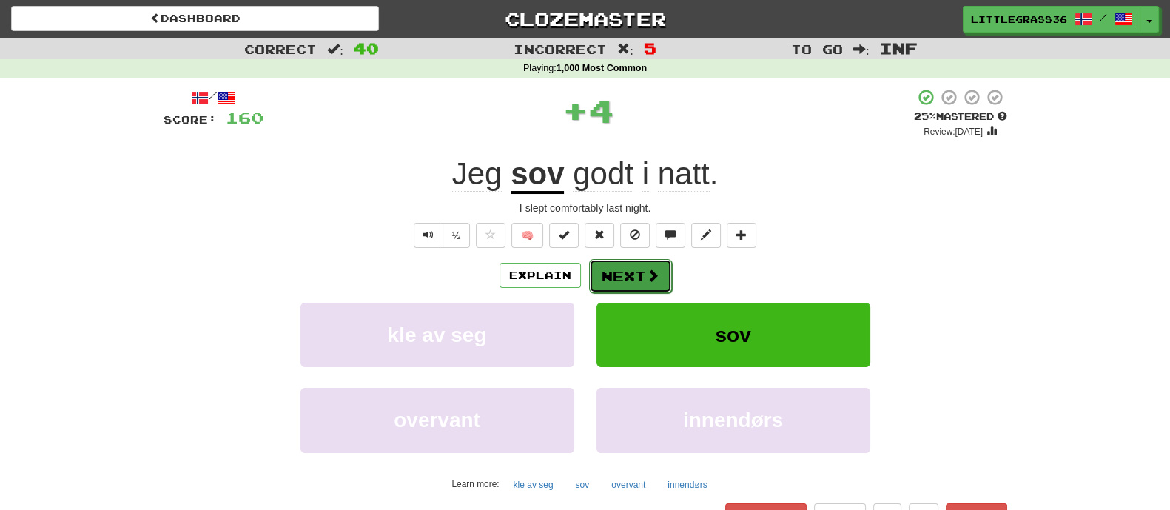
click at [641, 278] on button "Next" at bounding box center [630, 276] width 83 height 34
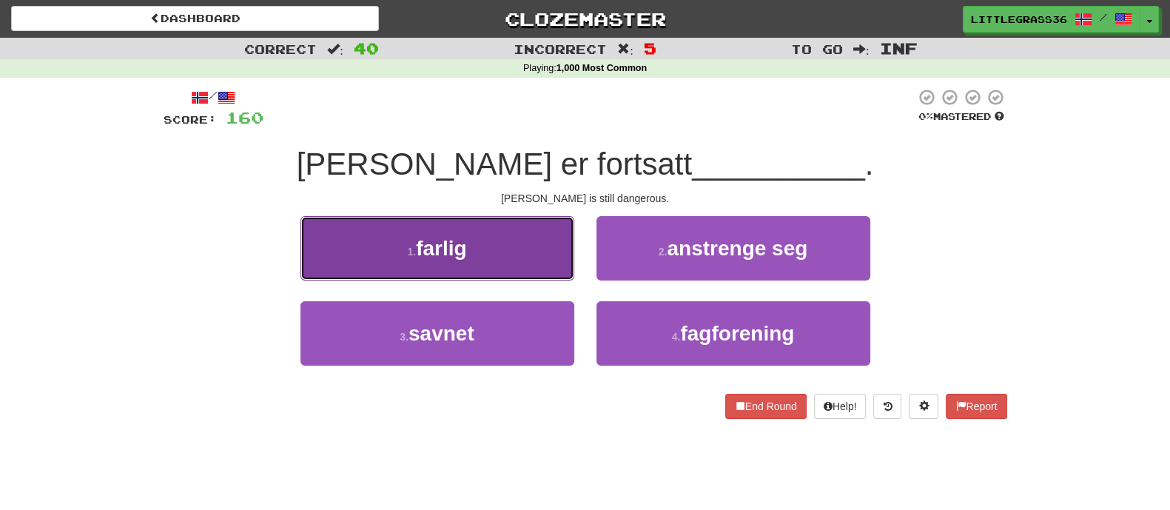
click at [494, 264] on button "1 . farlig" at bounding box center [437, 248] width 274 height 64
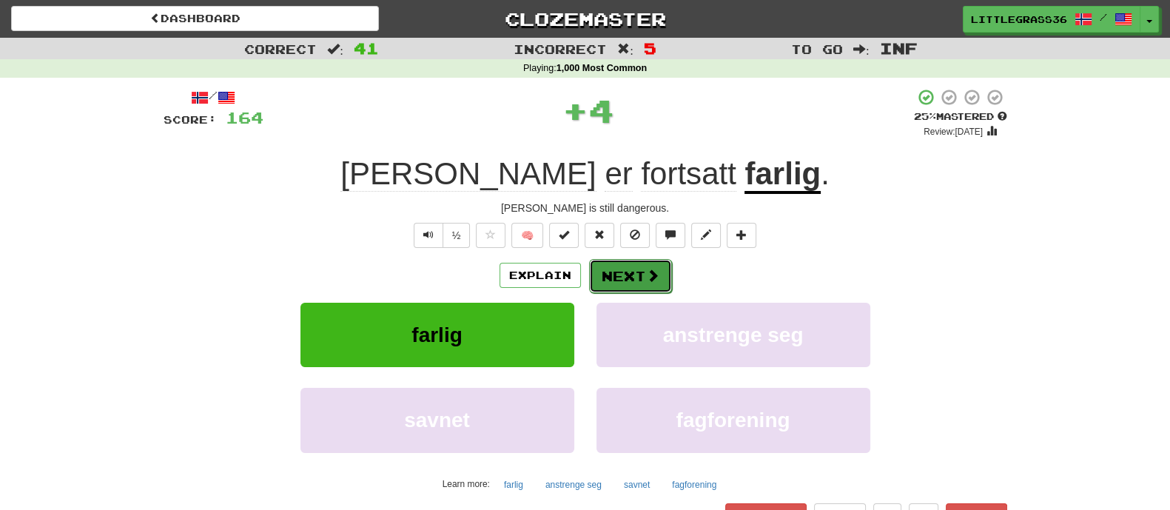
click at [608, 277] on button "Next" at bounding box center [630, 276] width 83 height 34
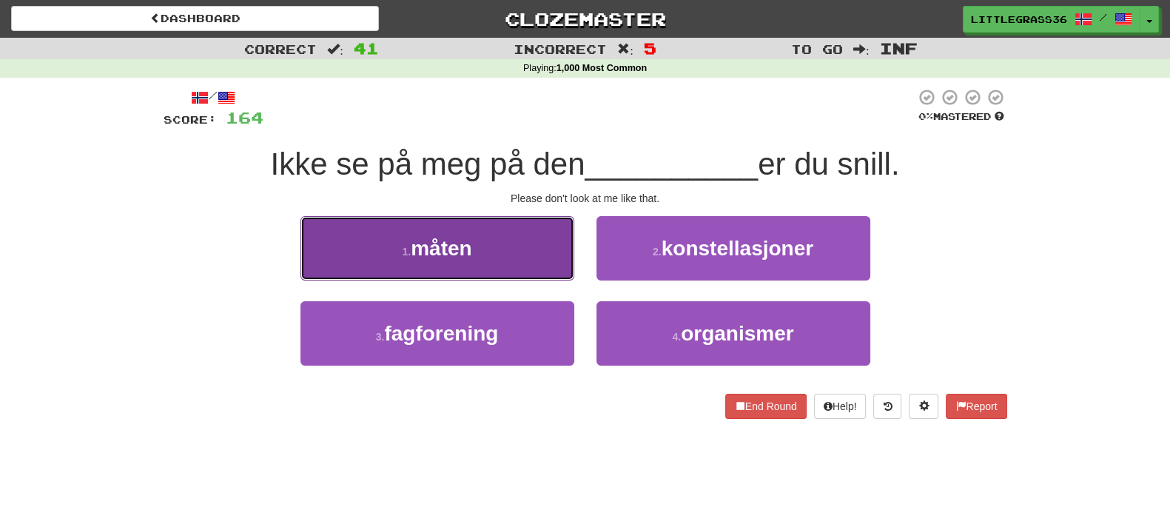
click at [486, 272] on button "1 . måten" at bounding box center [437, 248] width 274 height 64
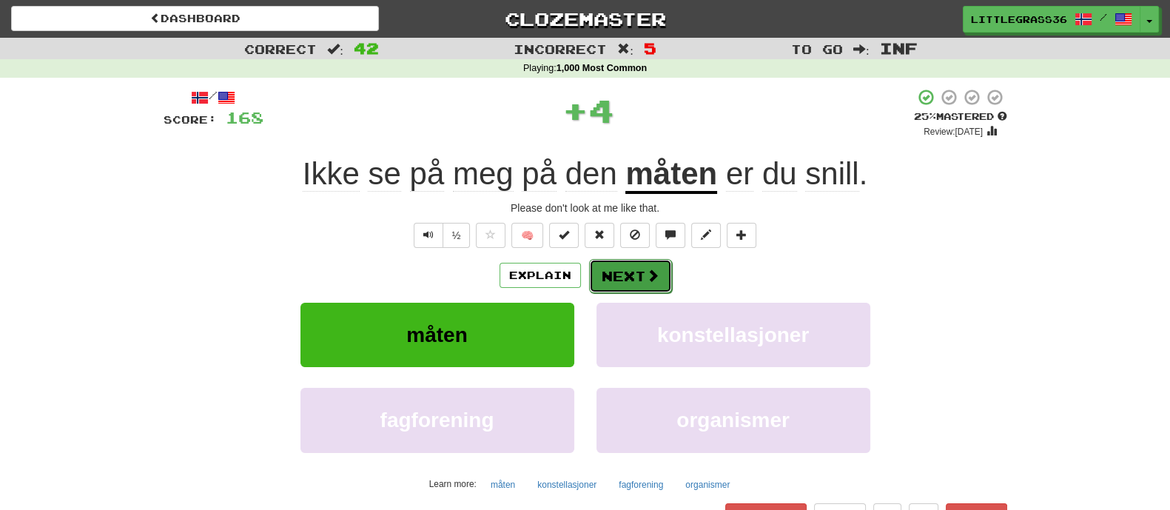
click at [614, 285] on button "Next" at bounding box center [630, 276] width 83 height 34
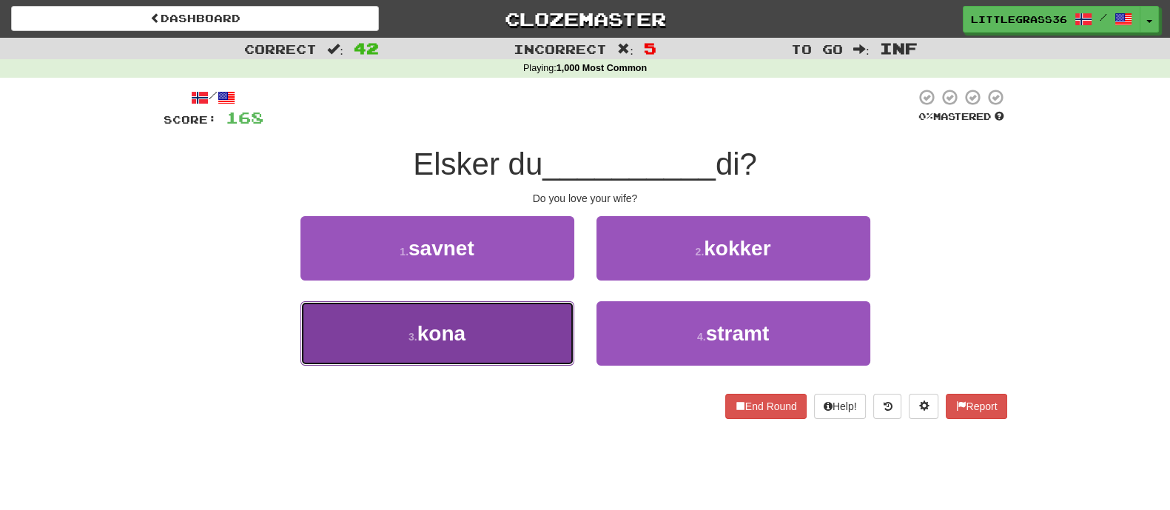
click at [465, 353] on button "3 . kona" at bounding box center [437, 333] width 274 height 64
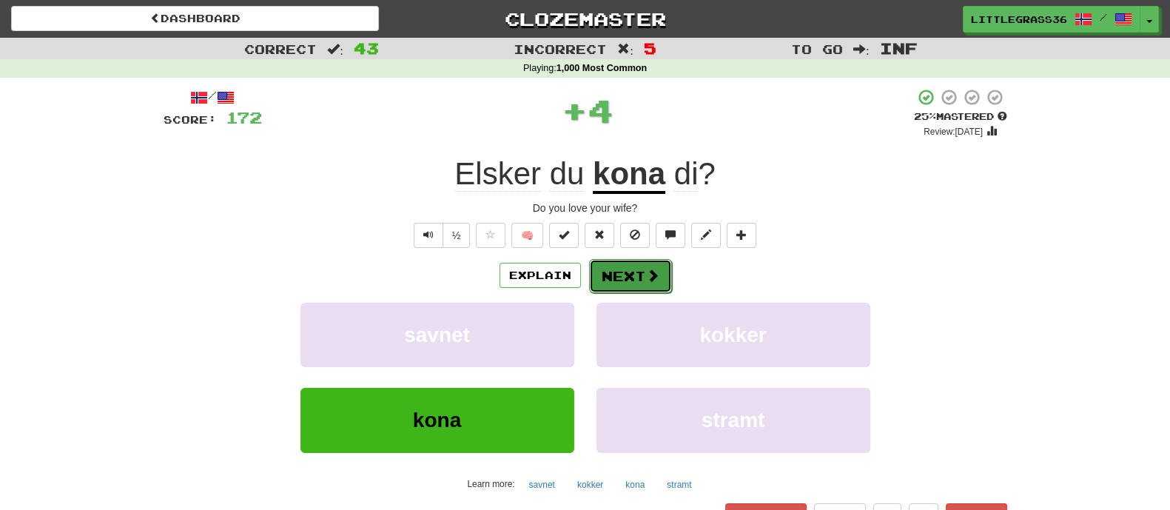
click at [641, 278] on button "Next" at bounding box center [630, 276] width 83 height 34
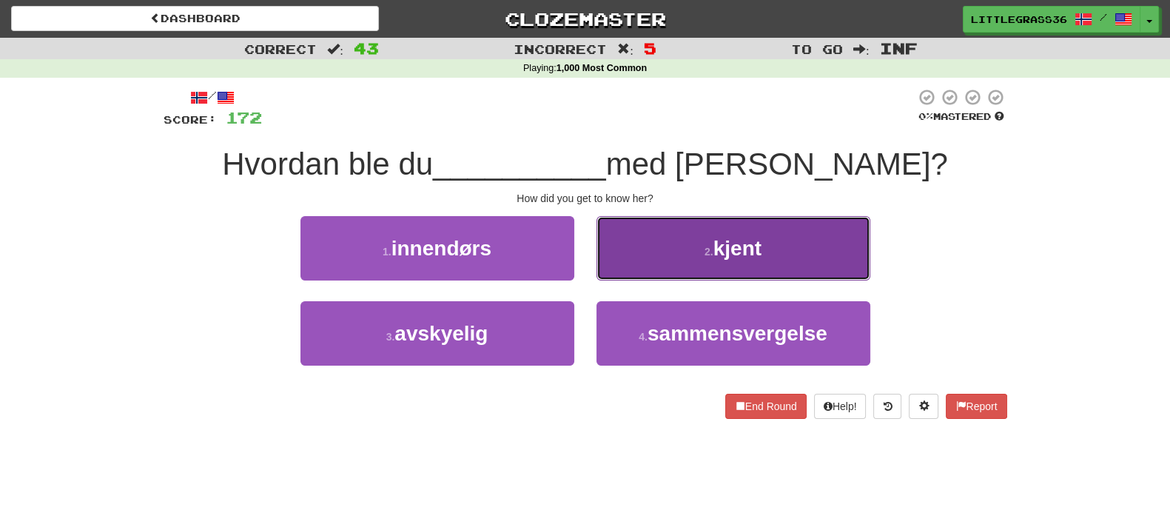
click at [640, 267] on button "2 . kjent" at bounding box center [733, 248] width 274 height 64
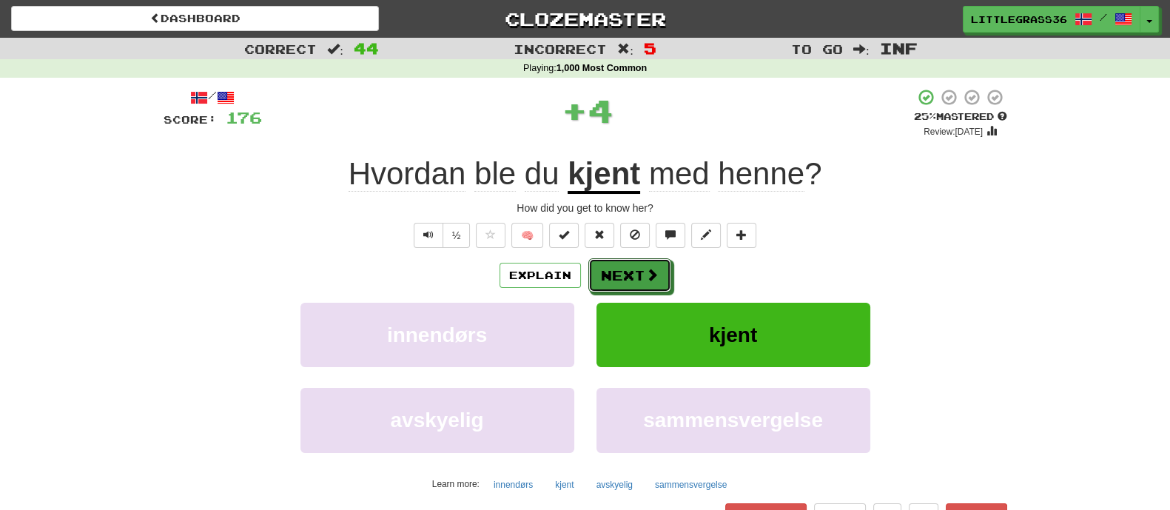
click at [640, 267] on button "Next" at bounding box center [629, 275] width 83 height 34
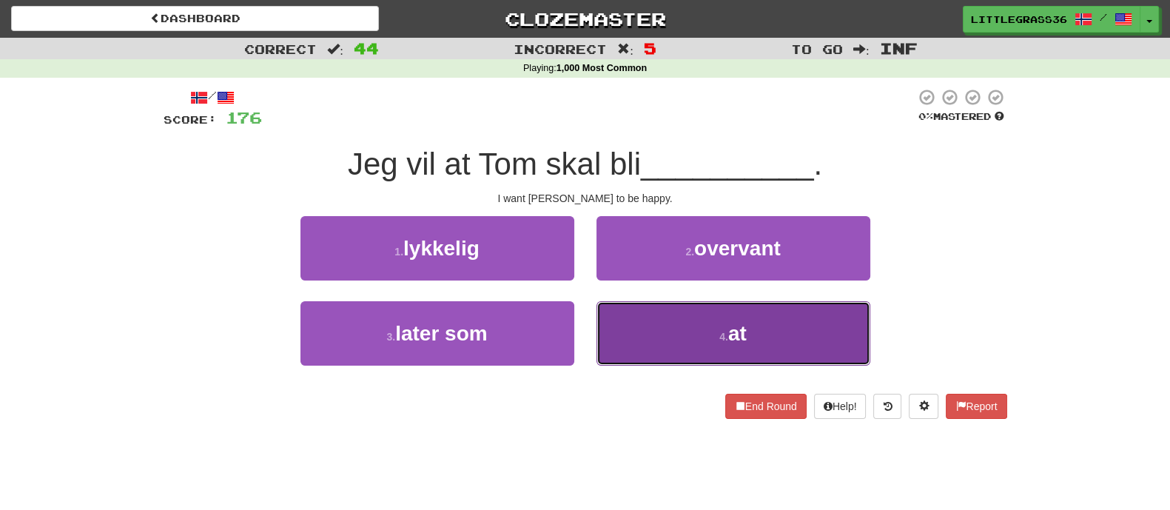
click at [605, 332] on button "4 . at" at bounding box center [733, 333] width 274 height 64
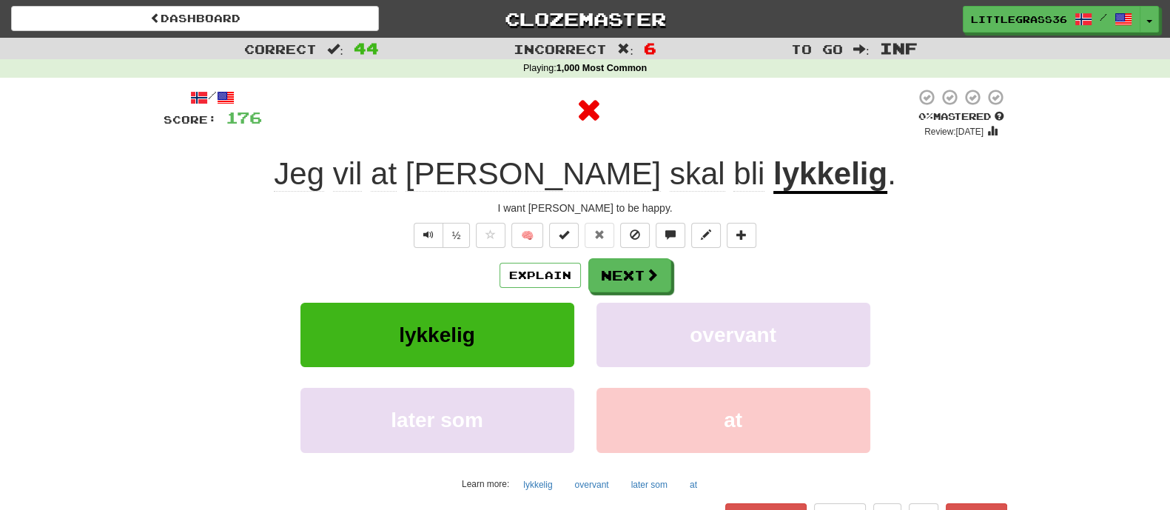
click at [627, 296] on div "Explain Next lykkelig overvant later som at Learn more: lykkelig overvant later…" at bounding box center [586, 377] width 844 height 238
click at [633, 268] on button "Next" at bounding box center [630, 276] width 83 height 34
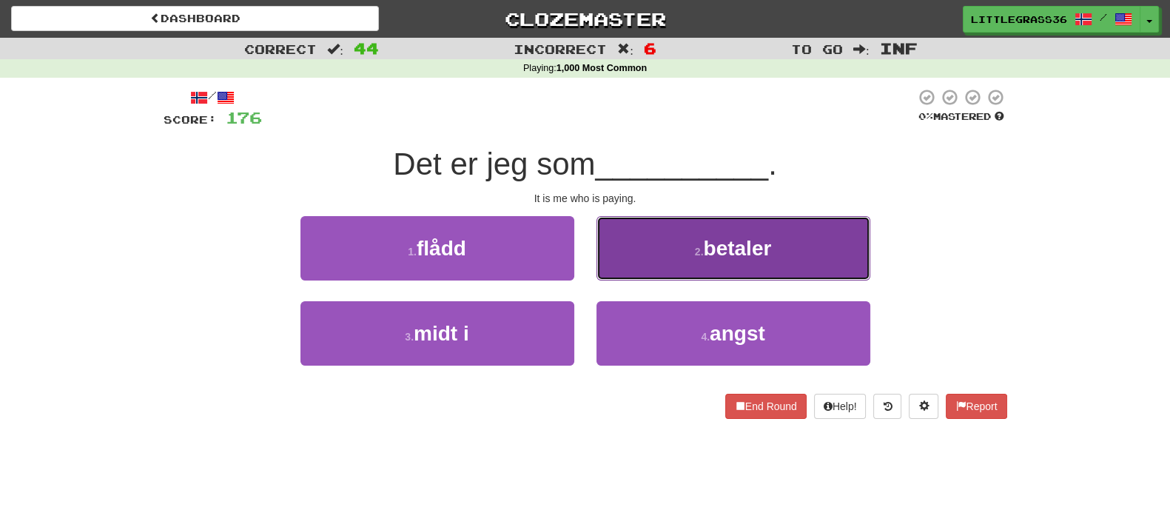
click at [666, 259] on button "2 . betaler" at bounding box center [733, 248] width 274 height 64
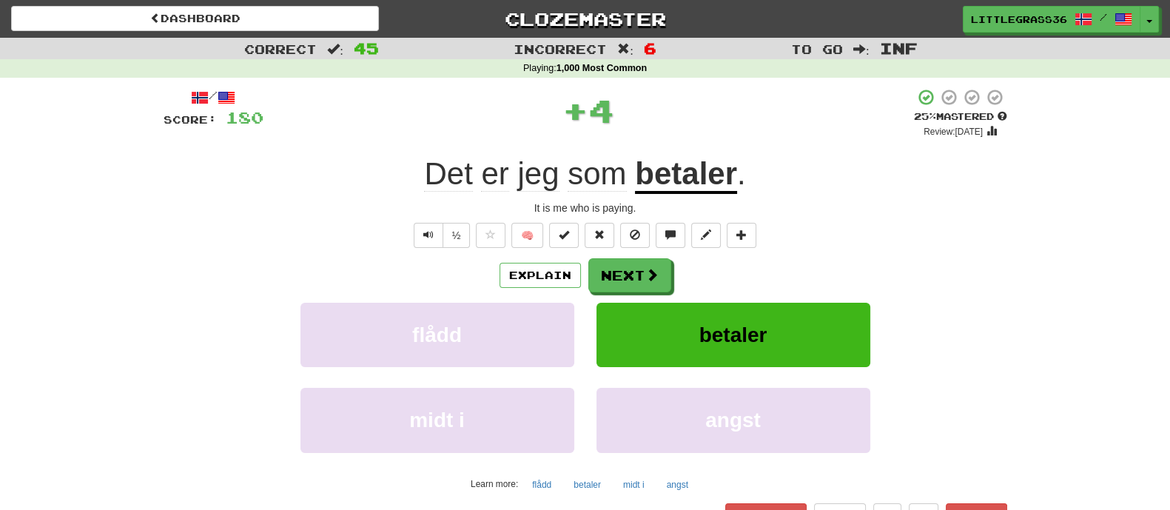
click at [642, 285] on button "Next" at bounding box center [629, 275] width 83 height 34
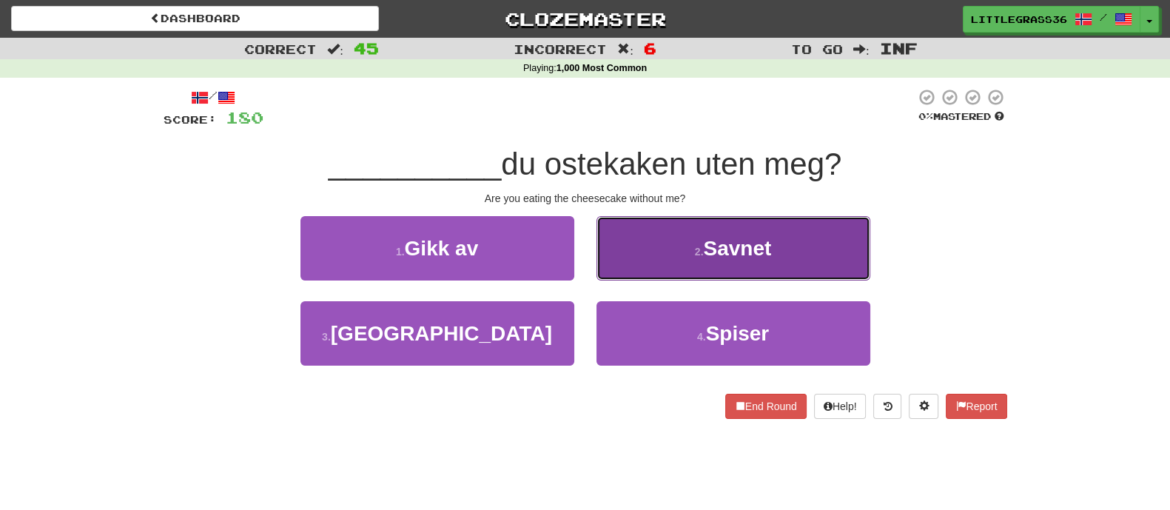
click at [747, 238] on span "Savnet" at bounding box center [737, 248] width 68 height 23
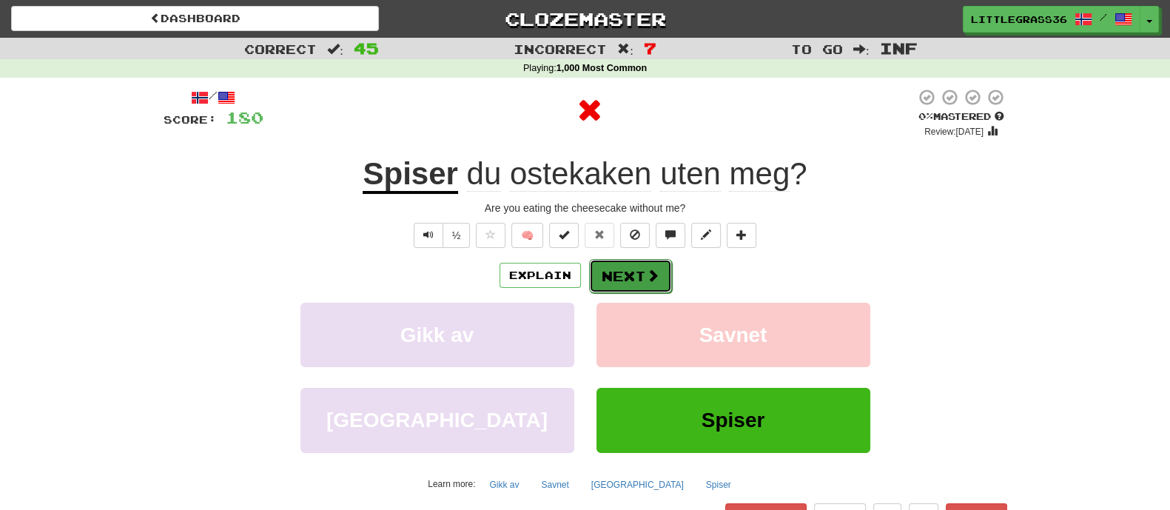
click at [628, 291] on button "Next" at bounding box center [630, 276] width 83 height 34
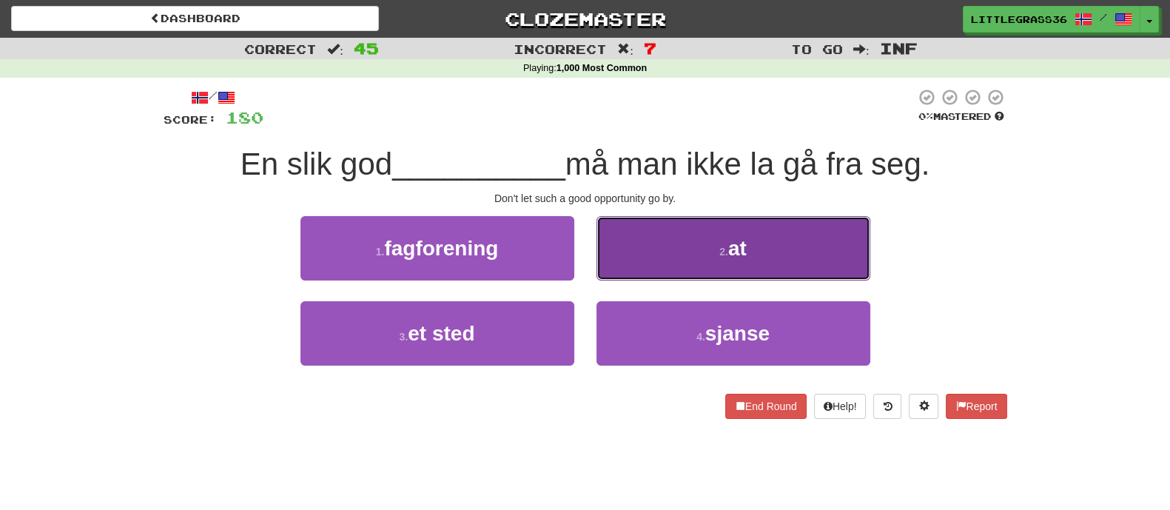
click at [648, 268] on button "2 . at" at bounding box center [733, 248] width 274 height 64
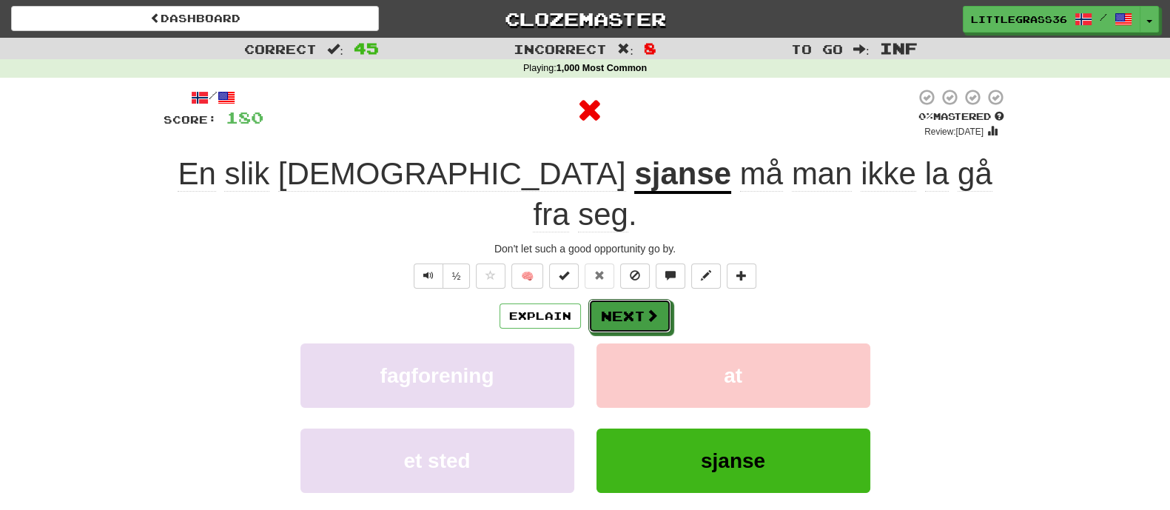
click at [648, 309] on span at bounding box center [651, 315] width 13 height 13
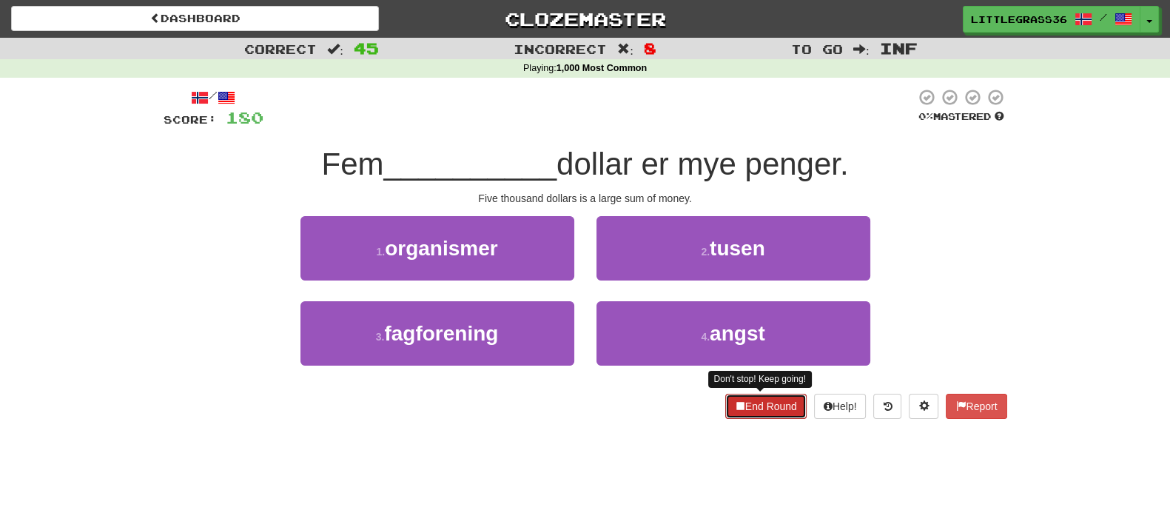
click at [761, 406] on button "End Round" at bounding box center [765, 406] width 81 height 25
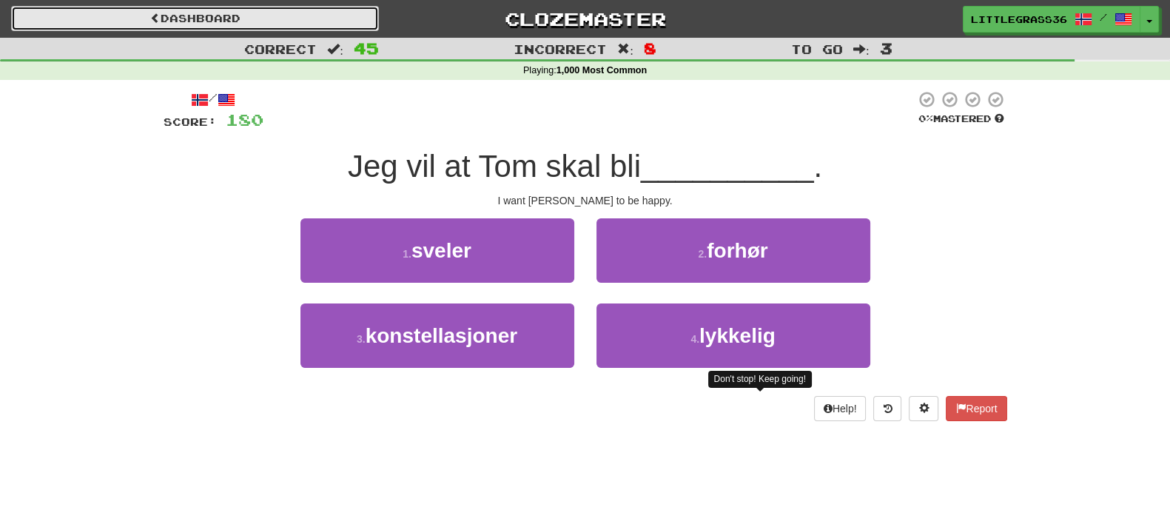
click at [300, 13] on link "Dashboard" at bounding box center [195, 18] width 368 height 25
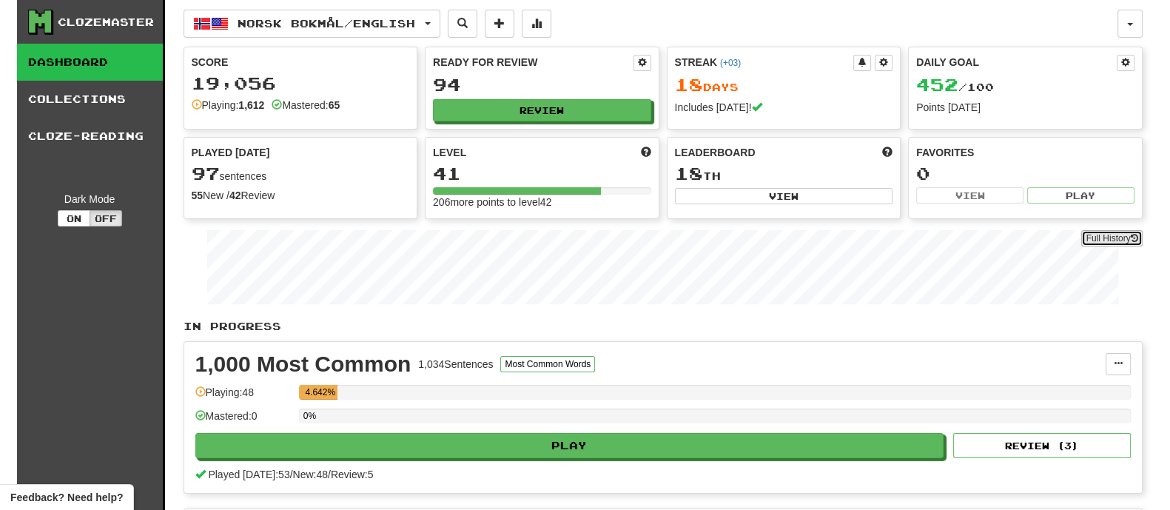
click at [1129, 243] on link "Full History" at bounding box center [1111, 238] width 61 height 16
drag, startPoint x: 221, startPoint y: 77, endPoint x: 294, endPoint y: 81, distance: 72.7
click at [294, 81] on div "19,056" at bounding box center [301, 83] width 218 height 19
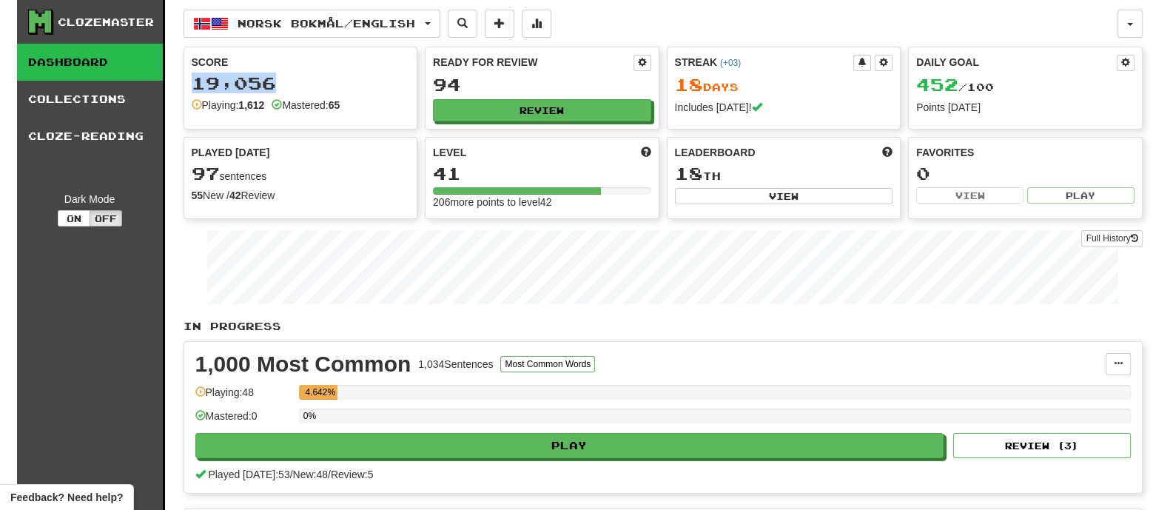
click at [294, 81] on div "19,056" at bounding box center [301, 83] width 218 height 19
drag, startPoint x: 281, startPoint y: 100, endPoint x: 355, endPoint y: 103, distance: 74.1
click at [355, 103] on div "Playing: 1,612 Mastered: 65" at bounding box center [301, 105] width 218 height 15
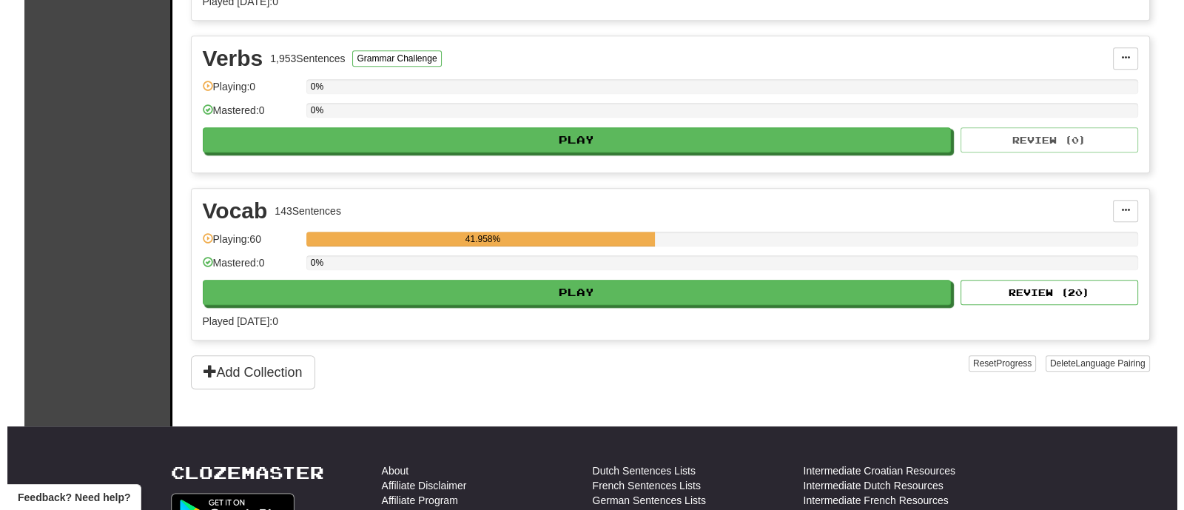
scroll to position [1018, 0]
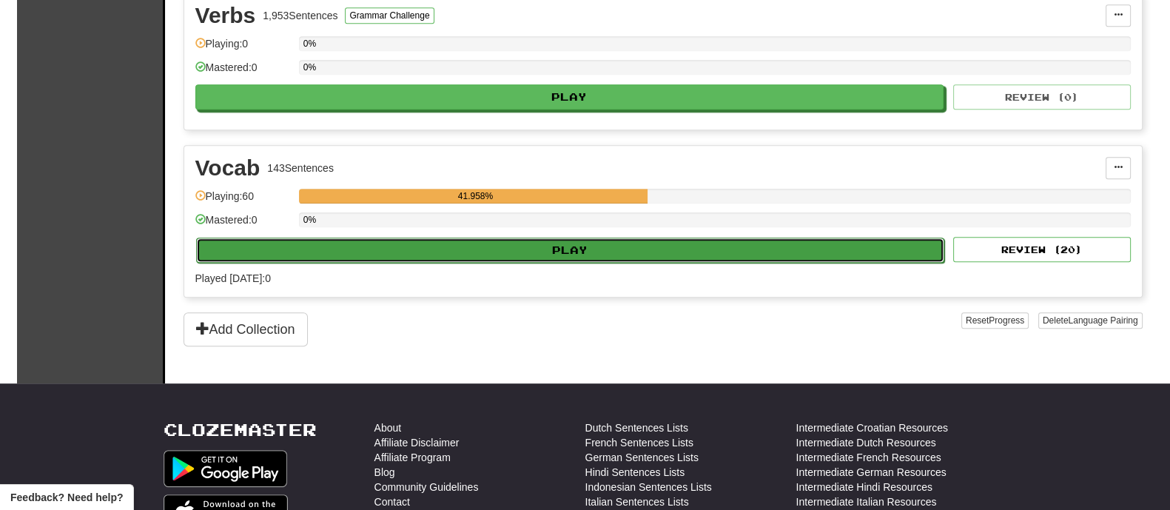
click at [366, 238] on button "Play" at bounding box center [570, 250] width 749 height 25
select select "********"
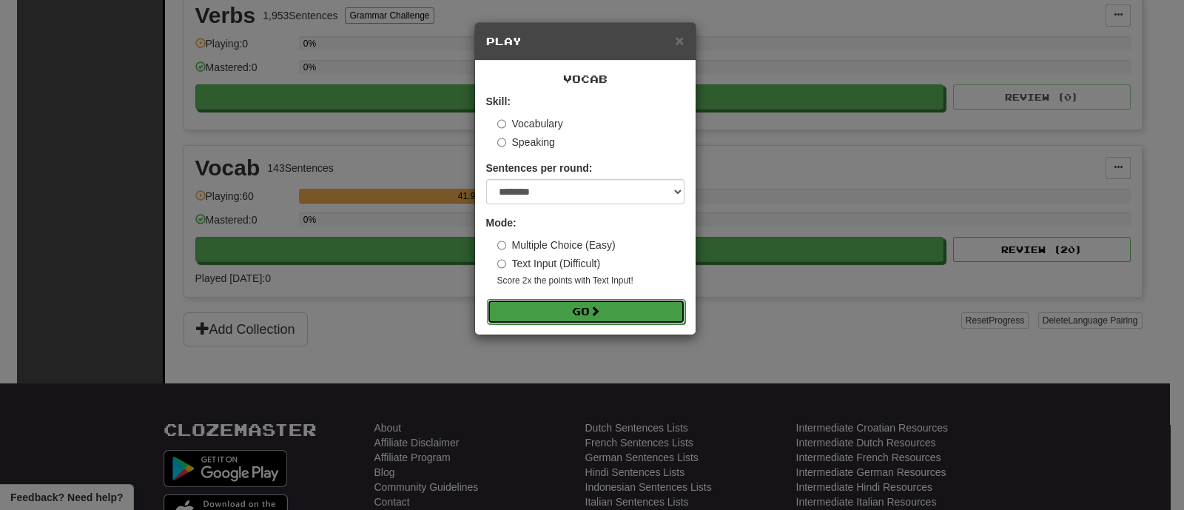
click at [500, 302] on button "Go" at bounding box center [586, 311] width 198 height 25
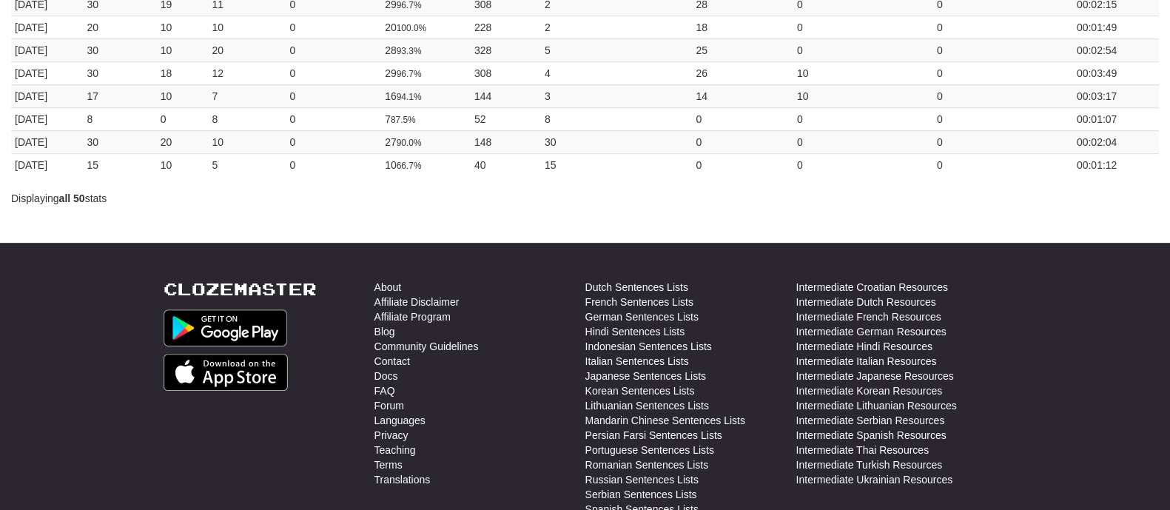
scroll to position [1062, 0]
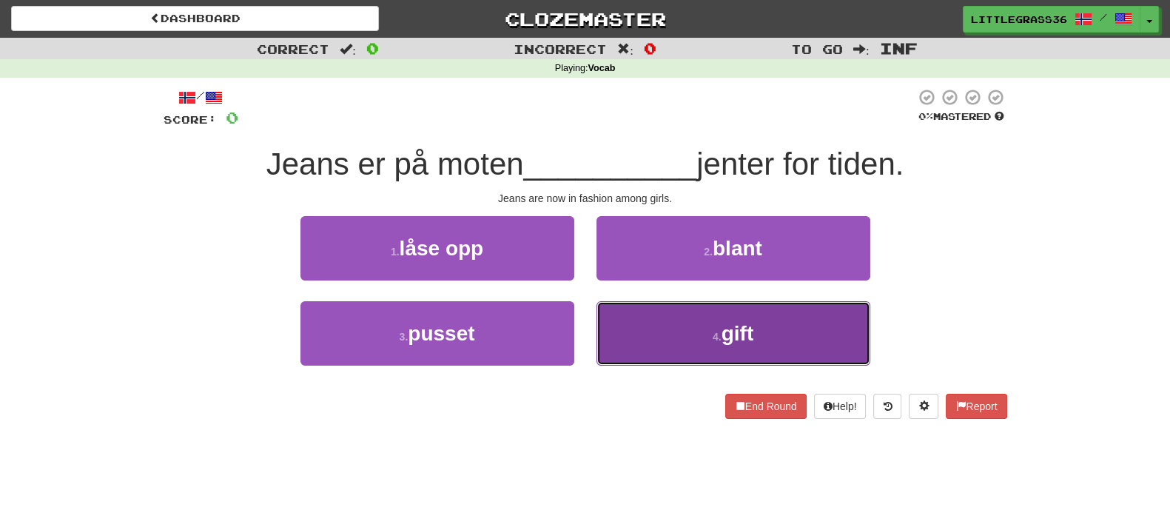
click at [644, 327] on button "4 . gift" at bounding box center [733, 333] width 274 height 64
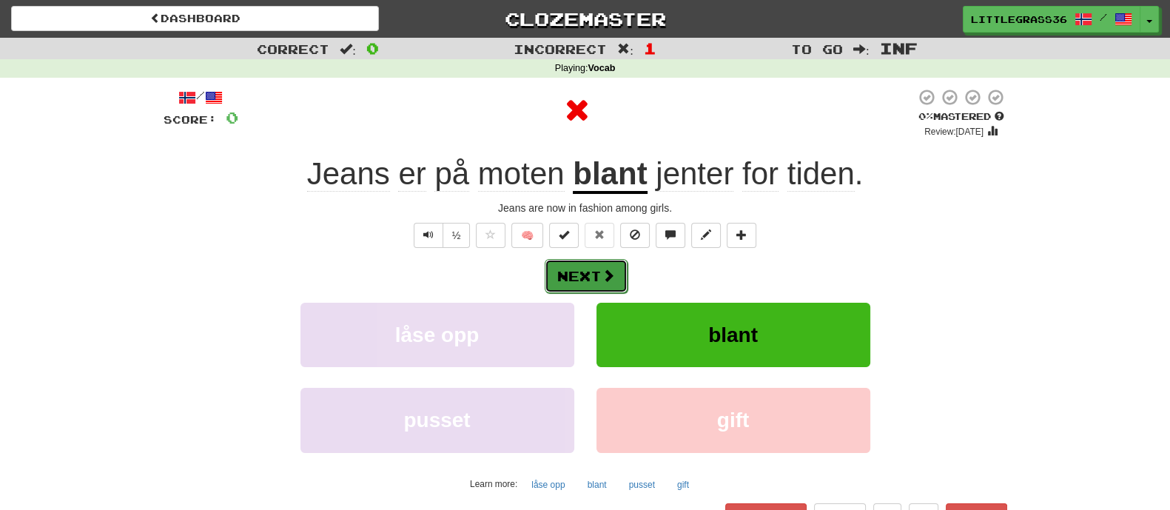
click at [603, 272] on span at bounding box center [608, 275] width 13 height 13
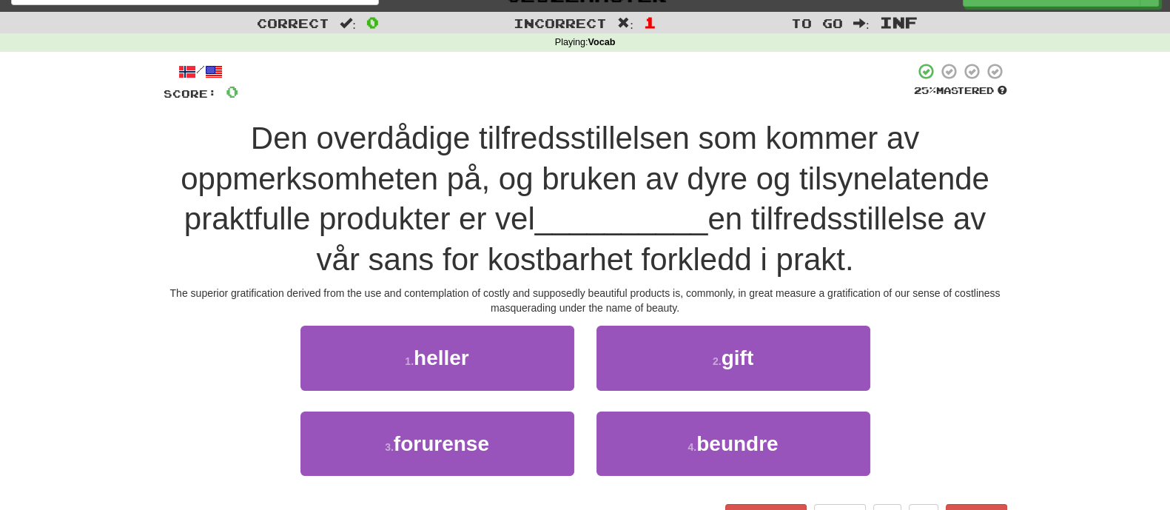
scroll to position [92, 0]
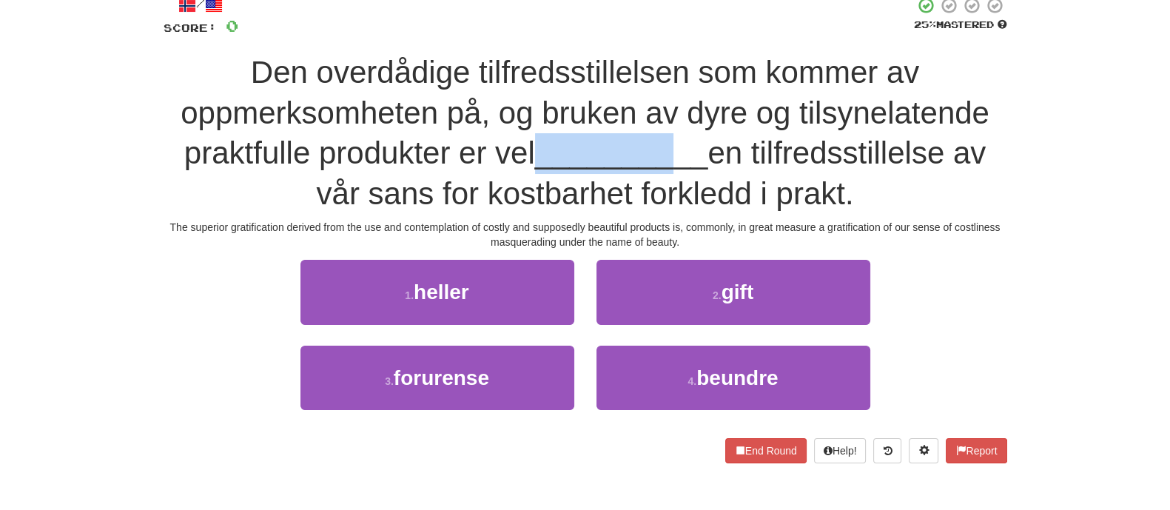
drag, startPoint x: 535, startPoint y: 158, endPoint x: 670, endPoint y: 167, distance: 134.9
click at [670, 167] on span "__________" at bounding box center [621, 152] width 173 height 35
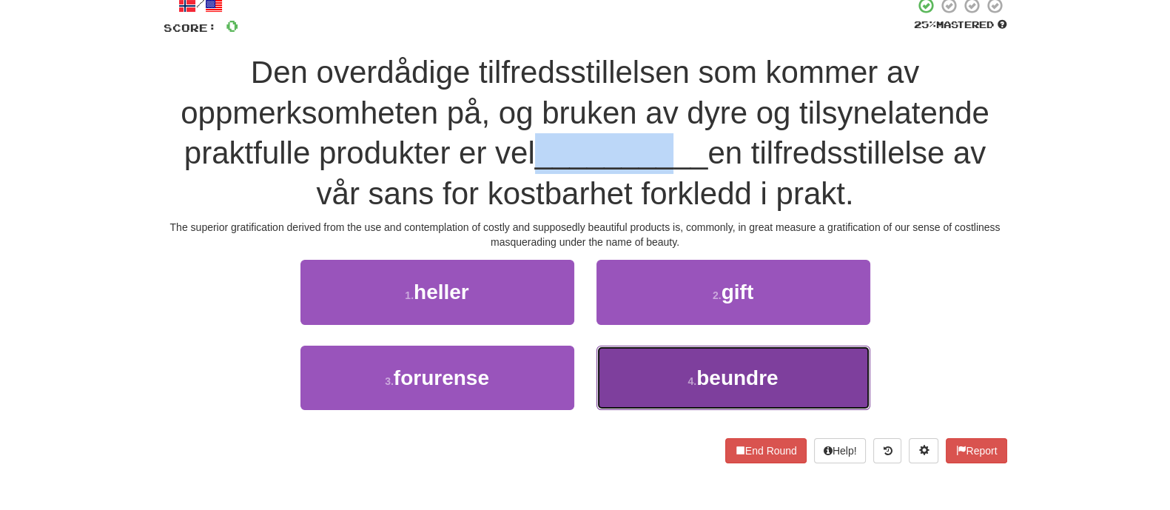
click at [625, 363] on button "4 . beundre" at bounding box center [733, 378] width 274 height 64
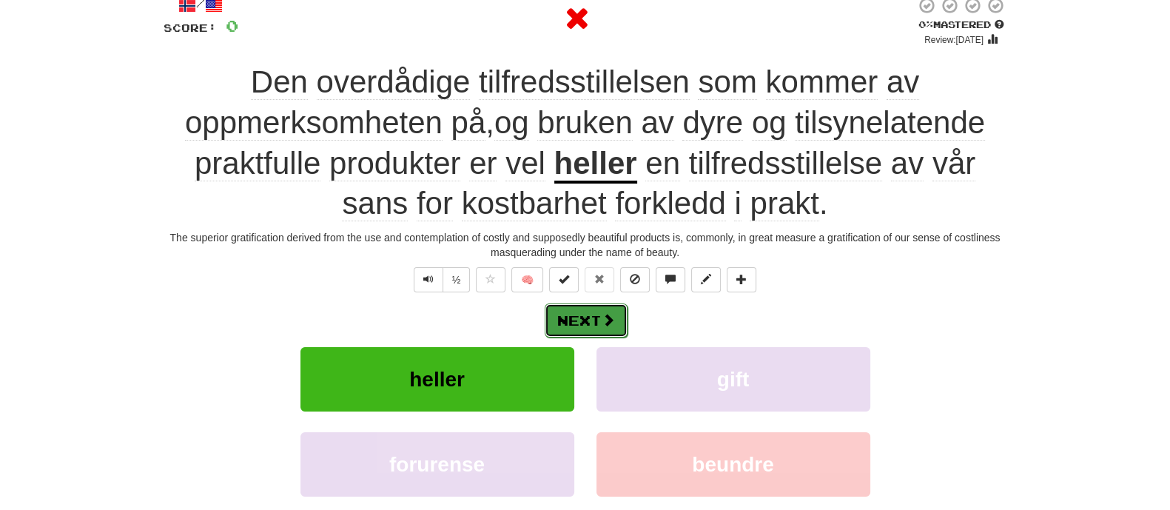
click at [605, 320] on span at bounding box center [608, 319] width 13 height 13
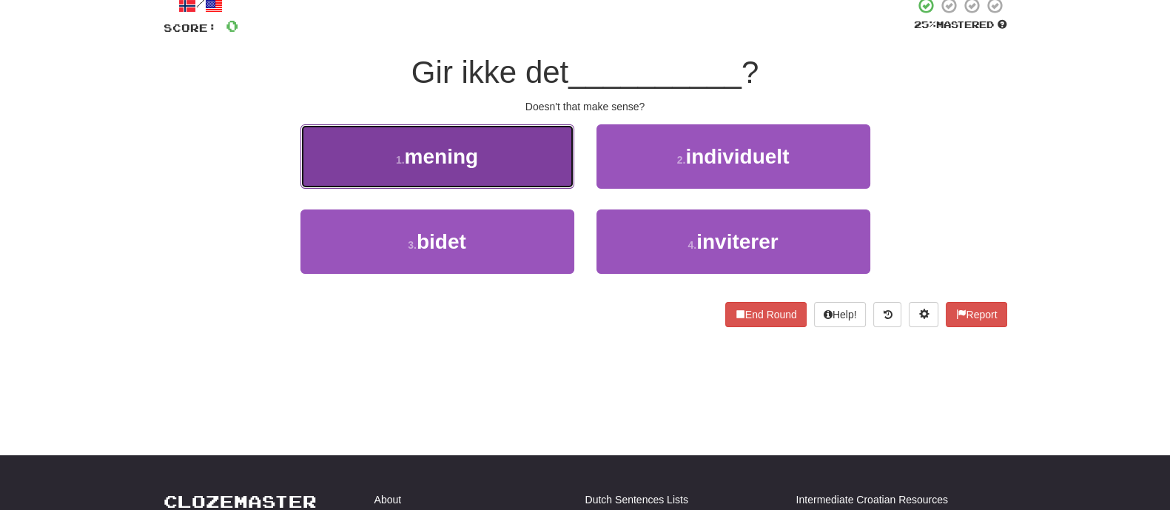
click at [539, 171] on button "1 . mening" at bounding box center [437, 156] width 274 height 64
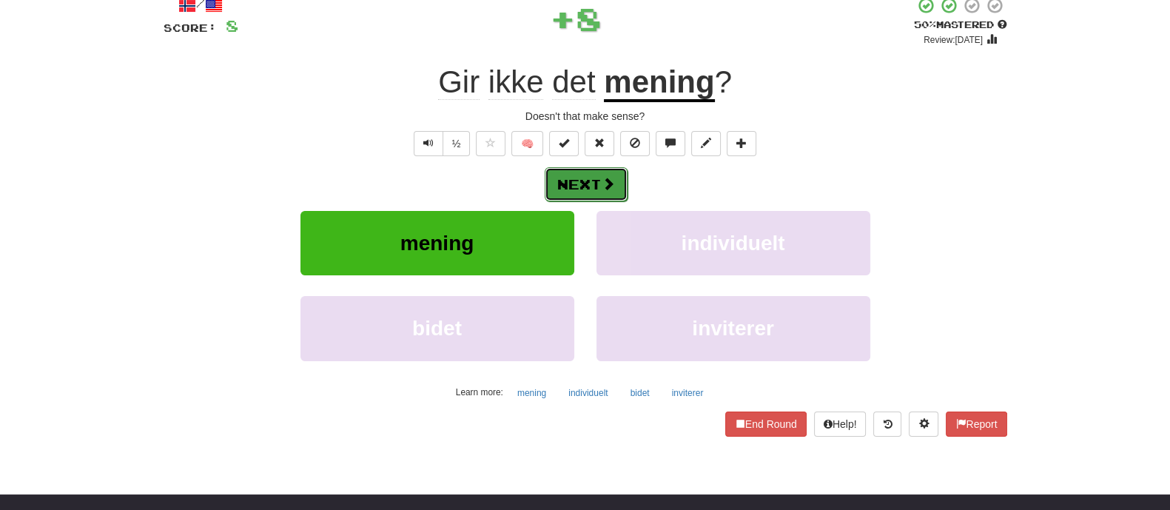
click at [622, 199] on button "Next" at bounding box center [586, 184] width 83 height 34
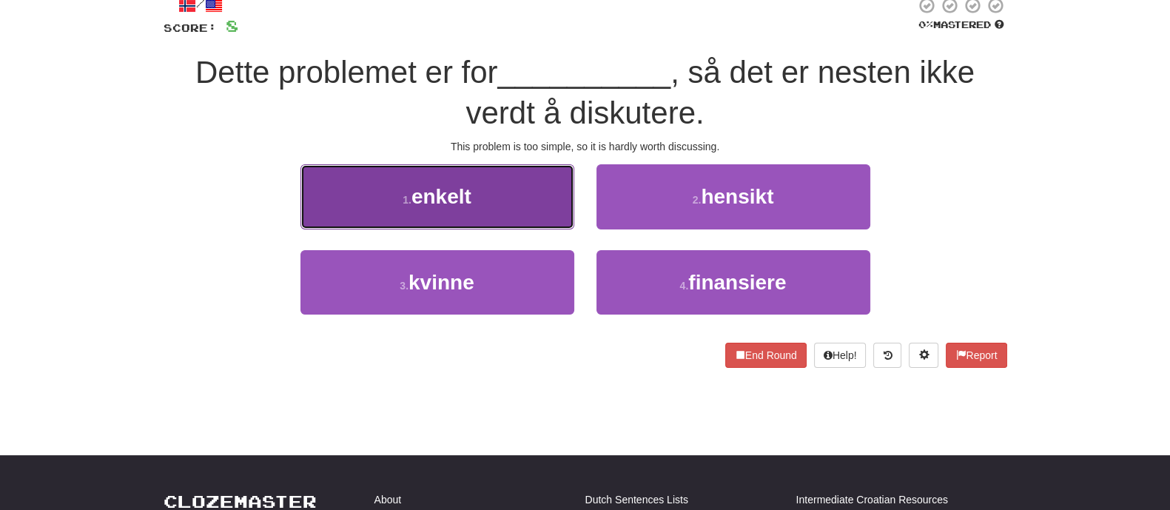
click at [531, 184] on button "1 . enkelt" at bounding box center [437, 196] width 274 height 64
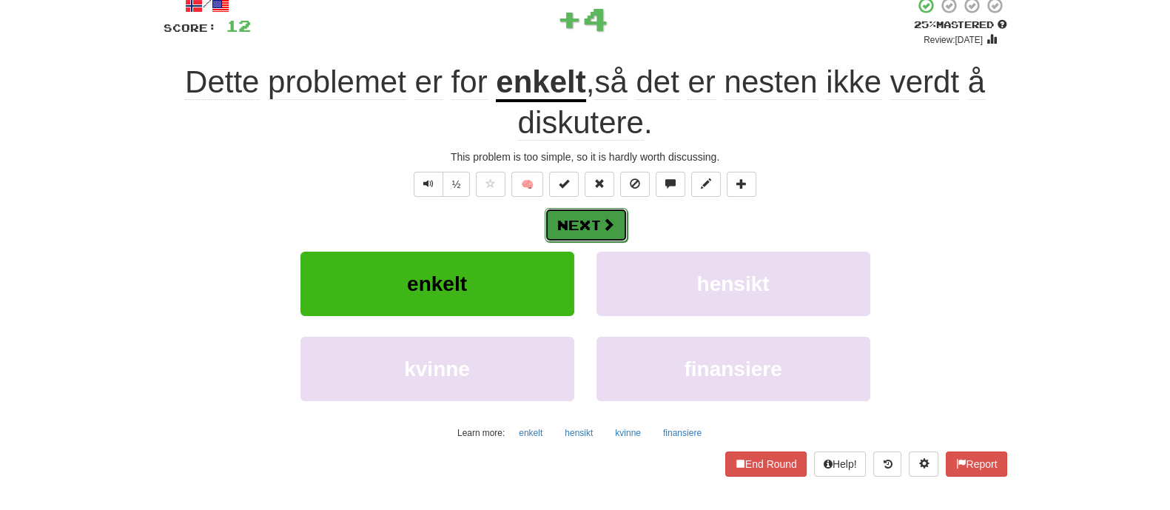
click at [585, 226] on button "Next" at bounding box center [586, 225] width 83 height 34
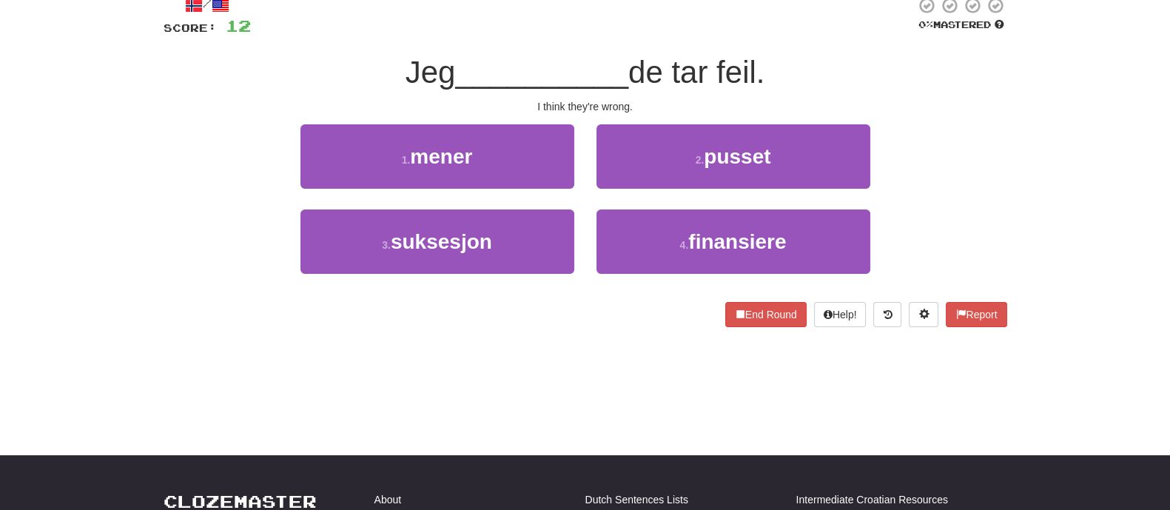
click at [554, 188] on div "1 . mener" at bounding box center [437, 166] width 296 height 85
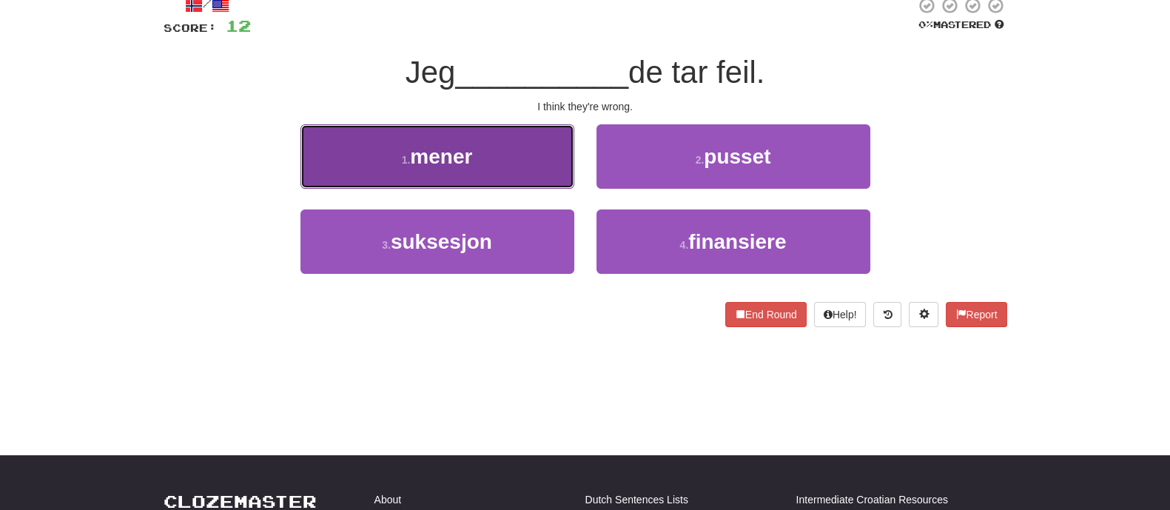
click at [555, 183] on button "1 . mener" at bounding box center [437, 156] width 274 height 64
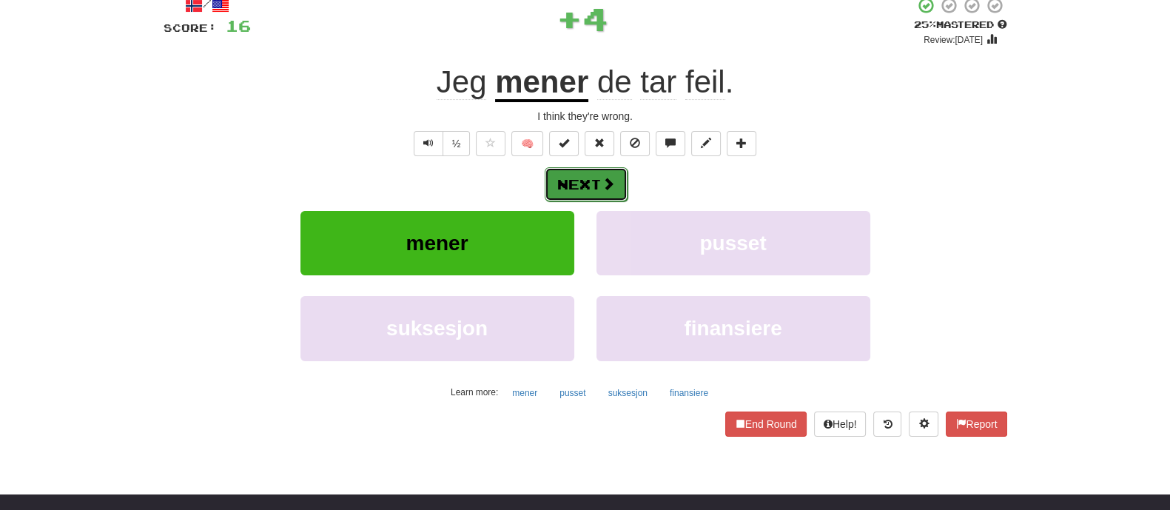
click at [579, 199] on button "Next" at bounding box center [586, 184] width 83 height 34
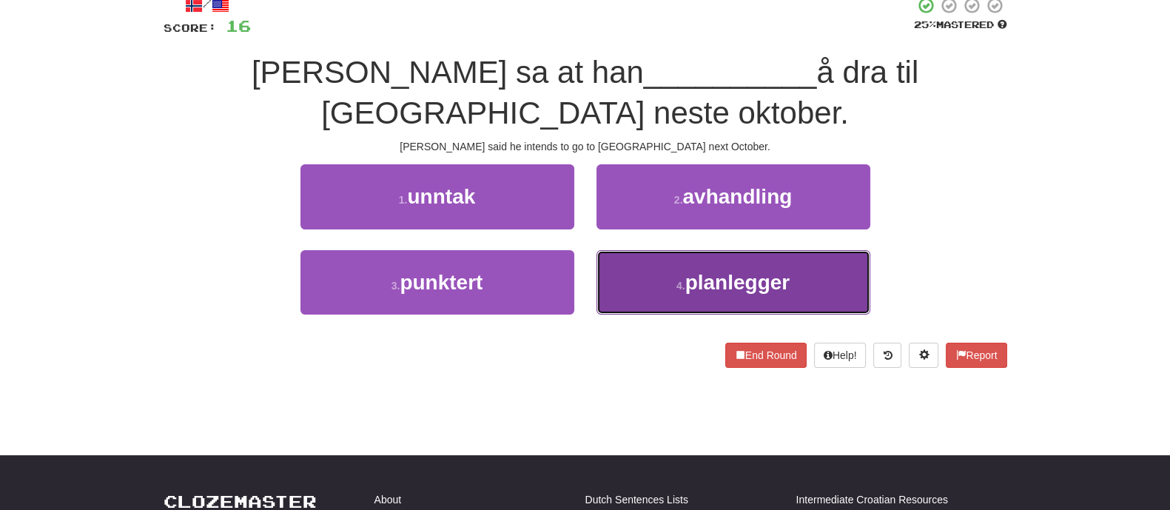
click at [657, 250] on button "4 . planlegger" at bounding box center [733, 282] width 274 height 64
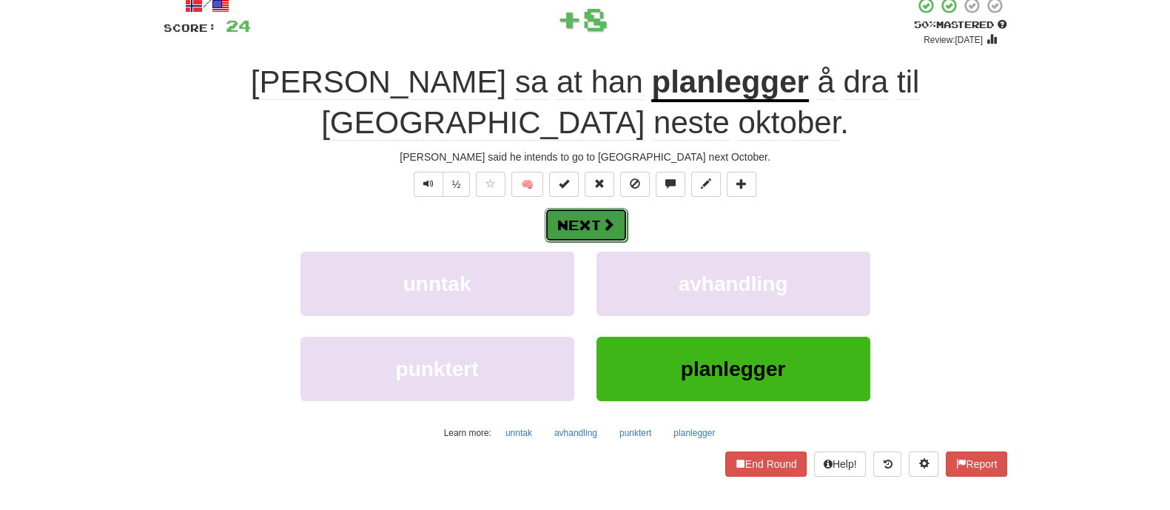
click at [619, 208] on button "Next" at bounding box center [586, 225] width 83 height 34
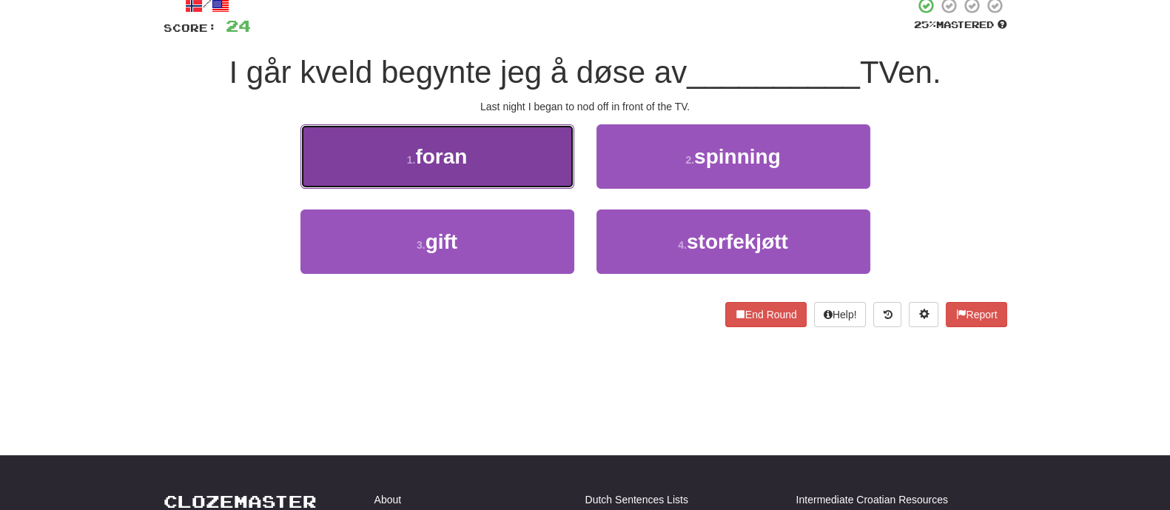
click at [562, 178] on button "1 . foran" at bounding box center [437, 156] width 274 height 64
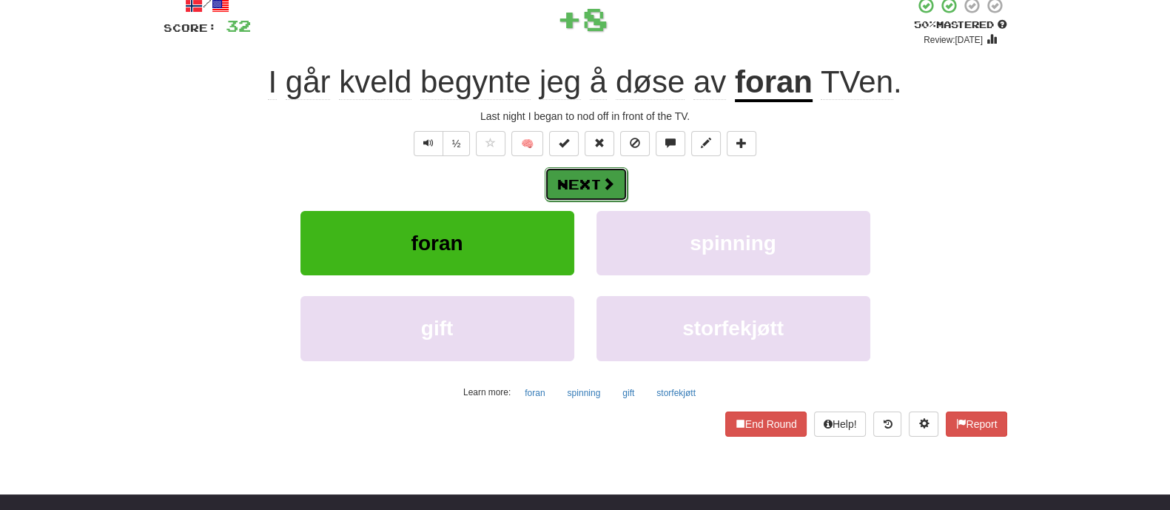
click at [569, 183] on button "Next" at bounding box center [586, 184] width 83 height 34
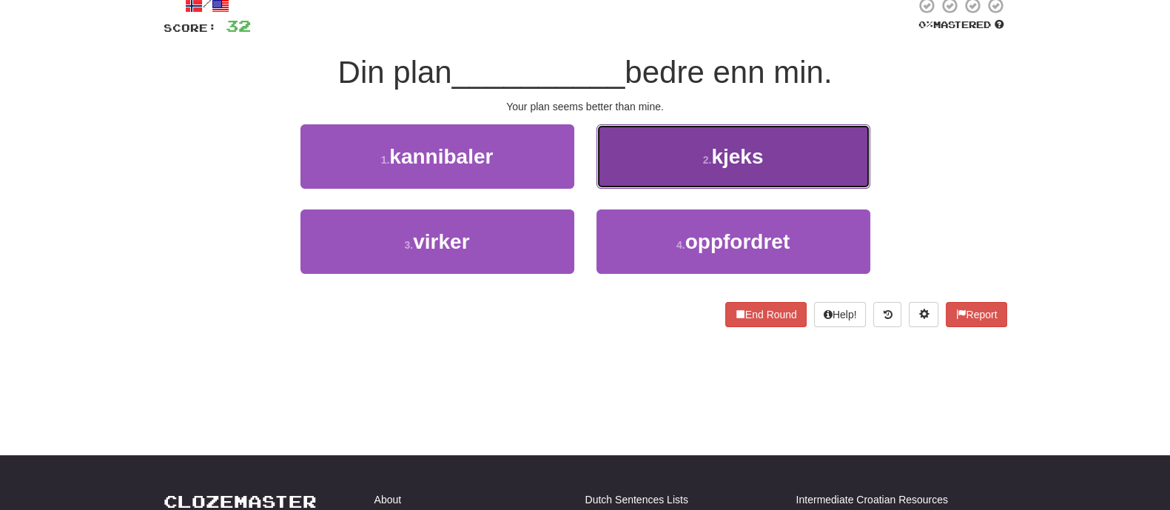
click at [639, 171] on button "2 . kjeks" at bounding box center [733, 156] width 274 height 64
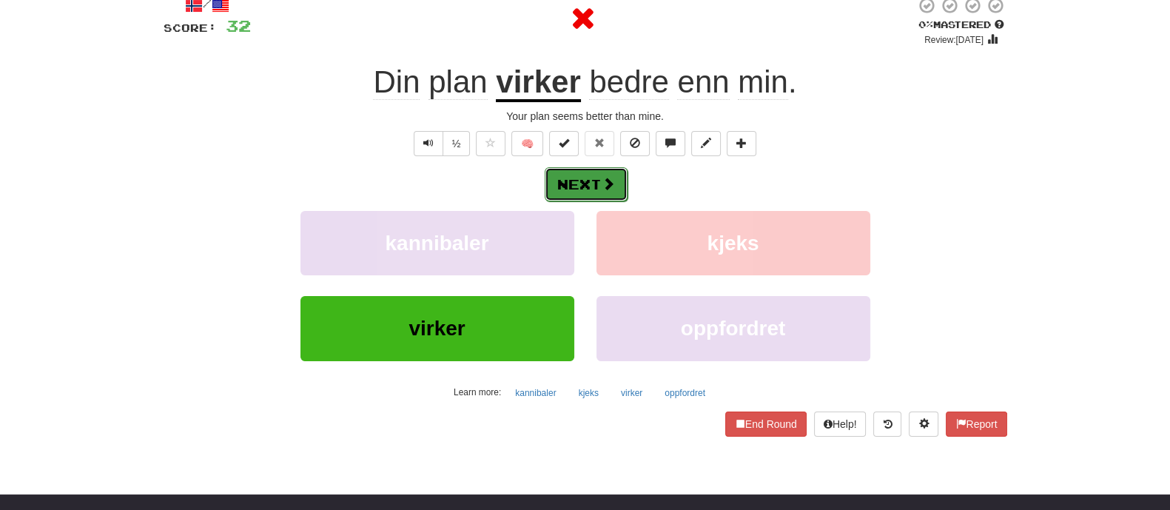
click at [599, 181] on button "Next" at bounding box center [586, 184] width 83 height 34
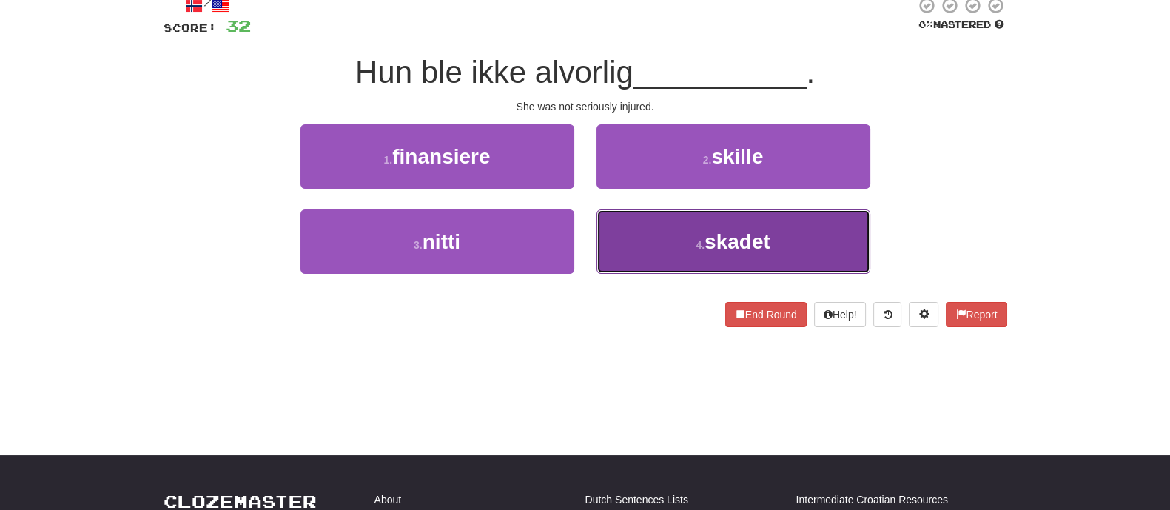
click at [675, 241] on button "4 . skadet" at bounding box center [733, 241] width 274 height 64
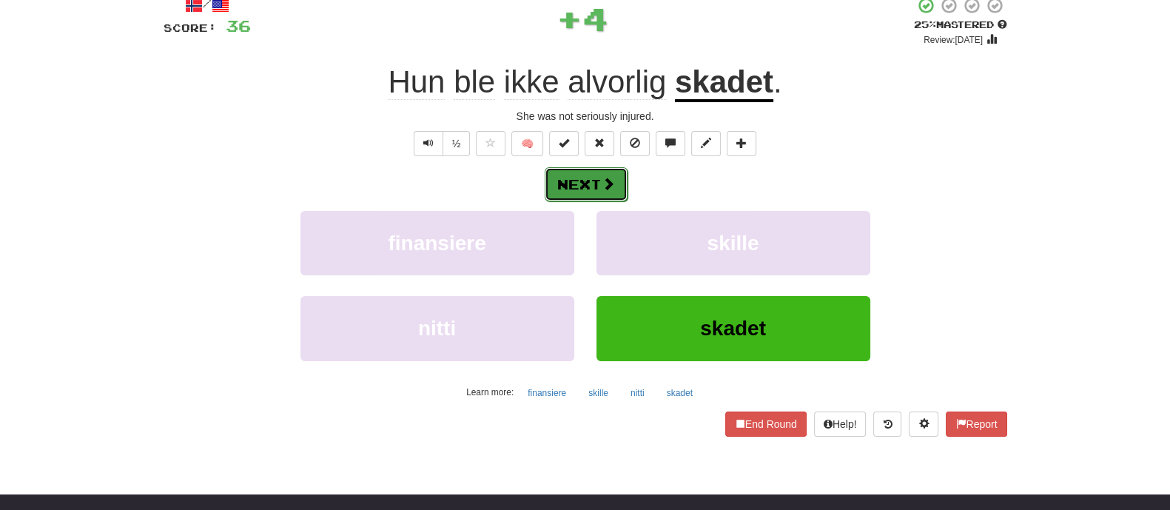
click at [605, 178] on span at bounding box center [608, 183] width 13 height 13
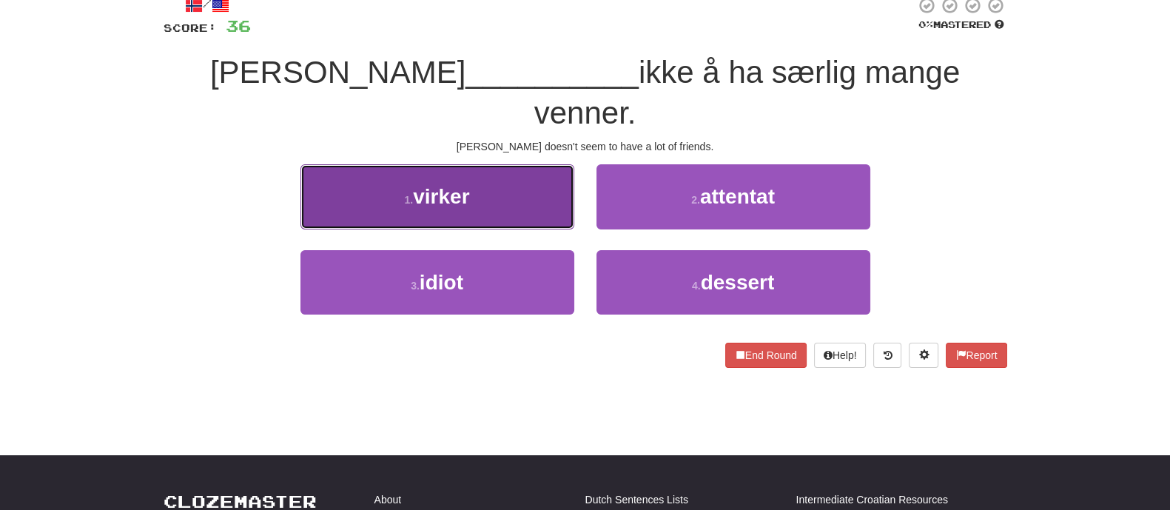
click at [545, 175] on button "1 . virker" at bounding box center [437, 196] width 274 height 64
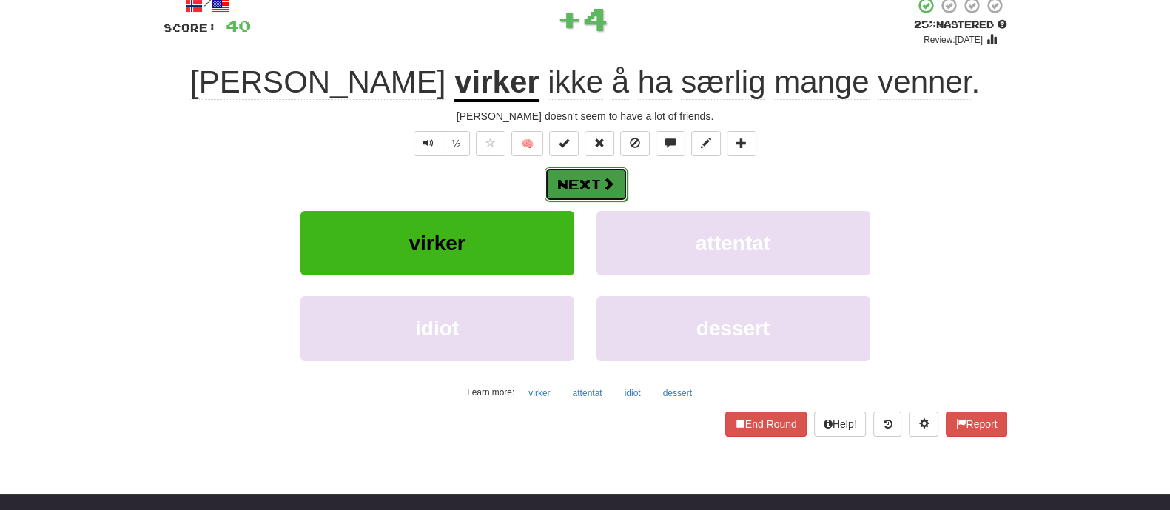
click at [611, 186] on span at bounding box center [608, 183] width 13 height 13
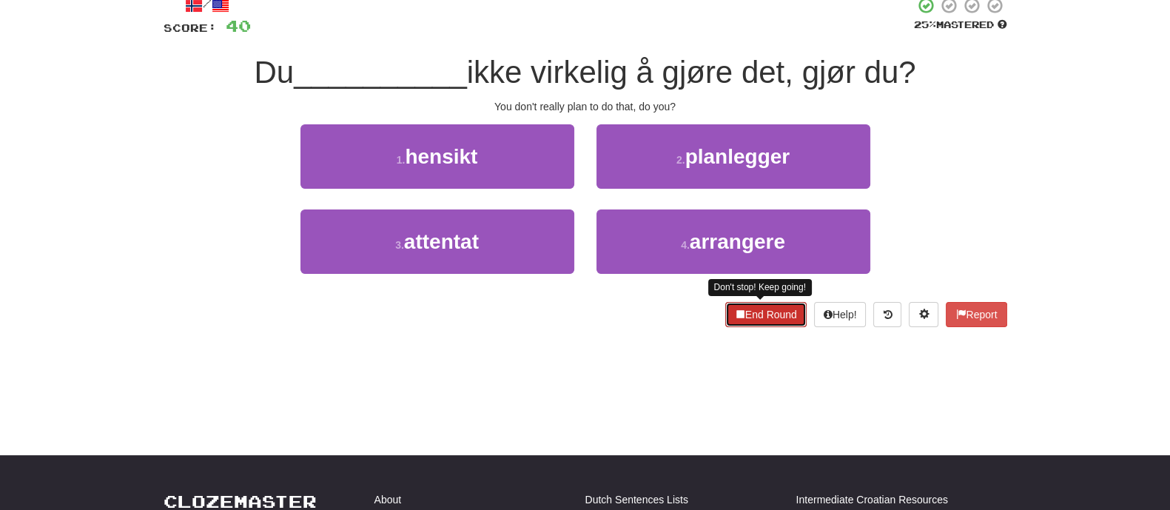
click at [735, 309] on span at bounding box center [740, 314] width 10 height 10
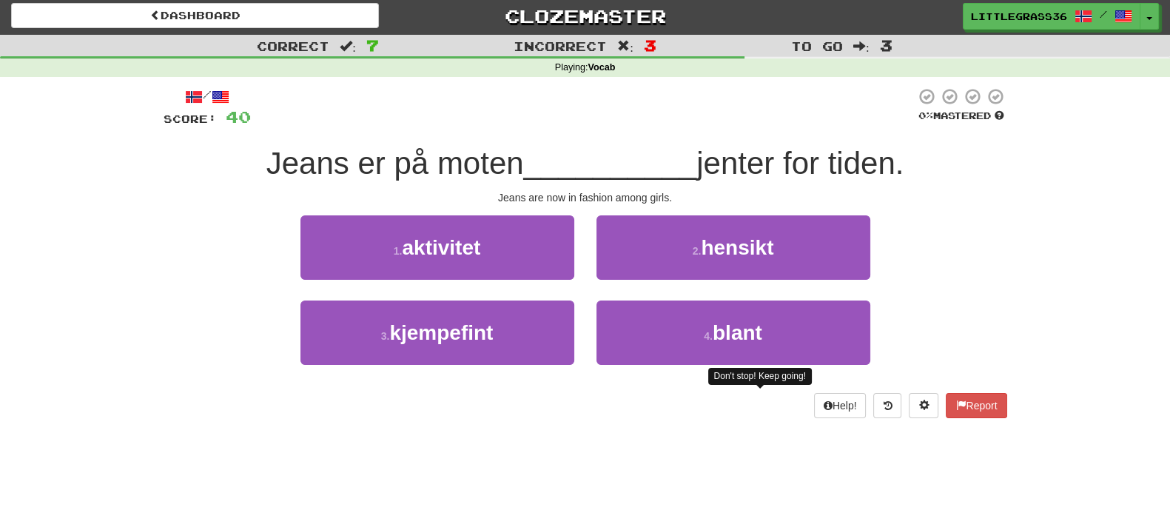
scroll to position [0, 0]
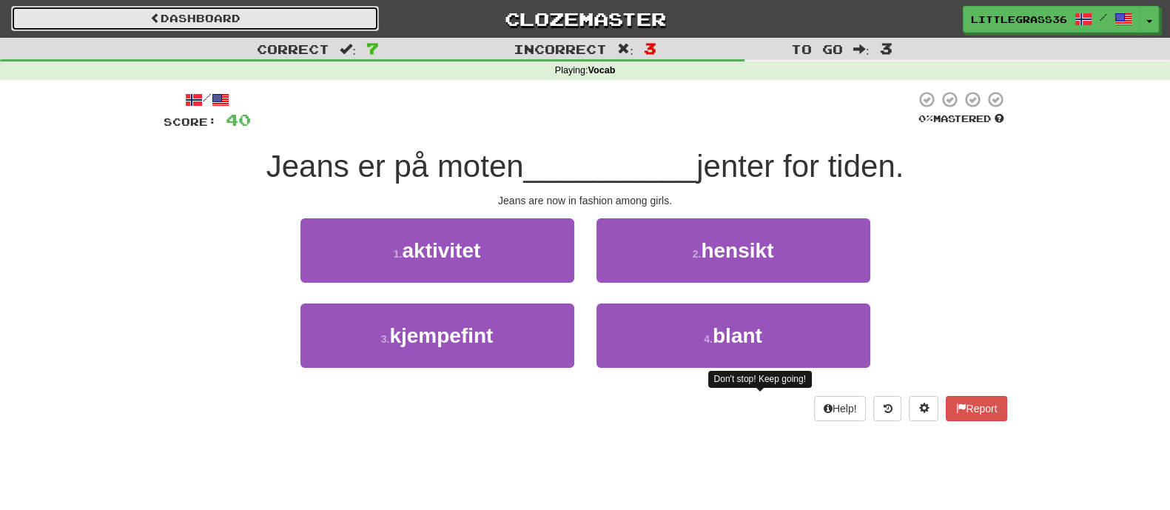
click at [337, 25] on link "Dashboard" at bounding box center [195, 18] width 368 height 25
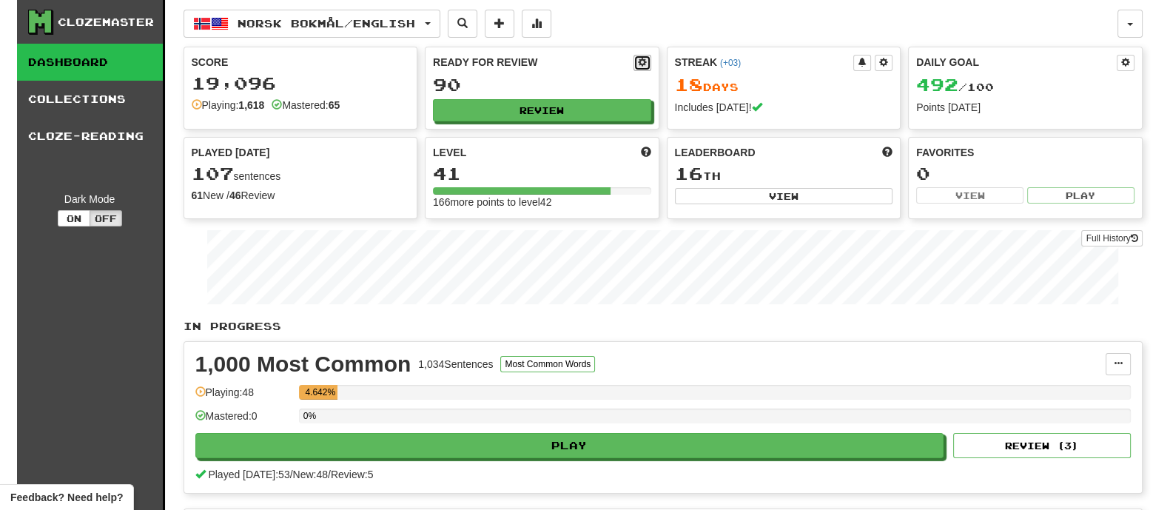
click at [642, 67] on button at bounding box center [642, 63] width 18 height 16
select select "*"
select select "**"
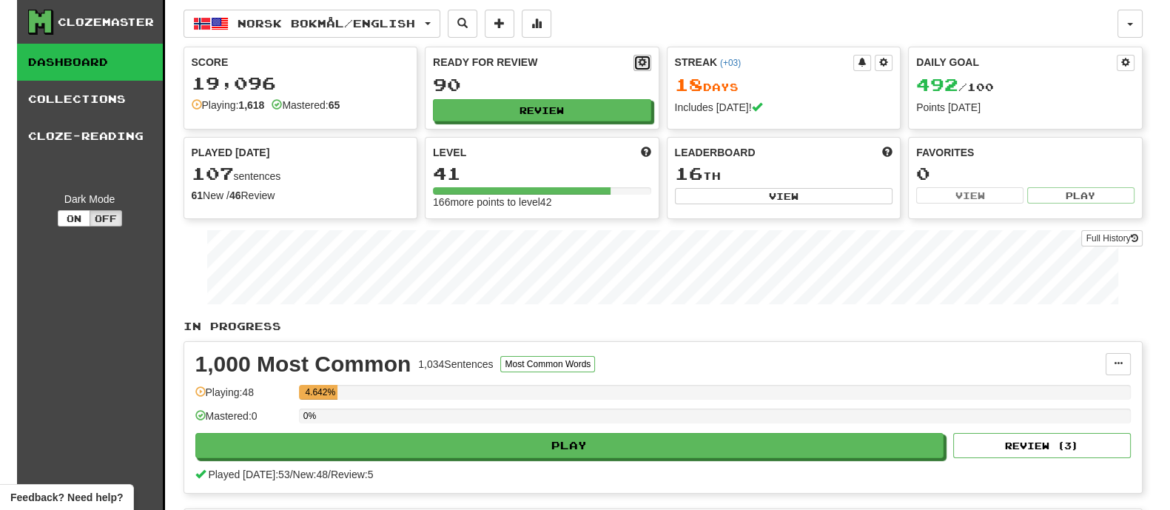
select select "***"
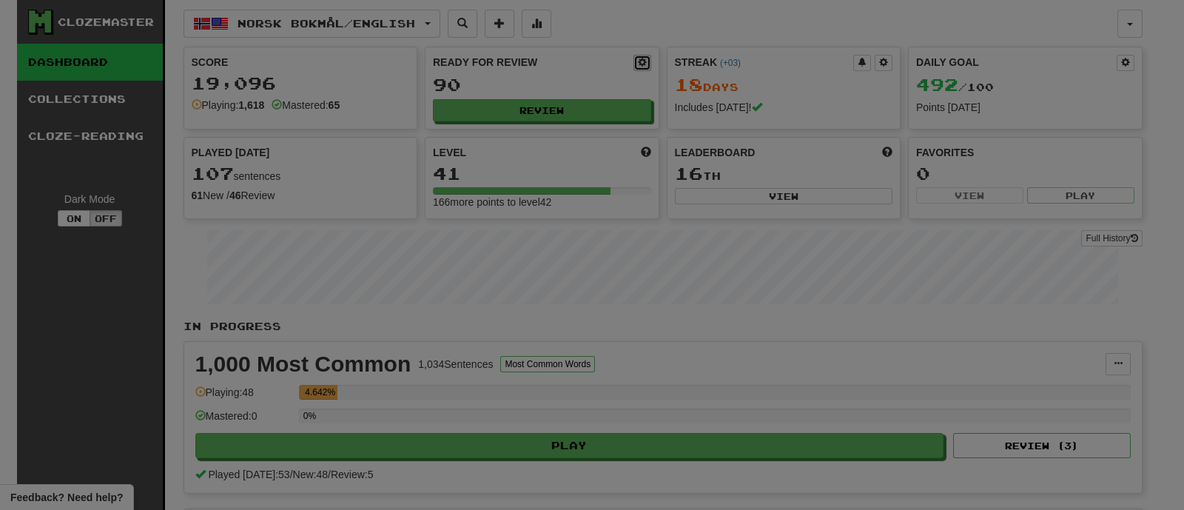
type input "**"
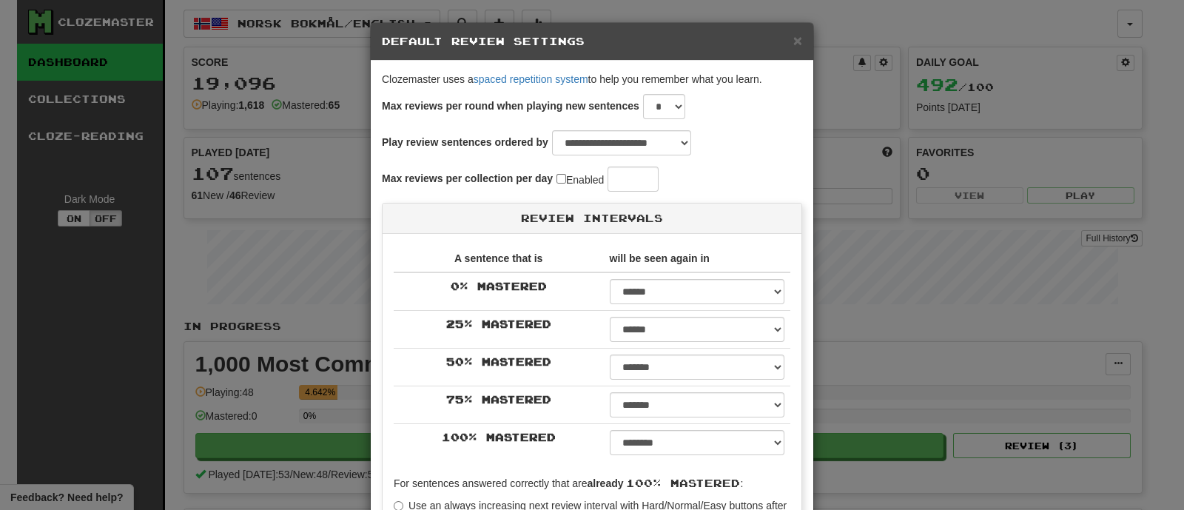
click at [687, 113] on div "Max reviews per round when playing new sentences * * * * * * * * * * ** ** ** *…" at bounding box center [592, 112] width 420 height 36
click at [685, 111] on div "Max reviews per round when playing new sentences * * * * * * * * * * ** ** ** *…" at bounding box center [592, 112] width 420 height 36
click at [683, 109] on div "Max reviews per round when playing new sentences * * * * * * * * * * ** ** ** *…" at bounding box center [592, 112] width 420 height 36
click at [677, 108] on select "* * * * * * * * * * ** ** ** ** ** ** ** ** ** ** ** ** ** ** ** ** ** ** ** **…" at bounding box center [664, 106] width 42 height 25
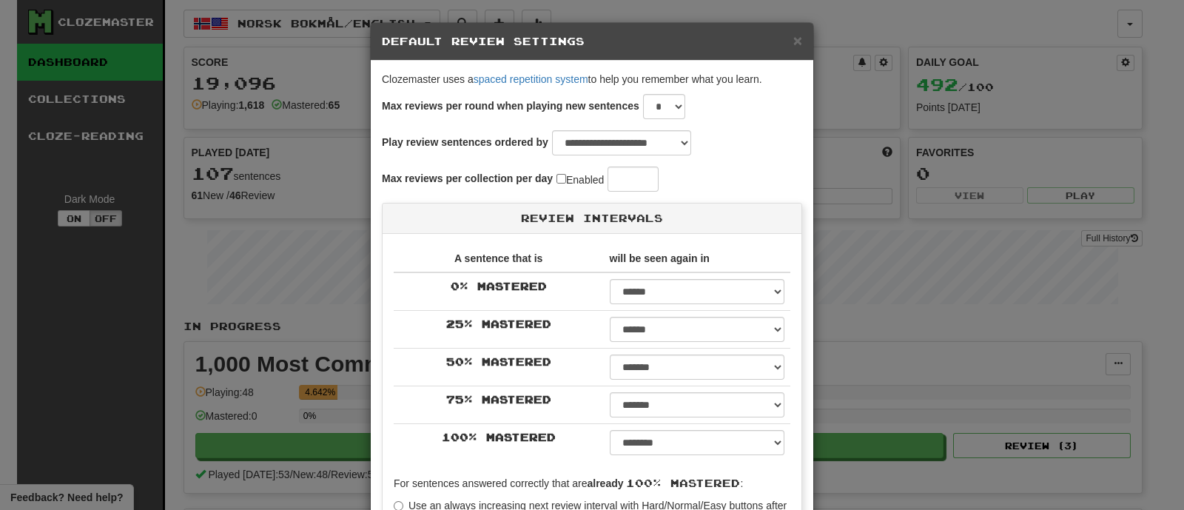
click at [685, 240] on div "A sentence that is will be seen again in 0 % Mastered ****** ****** ****** ****…" at bounding box center [592, 464] width 419 height 461
click at [656, 109] on select "* * * * * * * * * * ** ** ** ** ** ** ** ** ** ** ** ** ** ** ** ** ** ** ** **…" at bounding box center [664, 106] width 42 height 25
select select "*"
click at [643, 94] on select "* * * * * * * * * * ** ** ** ** ** ** ** ** ** ** ** ** ** ** ** ** ** ** ** **…" at bounding box center [664, 106] width 42 height 25
click at [670, 153] on select "**********" at bounding box center [621, 142] width 139 height 25
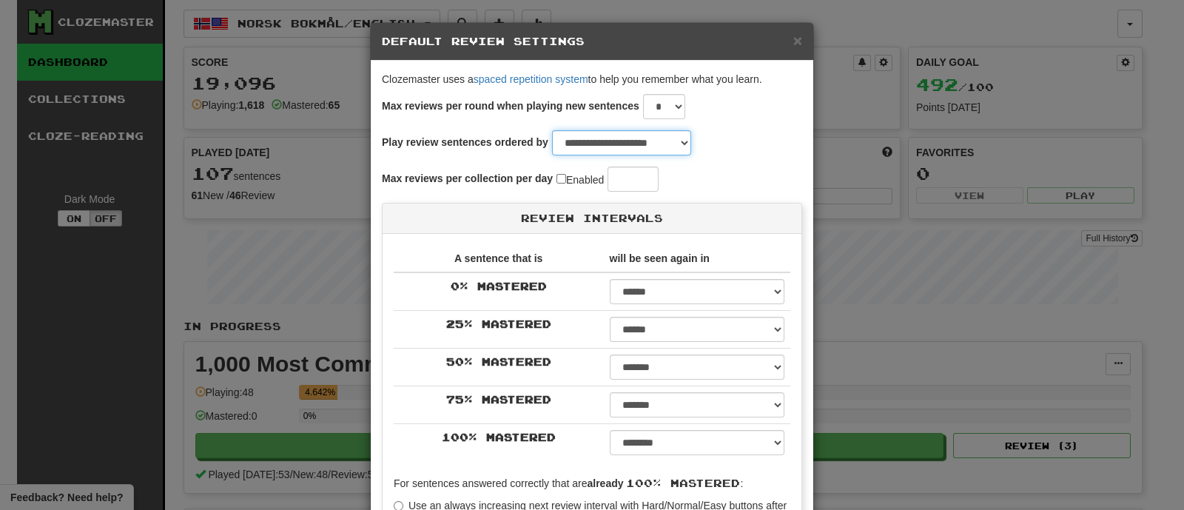
click at [670, 153] on select "**********" at bounding box center [621, 142] width 139 height 25
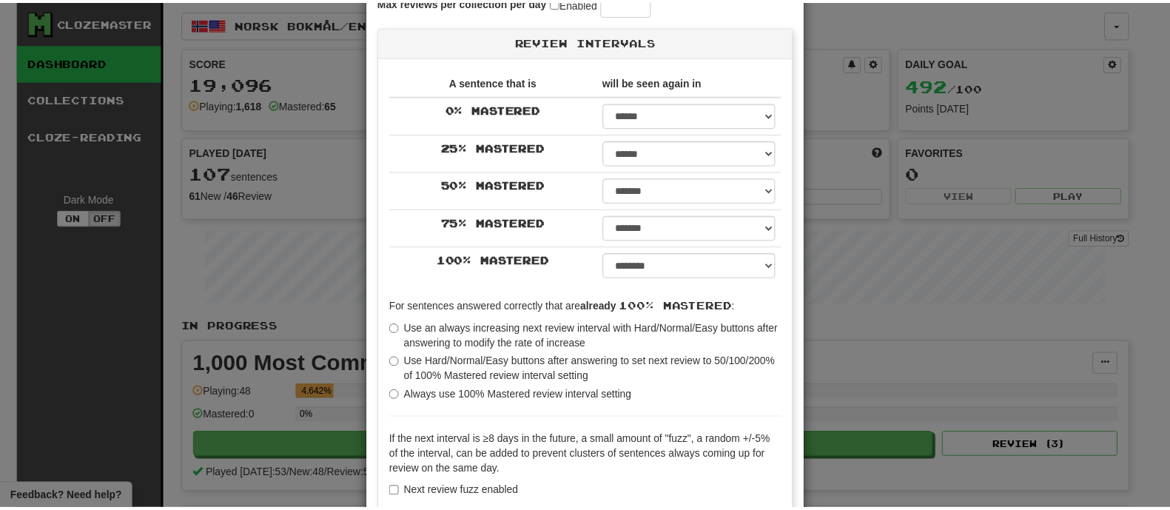
scroll to position [306, 0]
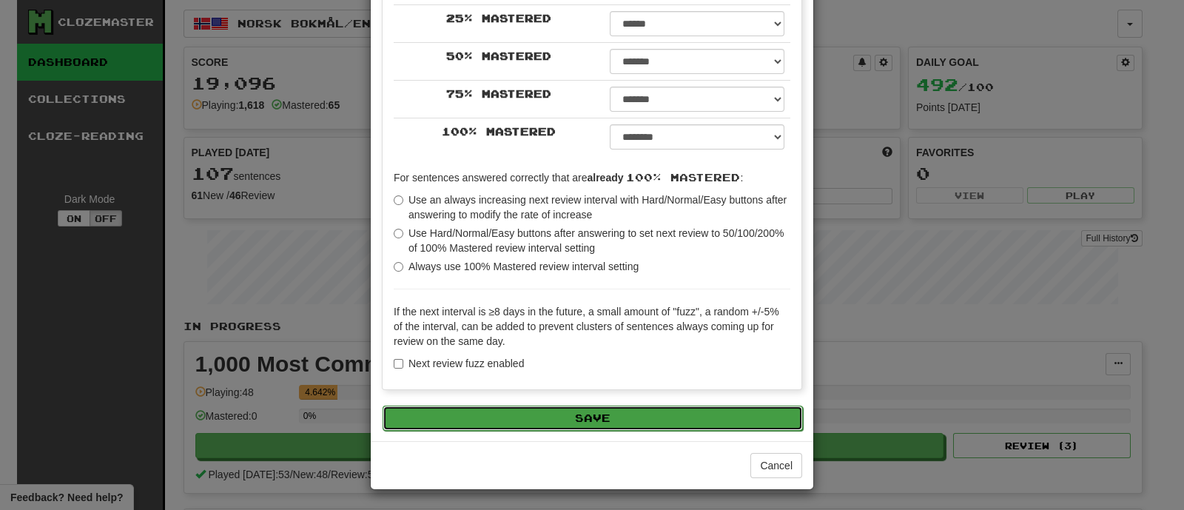
click at [568, 406] on button "Save" at bounding box center [593, 418] width 420 height 25
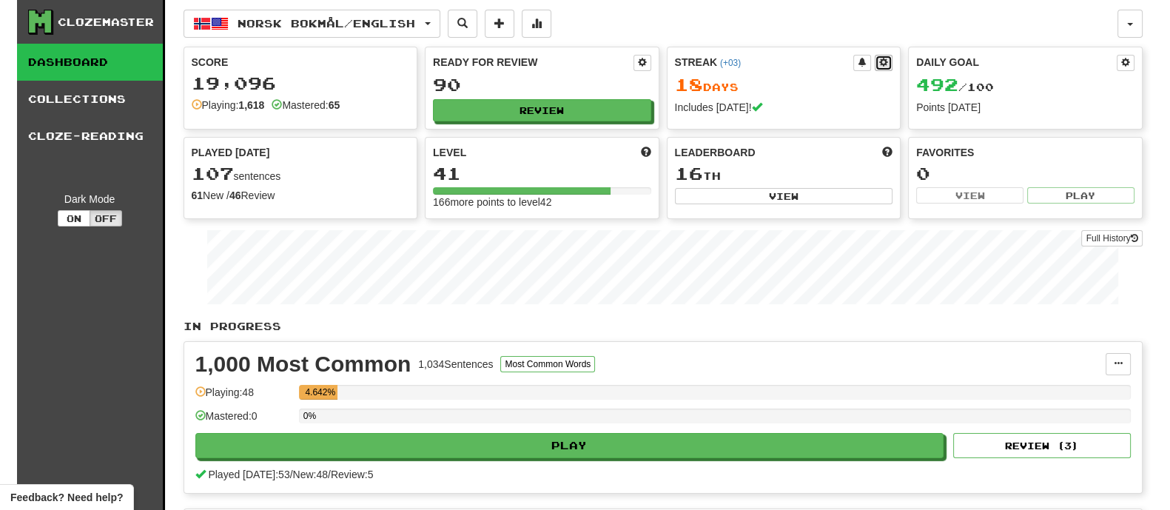
click at [892, 67] on button at bounding box center [884, 63] width 18 height 16
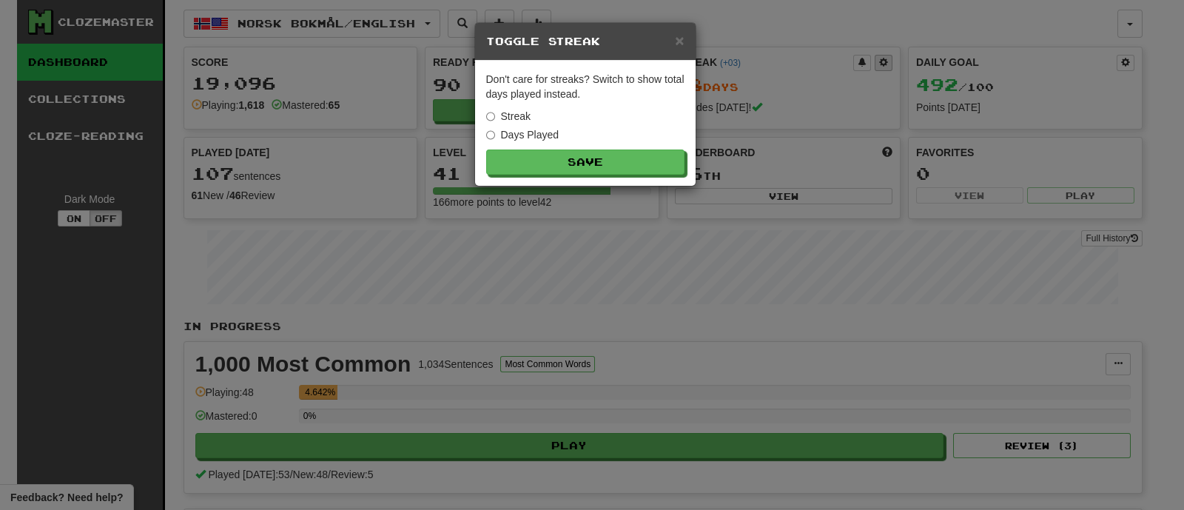
click at [892, 67] on div "× Toggle Streak Don't care for streaks? Switch to show total days played instea…" at bounding box center [592, 255] width 1184 height 510
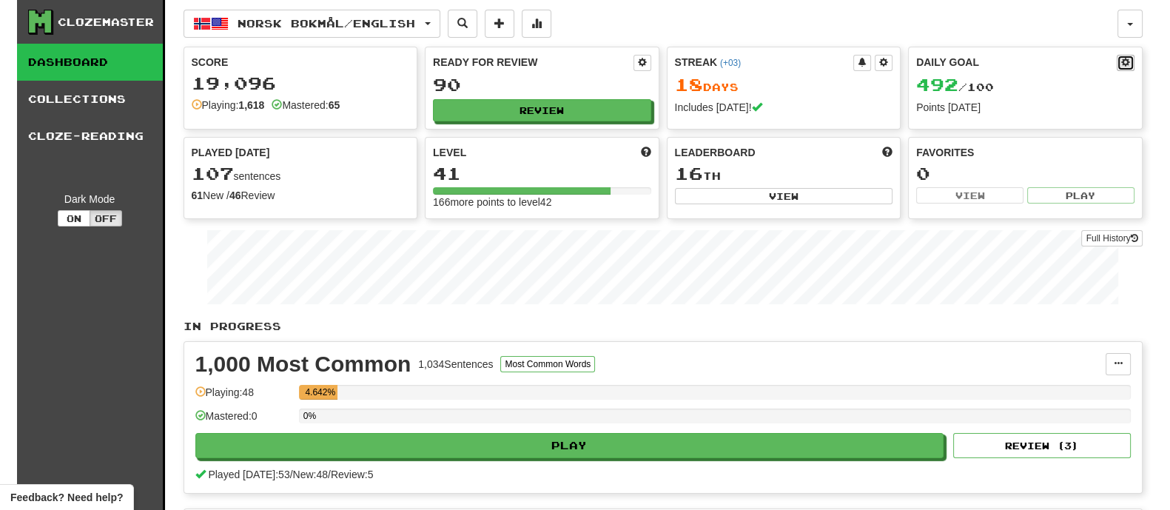
click at [1131, 64] on button at bounding box center [1126, 63] width 18 height 16
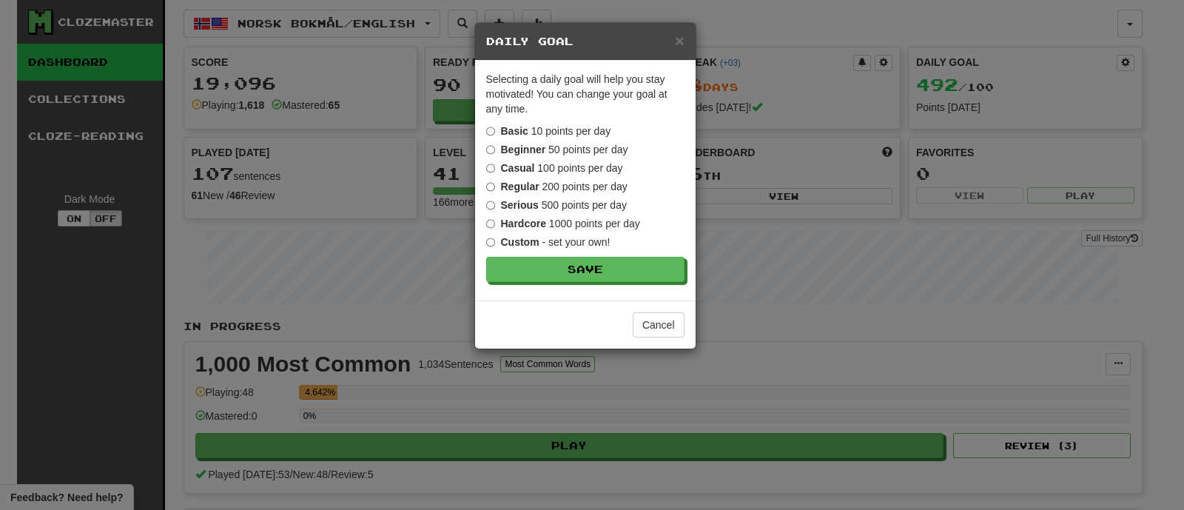
click at [841, 131] on div "× Daily Goal Selecting a daily goal will help you stay motivated ! You can chan…" at bounding box center [592, 255] width 1184 height 510
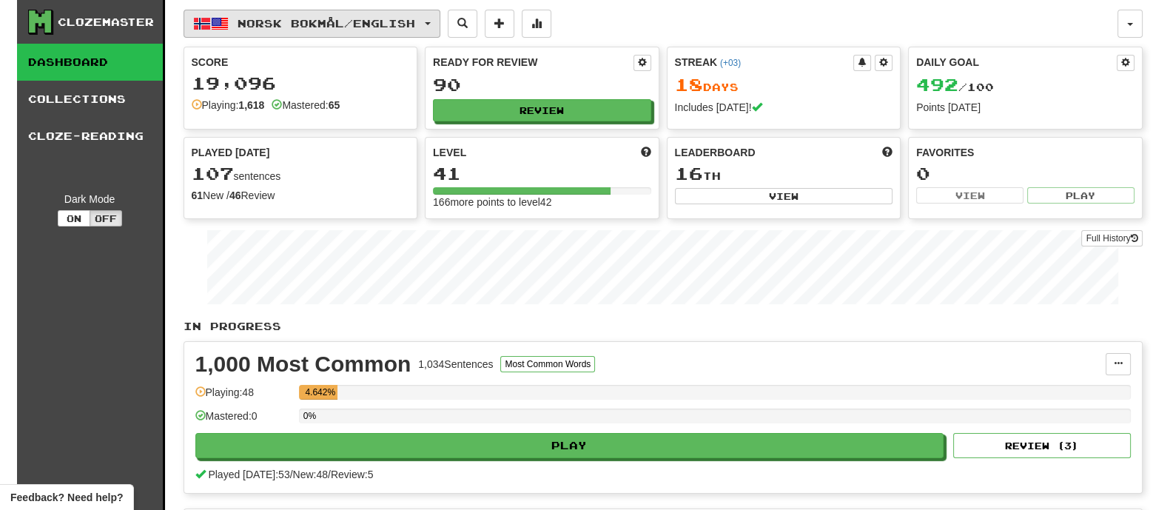
click at [217, 16] on span "button" at bounding box center [220, 24] width 18 height 18
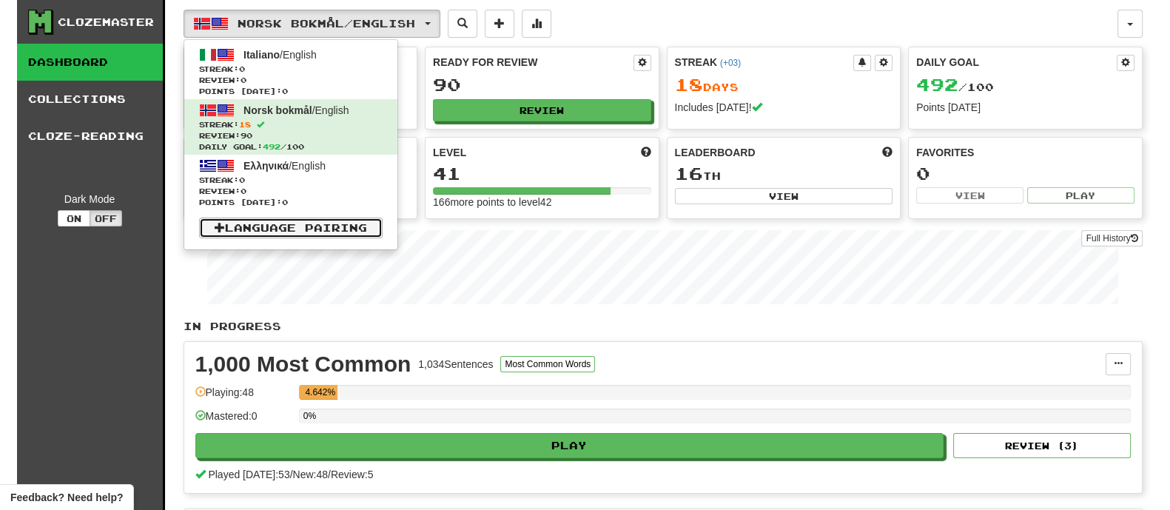
click at [282, 221] on link "Language Pairing" at bounding box center [291, 228] width 184 height 21
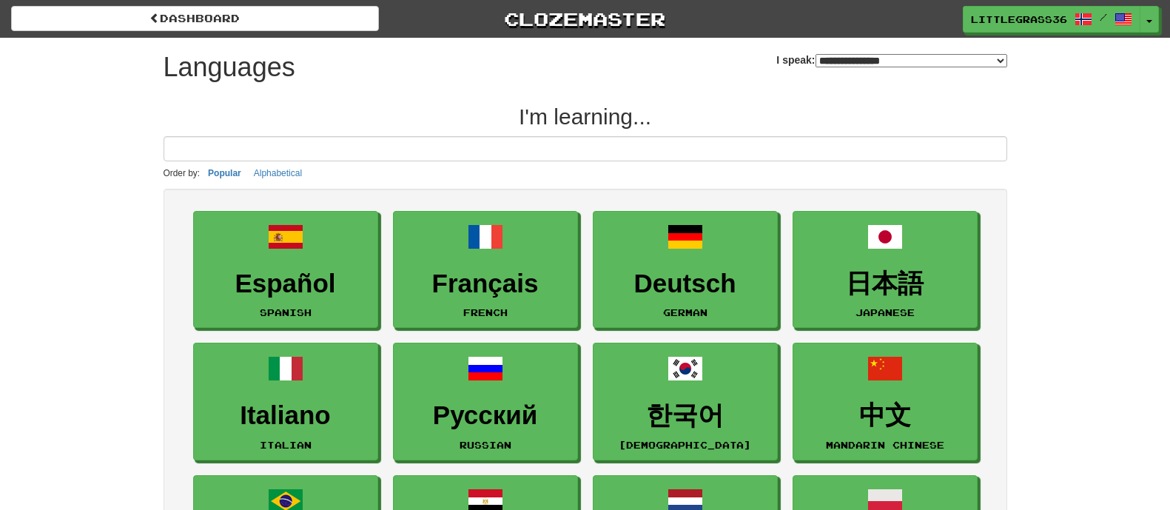
select select "*******"
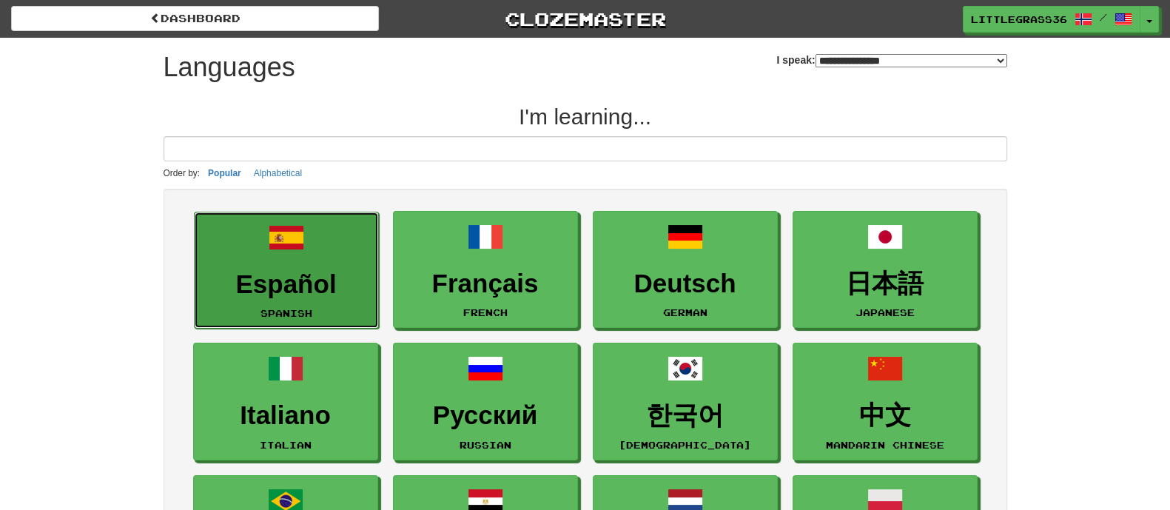
click at [304, 223] on link "Español Spanish" at bounding box center [286, 271] width 185 height 118
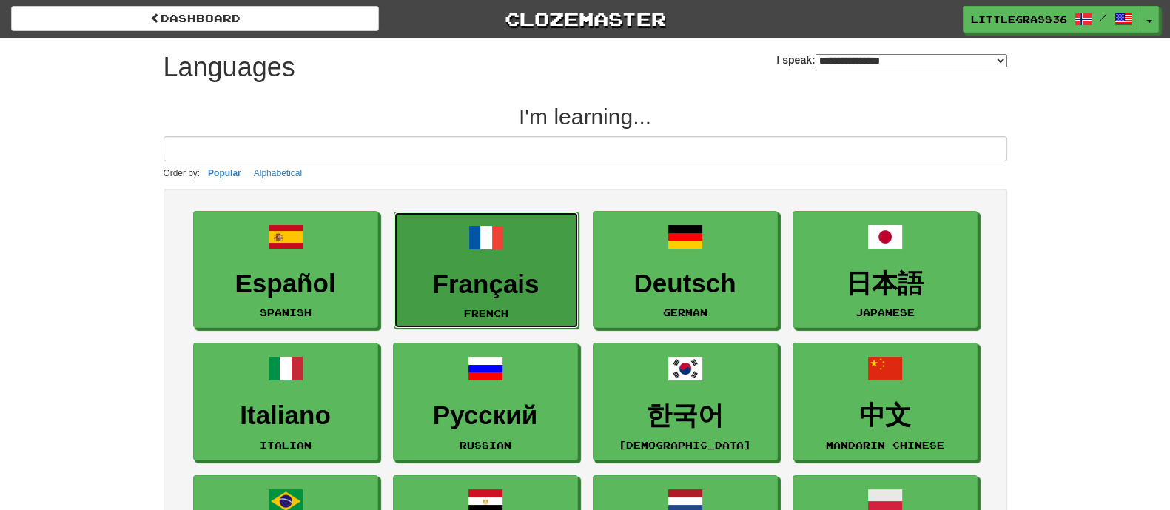
click at [474, 297] on h3 "Français" at bounding box center [486, 284] width 169 height 29
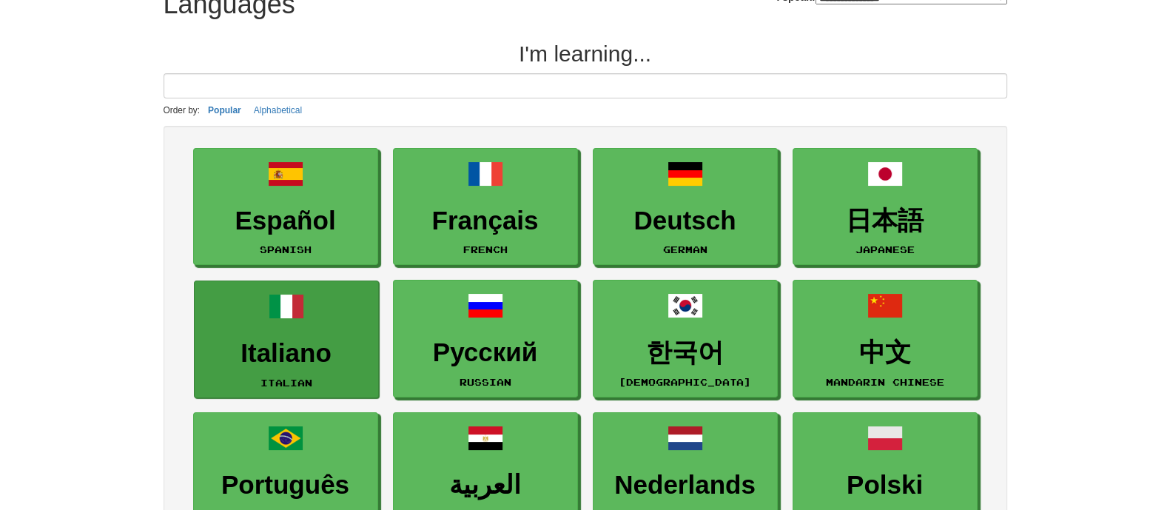
scroll to position [92, 0]
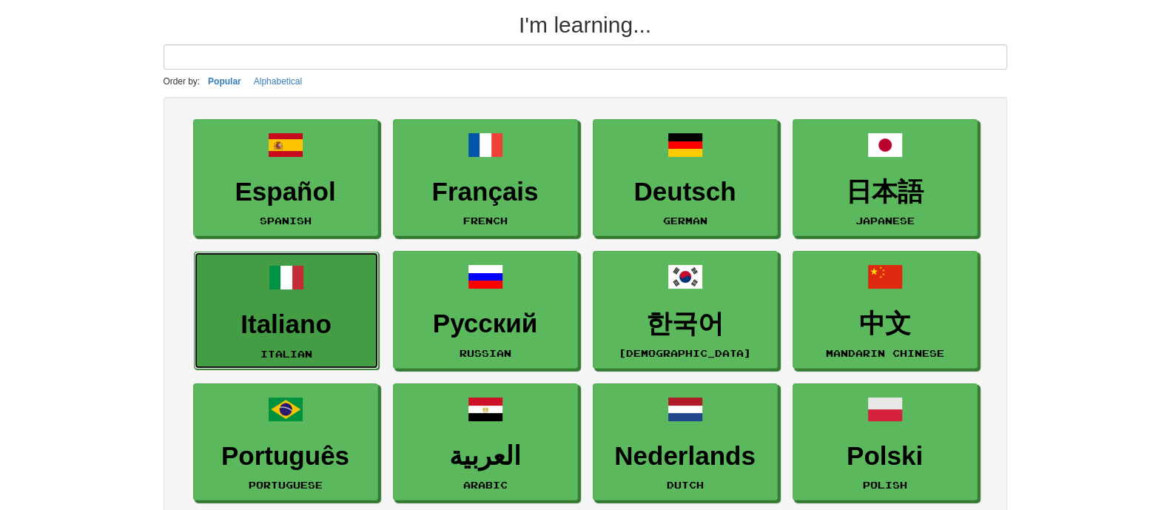
click at [333, 268] on link "Italiano Italian" at bounding box center [286, 311] width 185 height 118
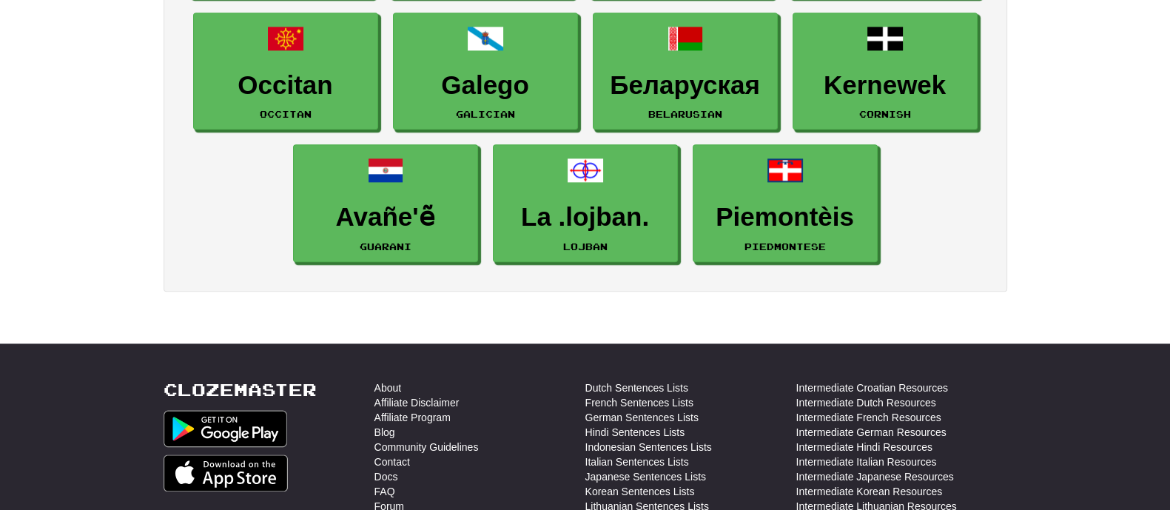
scroll to position [2312, 0]
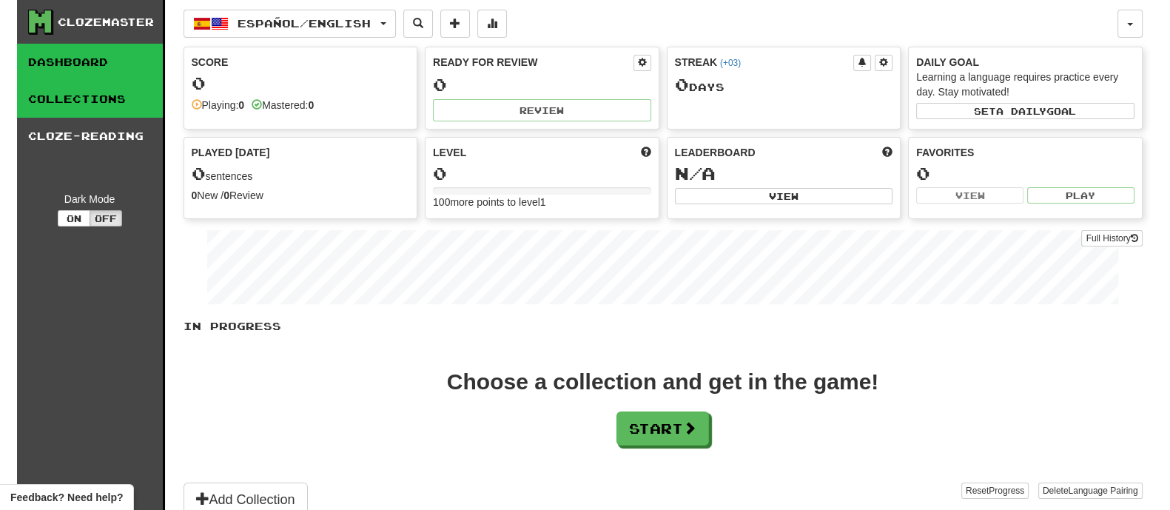
click at [98, 95] on link "Collections" at bounding box center [90, 99] width 146 height 37
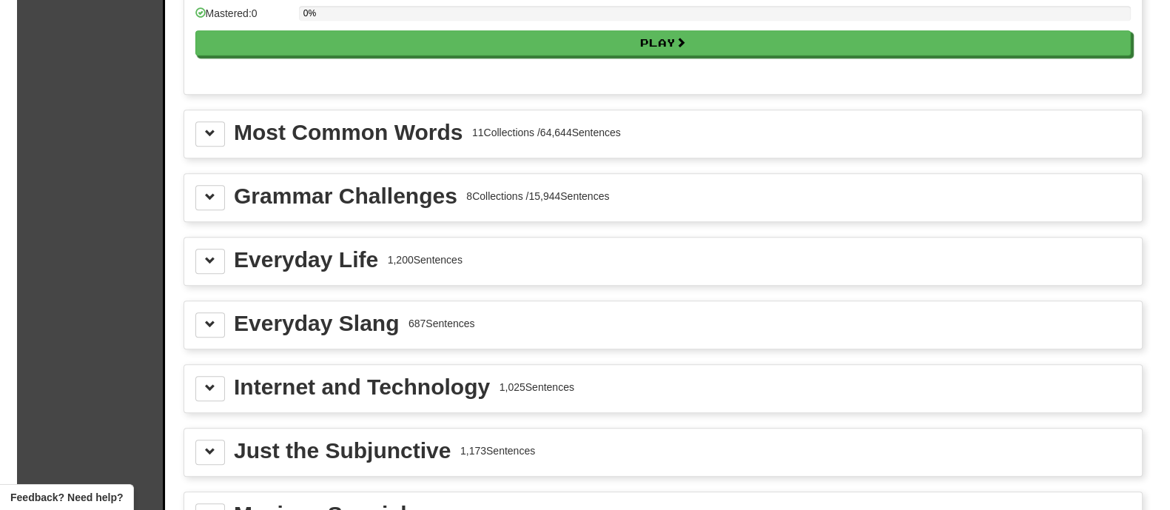
scroll to position [1665, 0]
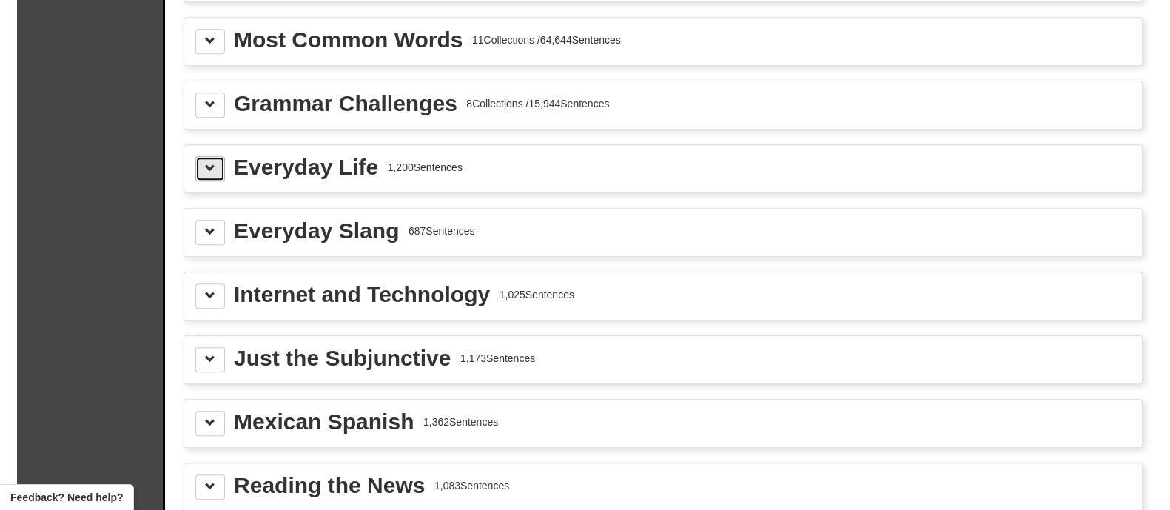
click at [198, 161] on button at bounding box center [210, 168] width 30 height 25
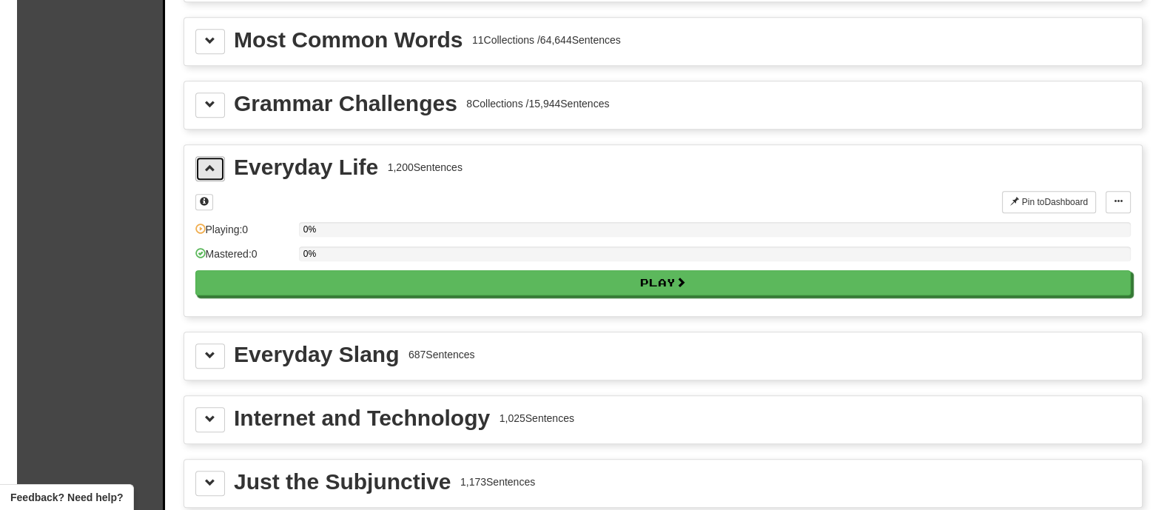
click at [198, 161] on button at bounding box center [210, 168] width 30 height 25
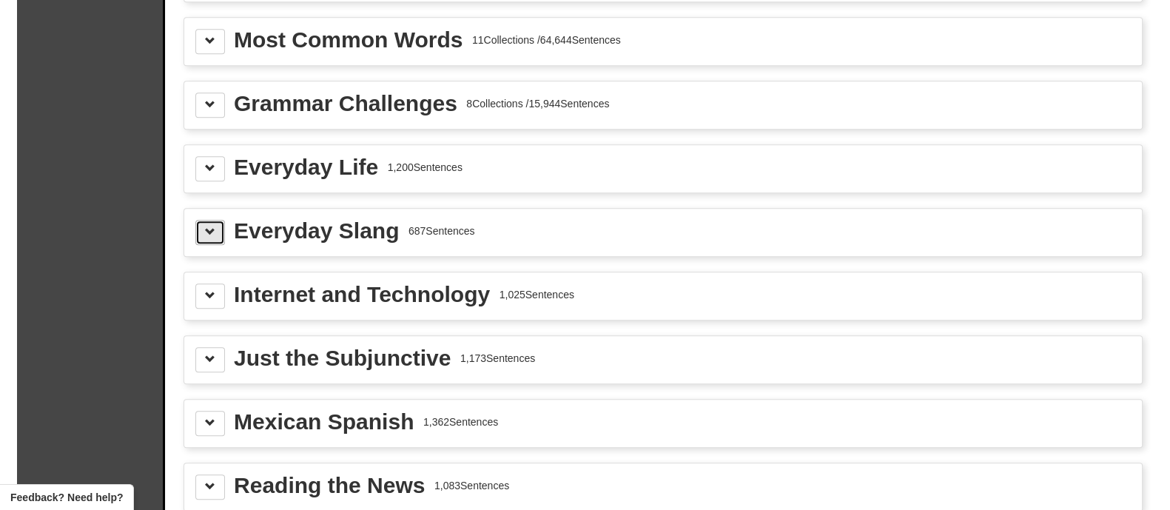
click at [205, 220] on button at bounding box center [210, 232] width 30 height 25
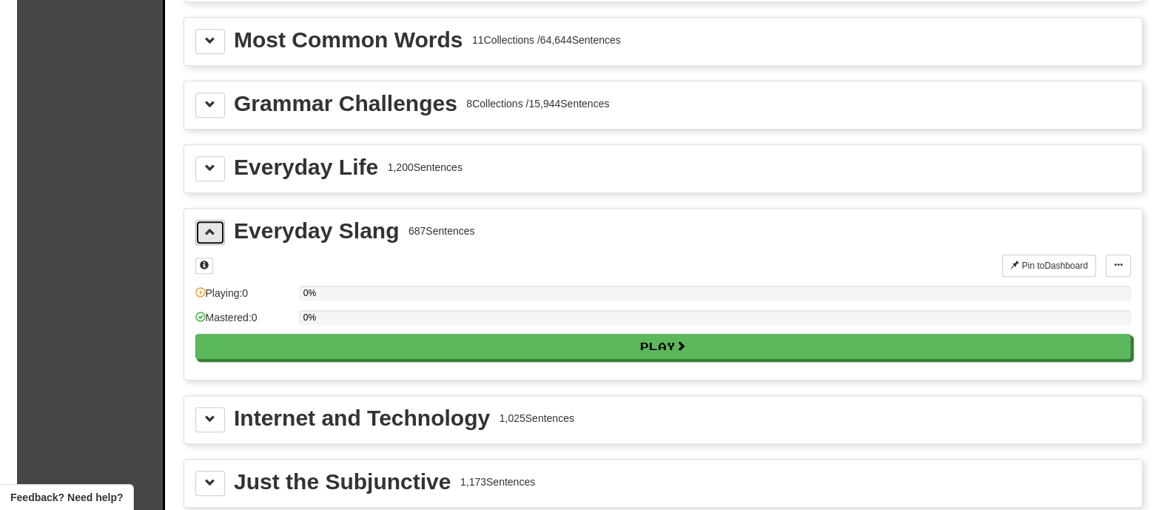
click at [205, 220] on button at bounding box center [210, 232] width 30 height 25
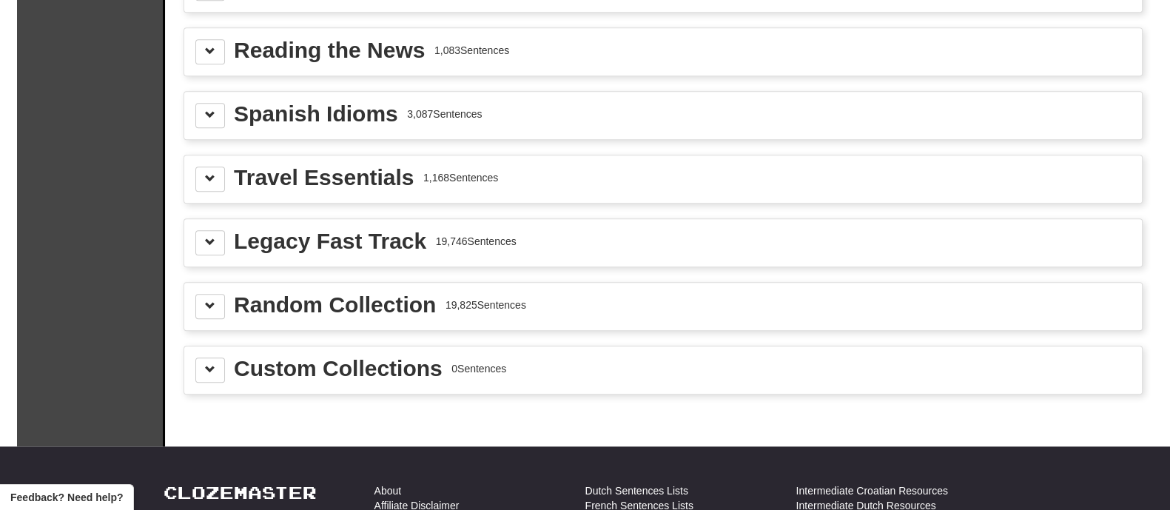
scroll to position [2128, 0]
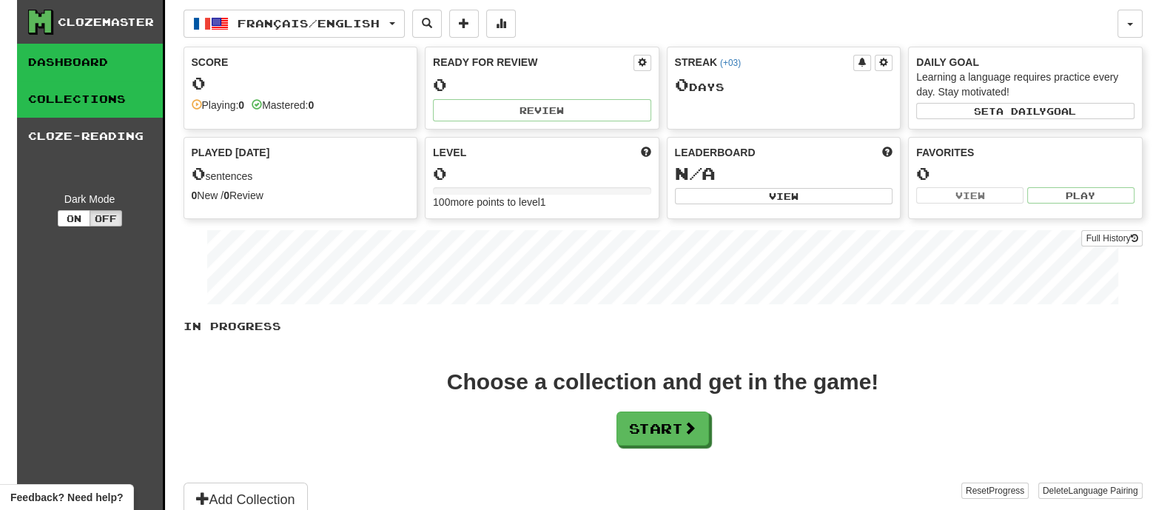
click at [141, 101] on link "Collections" at bounding box center [90, 99] width 146 height 37
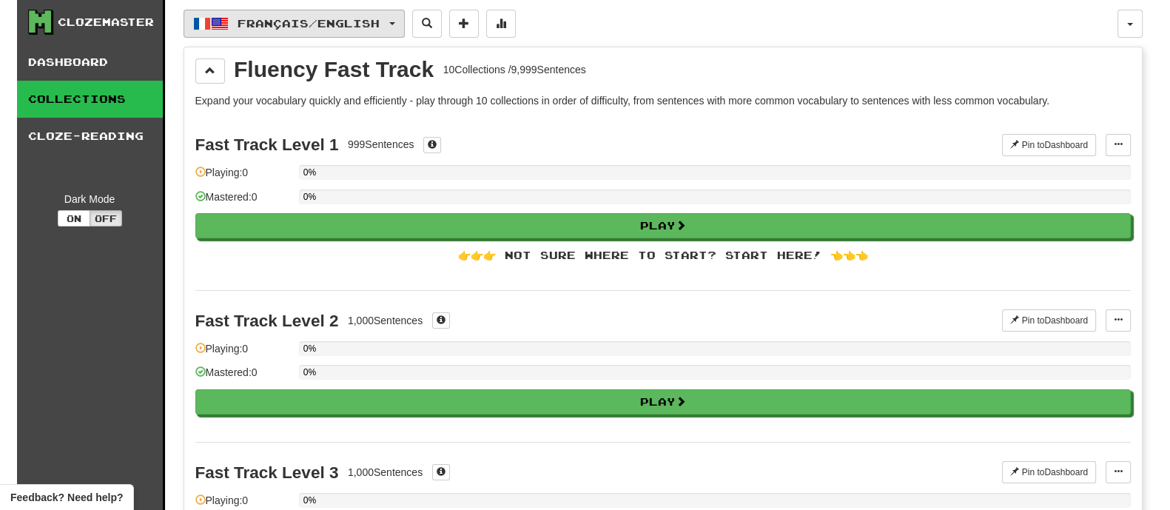
click at [253, 24] on span "Français / English" at bounding box center [309, 23] width 142 height 13
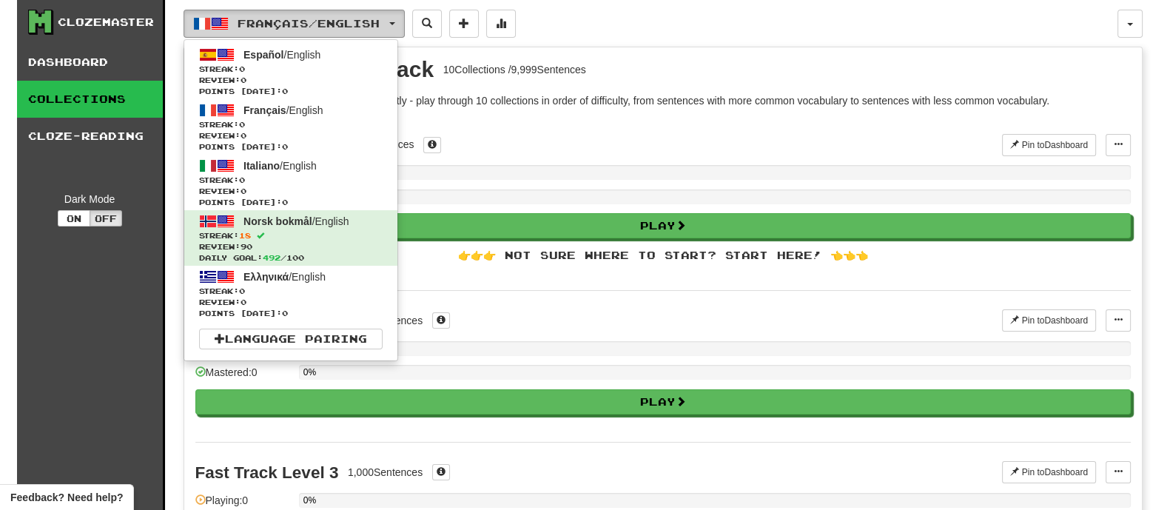
click at [253, 24] on span "Français / English" at bounding box center [309, 23] width 142 height 13
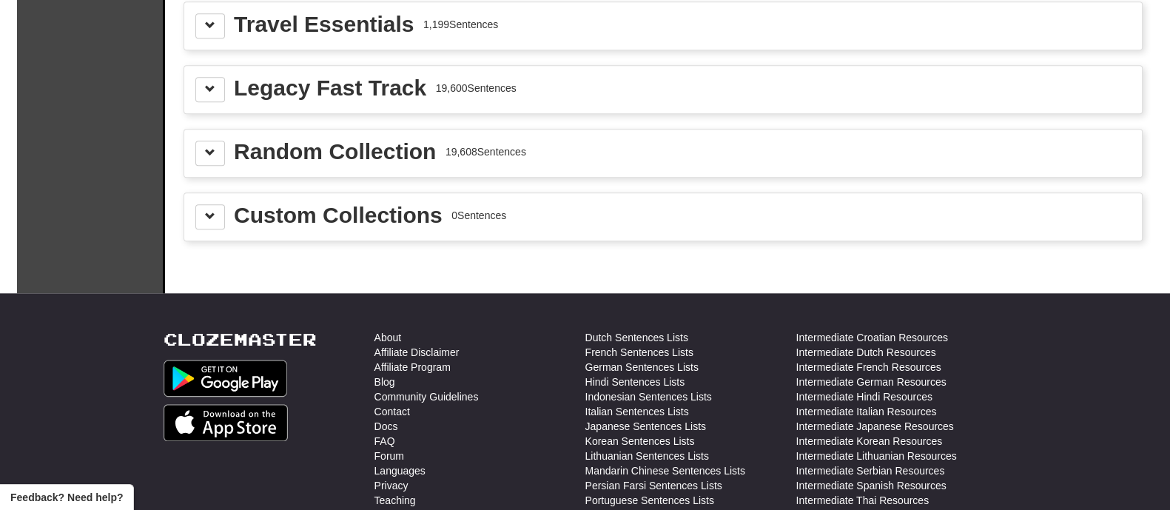
scroll to position [2128, 0]
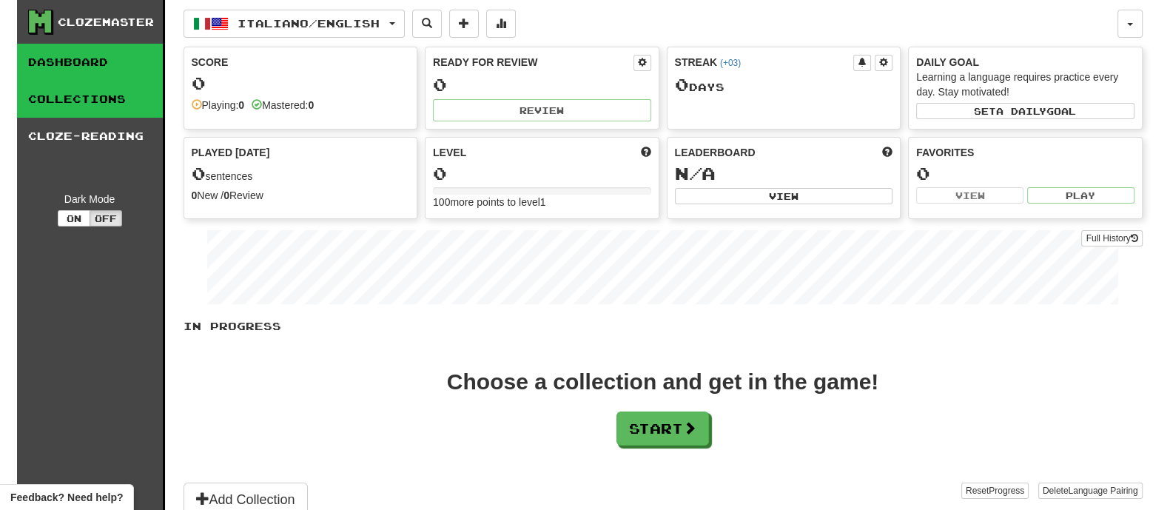
click at [130, 110] on link "Collections" at bounding box center [90, 99] width 146 height 37
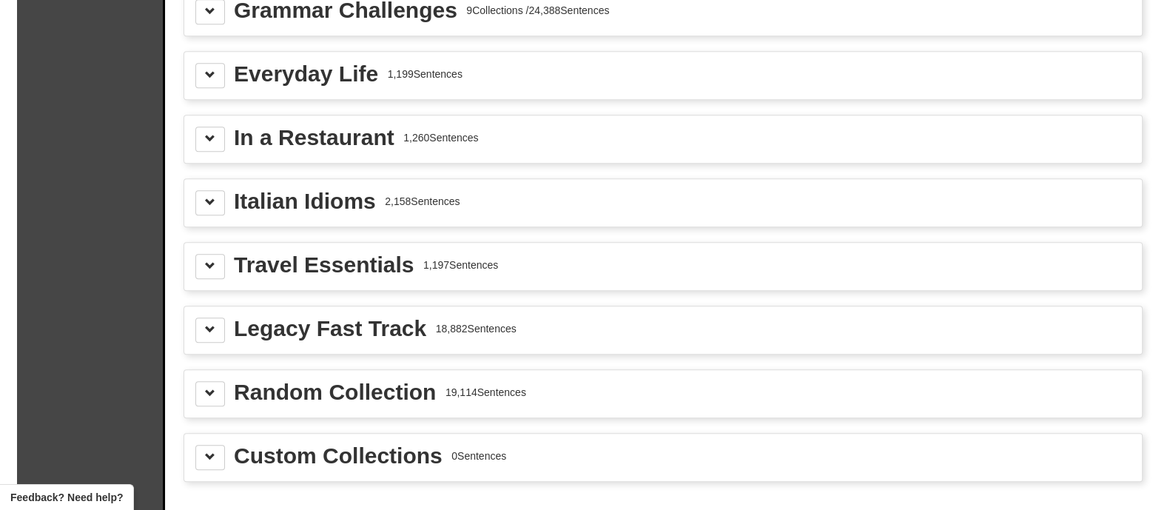
scroll to position [1762, 0]
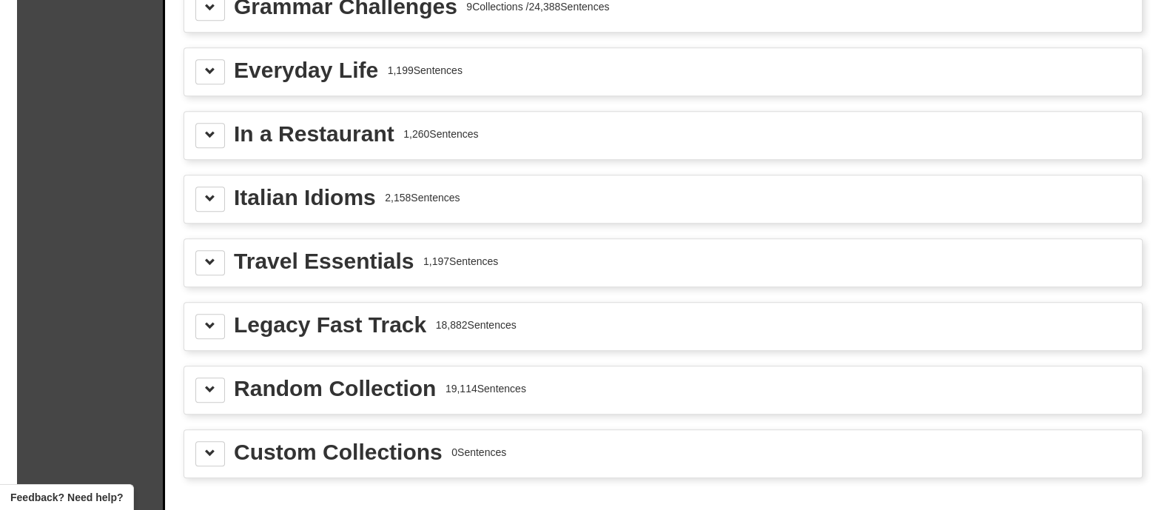
click at [215, 141] on div "In a Restaurant 1,260 Sentences" at bounding box center [663, 135] width 958 height 47
click at [215, 130] on button at bounding box center [210, 135] width 30 height 25
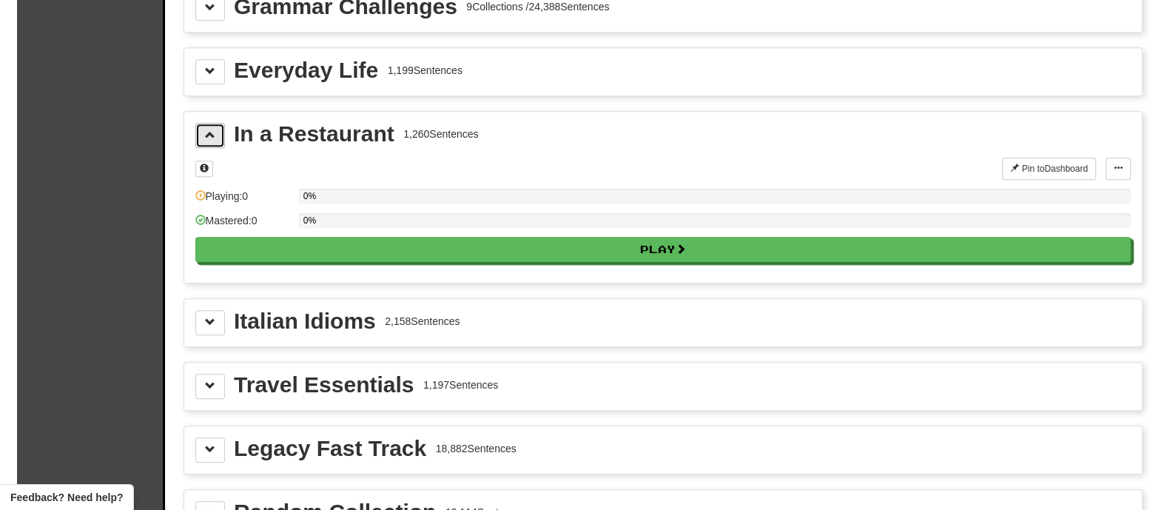
click at [215, 130] on button at bounding box center [210, 135] width 30 height 25
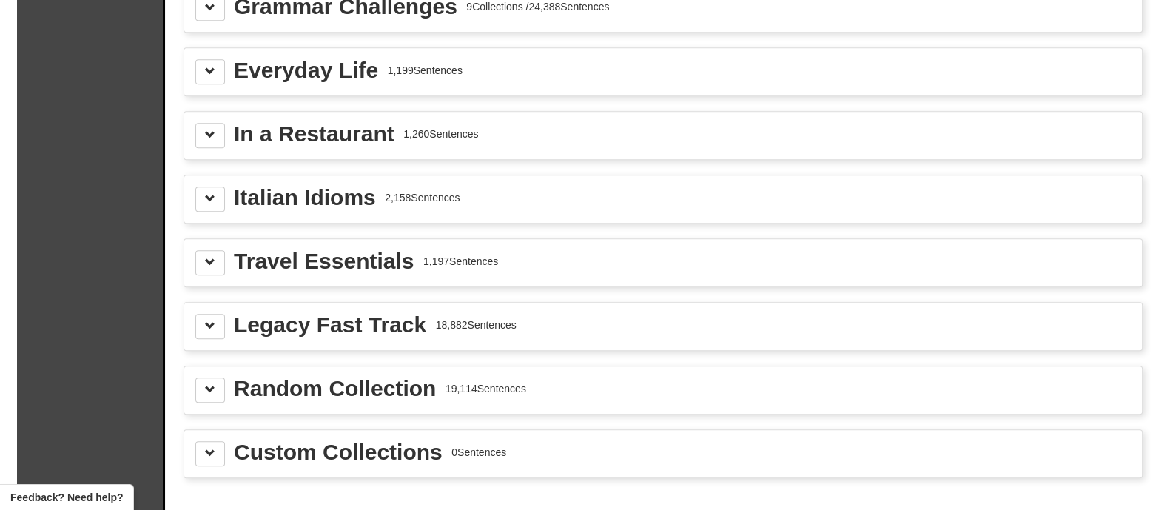
click at [227, 72] on div "Everyday Life 1,199 Sentences" at bounding box center [662, 71] width 935 height 25
click at [227, 69] on div "Everyday Life 1,199 Sentences" at bounding box center [662, 71] width 935 height 25
click at [215, 68] on button at bounding box center [210, 71] width 30 height 25
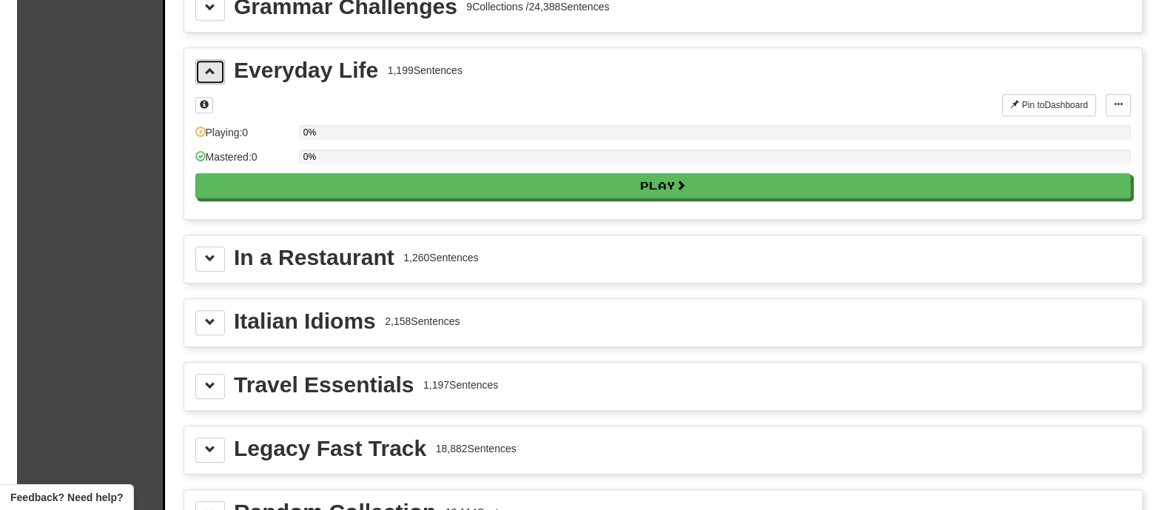
click at [215, 68] on button at bounding box center [210, 71] width 30 height 25
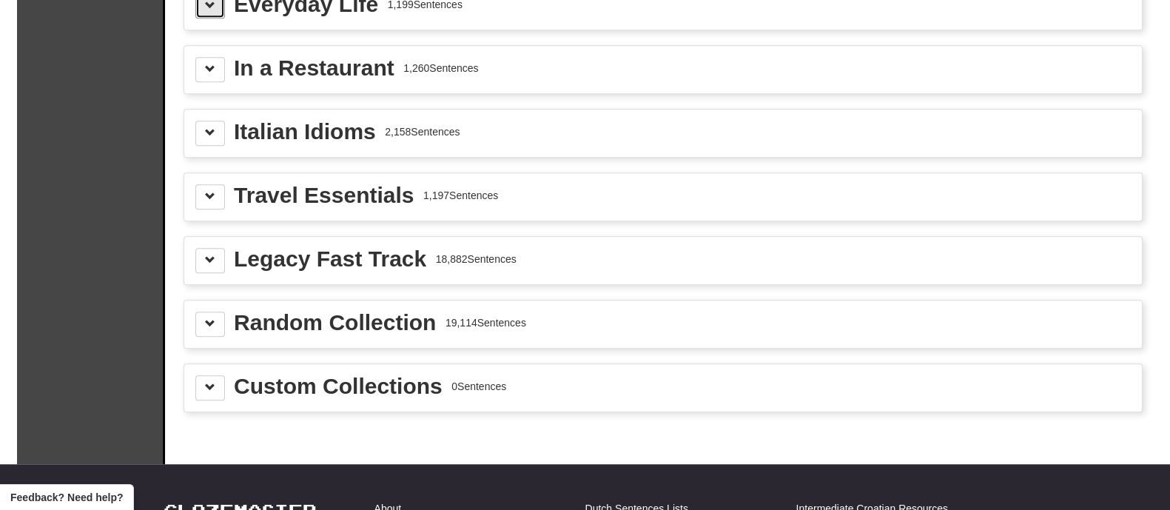
scroll to position [1854, 0]
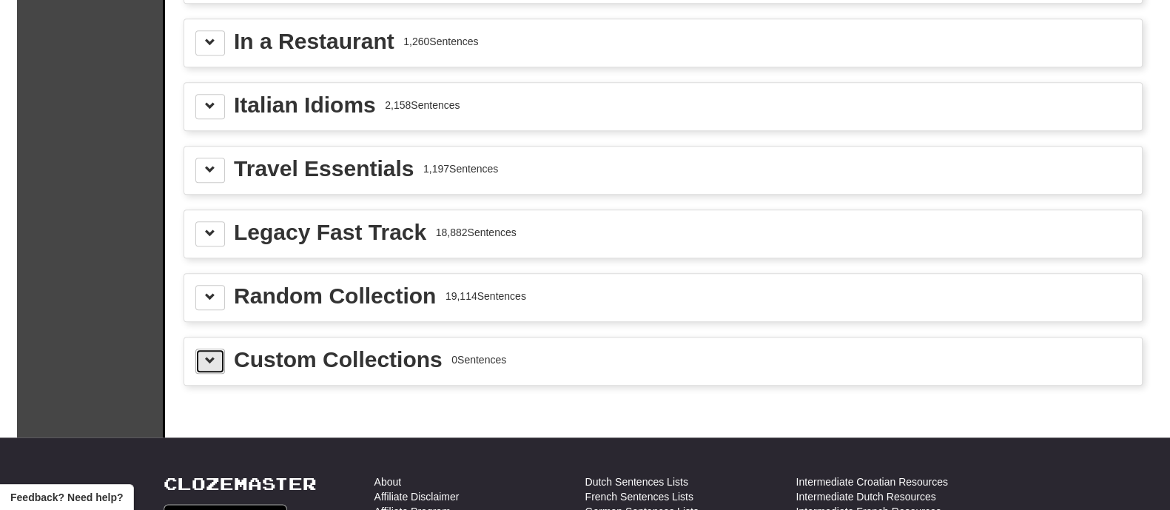
click at [211, 357] on button at bounding box center [210, 361] width 30 height 25
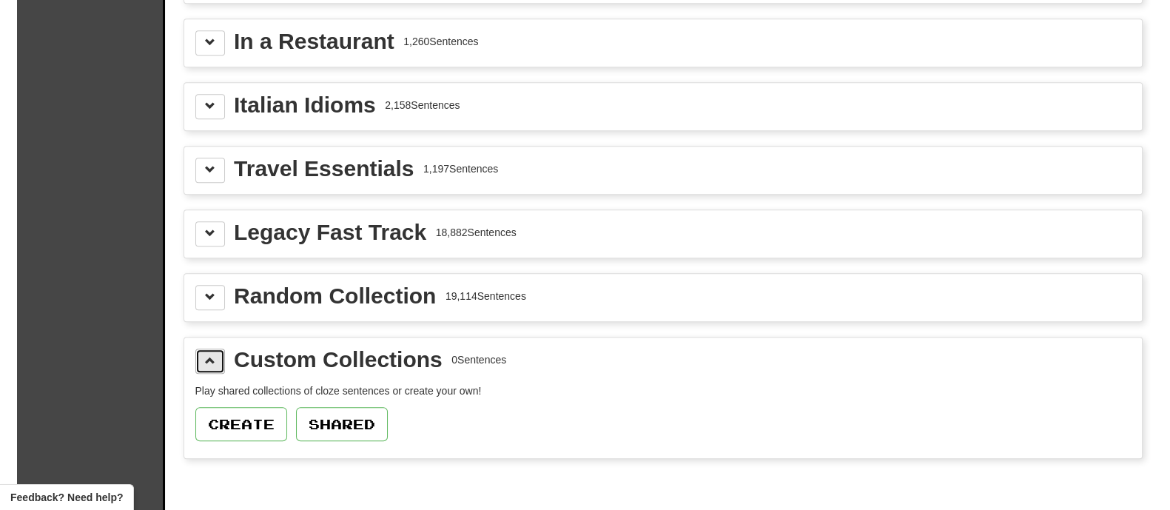
click at [211, 357] on button at bounding box center [210, 361] width 30 height 25
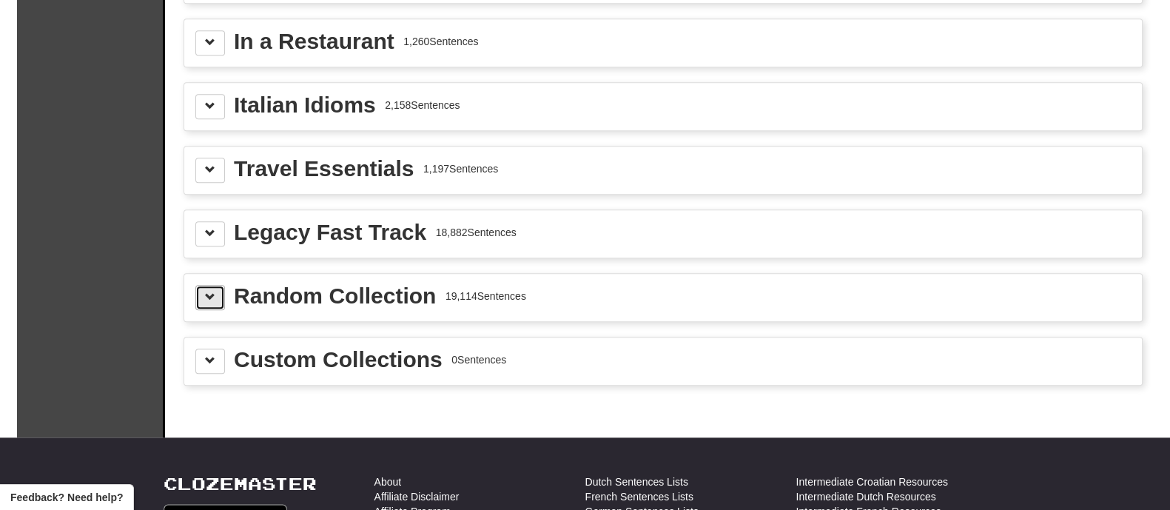
click at [208, 292] on span at bounding box center [210, 297] width 10 height 10
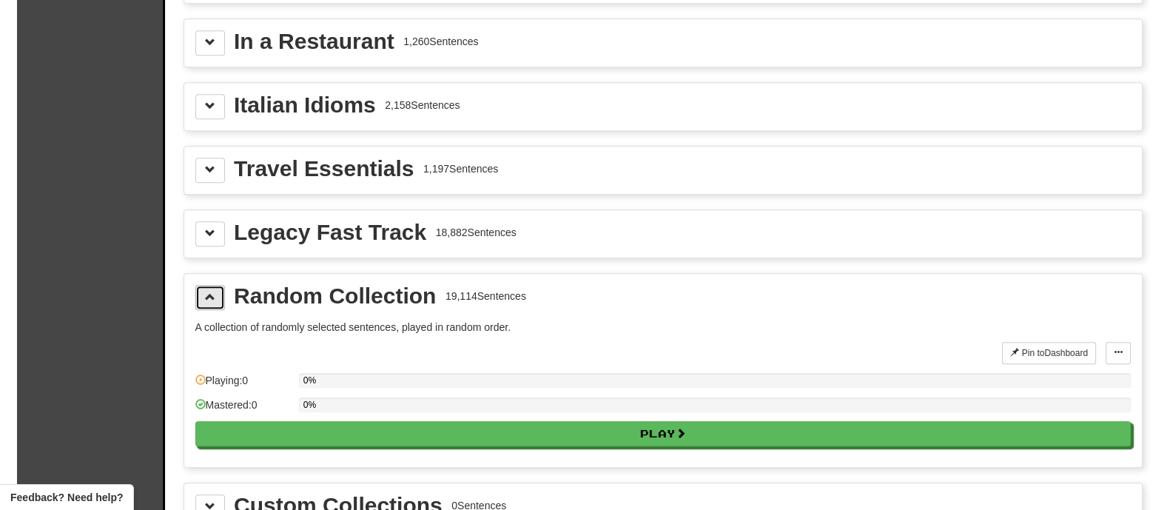
click at [208, 292] on span at bounding box center [210, 297] width 10 height 10
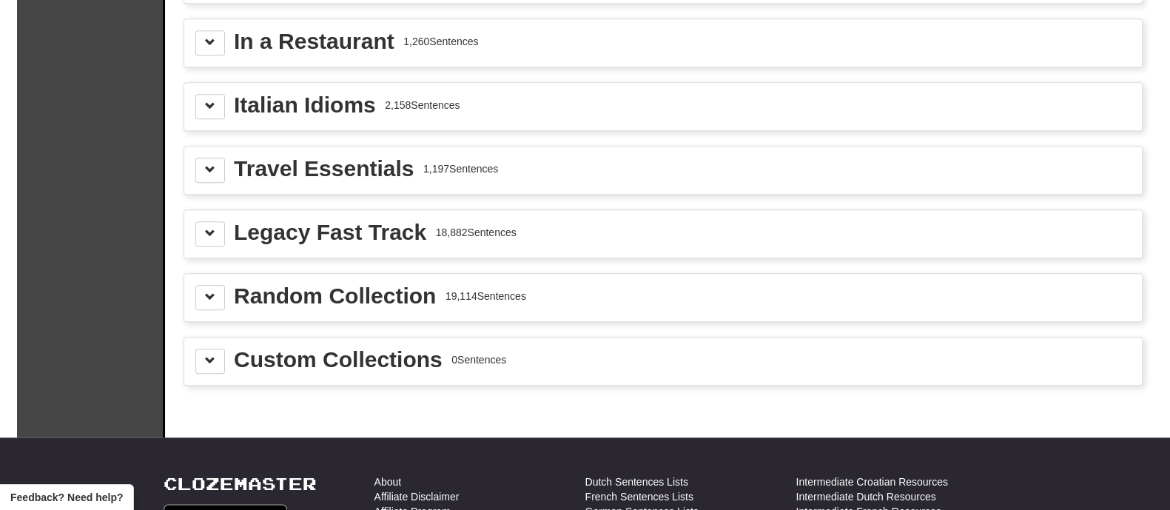
click at [206, 241] on div "Legacy Fast Track 18,882 Sentences" at bounding box center [663, 233] width 958 height 47
click at [215, 232] on button at bounding box center [210, 233] width 30 height 25
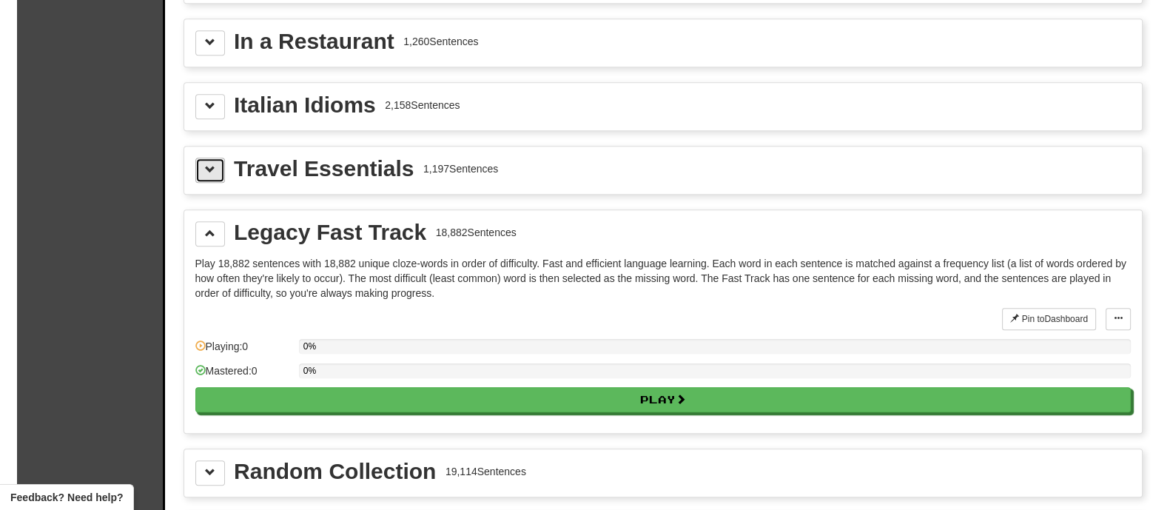
click at [212, 168] on button at bounding box center [210, 170] width 30 height 25
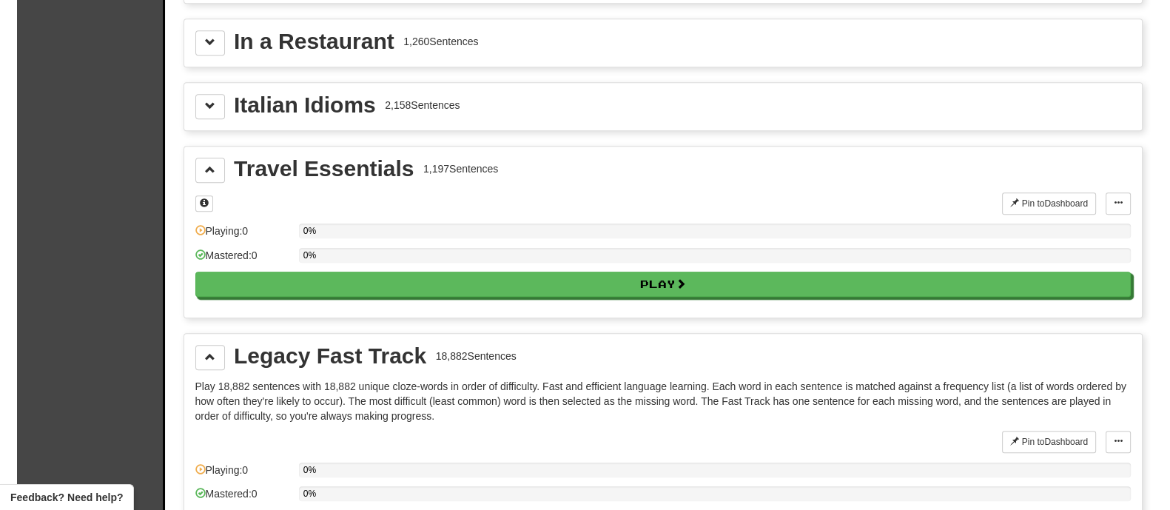
click at [218, 116] on div "Italian Idioms 2,158 Sentences" at bounding box center [663, 106] width 958 height 47
click at [218, 115] on div "Italian Idioms 2,158 Sentences" at bounding box center [663, 106] width 958 height 47
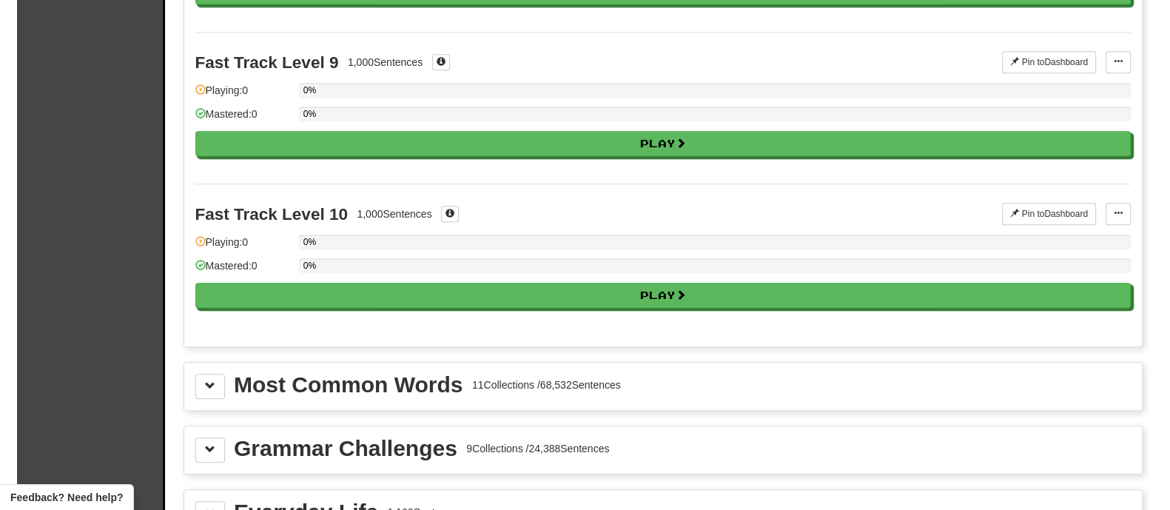
scroll to position [1207, 0]
